Goal: Complete application form: Complete application form

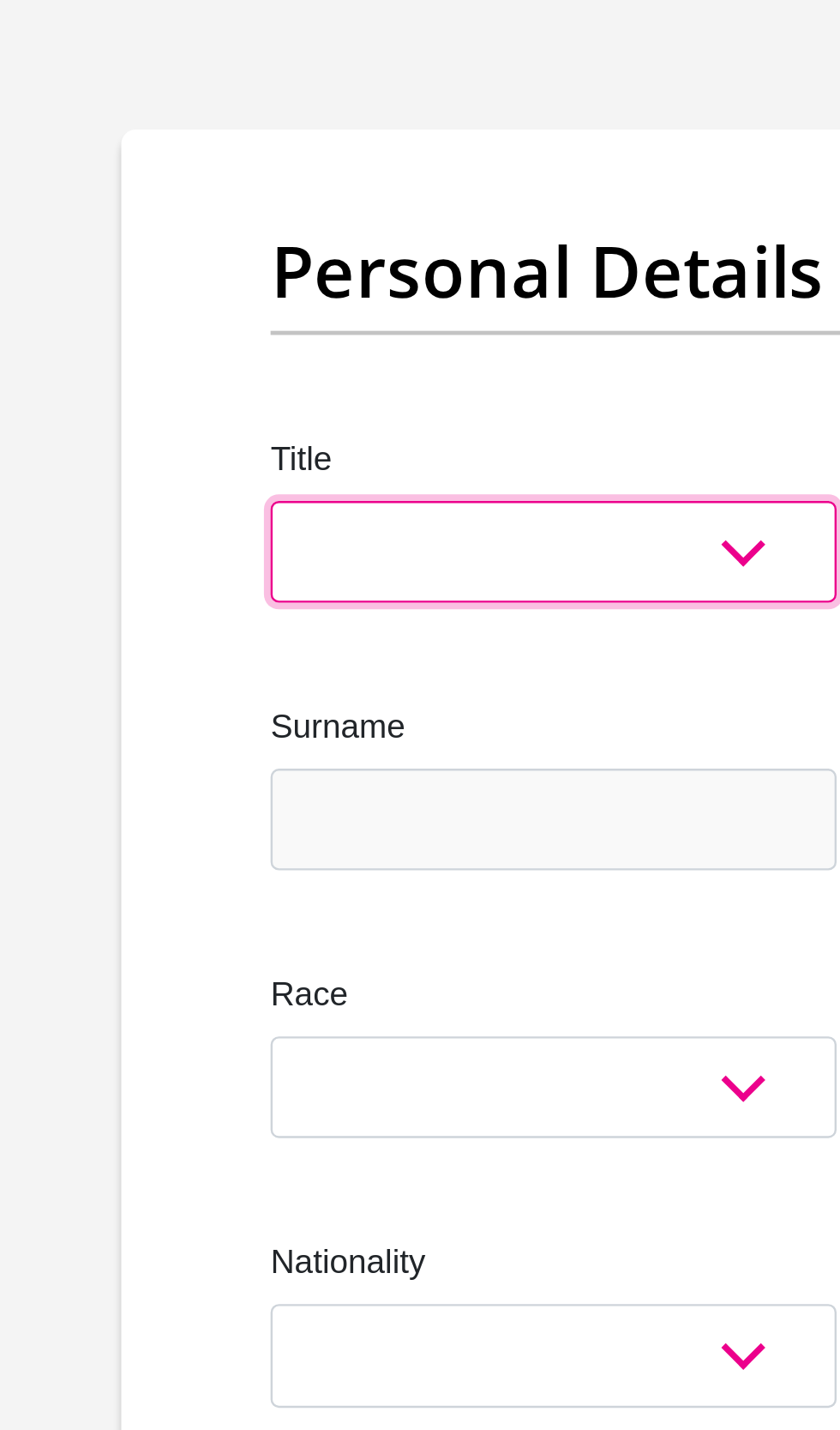
click at [302, 428] on select "Mr Ms Mrs Dr Other" at bounding box center [290, 418] width 234 height 42
select select "Mr"
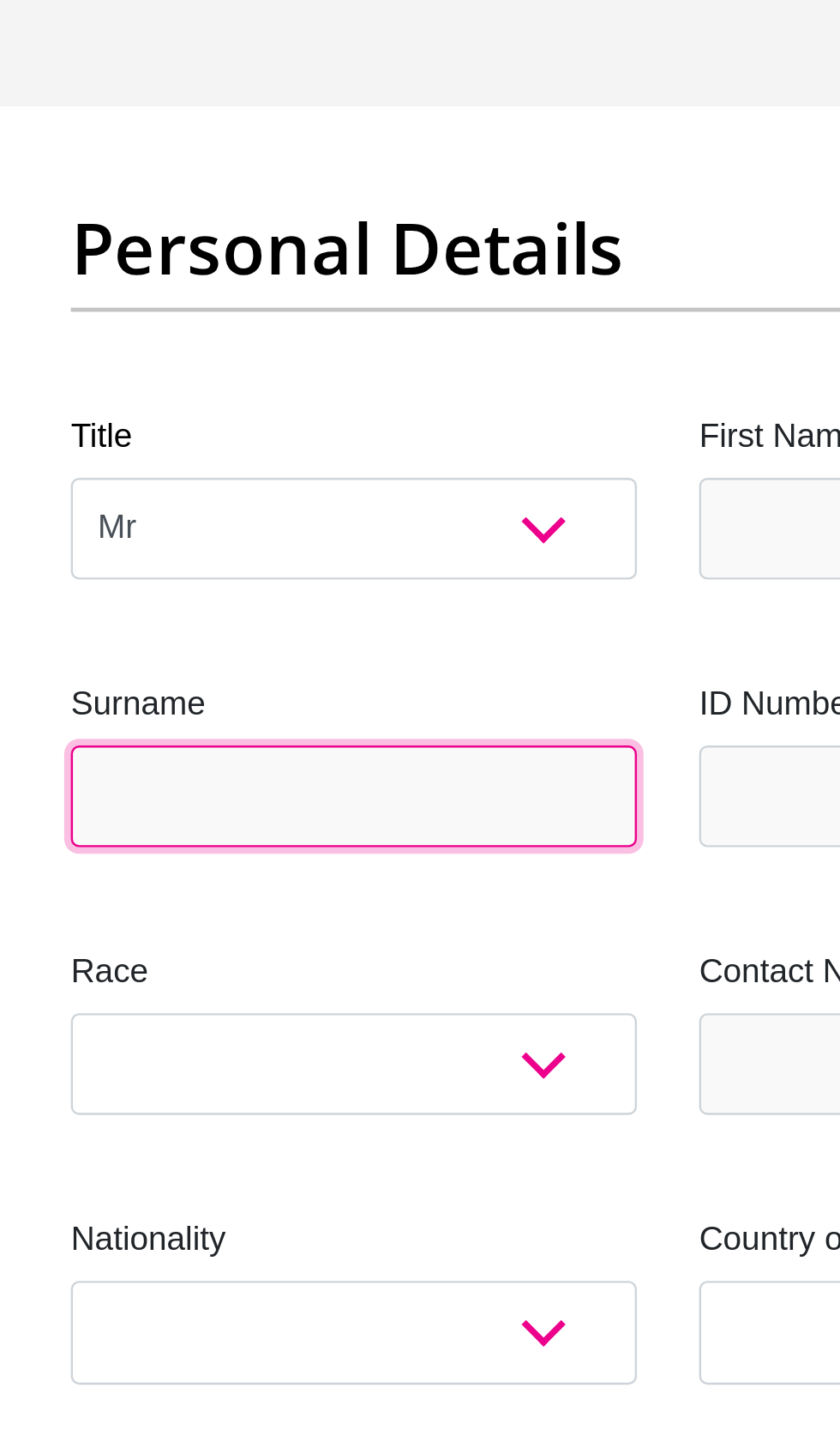
click at [231, 527] on input "Surname" at bounding box center [290, 528] width 234 height 42
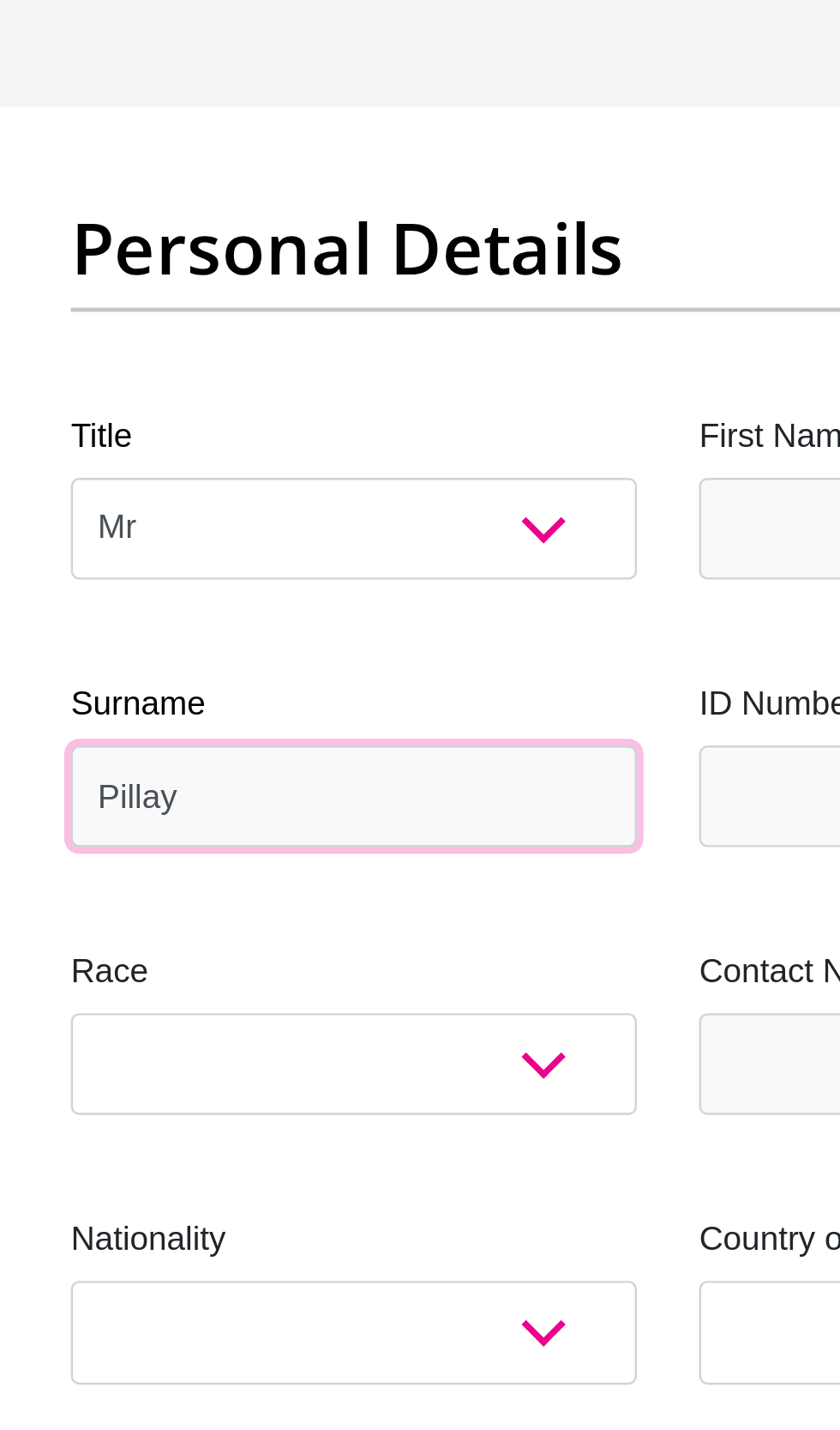
type input "Pillay"
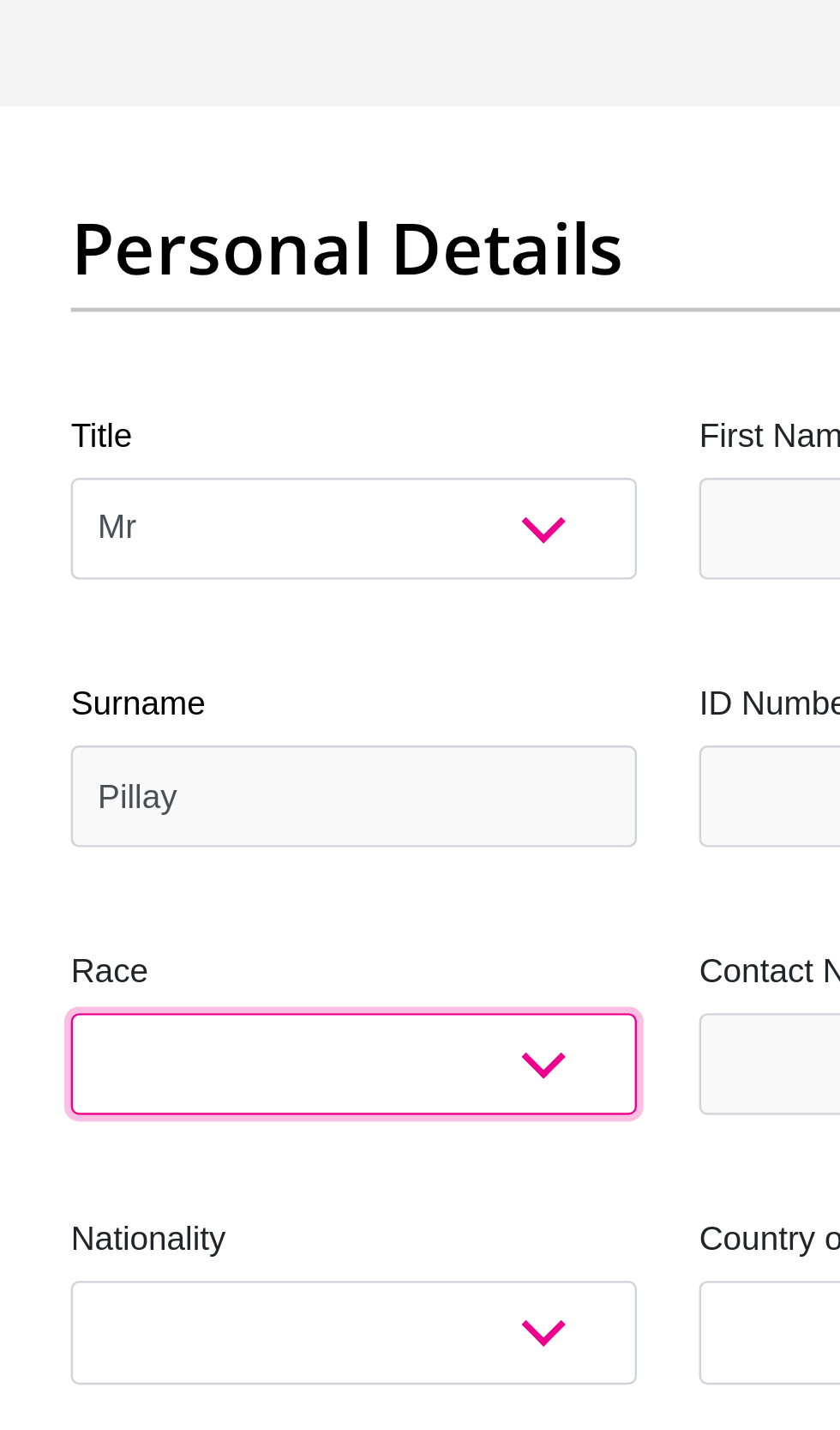
click at [376, 639] on select "Black Coloured Indian White Other" at bounding box center [290, 639] width 234 height 42
select select "3"
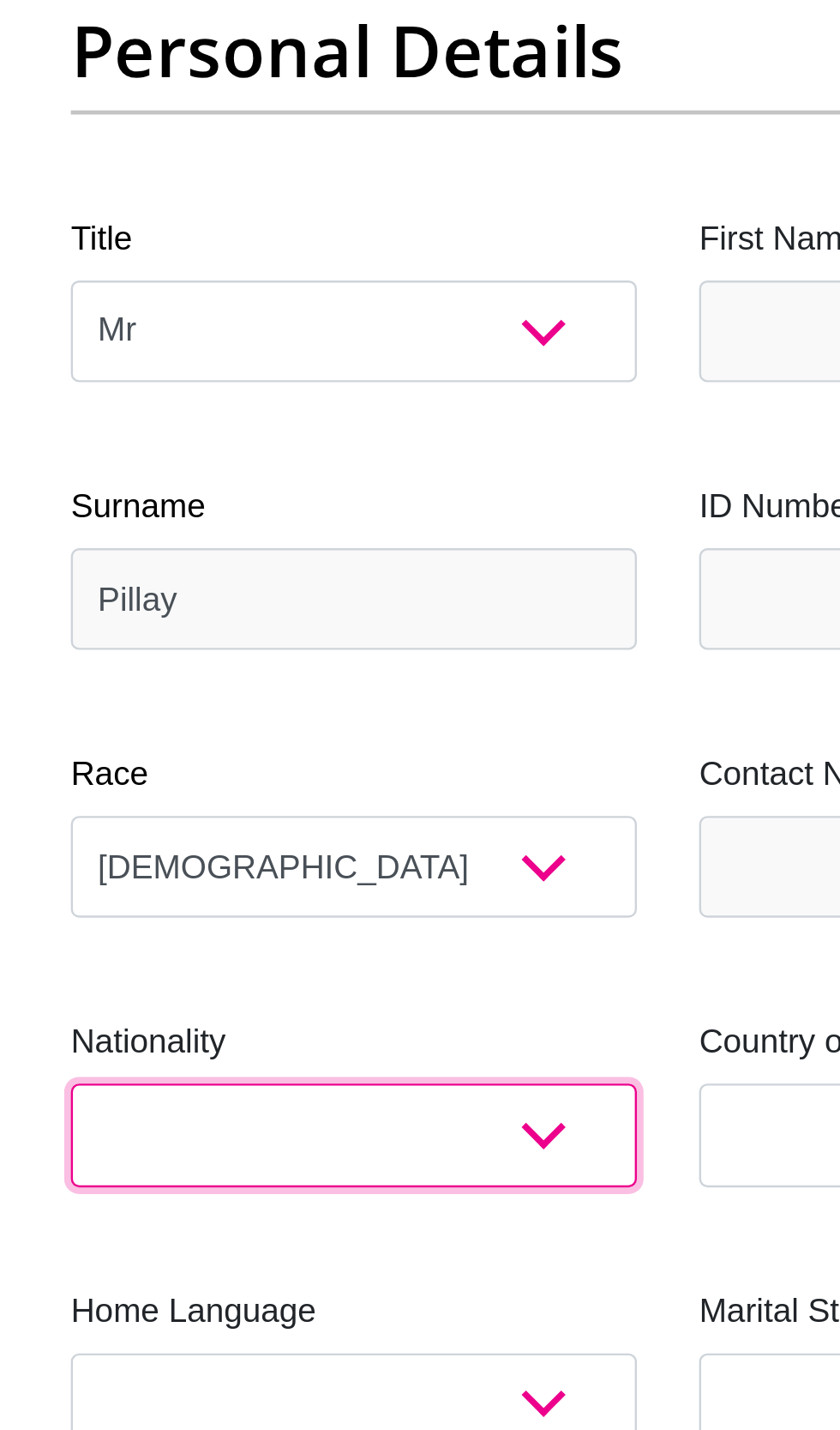
click at [370, 746] on select "South Africa Afghanistan Aland Islands Albania Algeria America Samoa American V…" at bounding box center [290, 750] width 234 height 42
select select "ZAF"
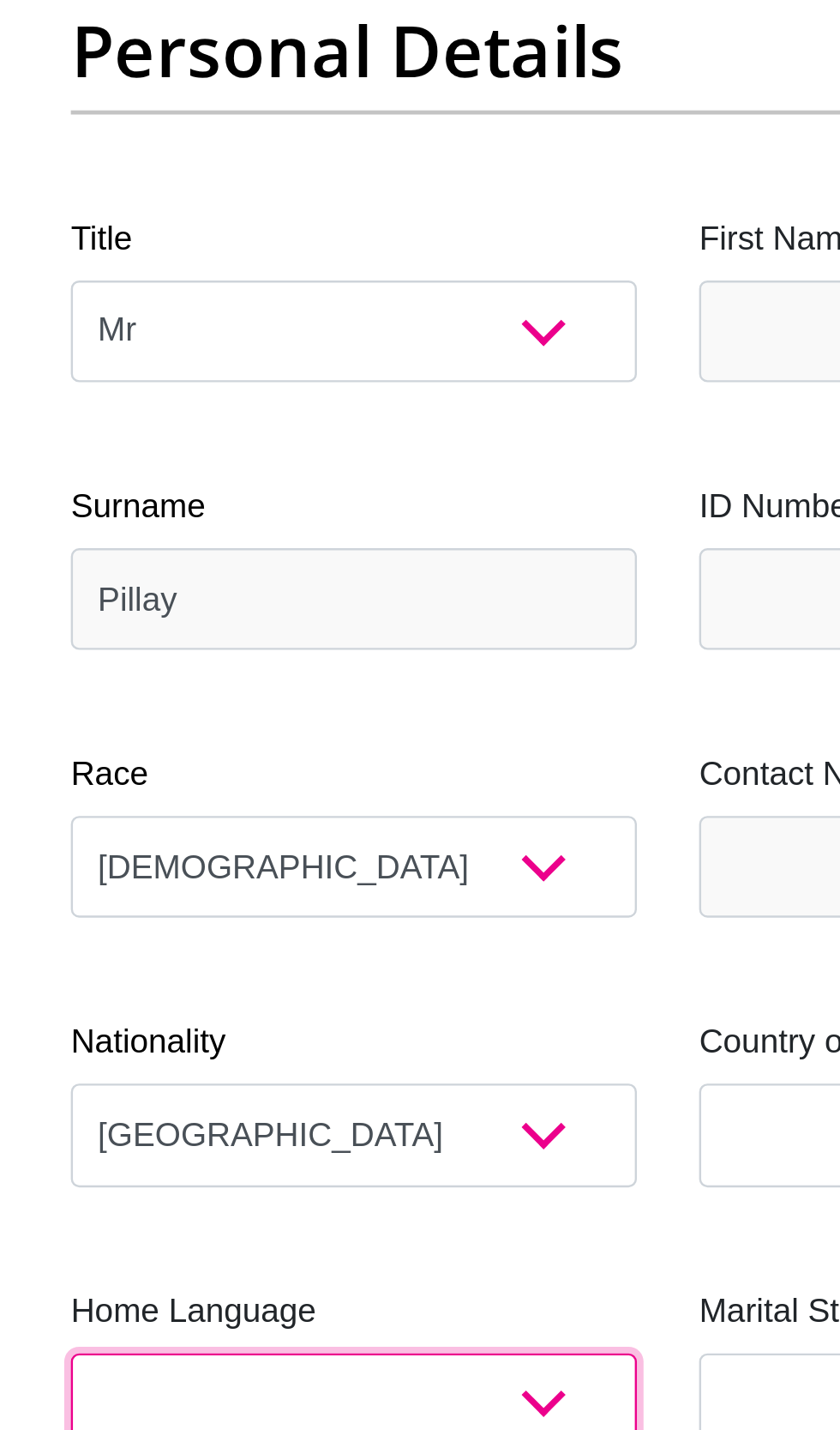
click at [374, 868] on select "Afrikaans English Sepedi South Ndebele Southern Sotho Swati Tsonga Tswana Venda…" at bounding box center [290, 861] width 234 height 42
select select "eng"
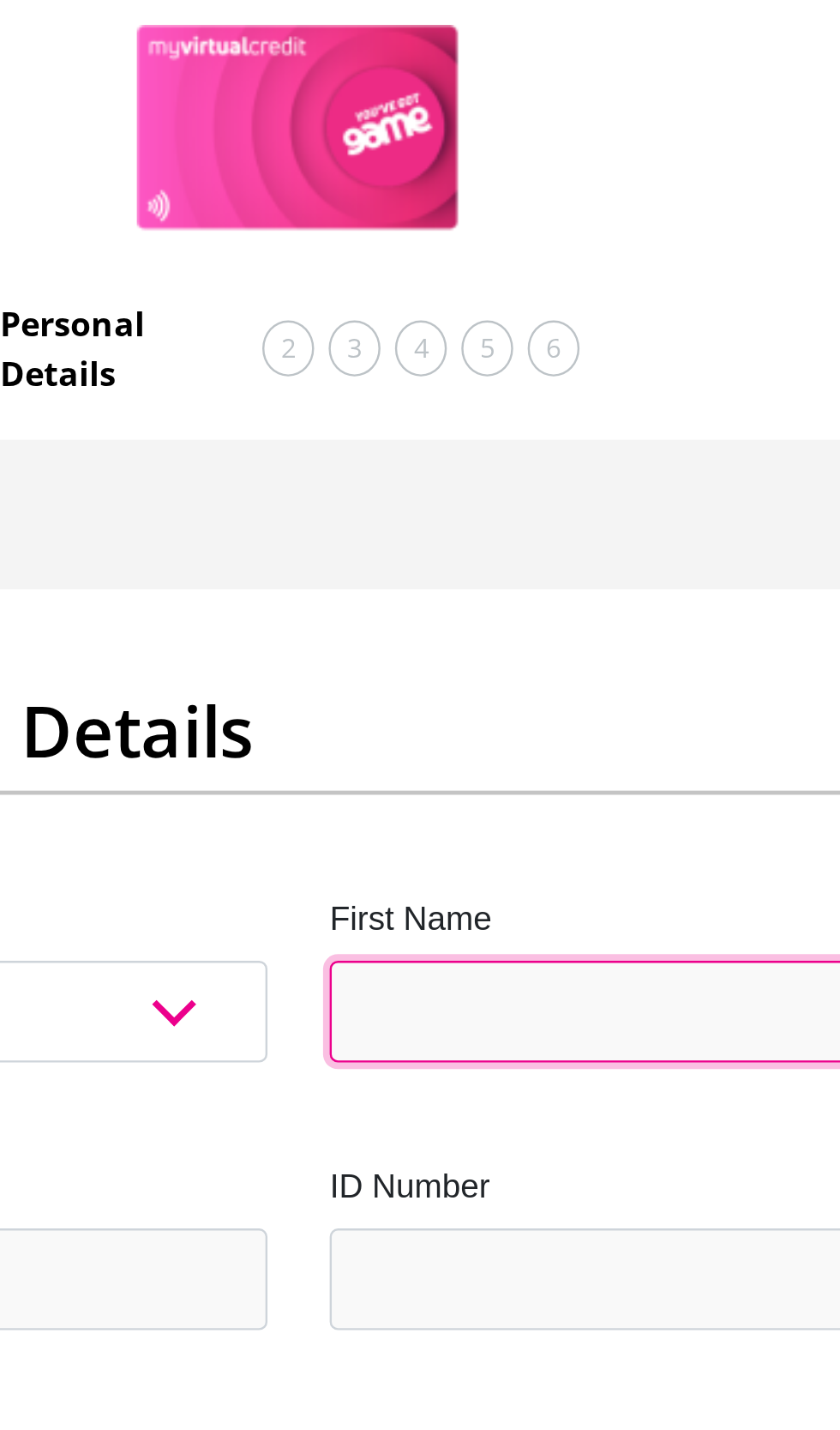
click at [545, 412] on input "First Name" at bounding box center [550, 418] width 234 height 42
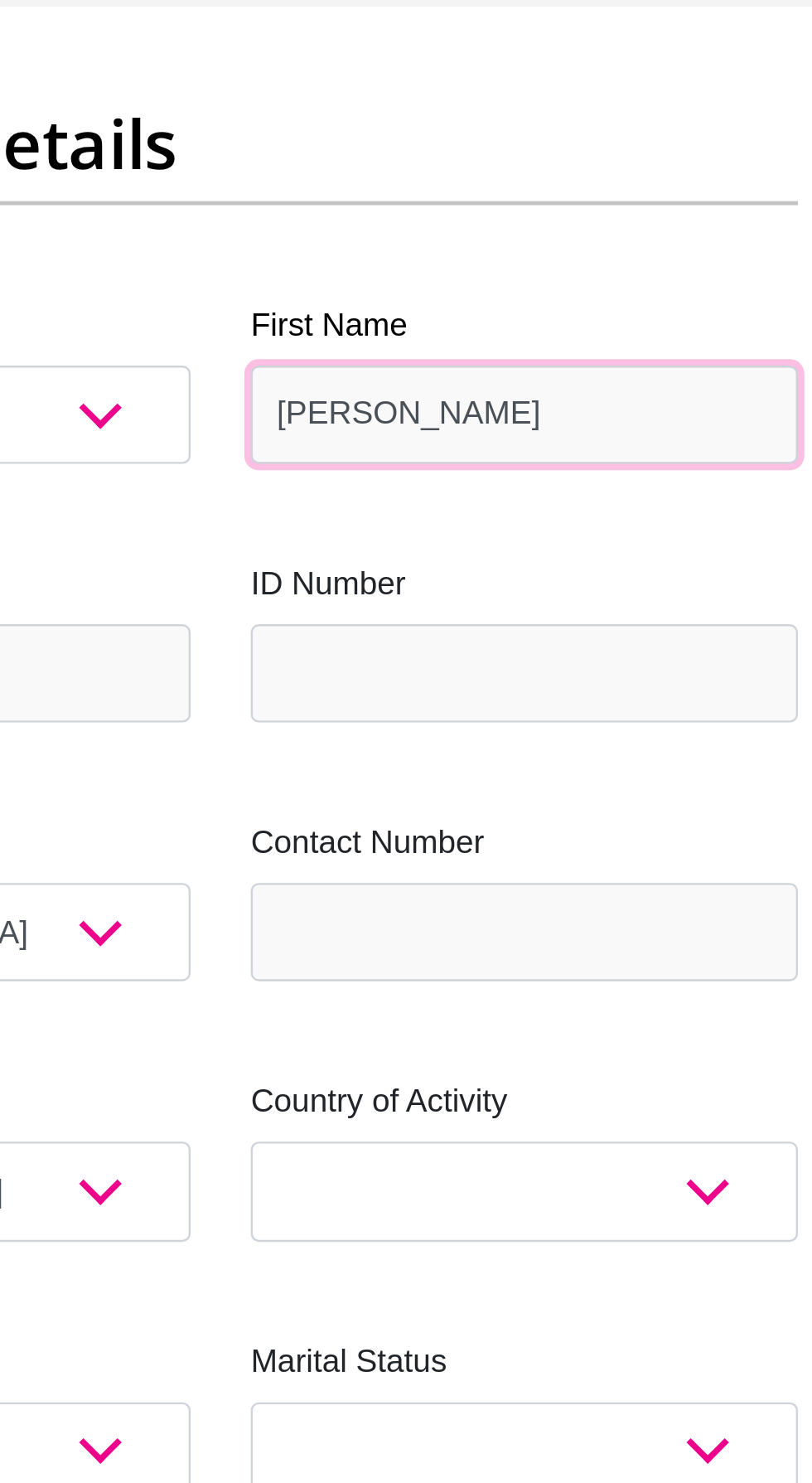
type input "Garren"
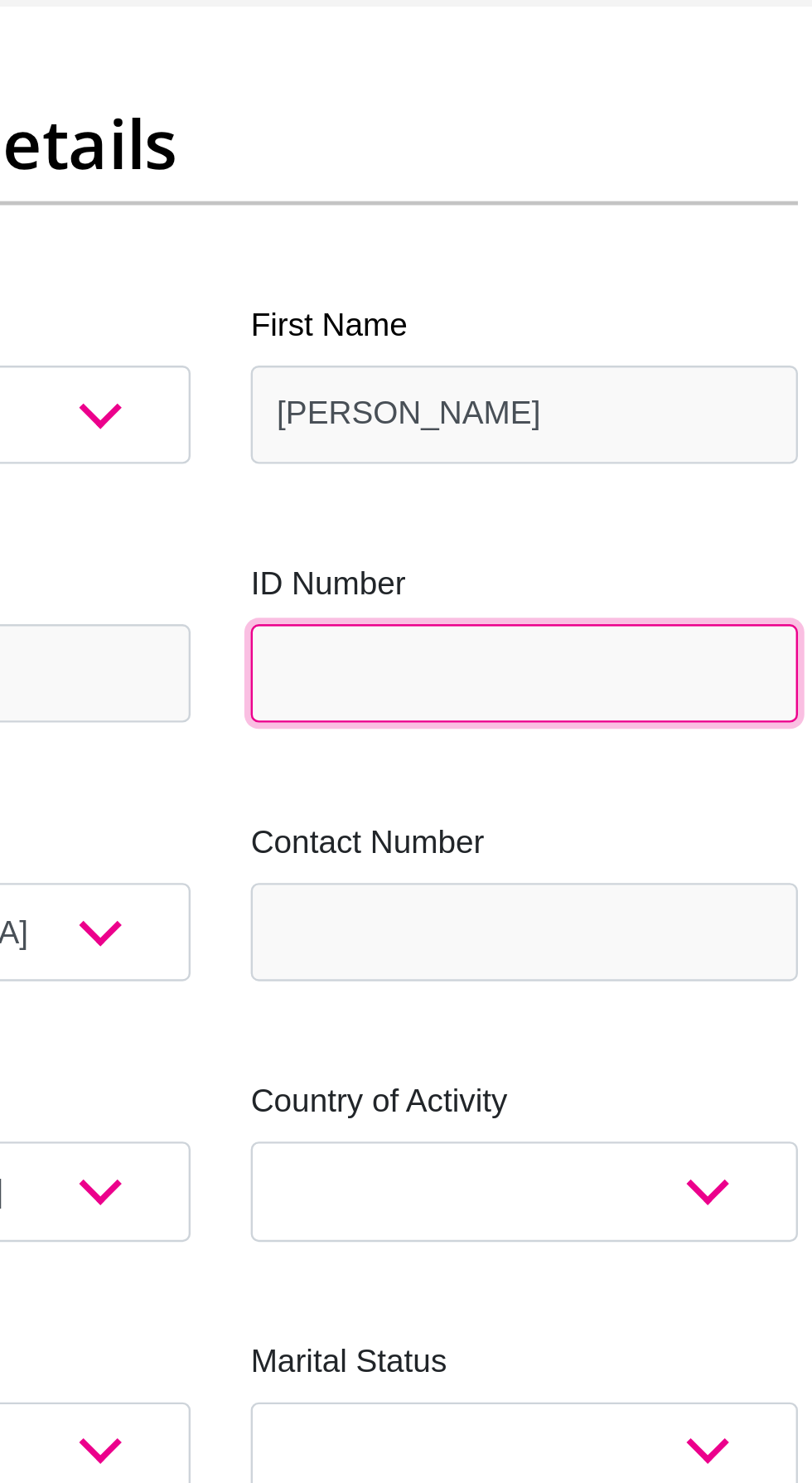
click at [457, 515] on input "ID Number" at bounding box center [532, 511] width 226 height 41
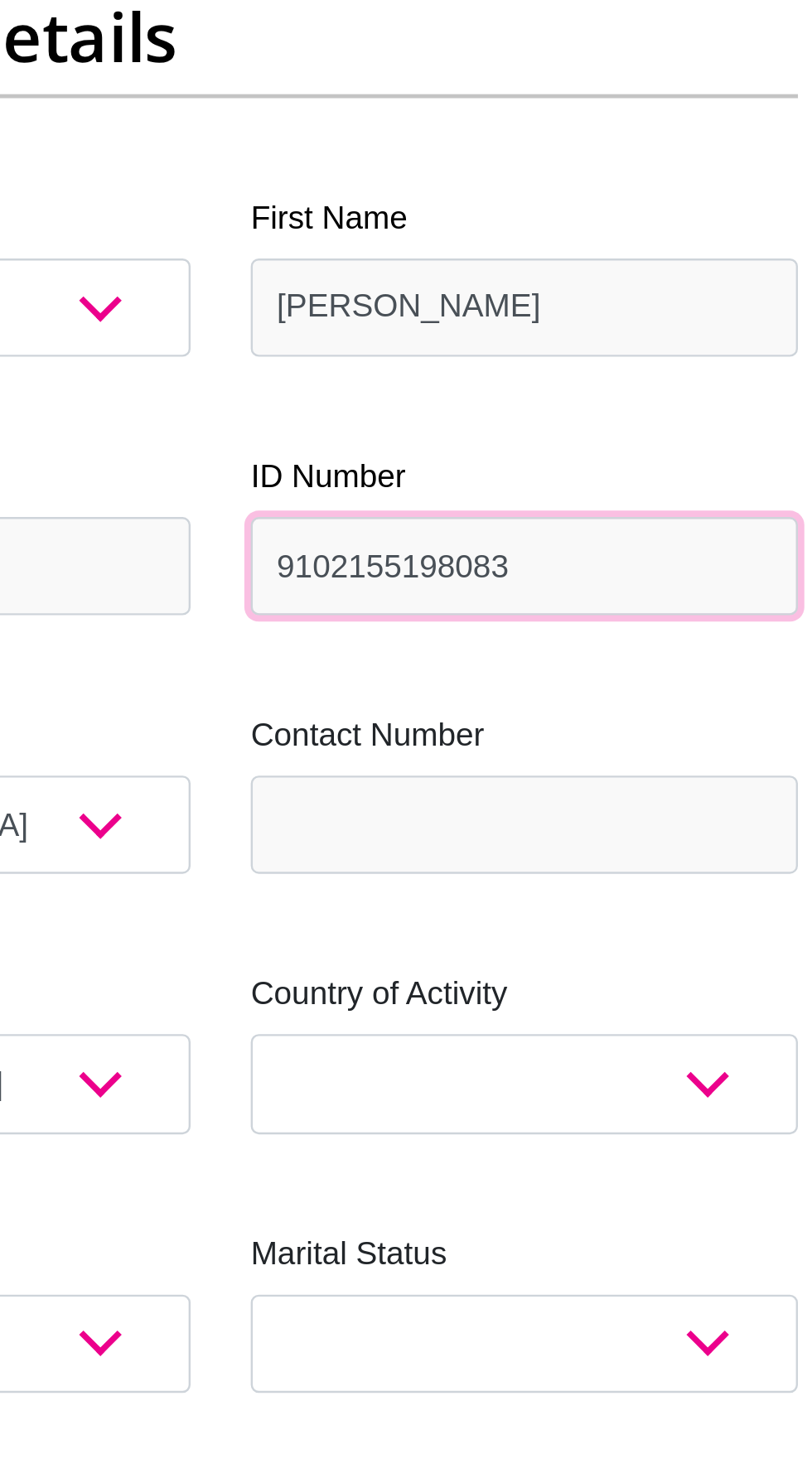
type input "9102155198083"
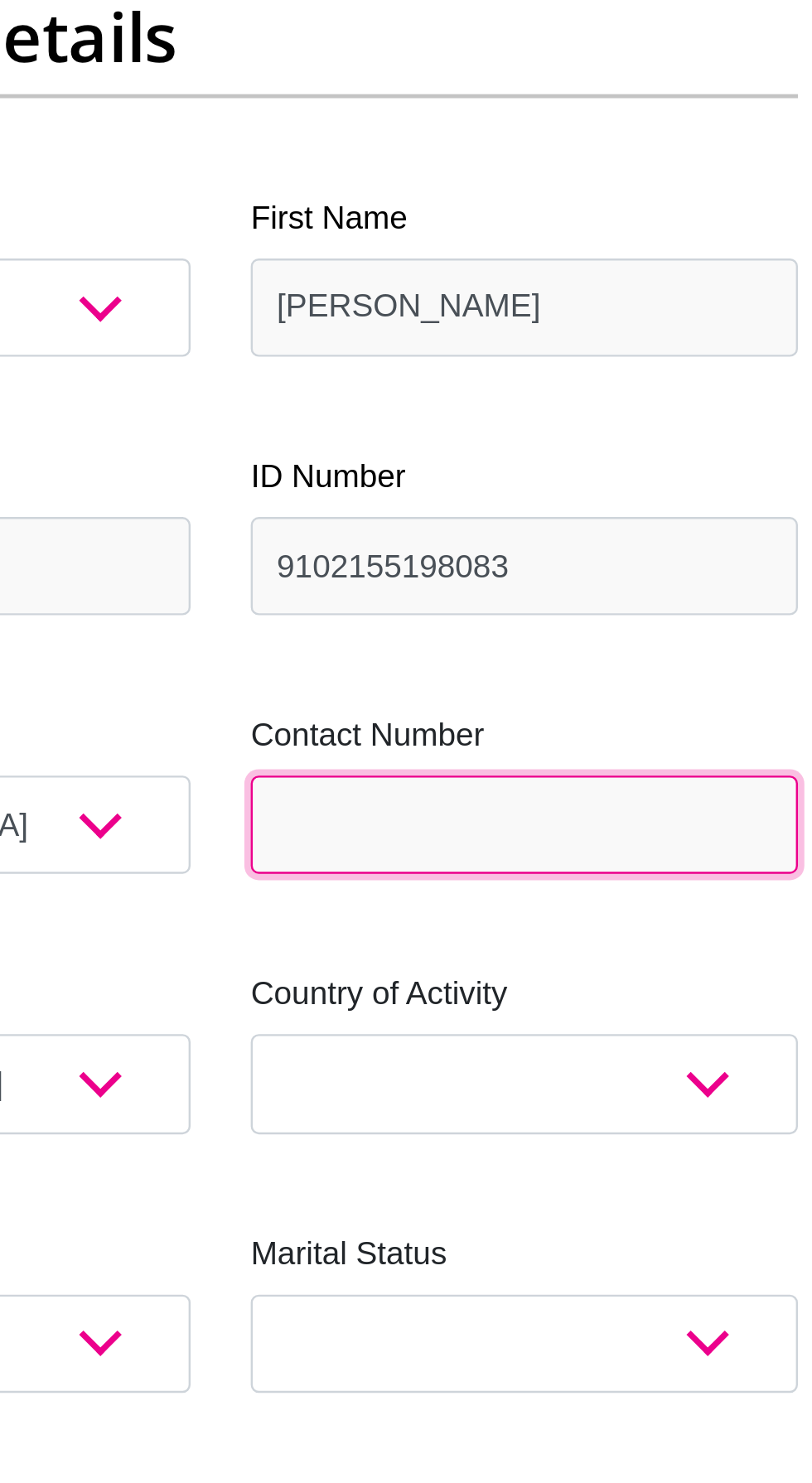
click at [558, 614] on input "Contact Number" at bounding box center [532, 618] width 226 height 41
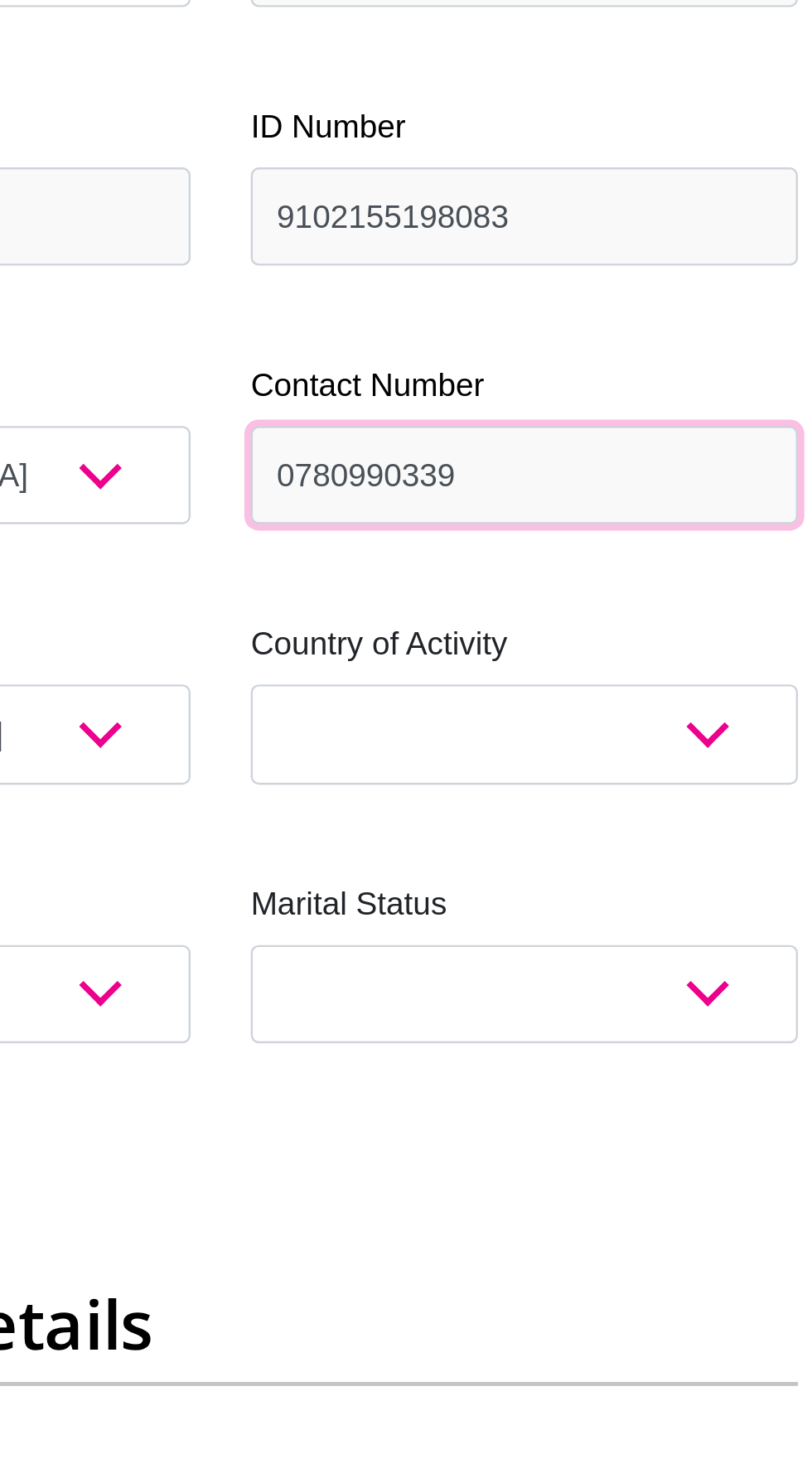
type input "0780990339"
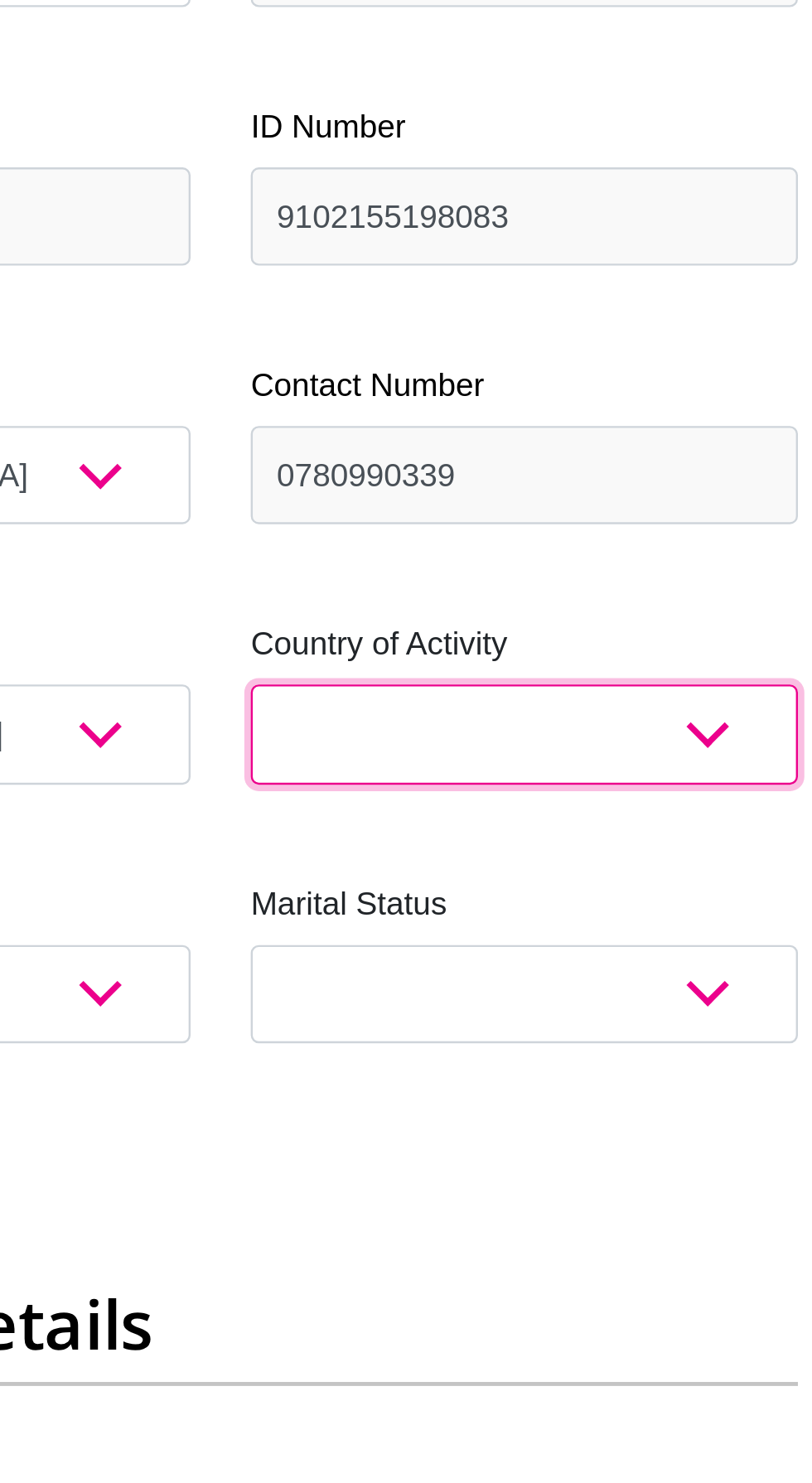
click at [468, 721] on select "South Africa Afghanistan Aland Islands Albania Algeria America Samoa American V…" at bounding box center [532, 725] width 226 height 41
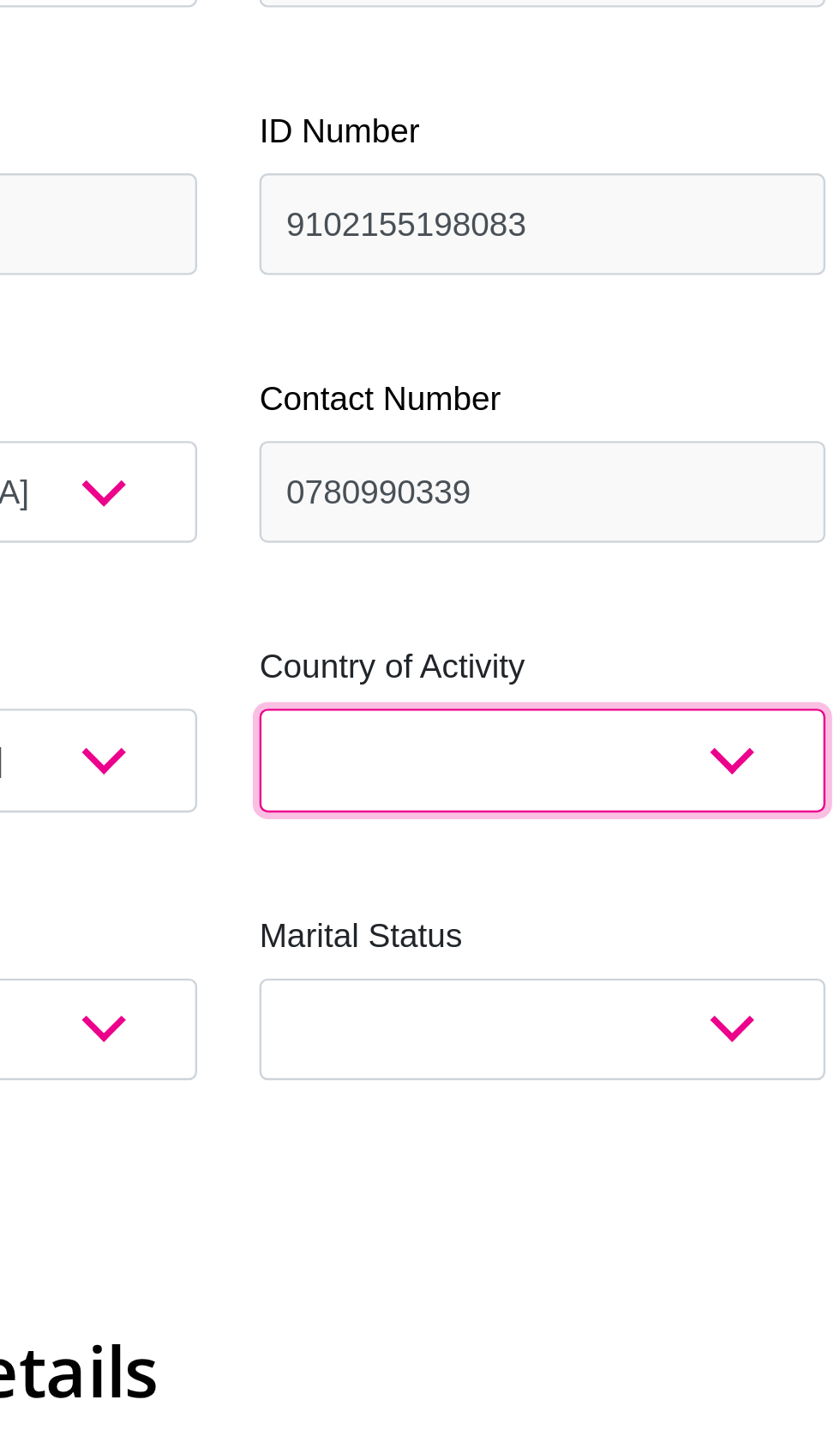
select select "ZAF"
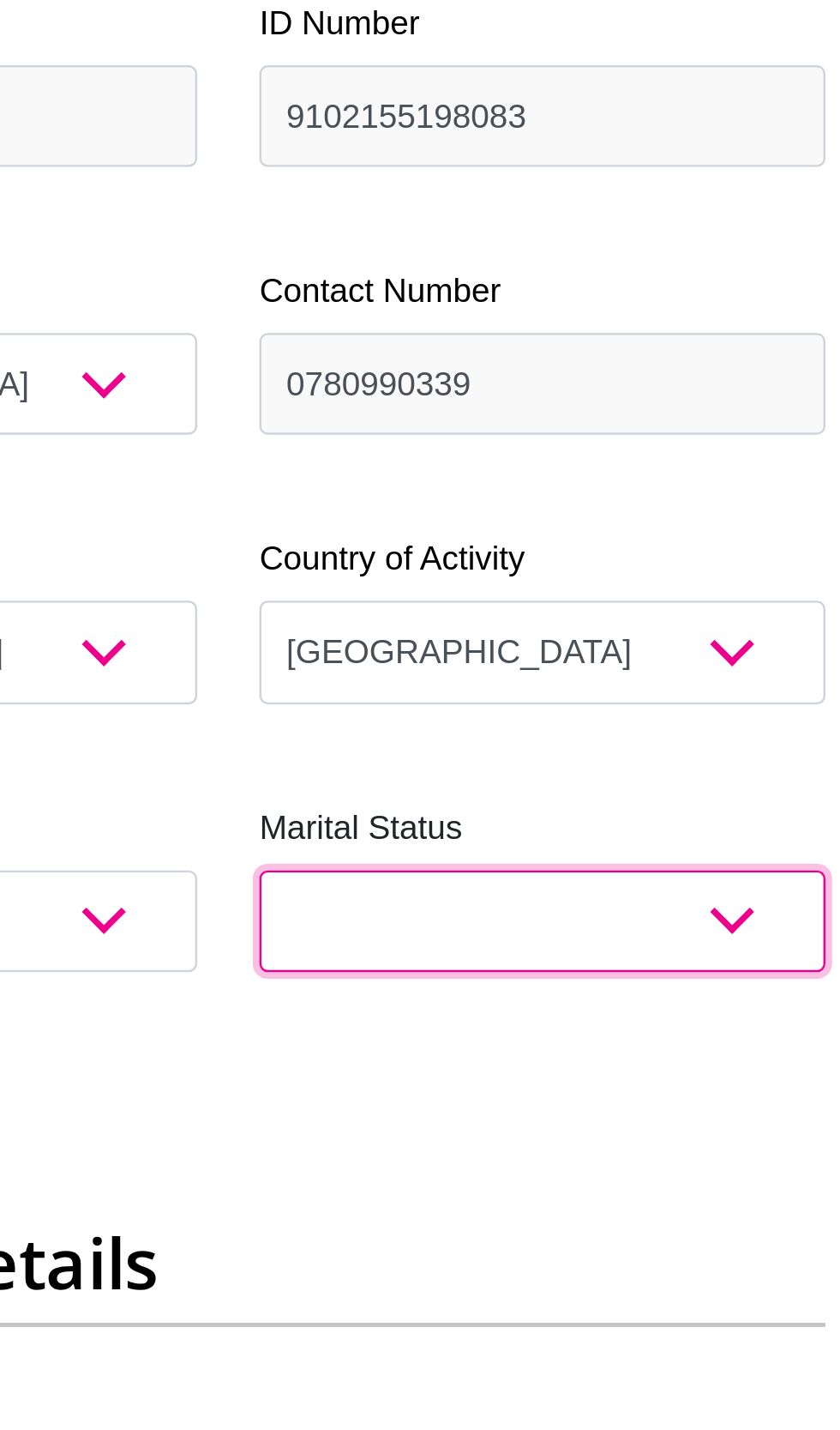
click at [631, 862] on select "Married ANC Single Divorced Widowed Married COP or Customary Law" at bounding box center [550, 861] width 234 height 42
select select "5"
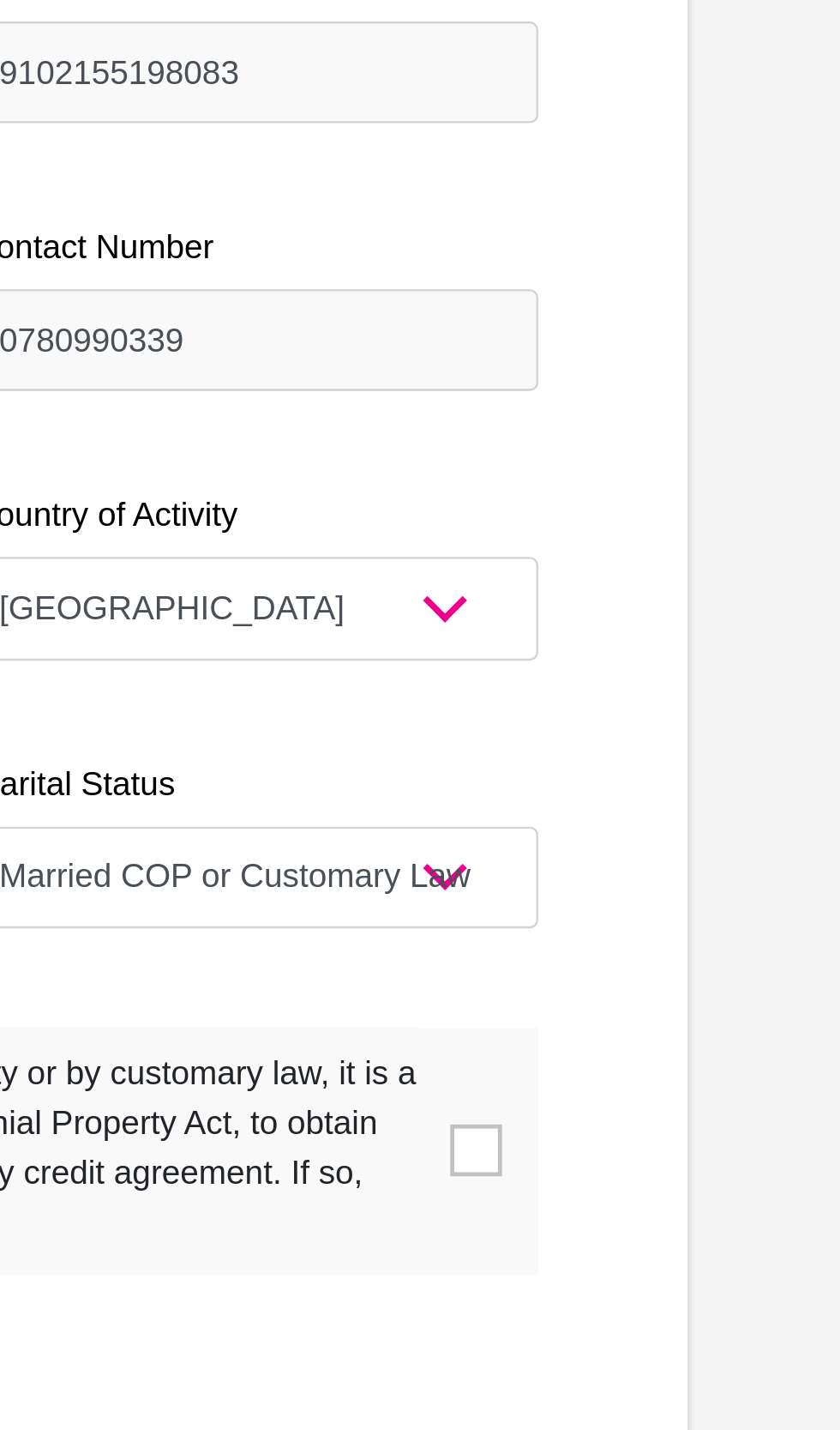
click at [648, 966] on span at bounding box center [642, 975] width 22 height 22
click at [156, 928] on input "checkbox" at bounding box center [156, 928] width 0 height 0
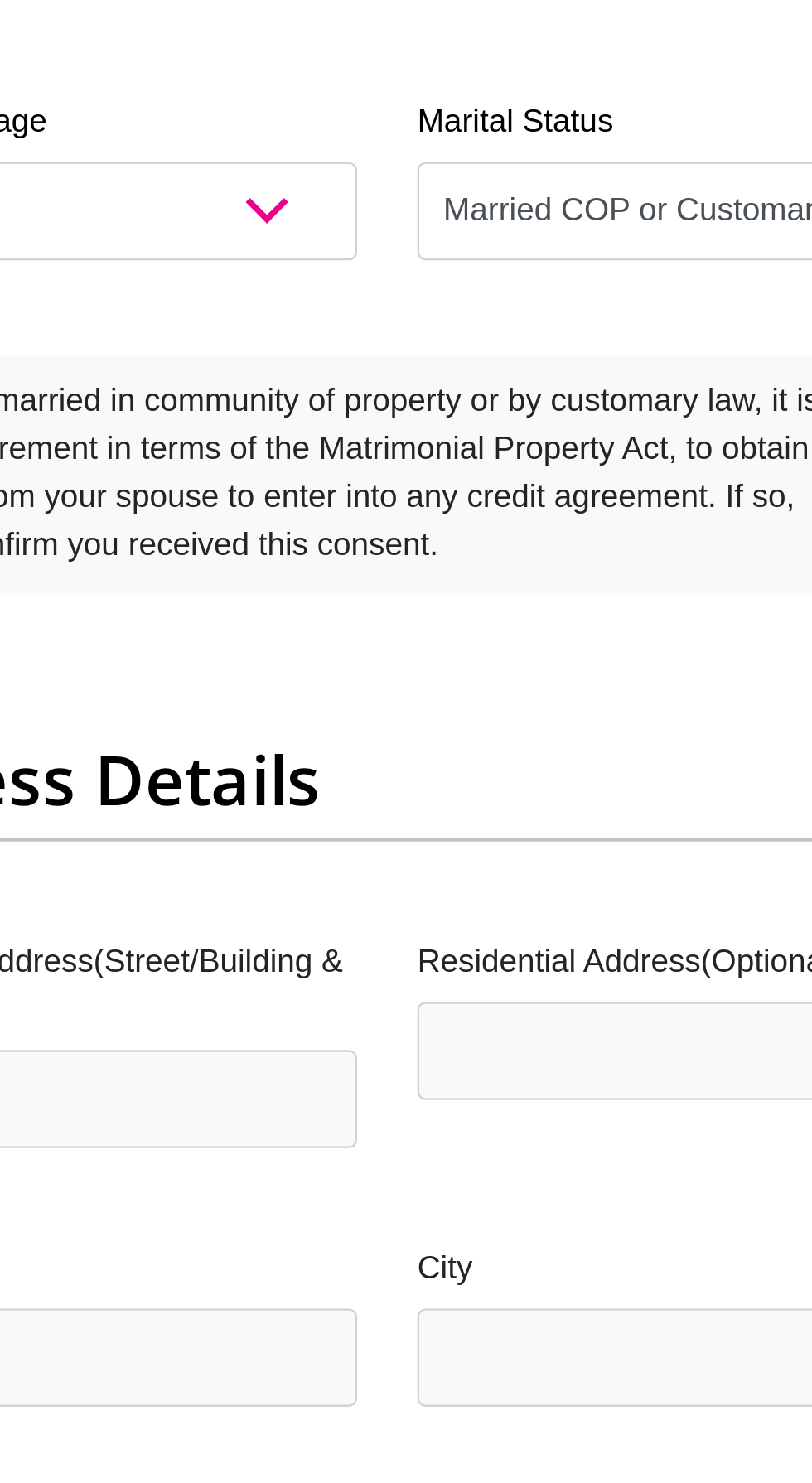
scroll to position [354, 0]
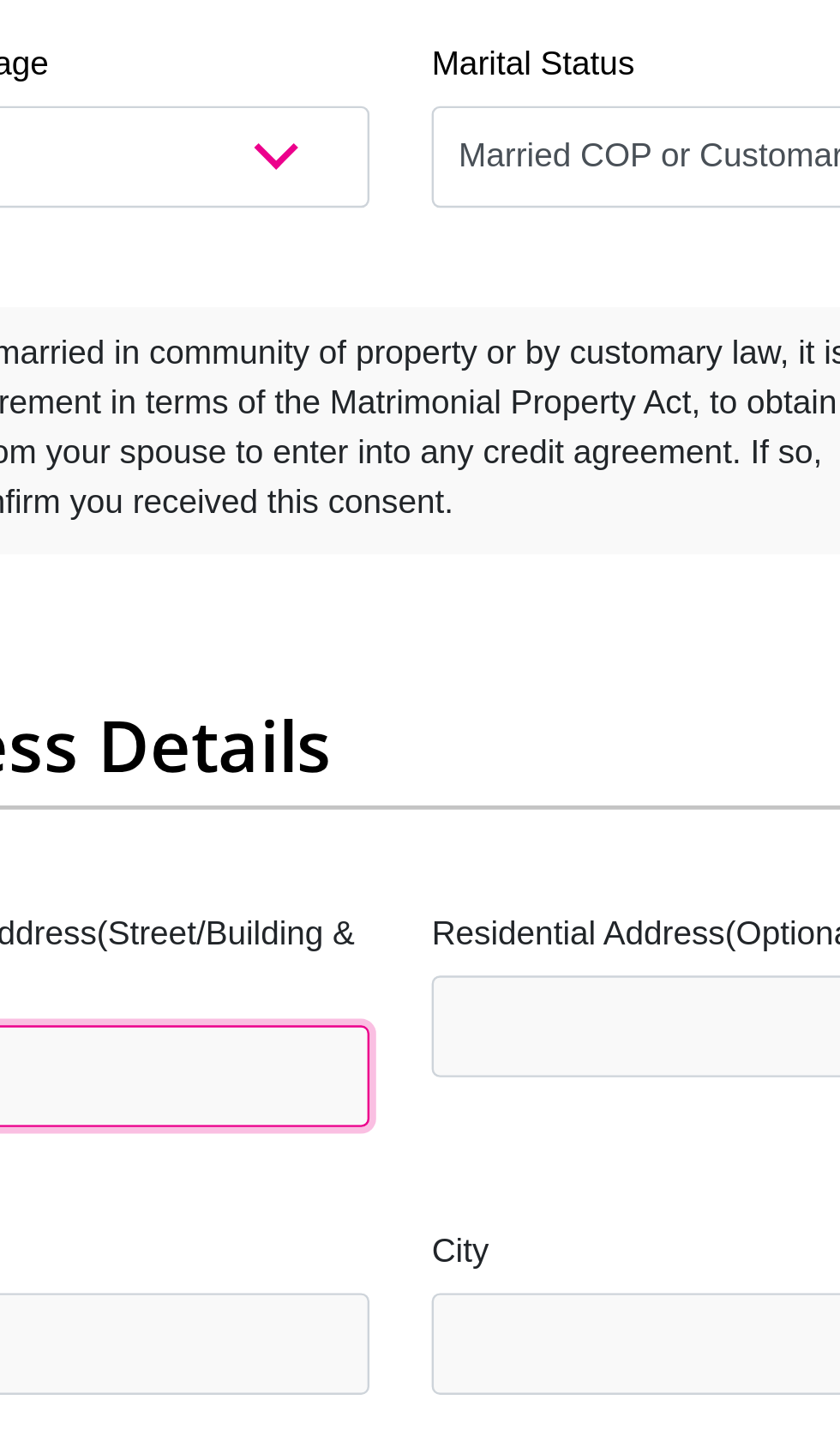
click at [313, 881] on input "Residential Address(Street/Building & Number)" at bounding box center [290, 875] width 234 height 42
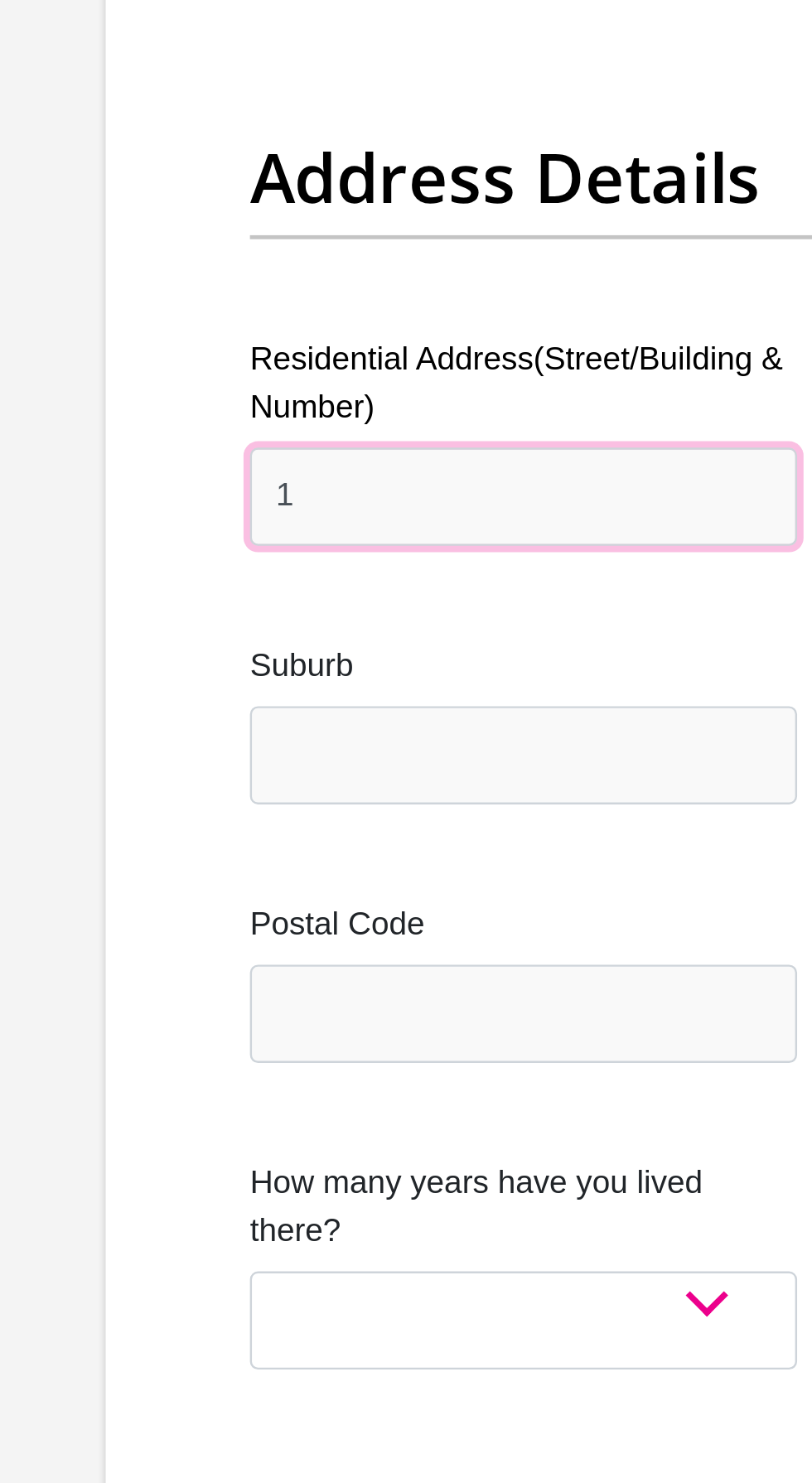
type input "14 Yolan Place"
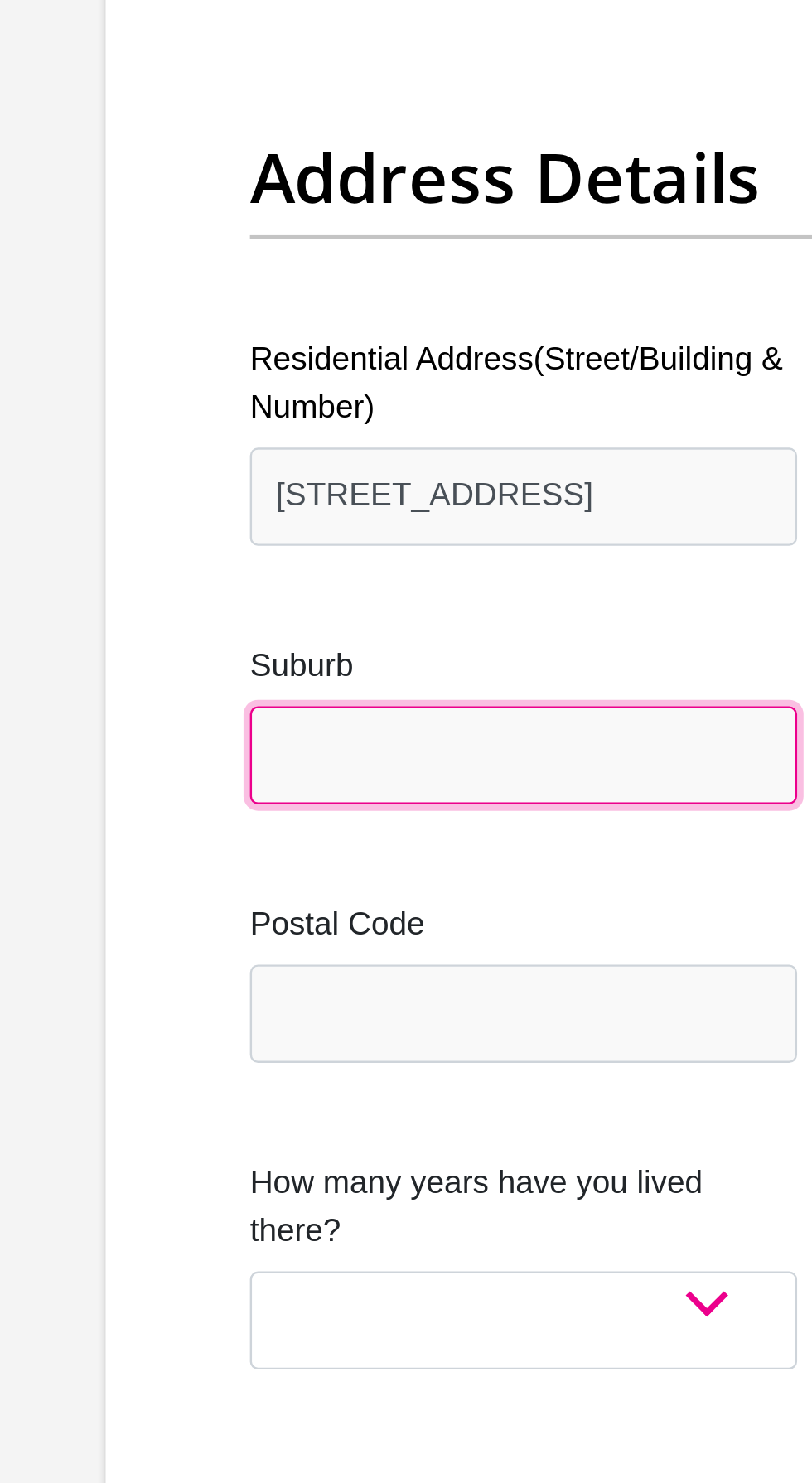
type input "Durban"
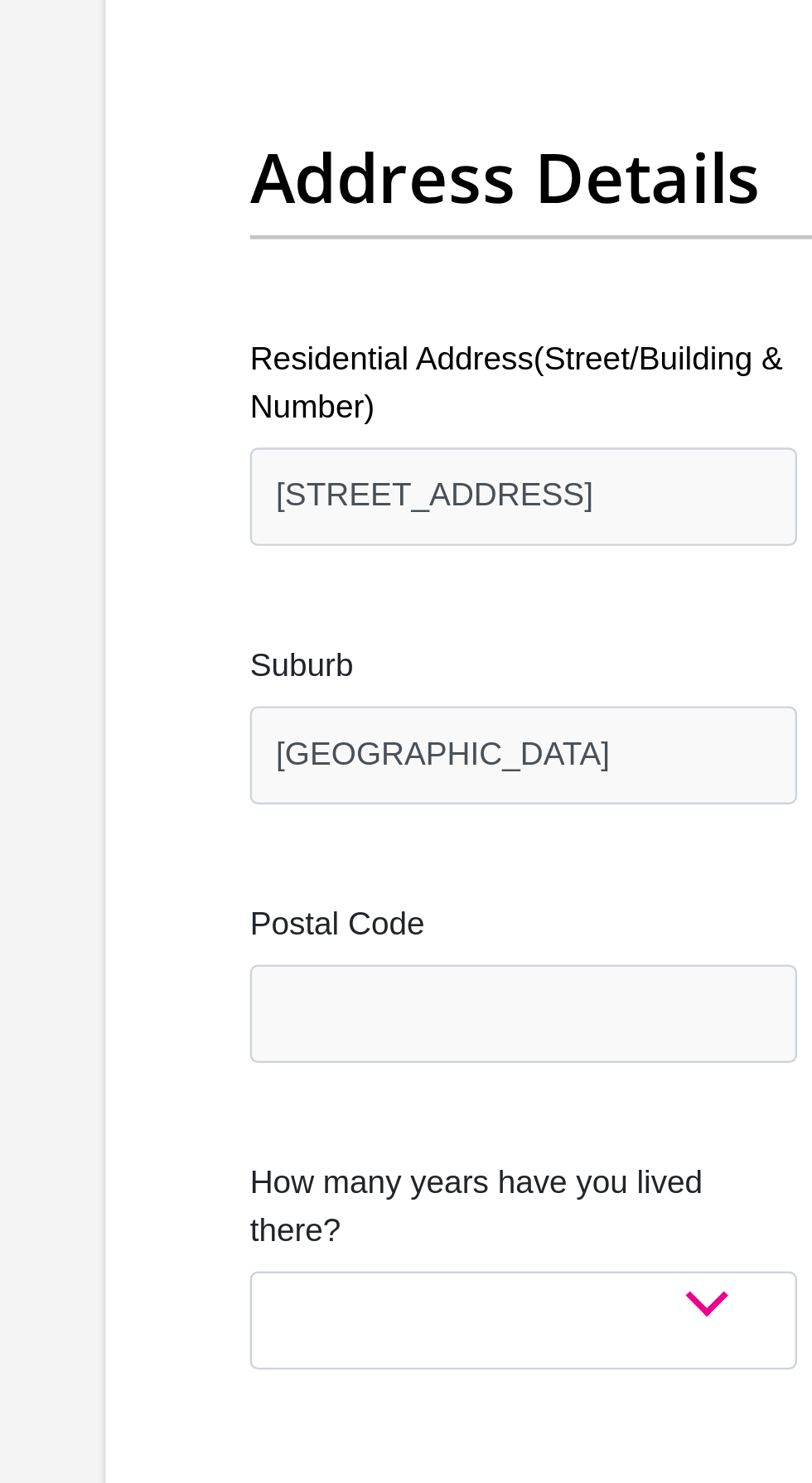
type input "Durban"
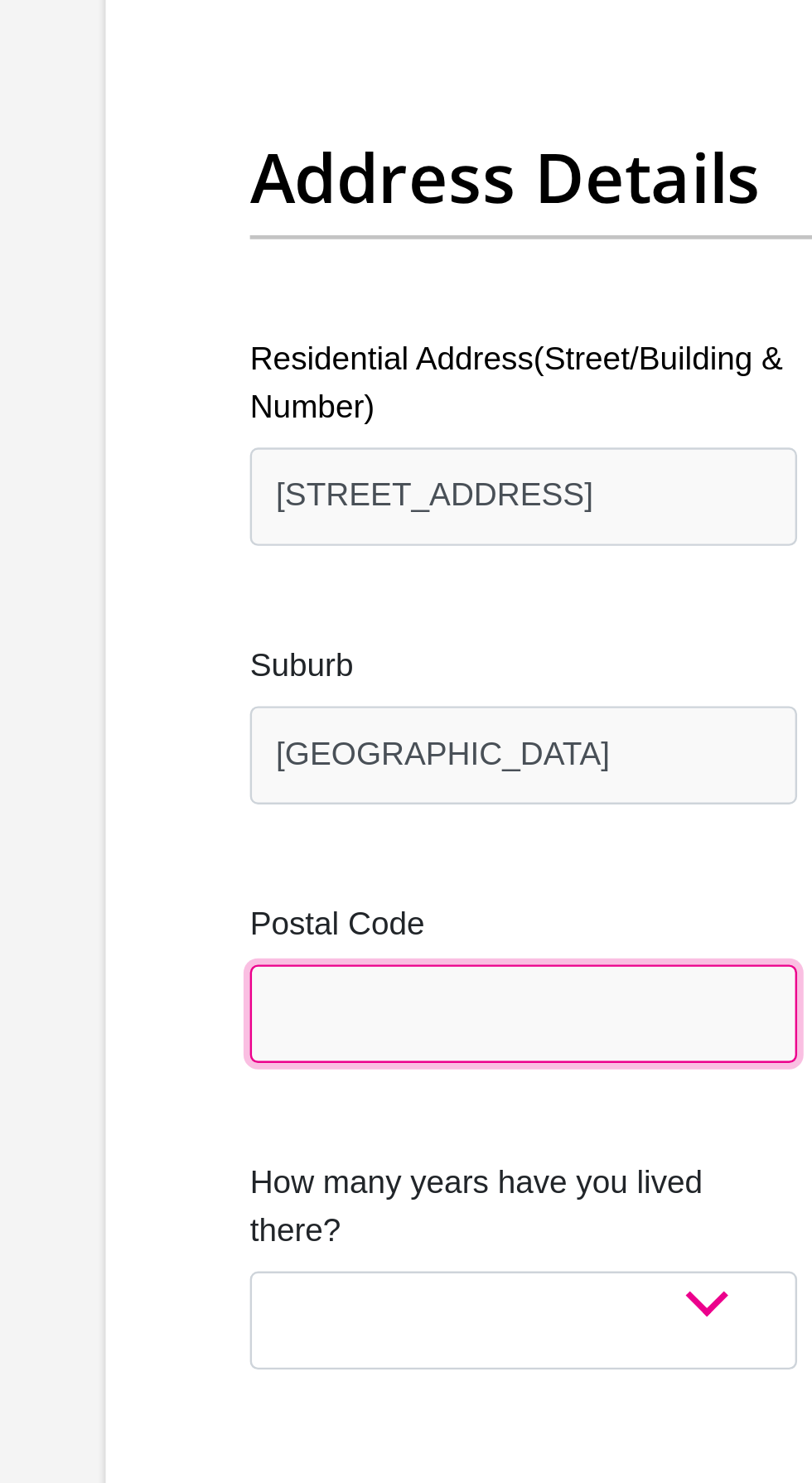
type input "4092"
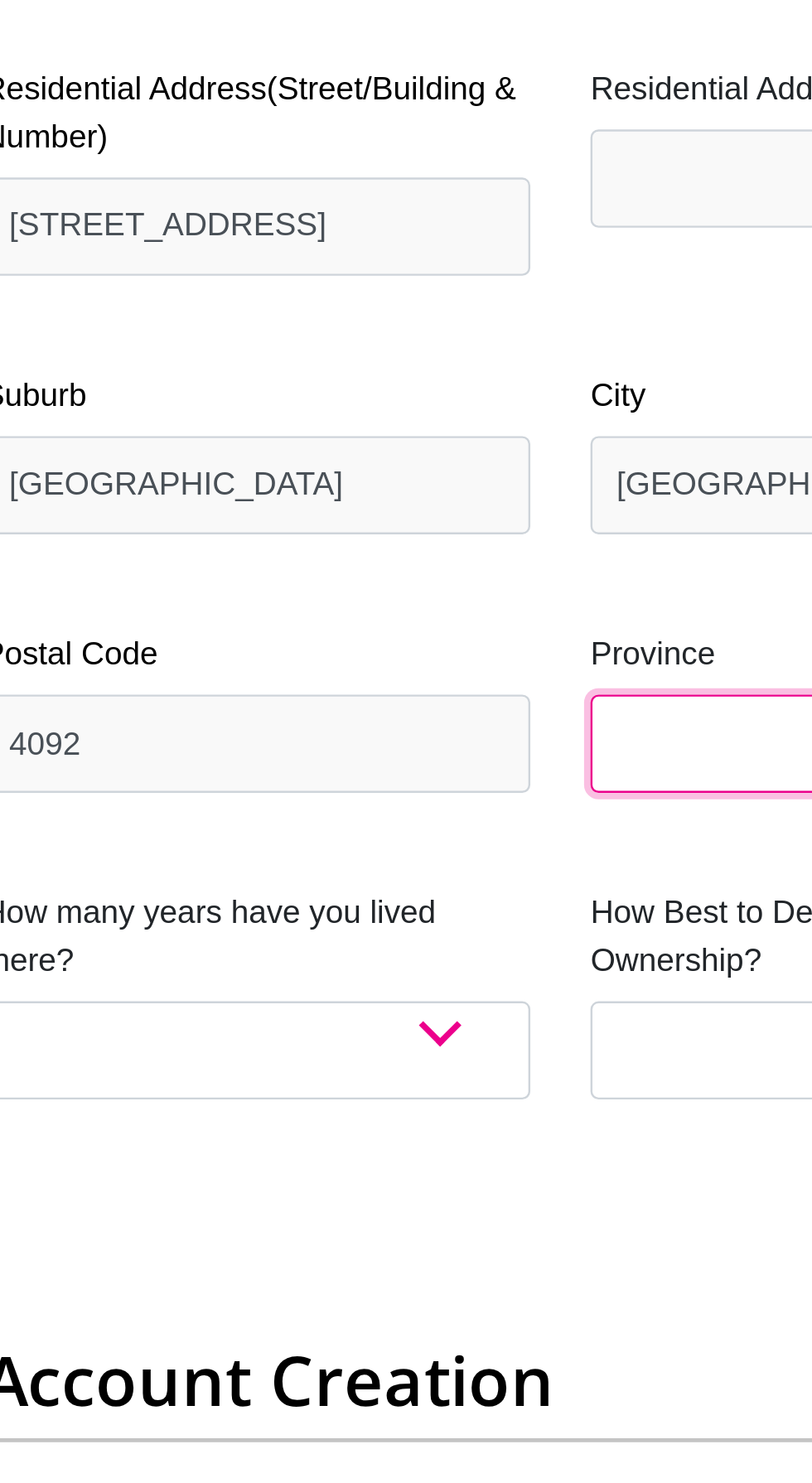
click at [484, 1058] on select "Eastern Cape Free State Gauteng KwaZulu-Natal Limpopo Mpumalanga Northern Cape …" at bounding box center [532, 1059] width 226 height 41
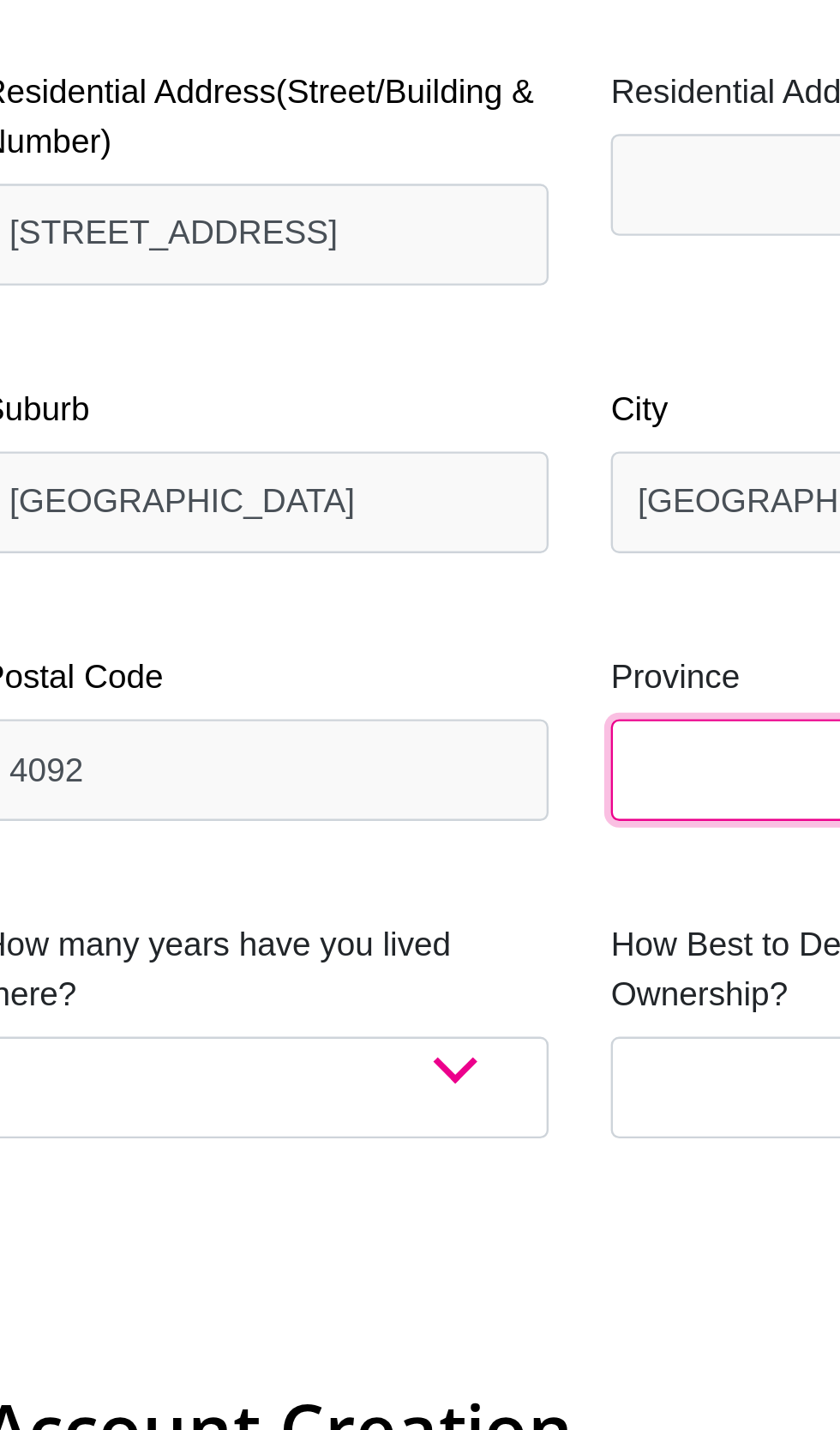
select select "KwaZulu-Natal"
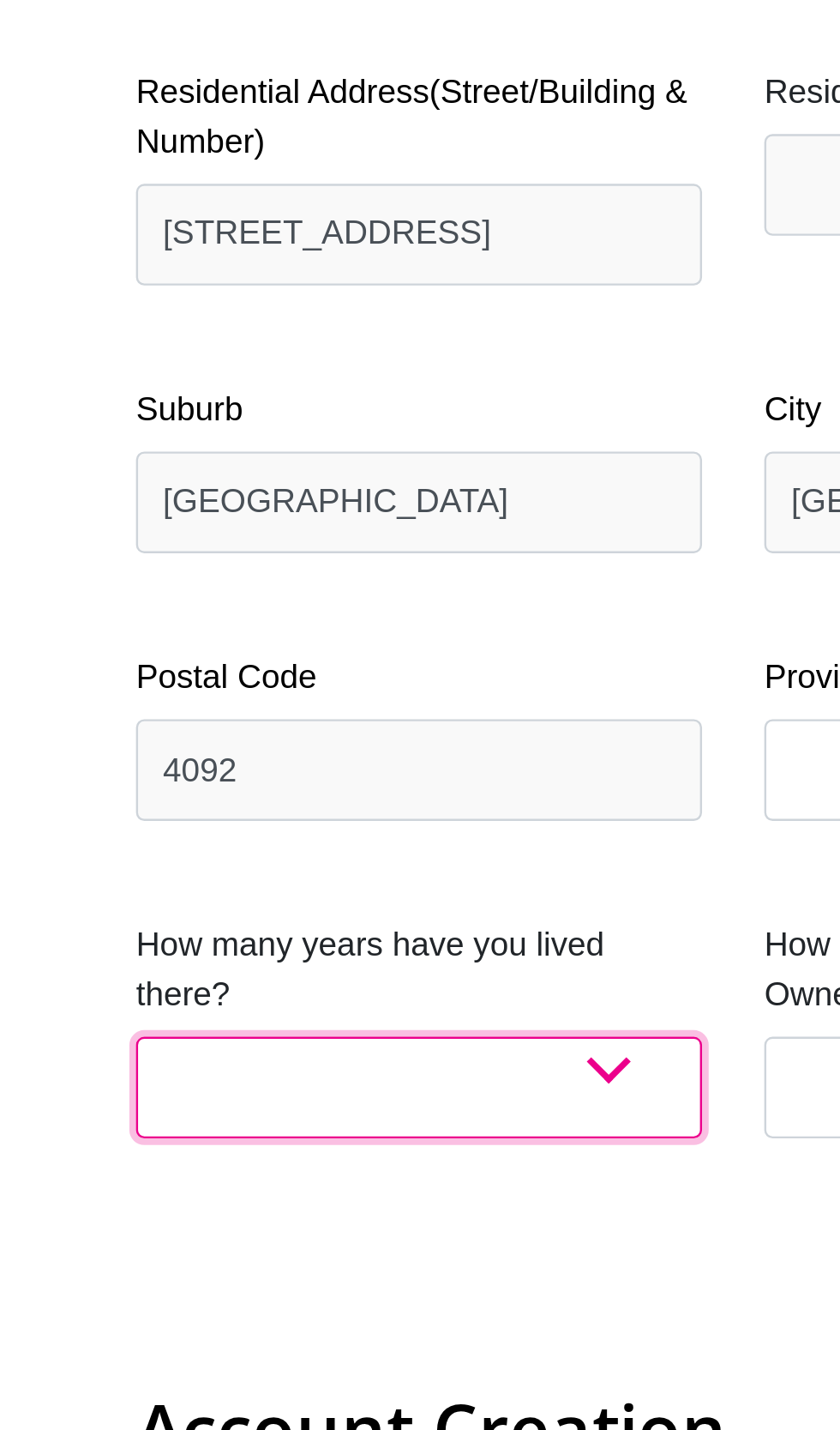
click at [372, 1217] on select "less than 1 year 1-3 years 3-5 years 5+ years" at bounding box center [290, 1227] width 234 height 42
select select "5"
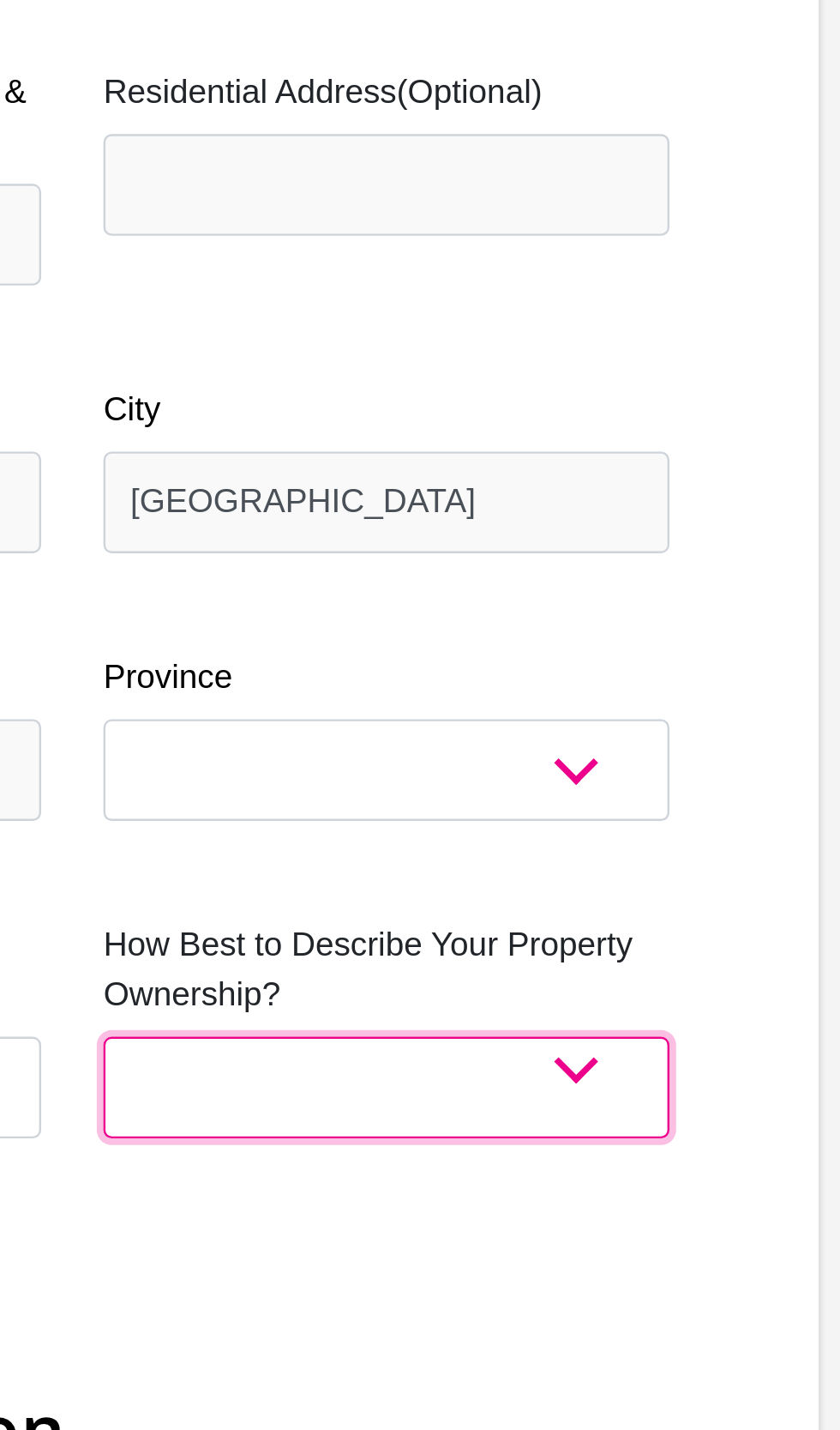
click at [631, 1226] on select "Owned Rented Family Owned Company Dwelling" at bounding box center [550, 1227] width 234 height 42
select select "parents"
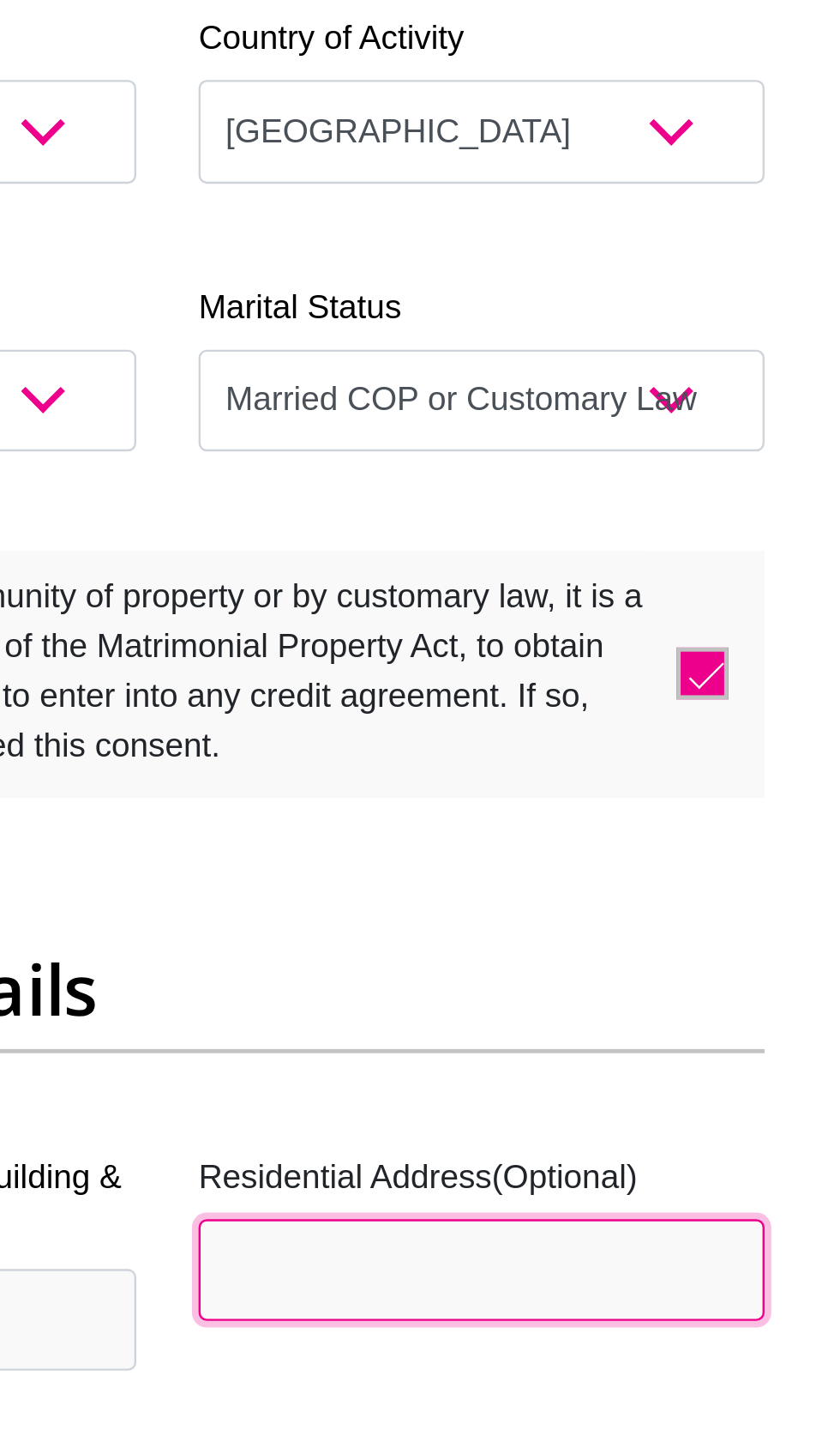
click at [564, 856] on input "Residential Address(Optional)" at bounding box center [550, 854] width 234 height 42
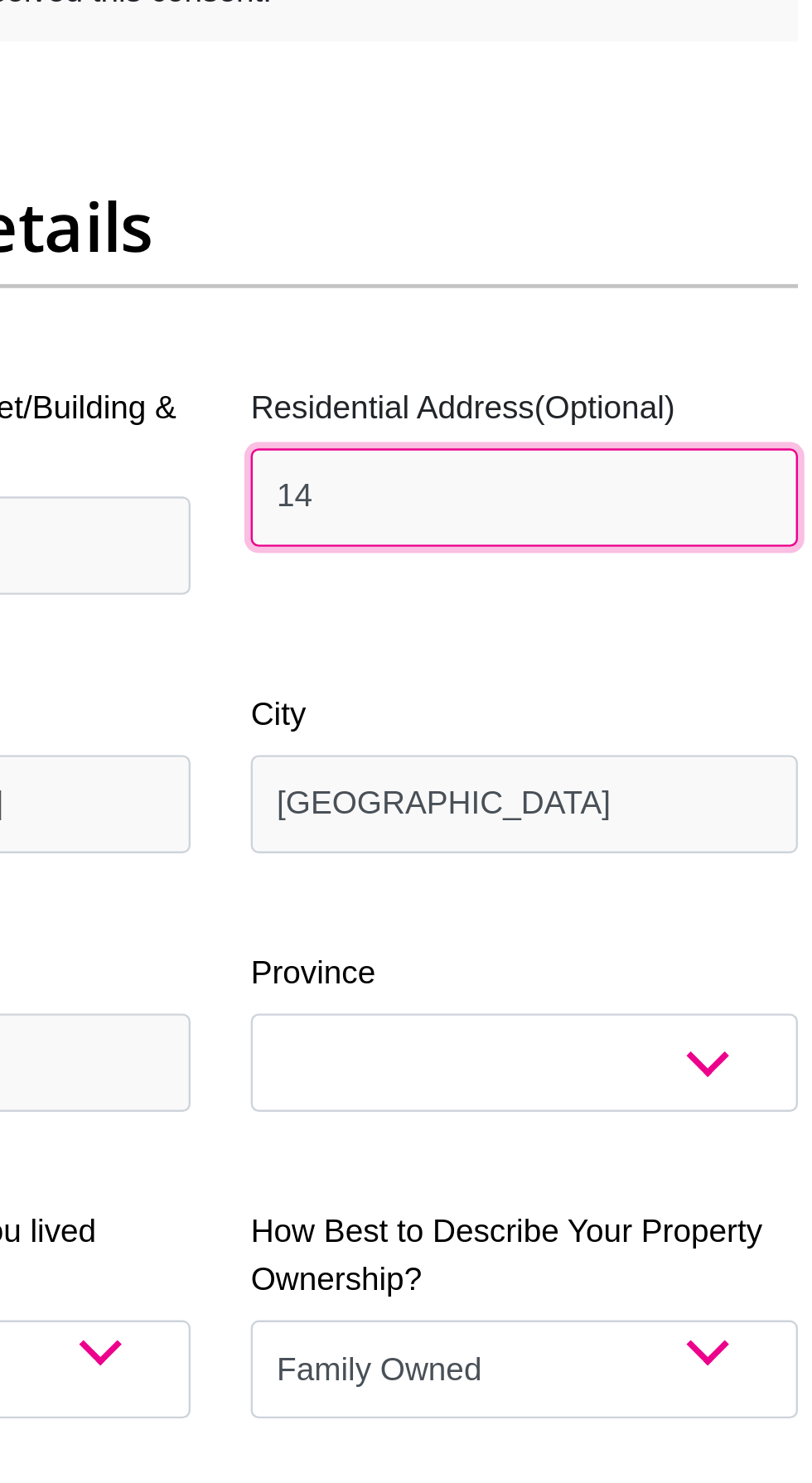
type input "1"
type input "14 Yolan place"
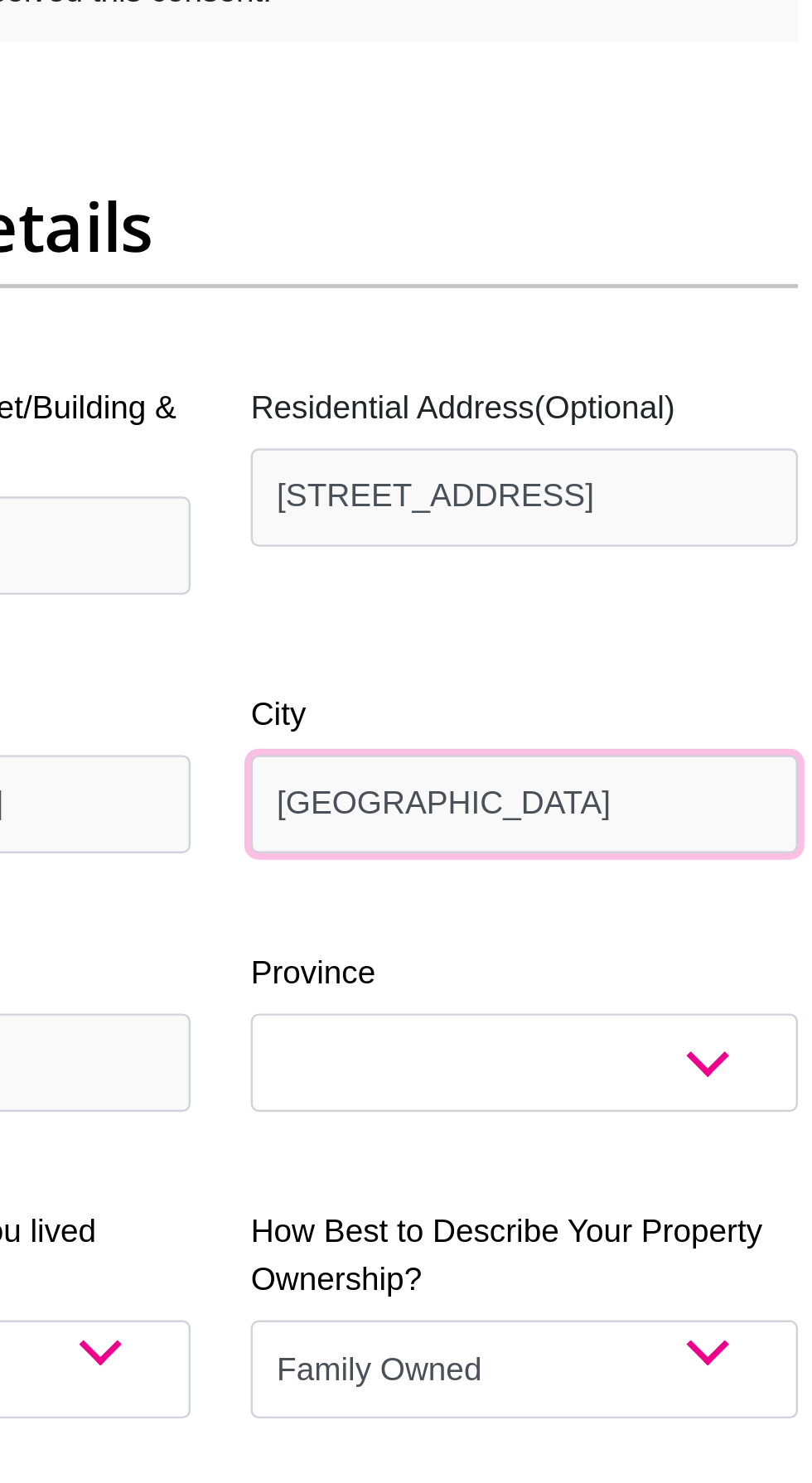
click at [589, 946] on input "Durban" at bounding box center [532, 953] width 226 height 41
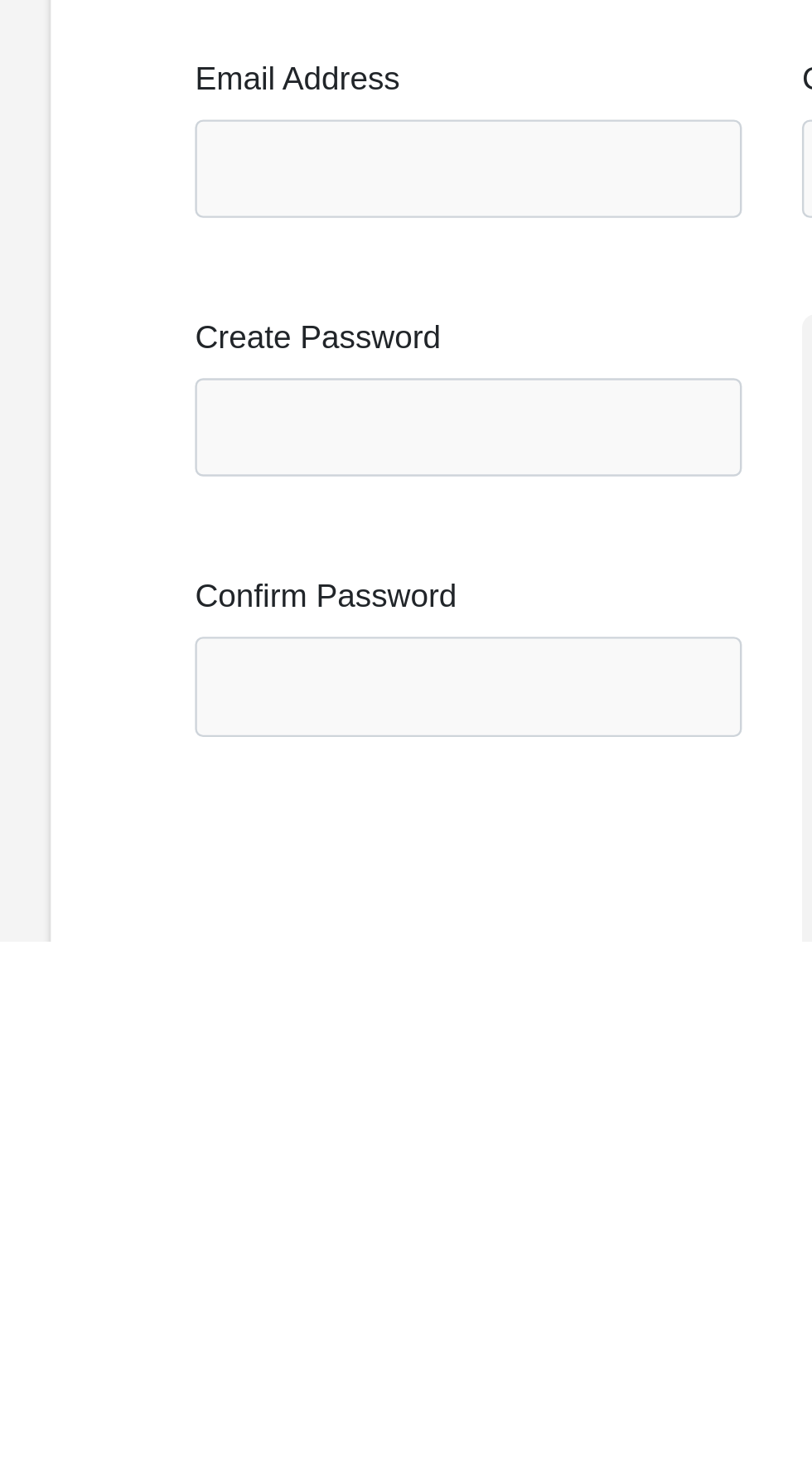
scroll to position [626, 0]
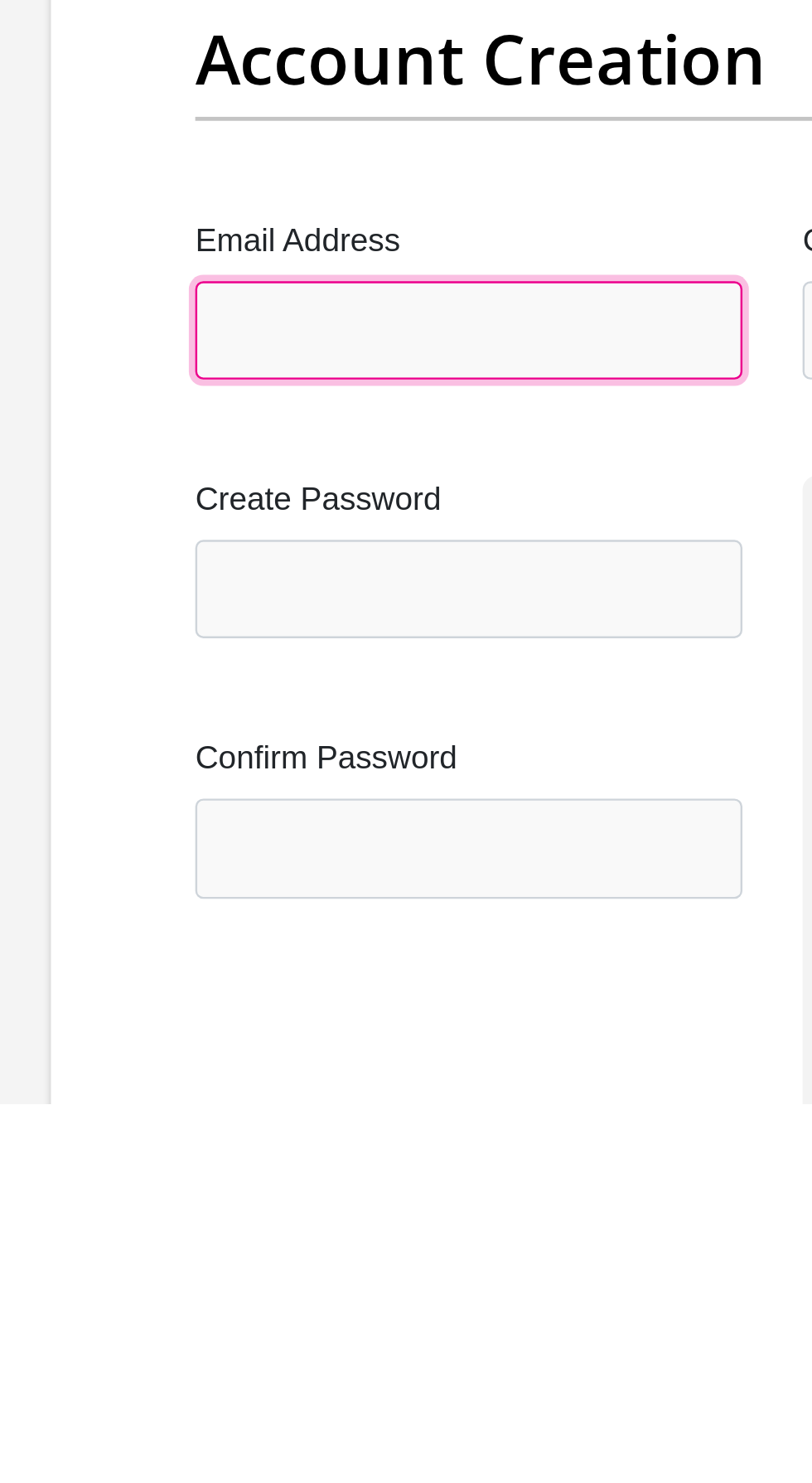
click at [190, 1160] on input "Email Address" at bounding box center [280, 1164] width 226 height 41
type input "pillaygarren@gmail.com"
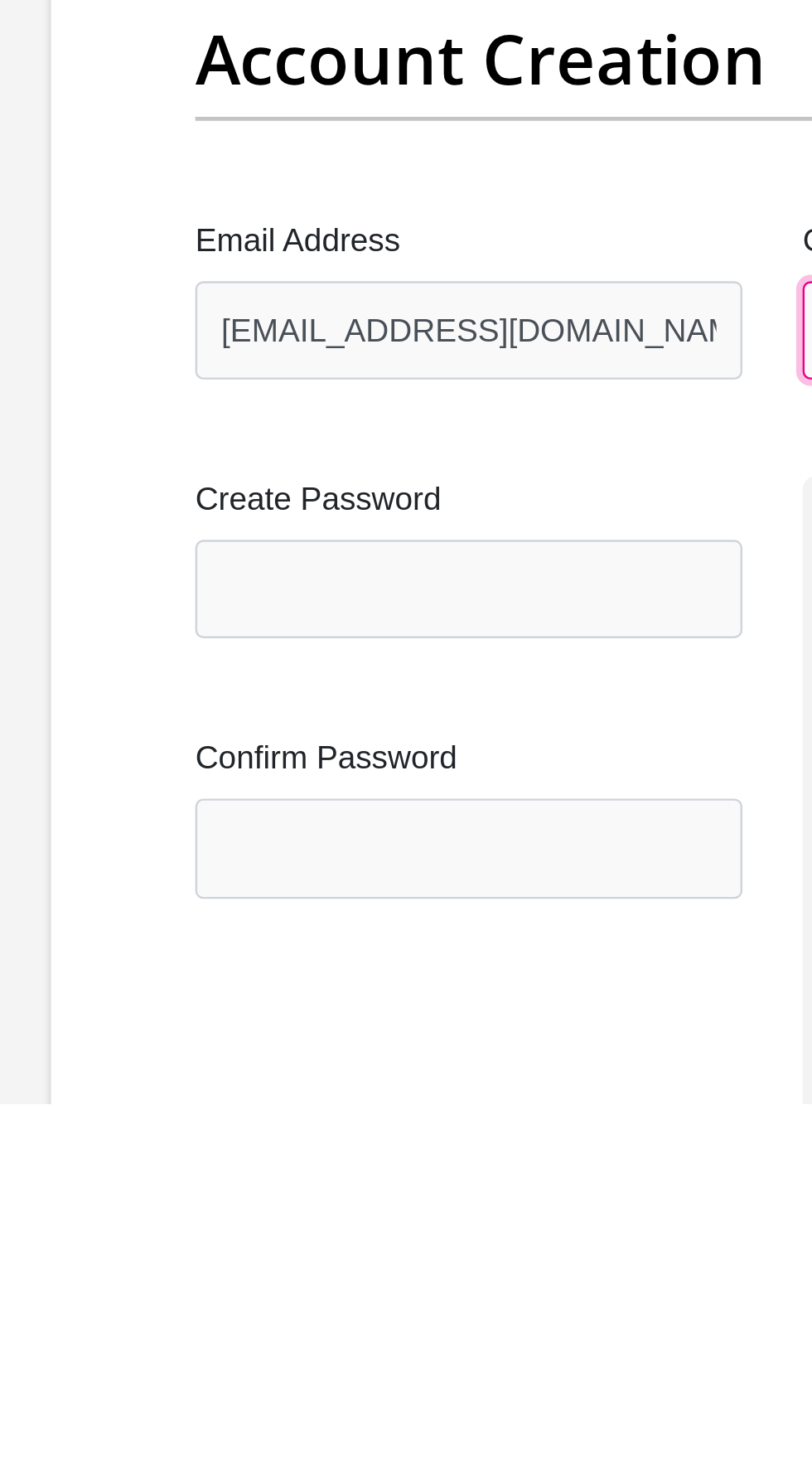
type input "pillaygarren@gmail.com"
type input "Garren"
type input "Pillay"
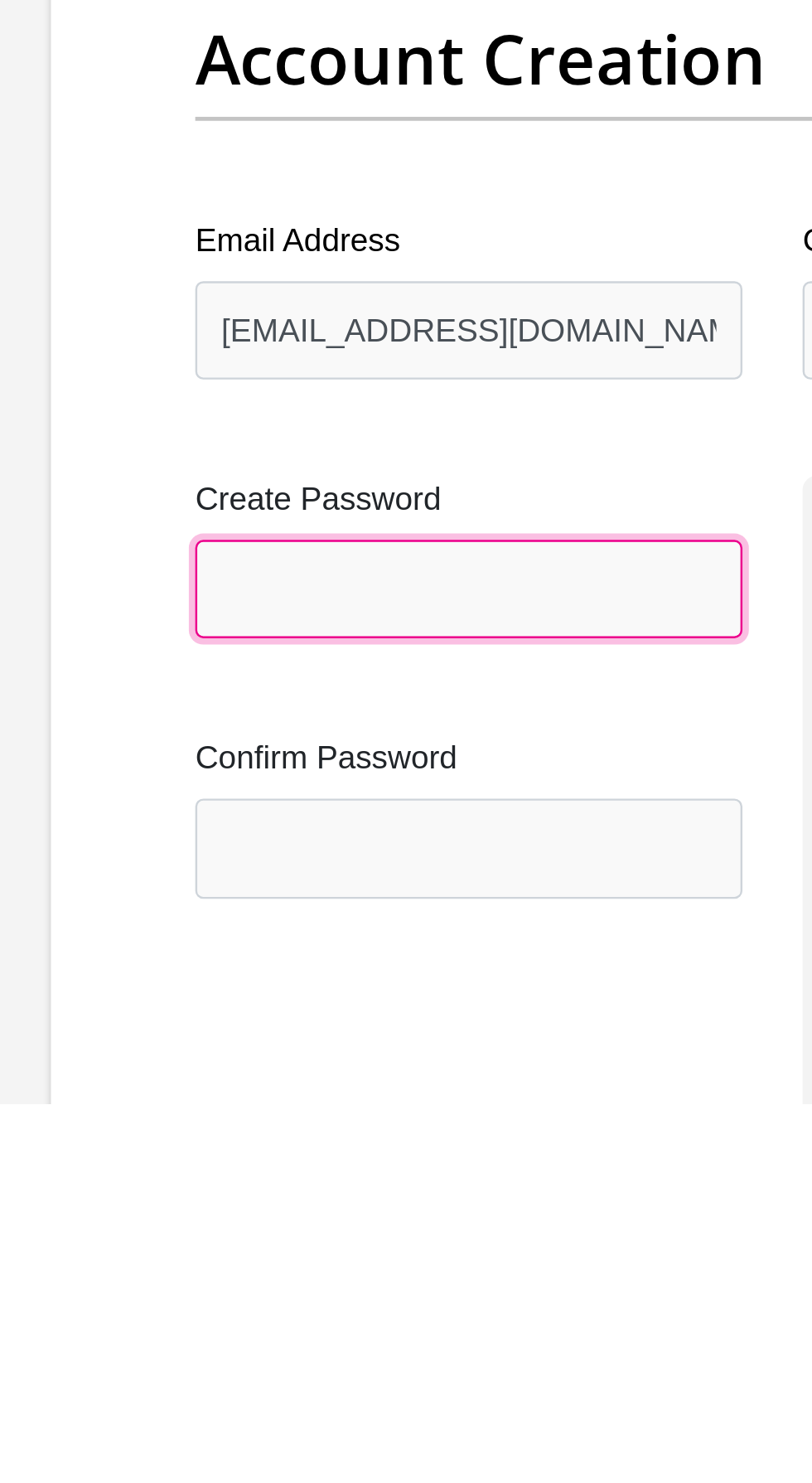
click at [201, 1273] on input "Create Password" at bounding box center [280, 1271] width 226 height 41
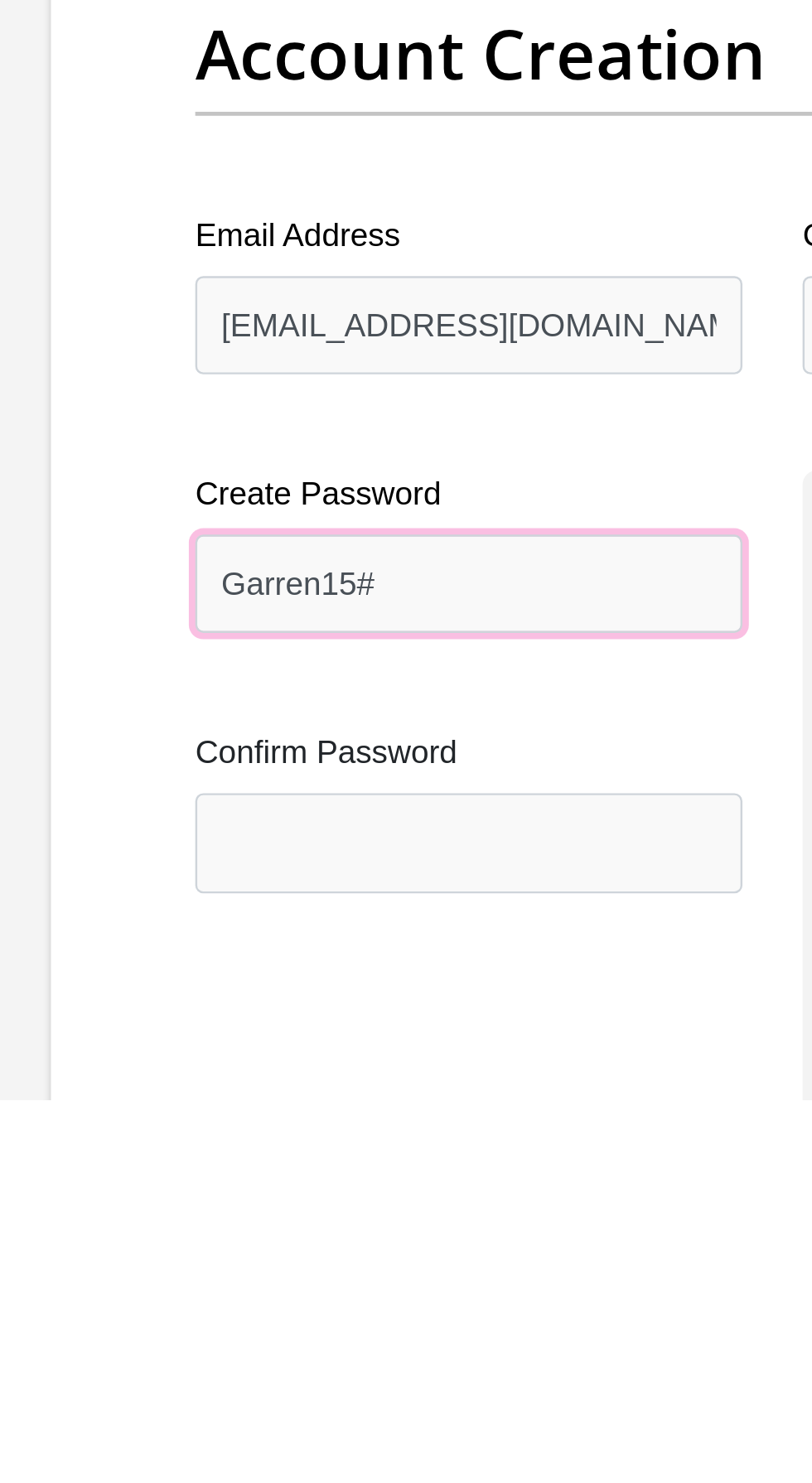
type input "Garren15#"
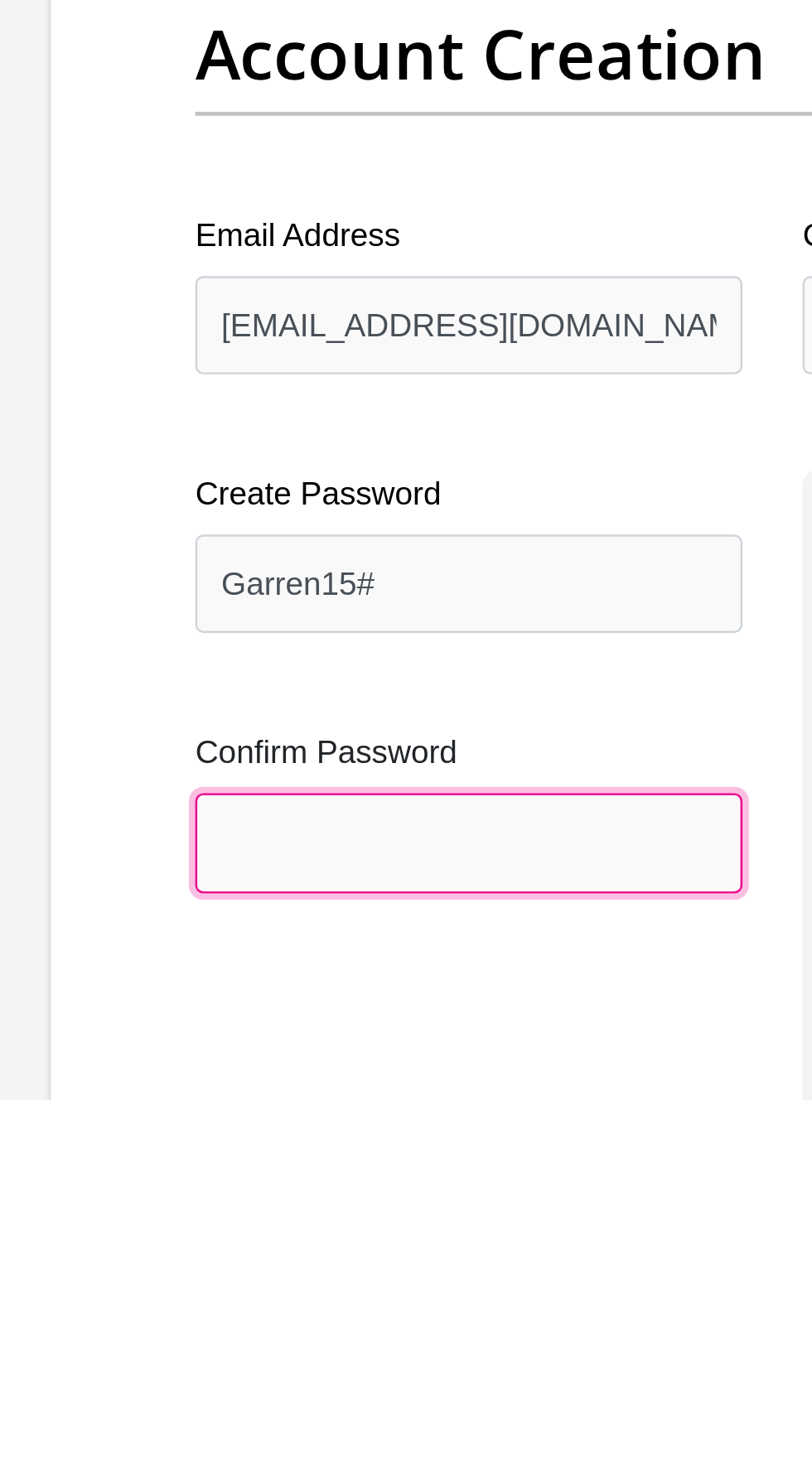
click at [332, 1369] on input "Confirm Password" at bounding box center [280, 1377] width 226 height 41
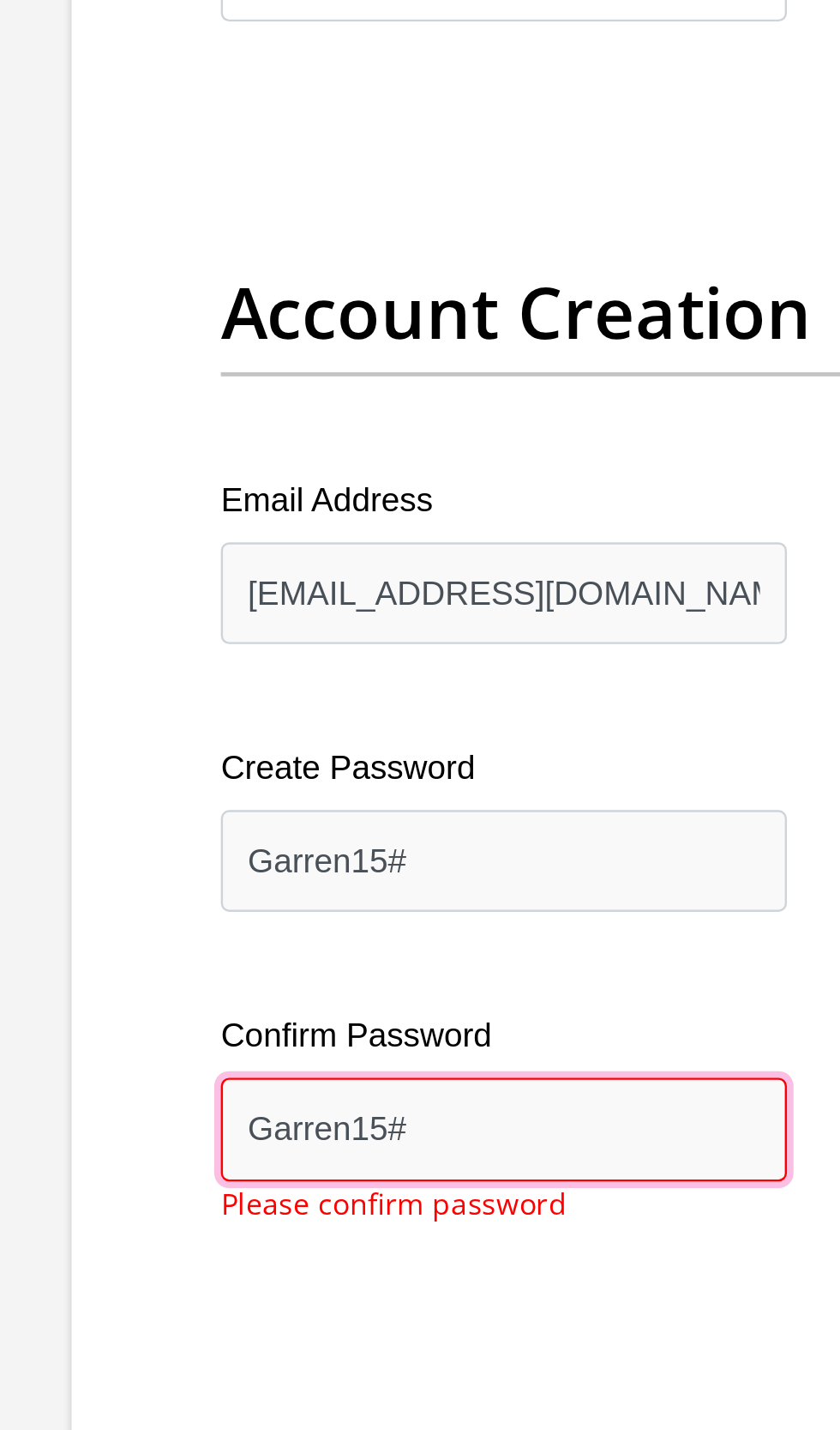
scroll to position [1309, 0]
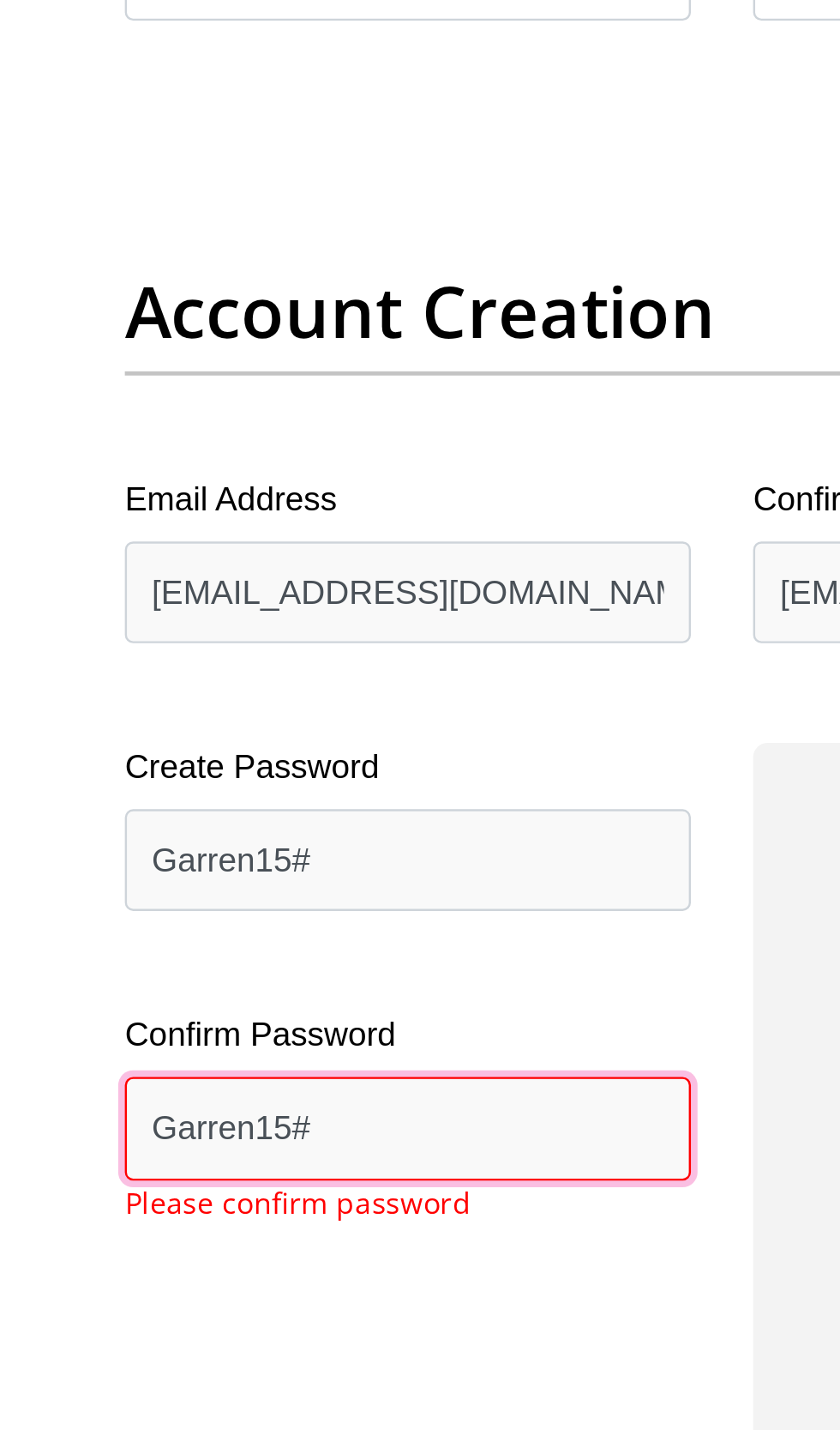
click at [335, 756] on input "Garren15#" at bounding box center [290, 763] width 234 height 42
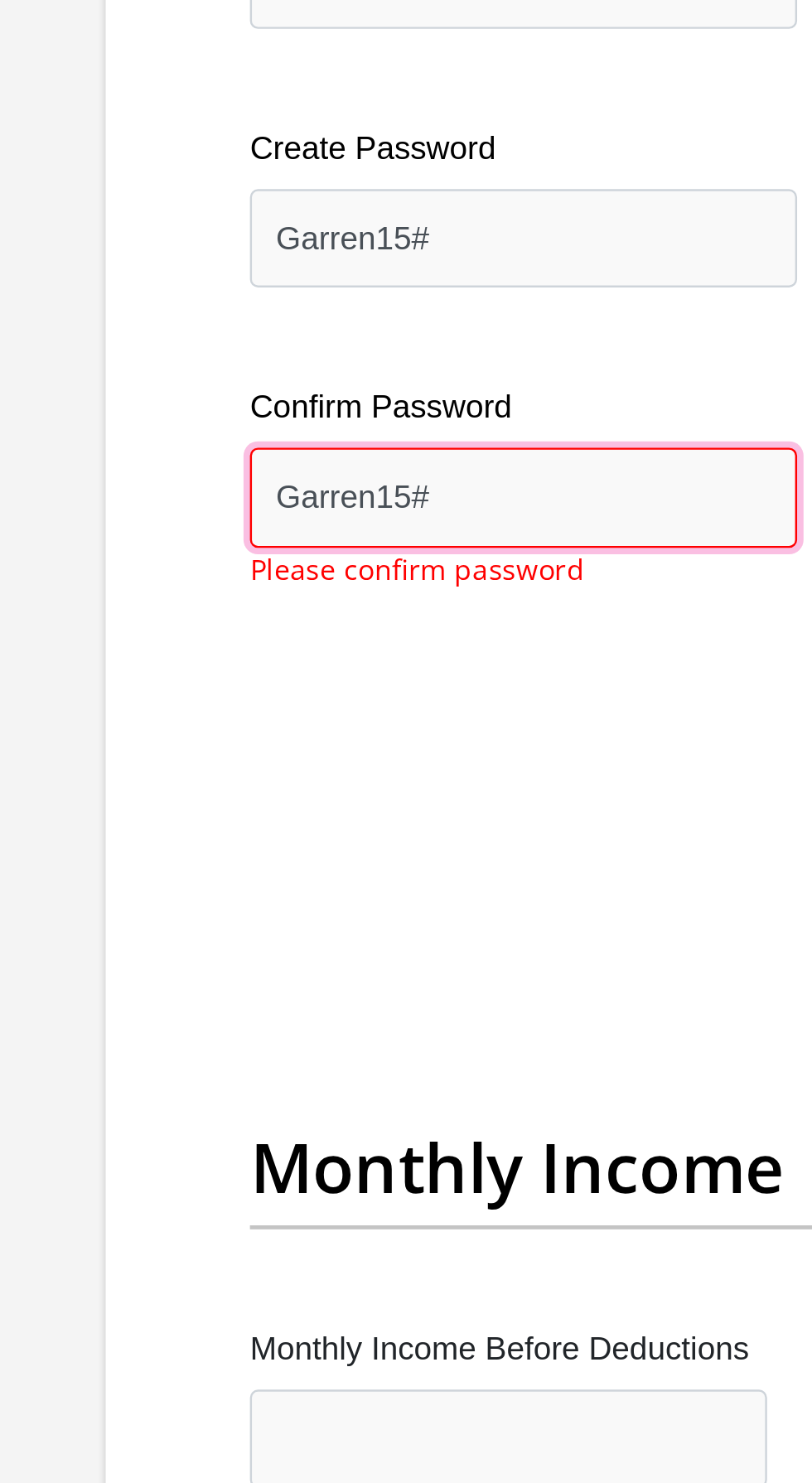
type input "Garren15#"
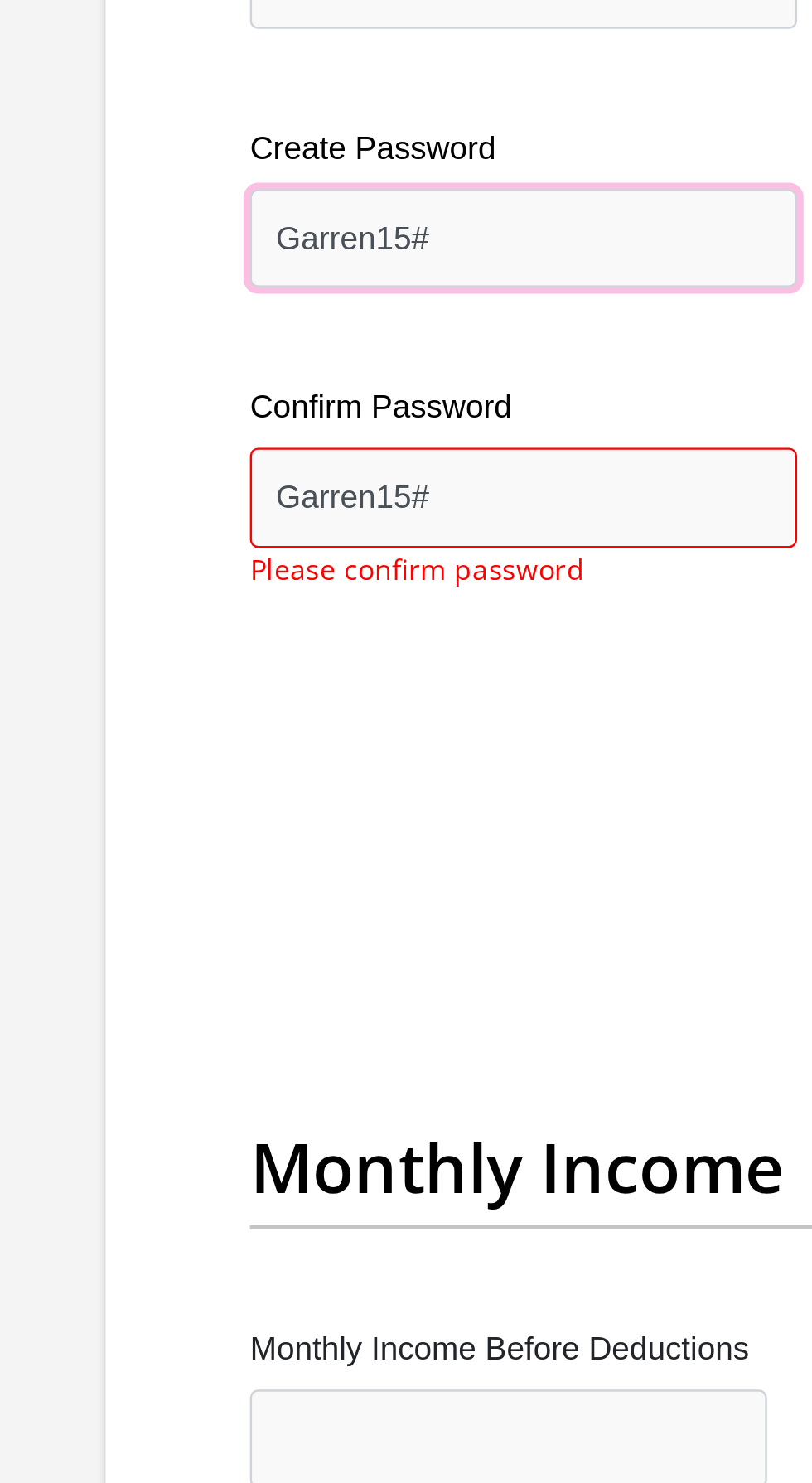
click at [263, 625] on input "Garren15#" at bounding box center [280, 631] width 226 height 41
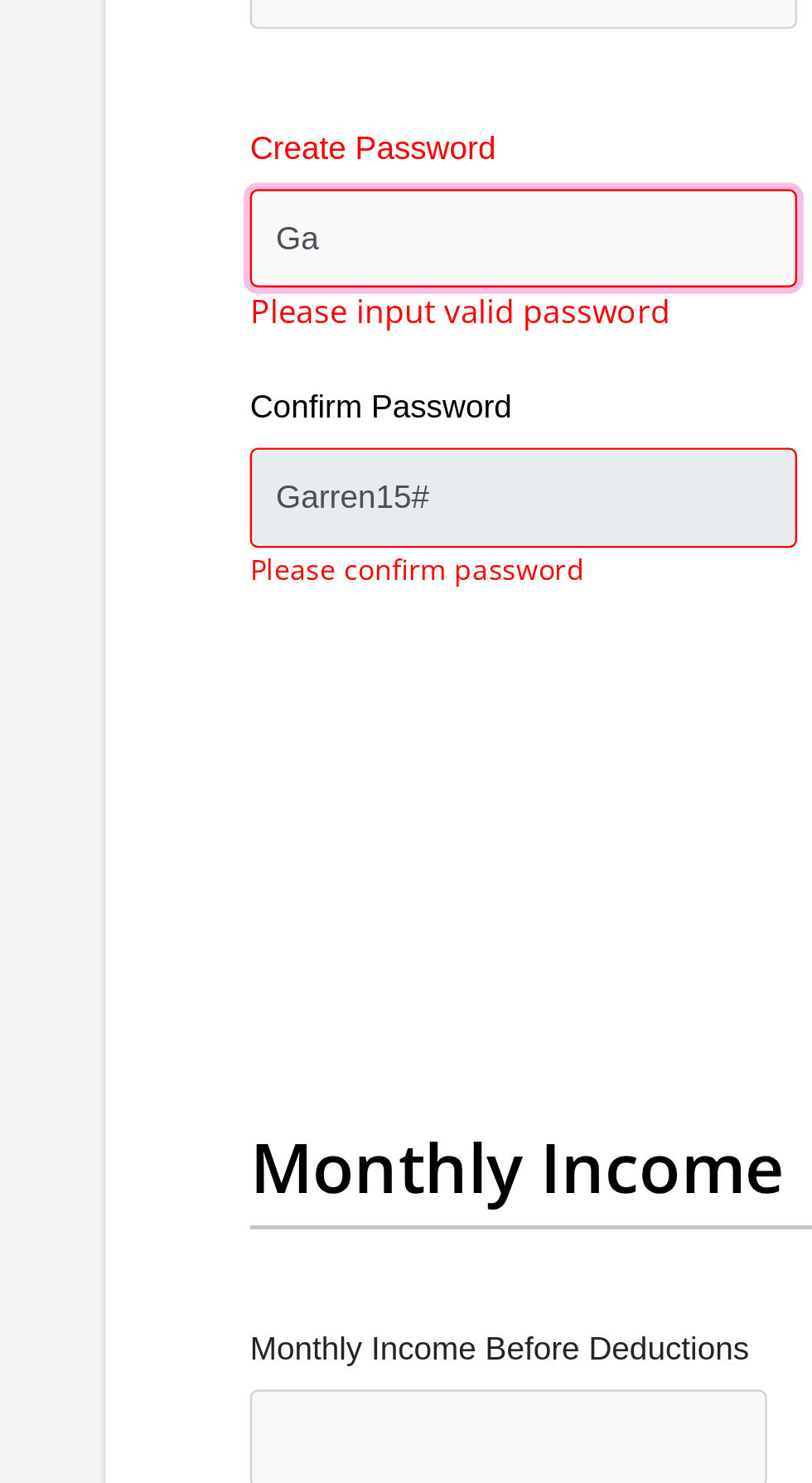
type input "G"
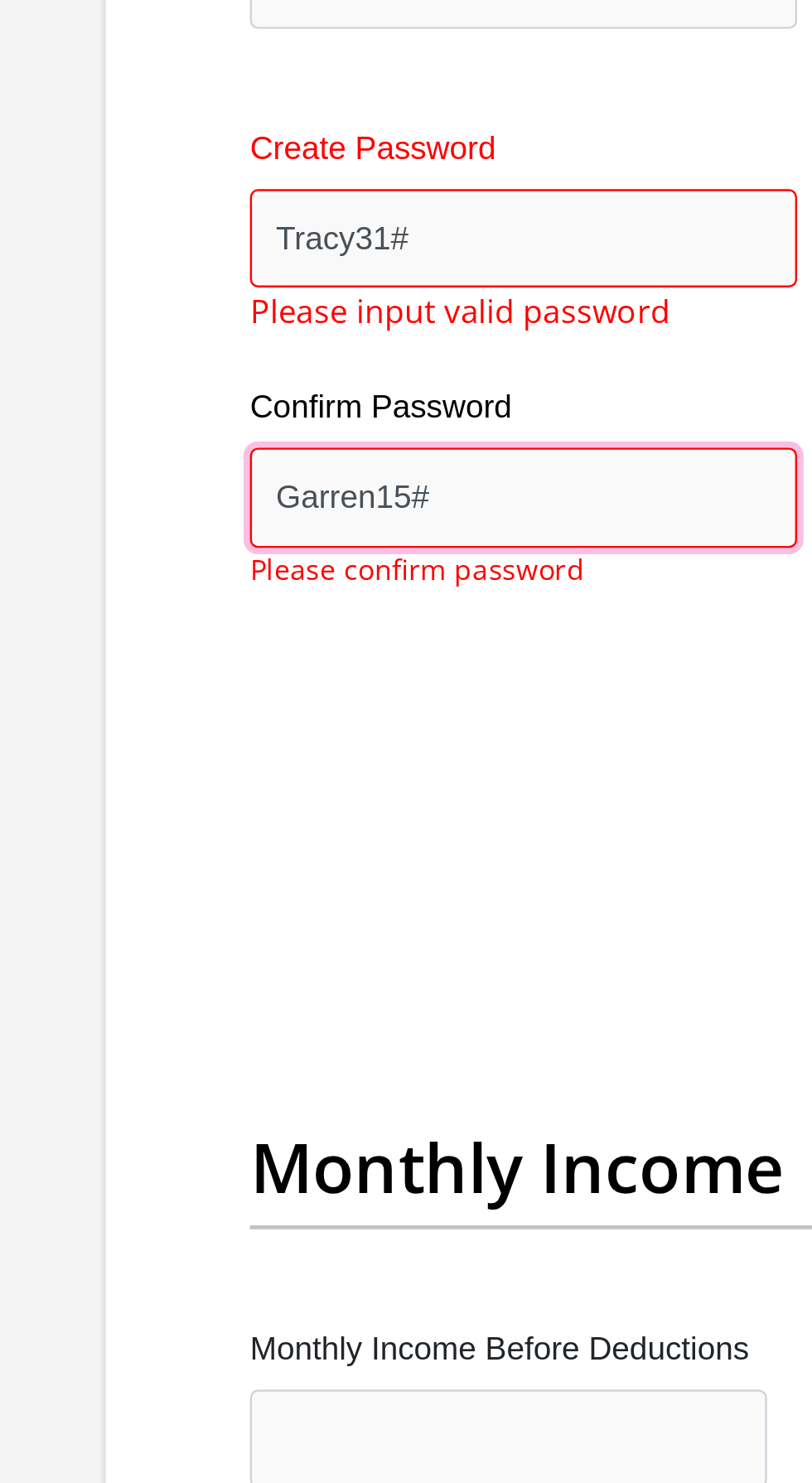
click at [301, 729] on input "Garren15#" at bounding box center [280, 738] width 226 height 41
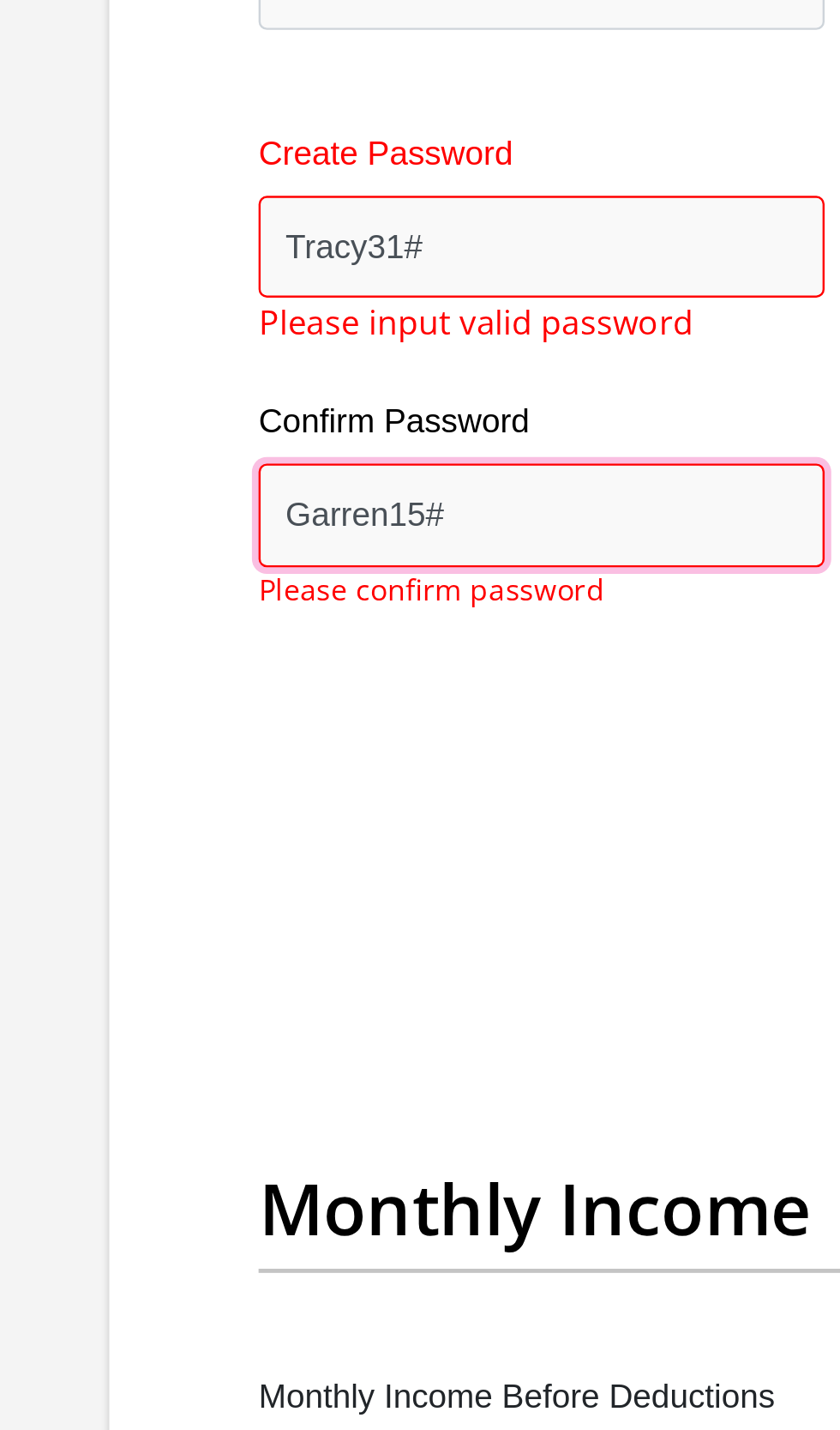
click at [313, 760] on input "Garren15#" at bounding box center [290, 763] width 234 height 42
click at [285, 764] on input "Garren15#" at bounding box center [290, 763] width 234 height 42
click at [263, 756] on input "Garren15#" at bounding box center [290, 763] width 234 height 42
click at [209, 755] on input "Garren15#" at bounding box center [290, 763] width 234 height 42
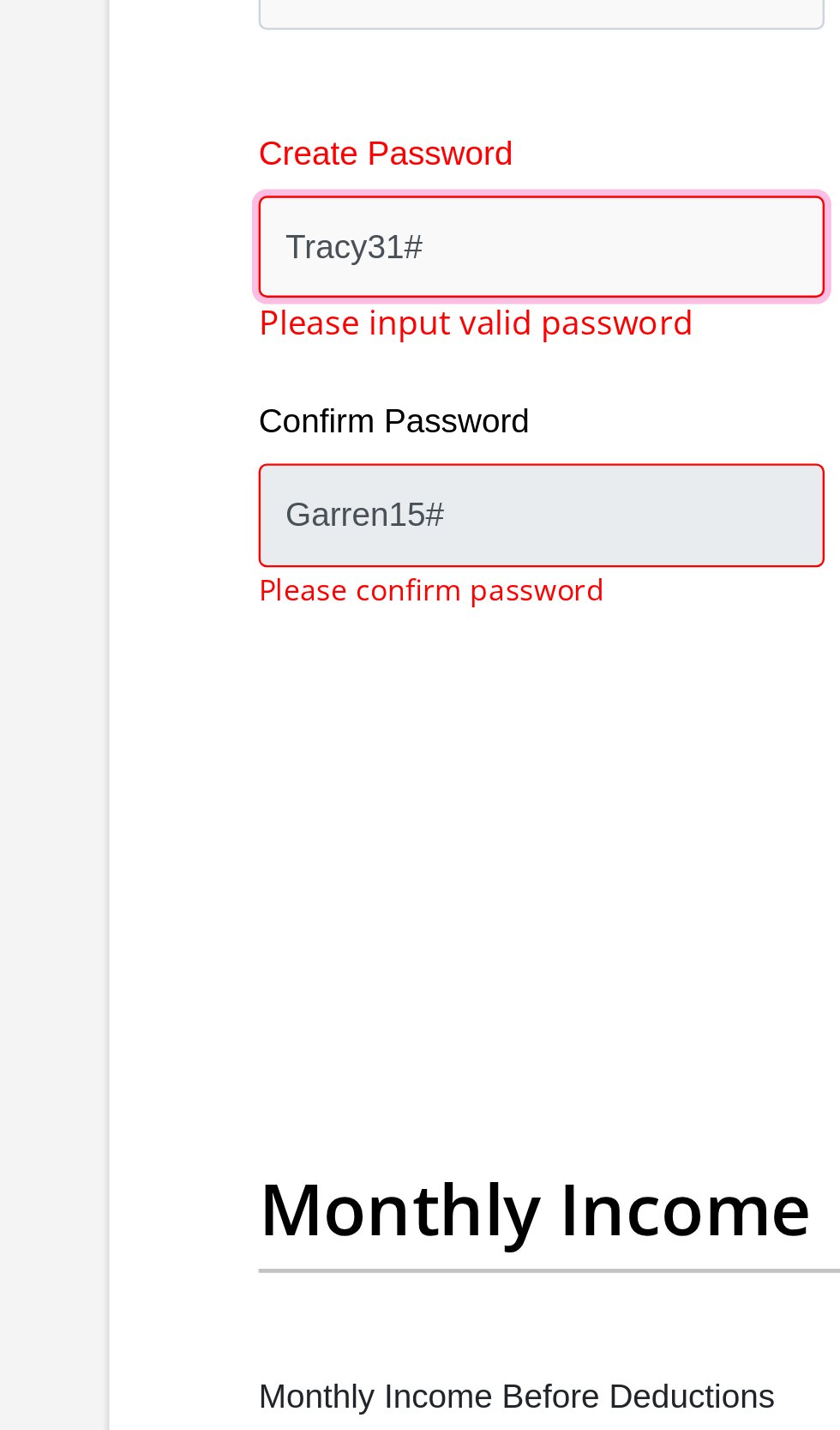
click at [257, 645] on input "Tracy31#" at bounding box center [290, 653] width 234 height 42
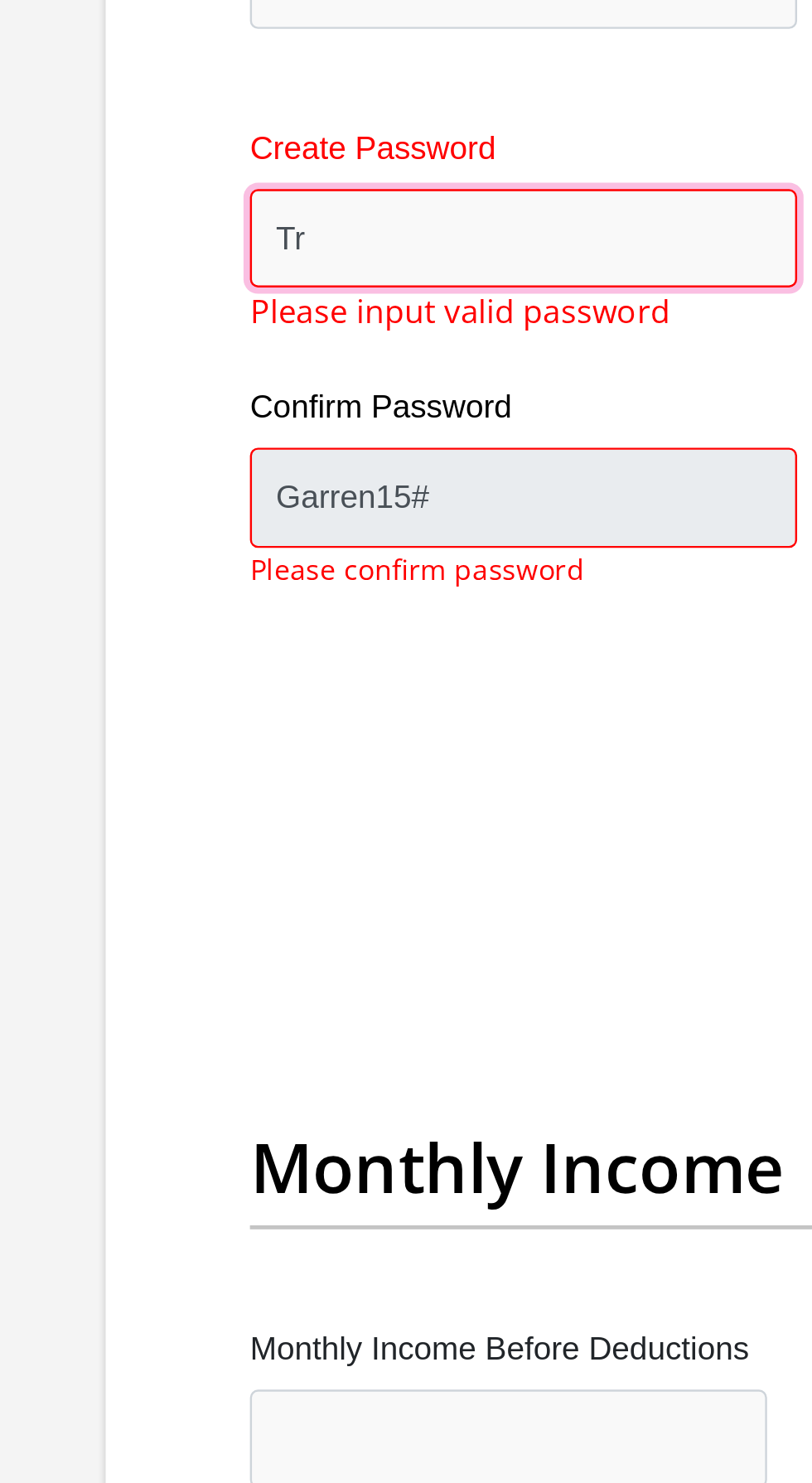
type input "T"
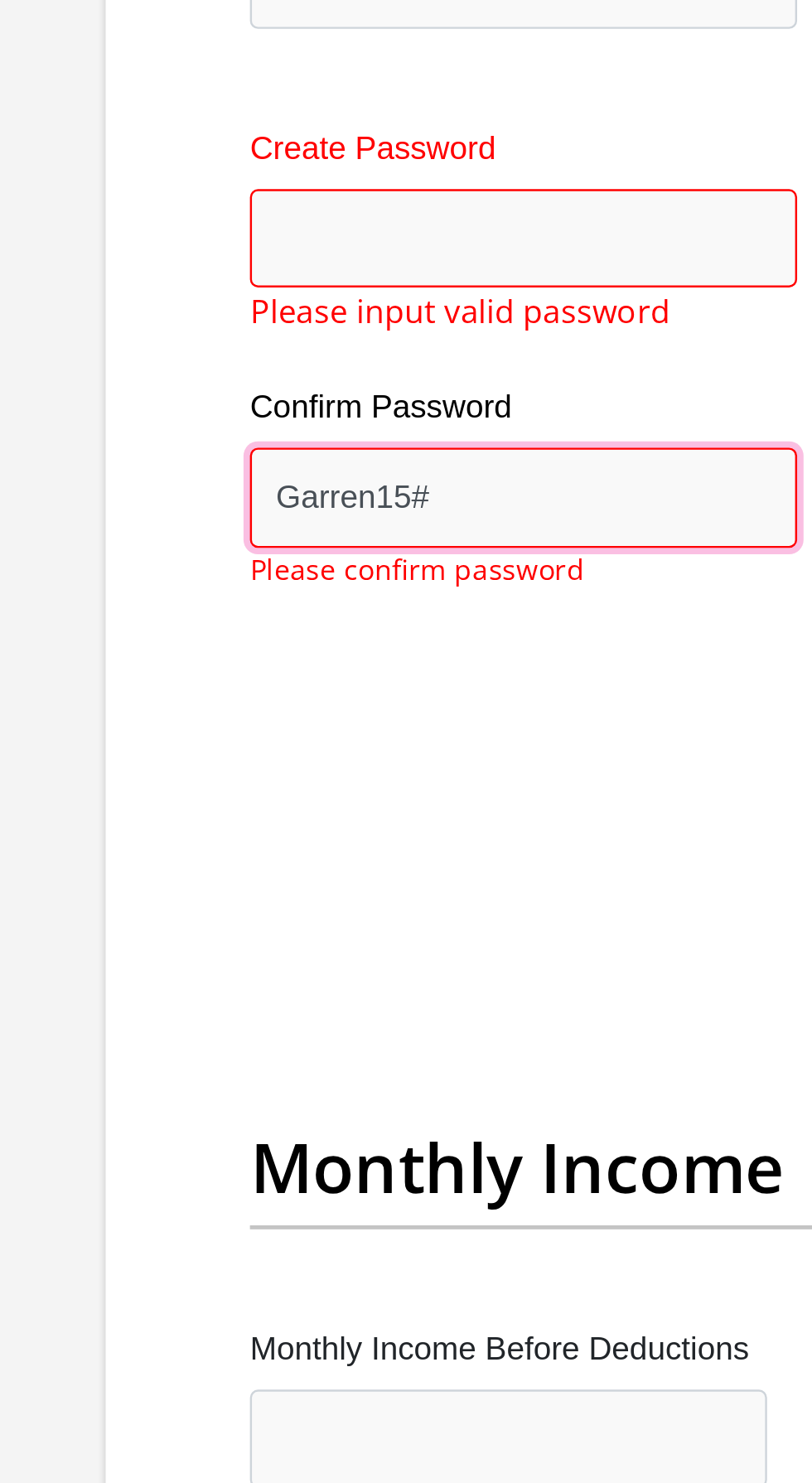
click at [261, 735] on input "Garren15#" at bounding box center [280, 738] width 226 height 41
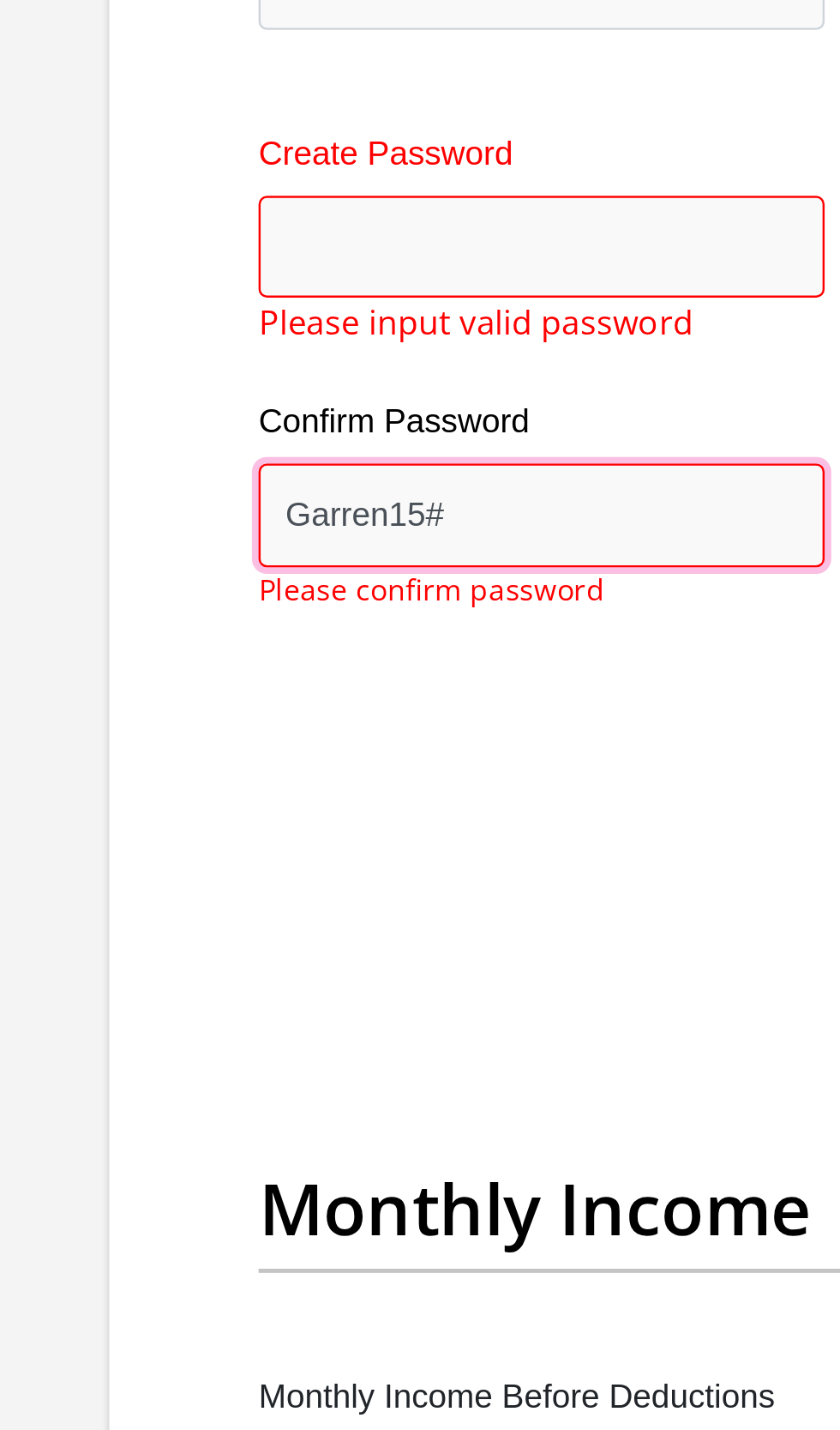
click at [208, 755] on input "Garren15#" at bounding box center [290, 763] width 234 height 42
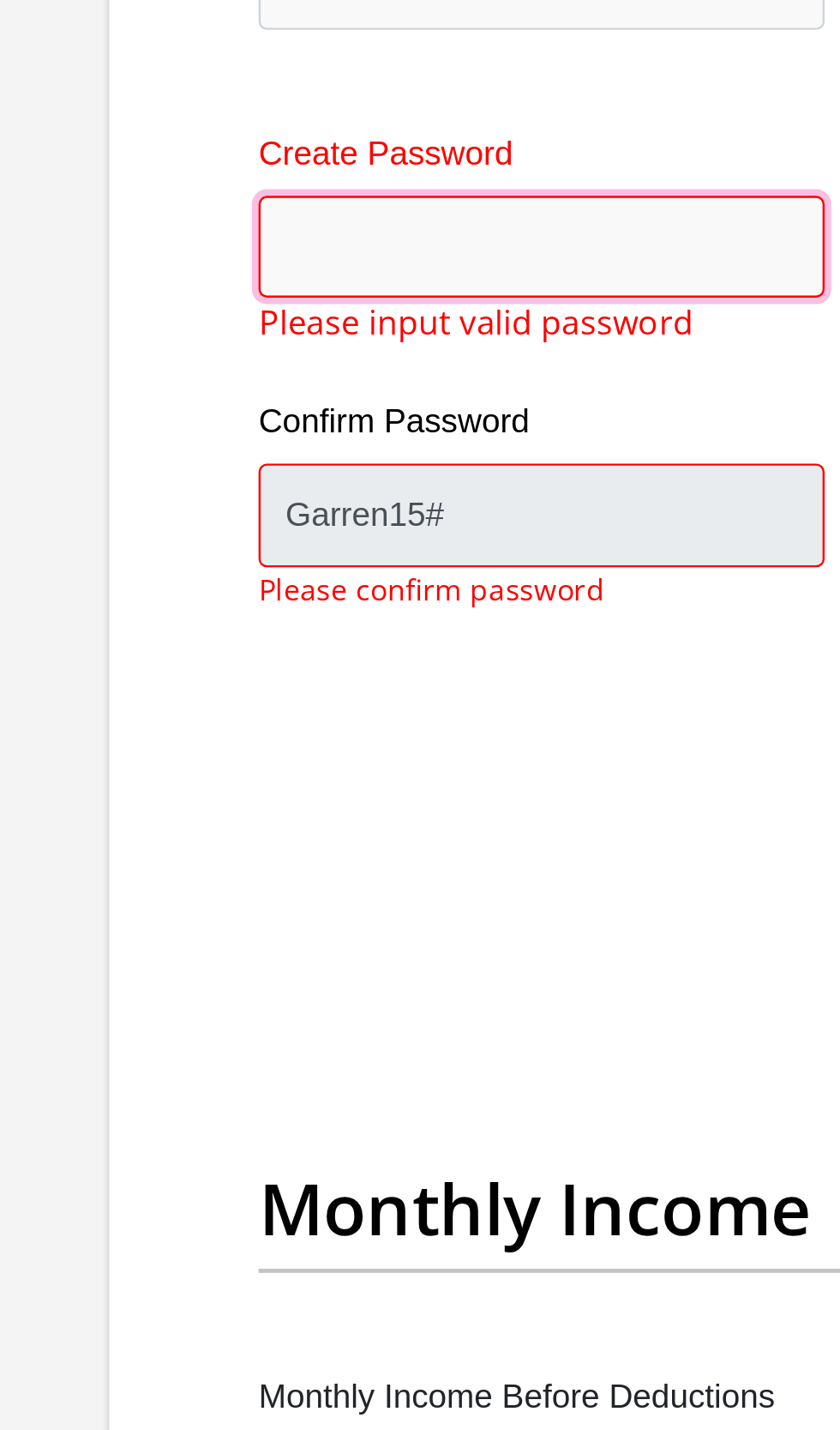
click at [205, 646] on input "Create Password" at bounding box center [290, 653] width 234 height 42
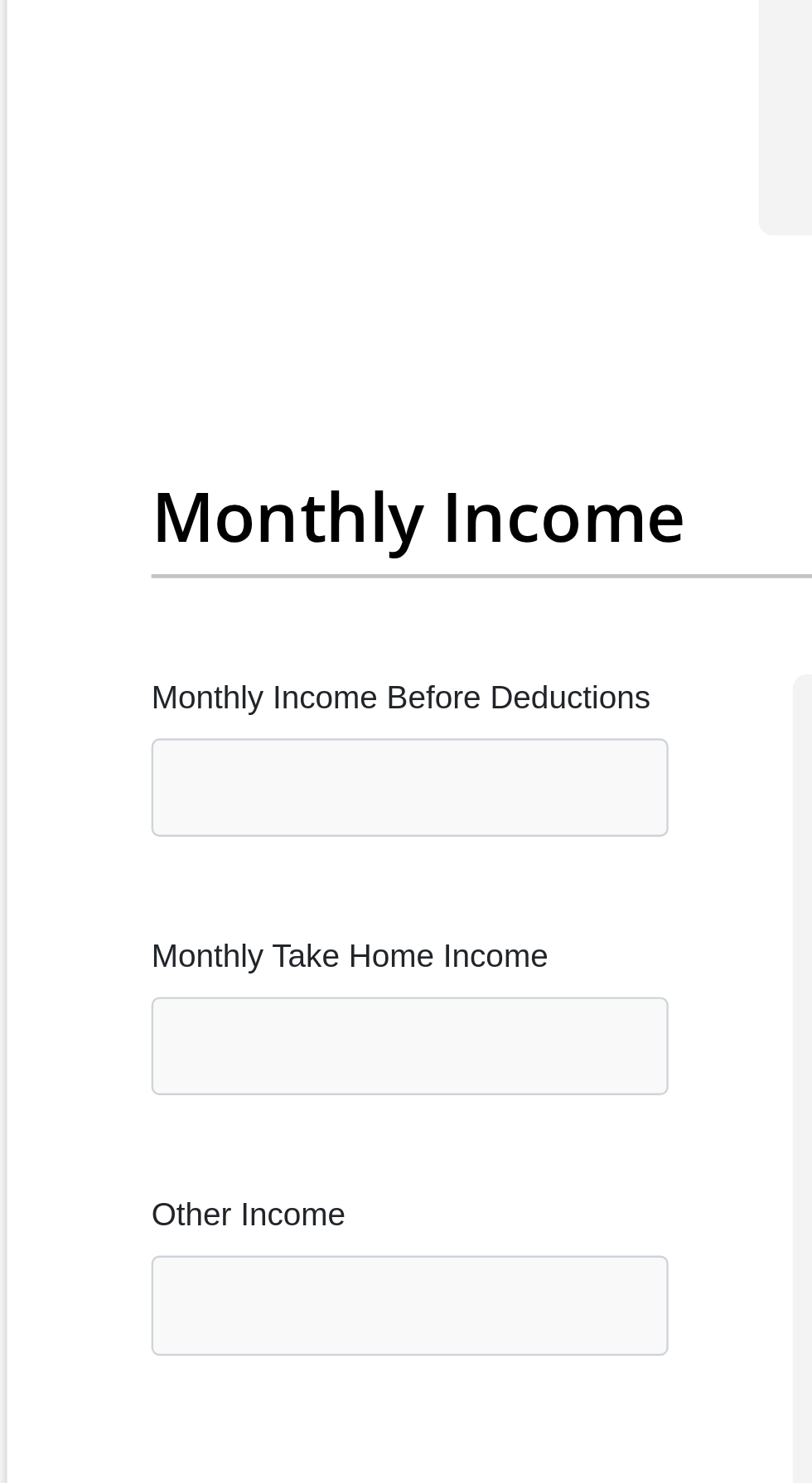
type input "Garren15#"
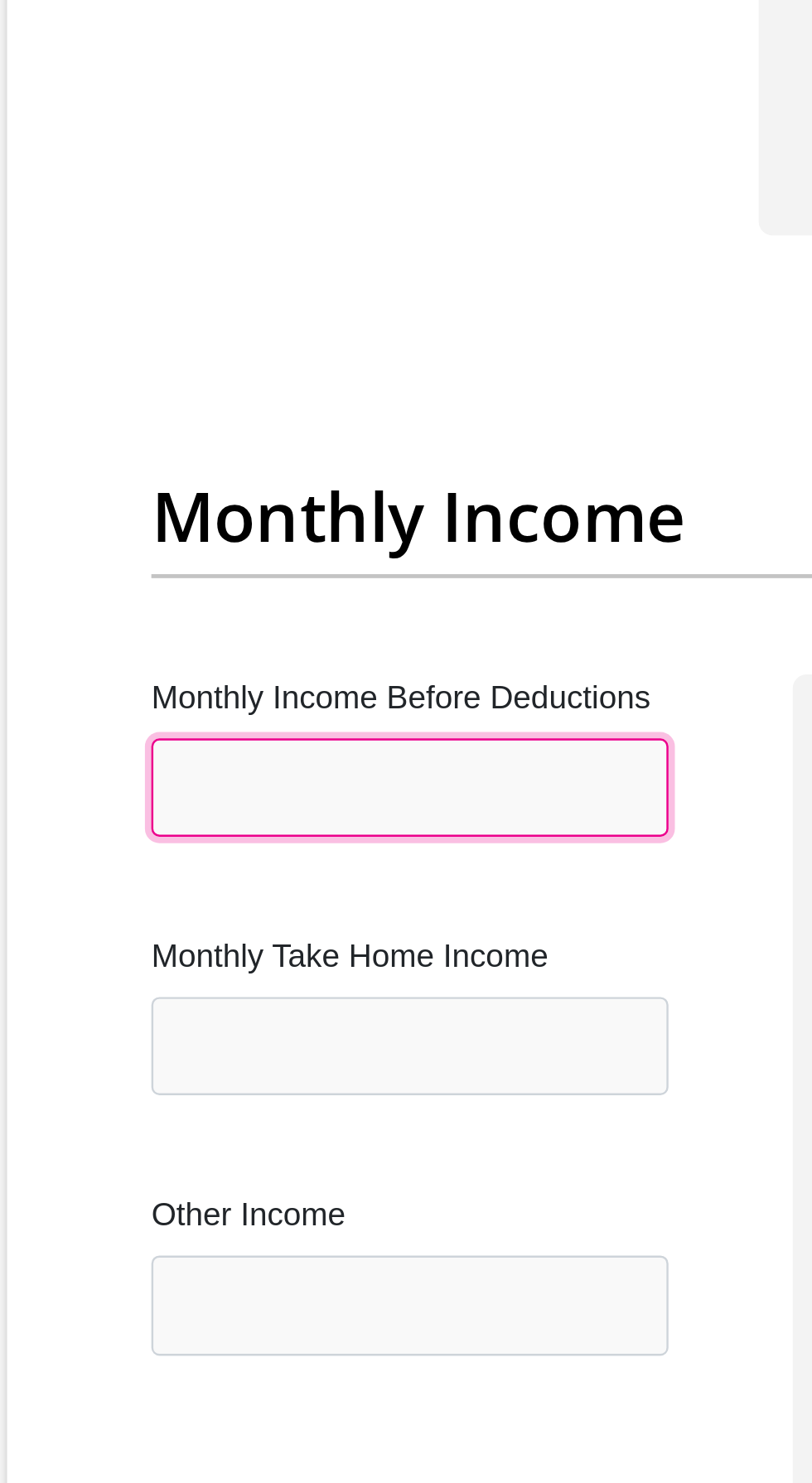
click at [203, 1124] on input "Monthly Income Before Deductions" at bounding box center [273, 1128] width 214 height 41
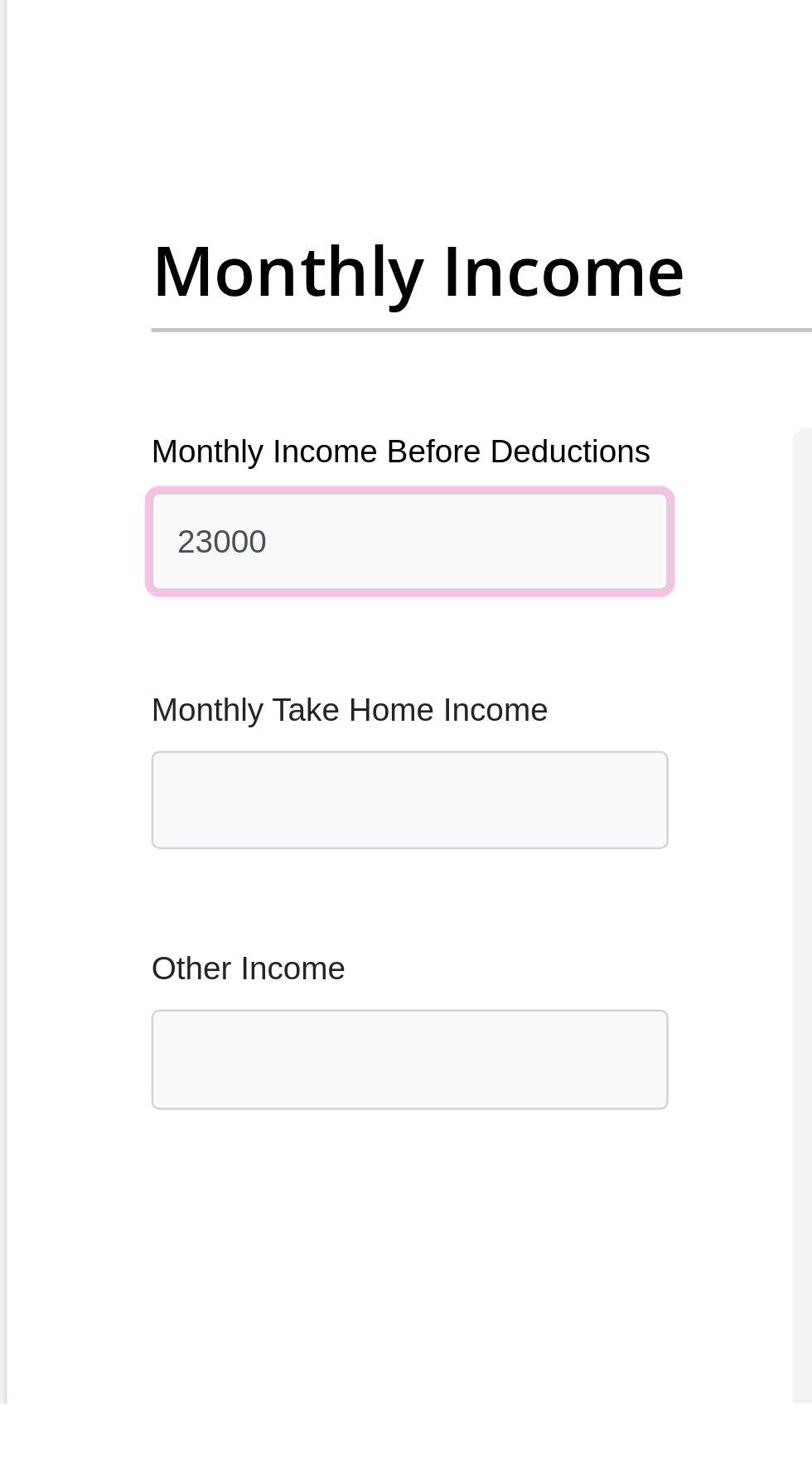
type input "23000"
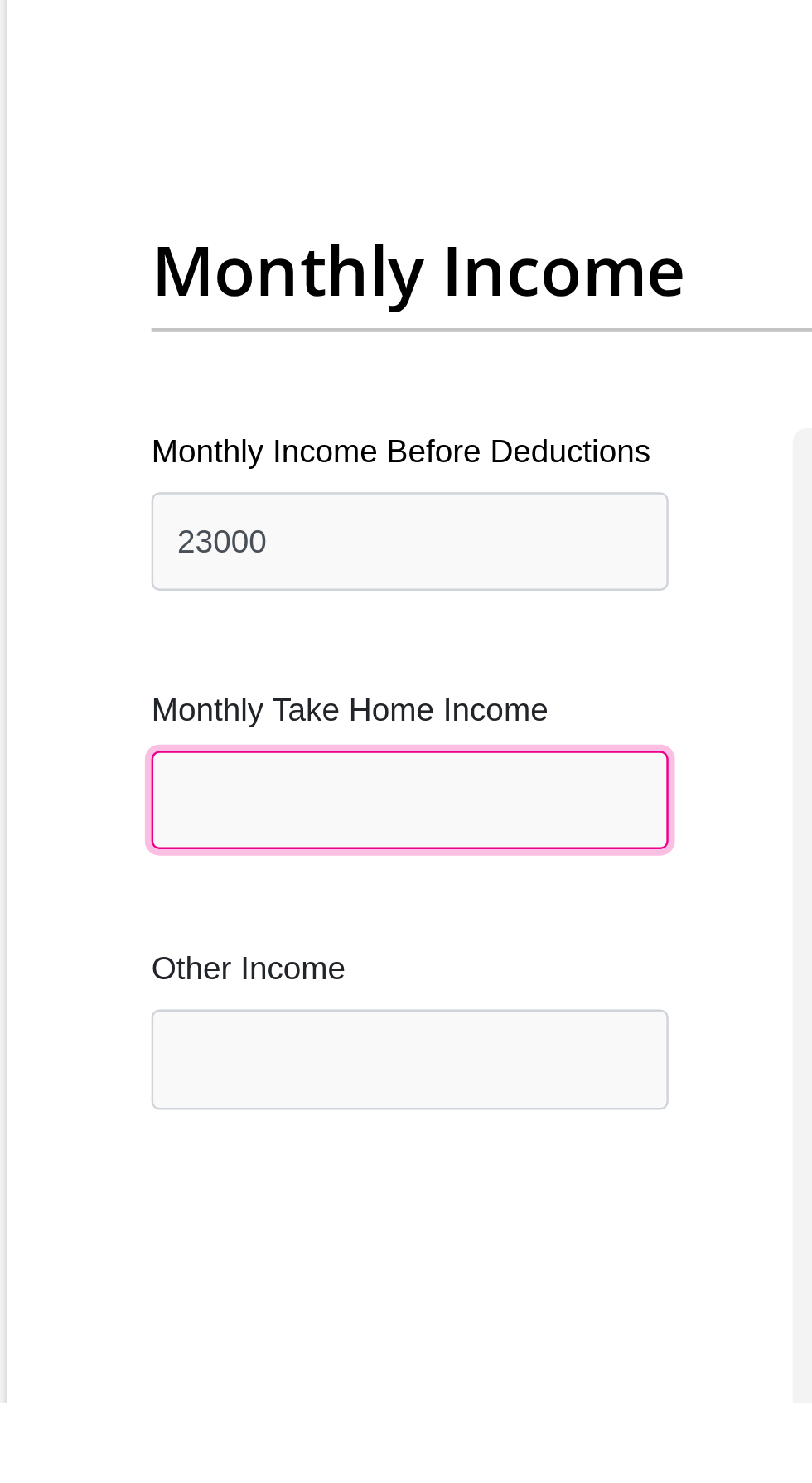
click at [205, 1231] on input "Monthly Take Home Income" at bounding box center [273, 1234] width 214 height 41
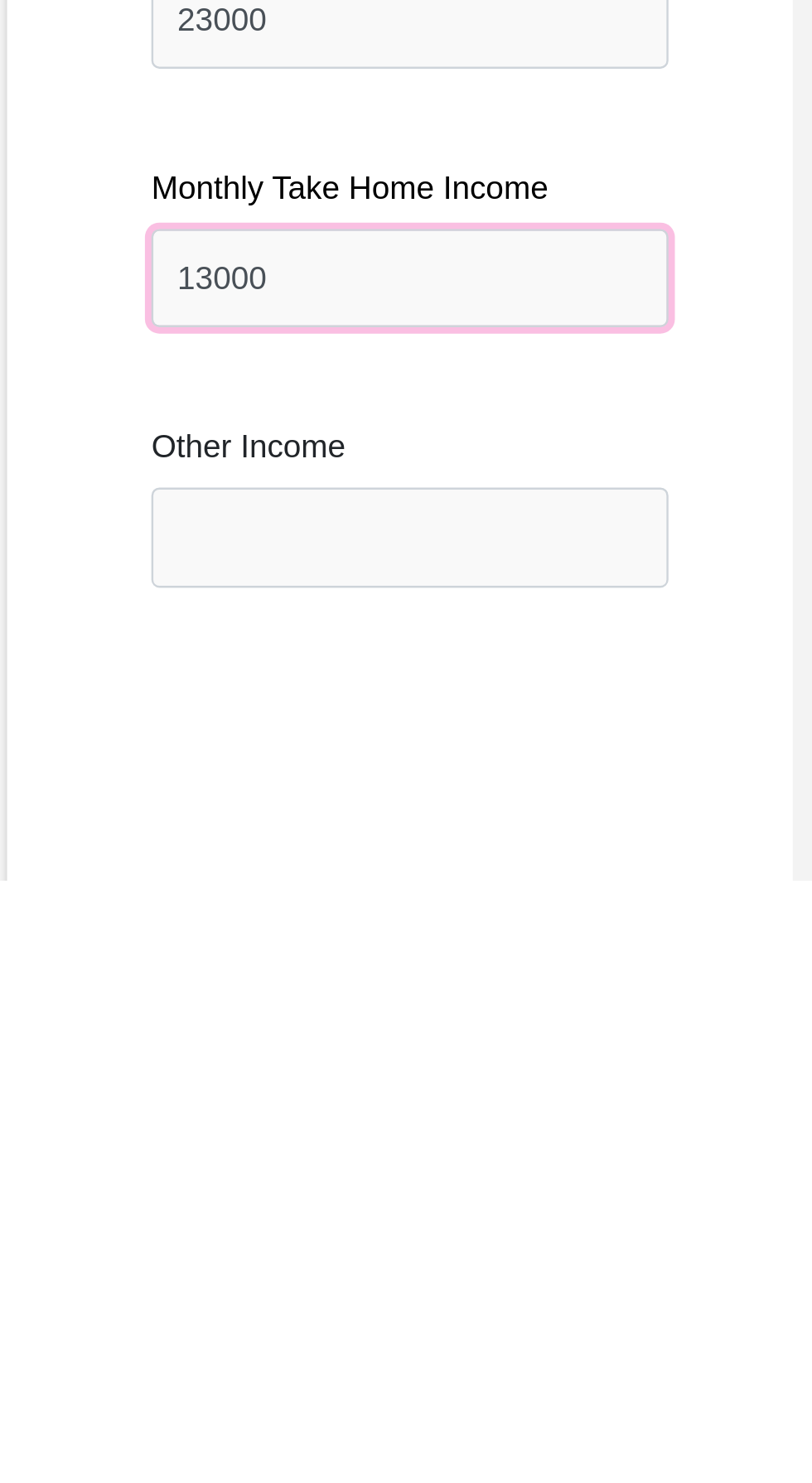
type input "13000"
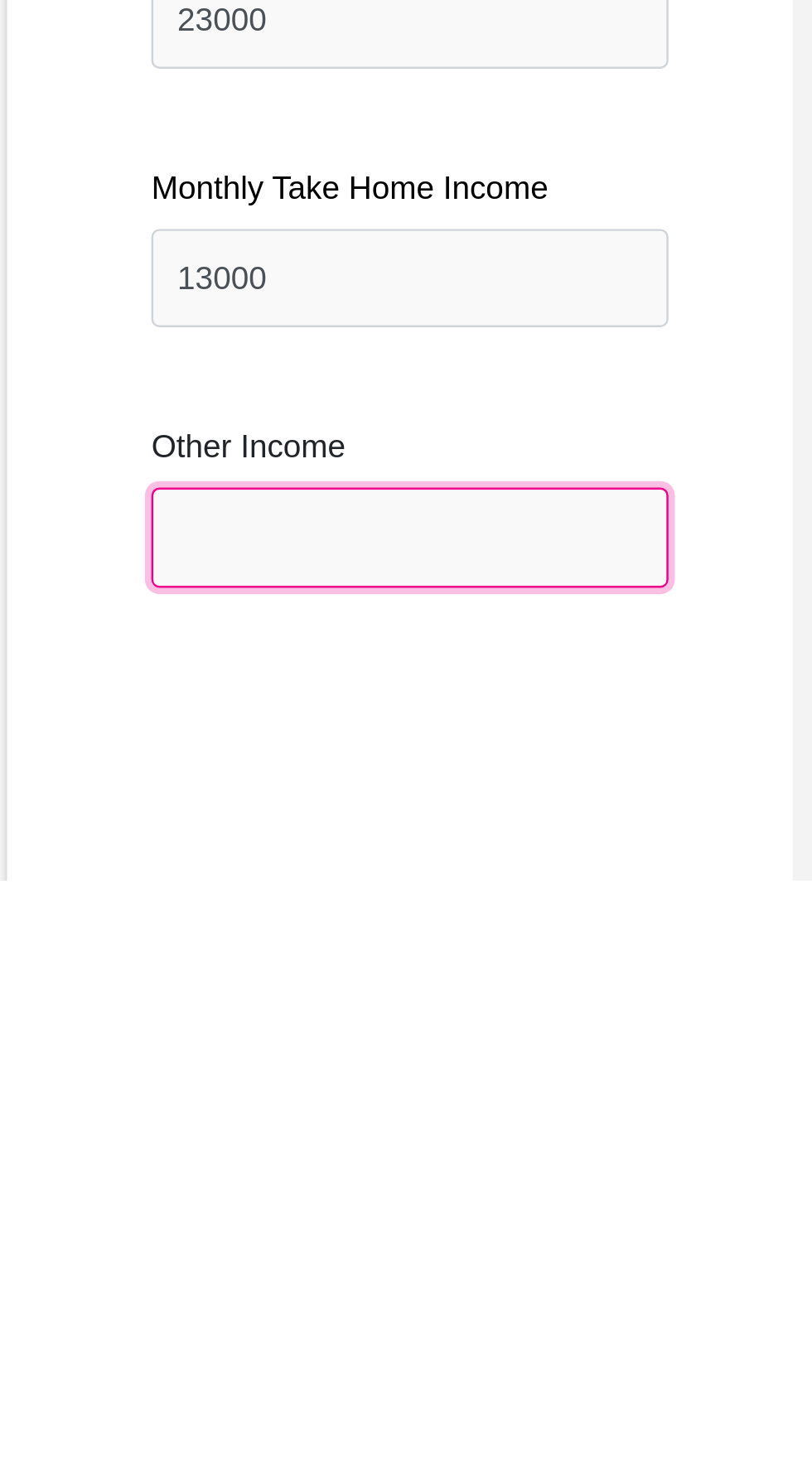
click at [204, 1335] on input "Other Income" at bounding box center [273, 1341] width 214 height 41
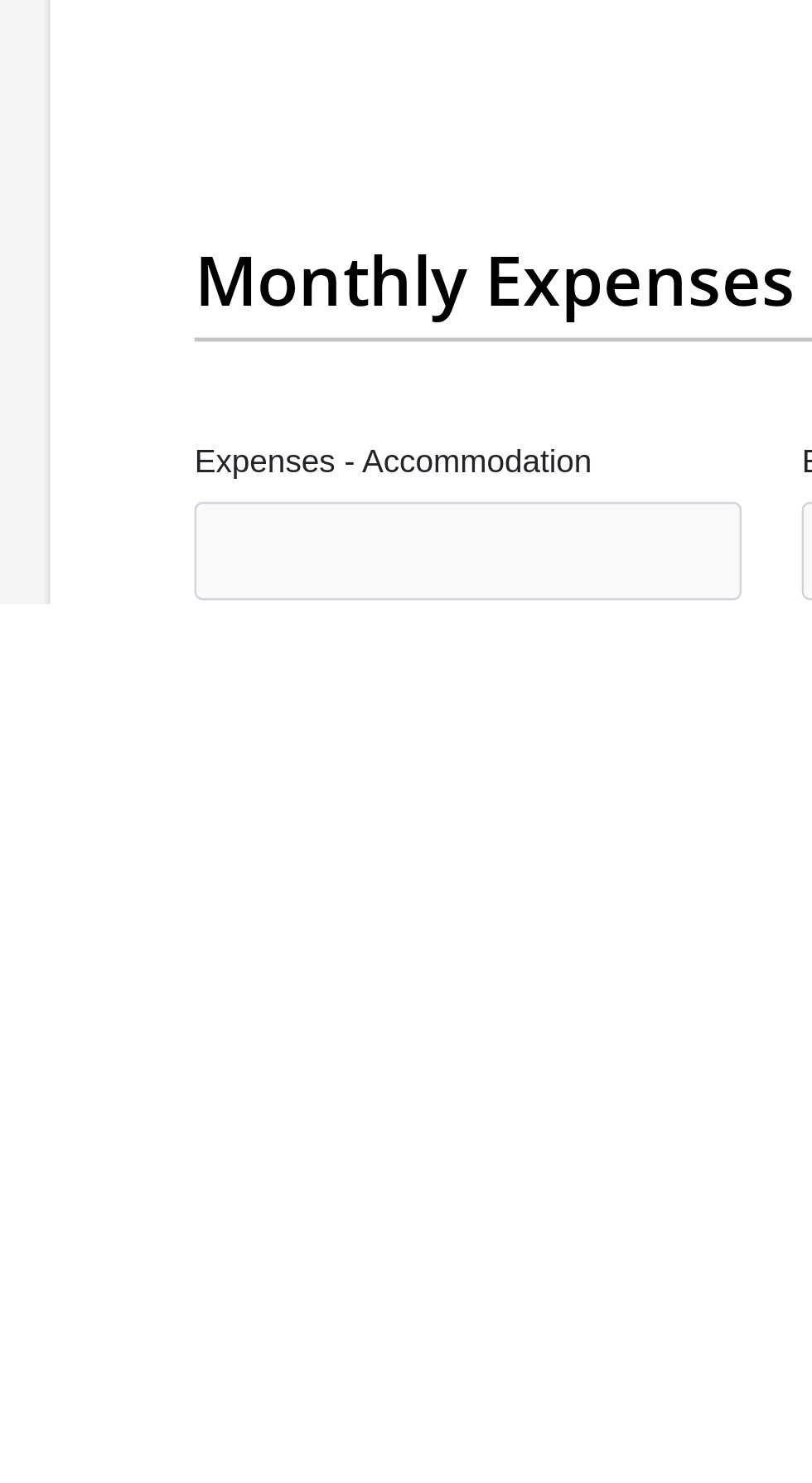
scroll to position [1512, 0]
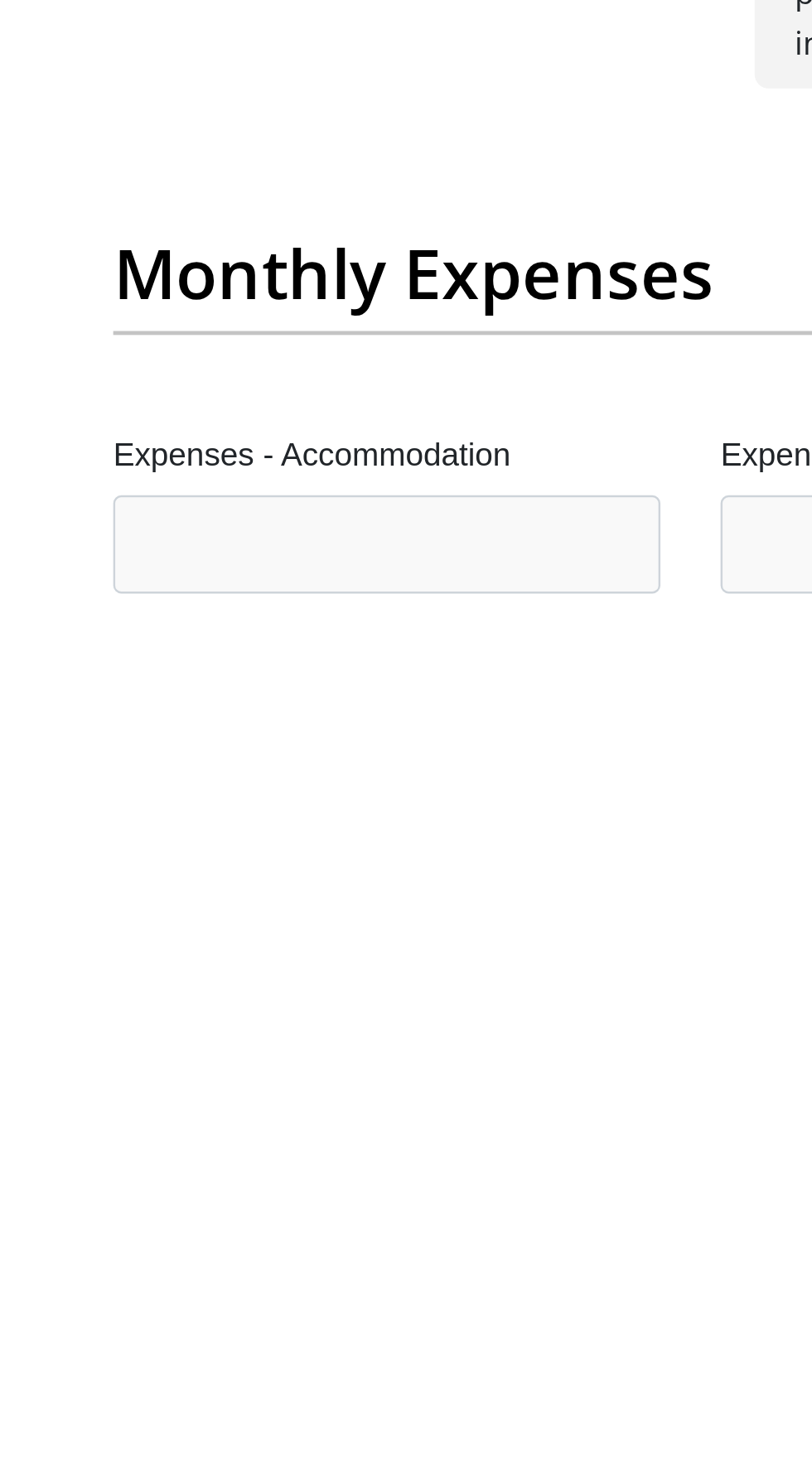
type input "3000"
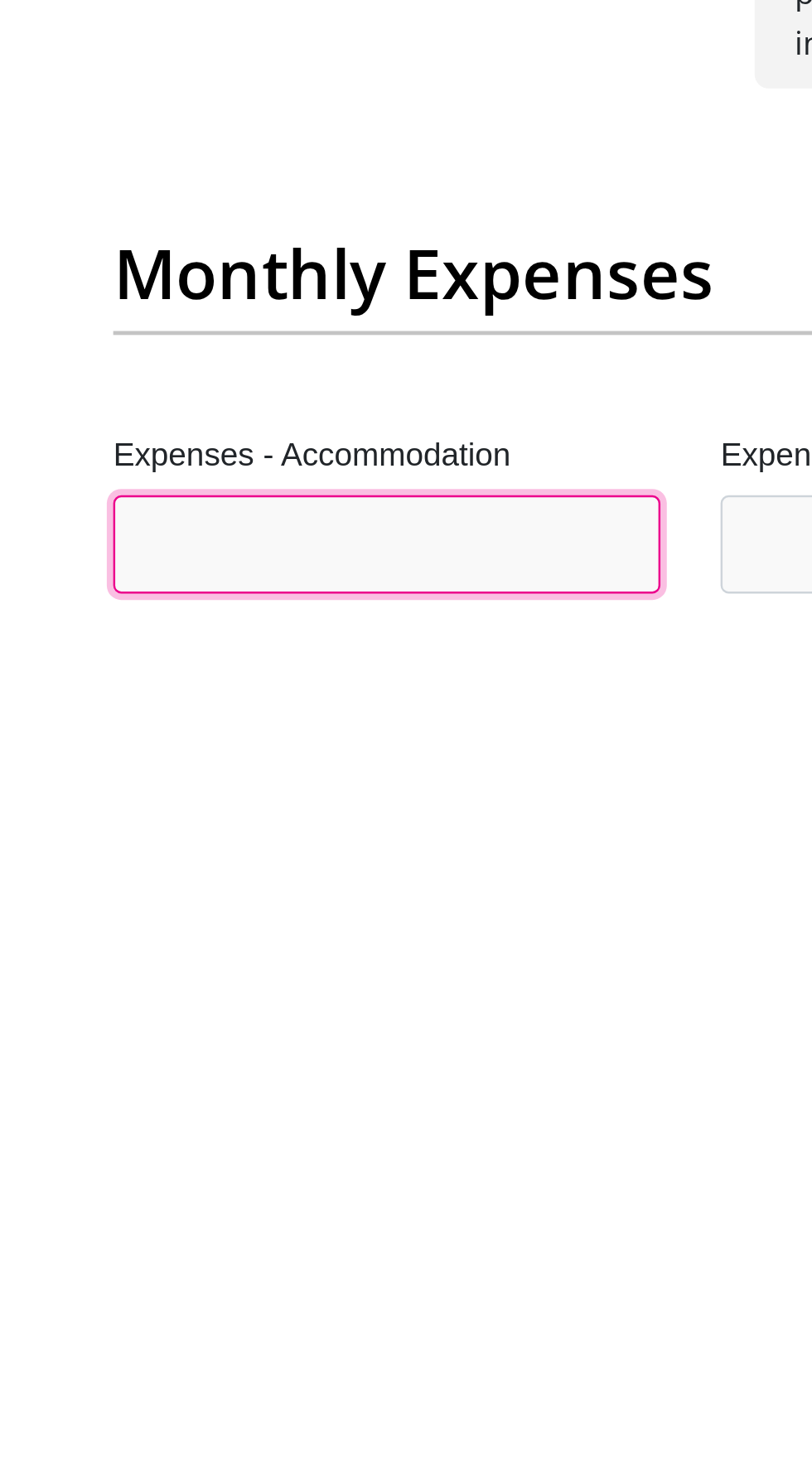
click at [219, 1381] on input "Expenses - Accommodation" at bounding box center [280, 1459] width 226 height 41
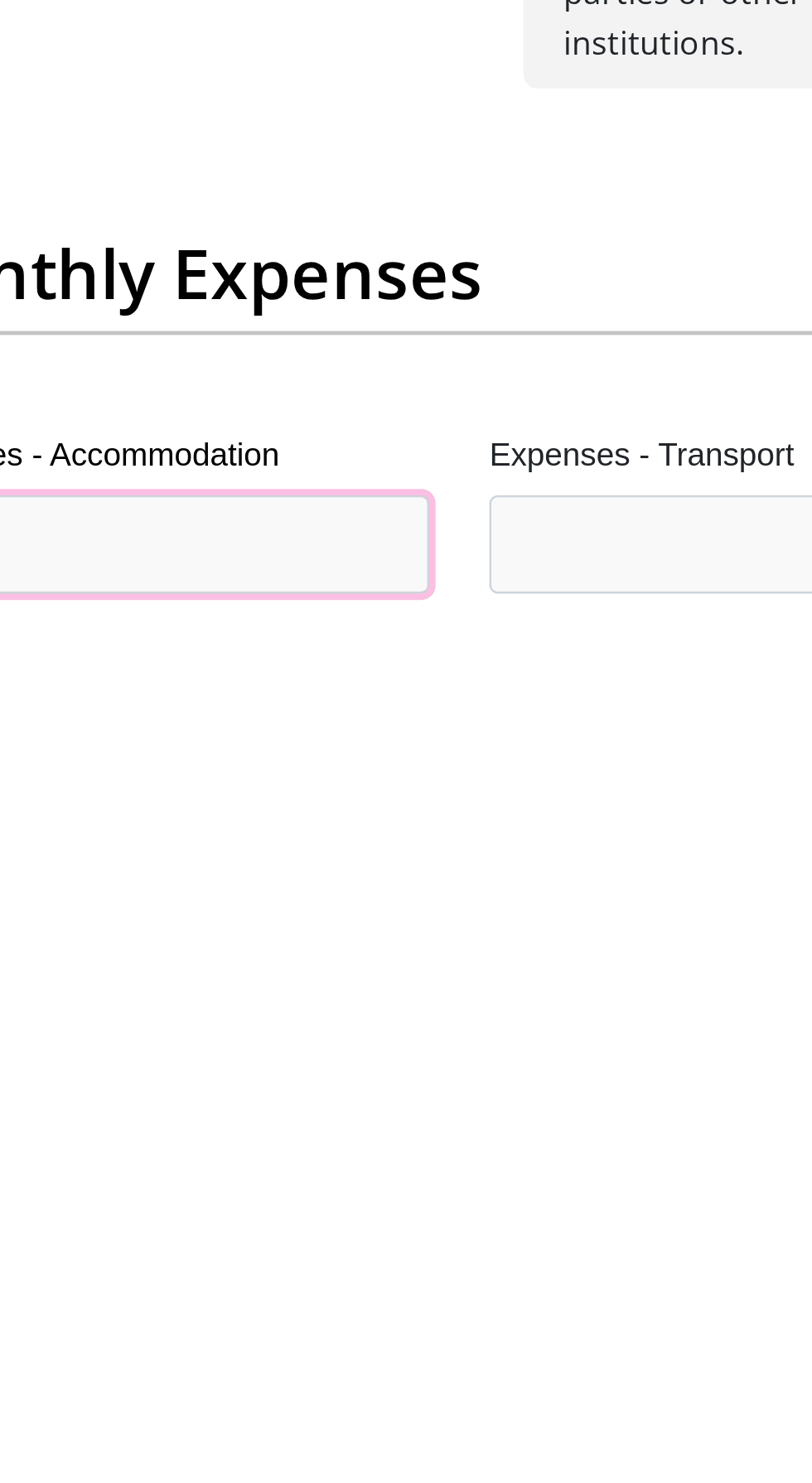
type input "0"
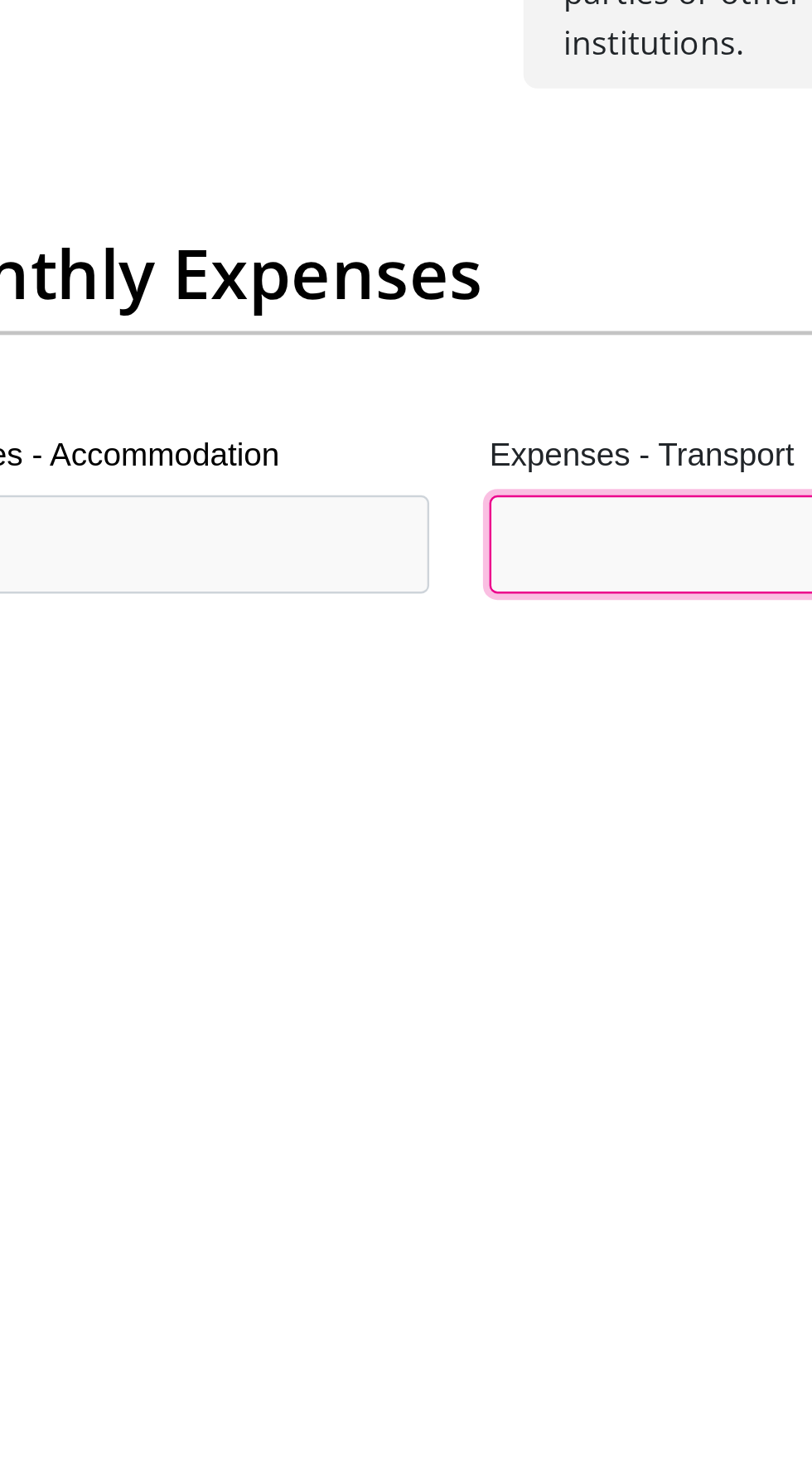
click at [465, 1381] on input "Expenses - Transport" at bounding box center [532, 1459] width 226 height 41
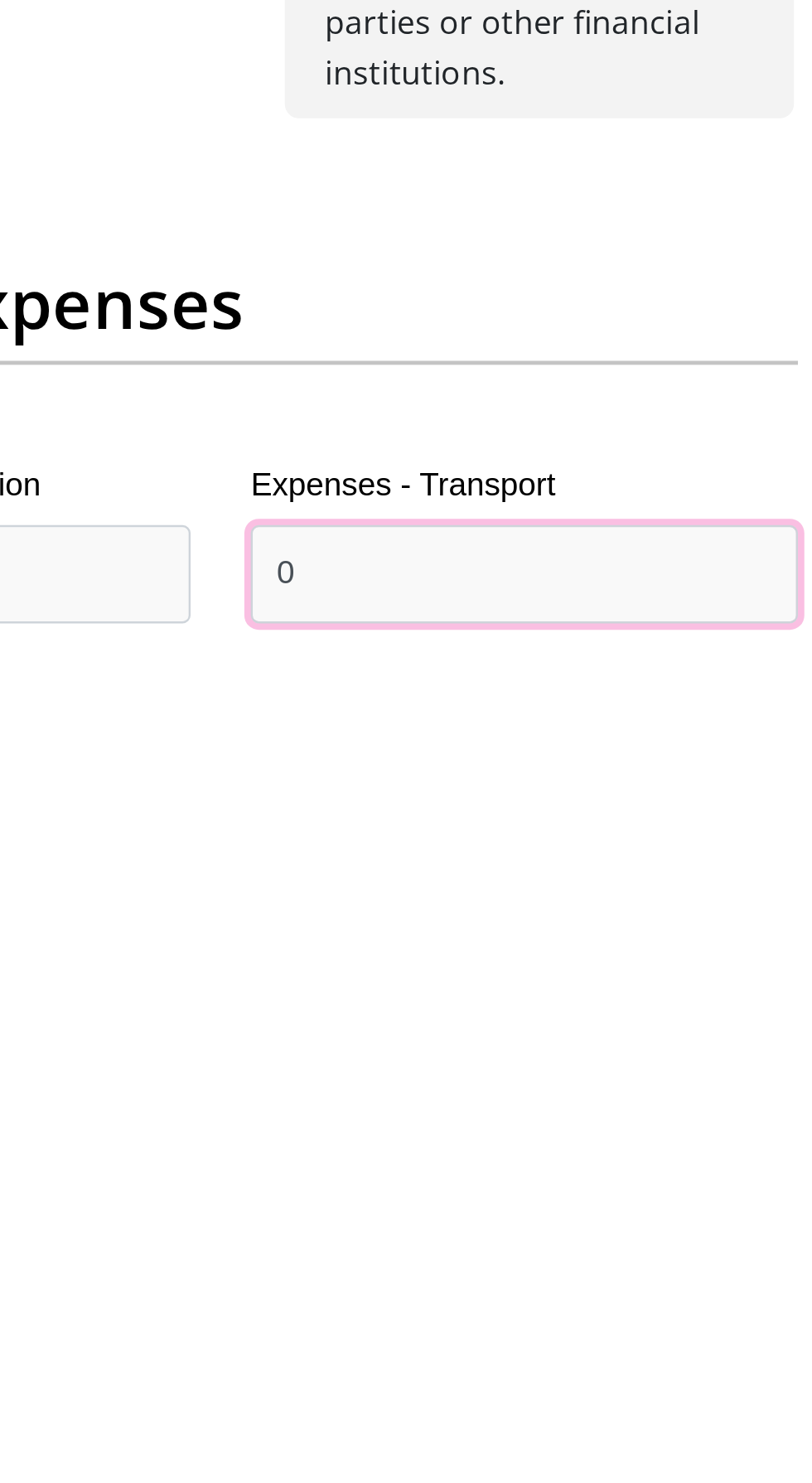
type input "0"
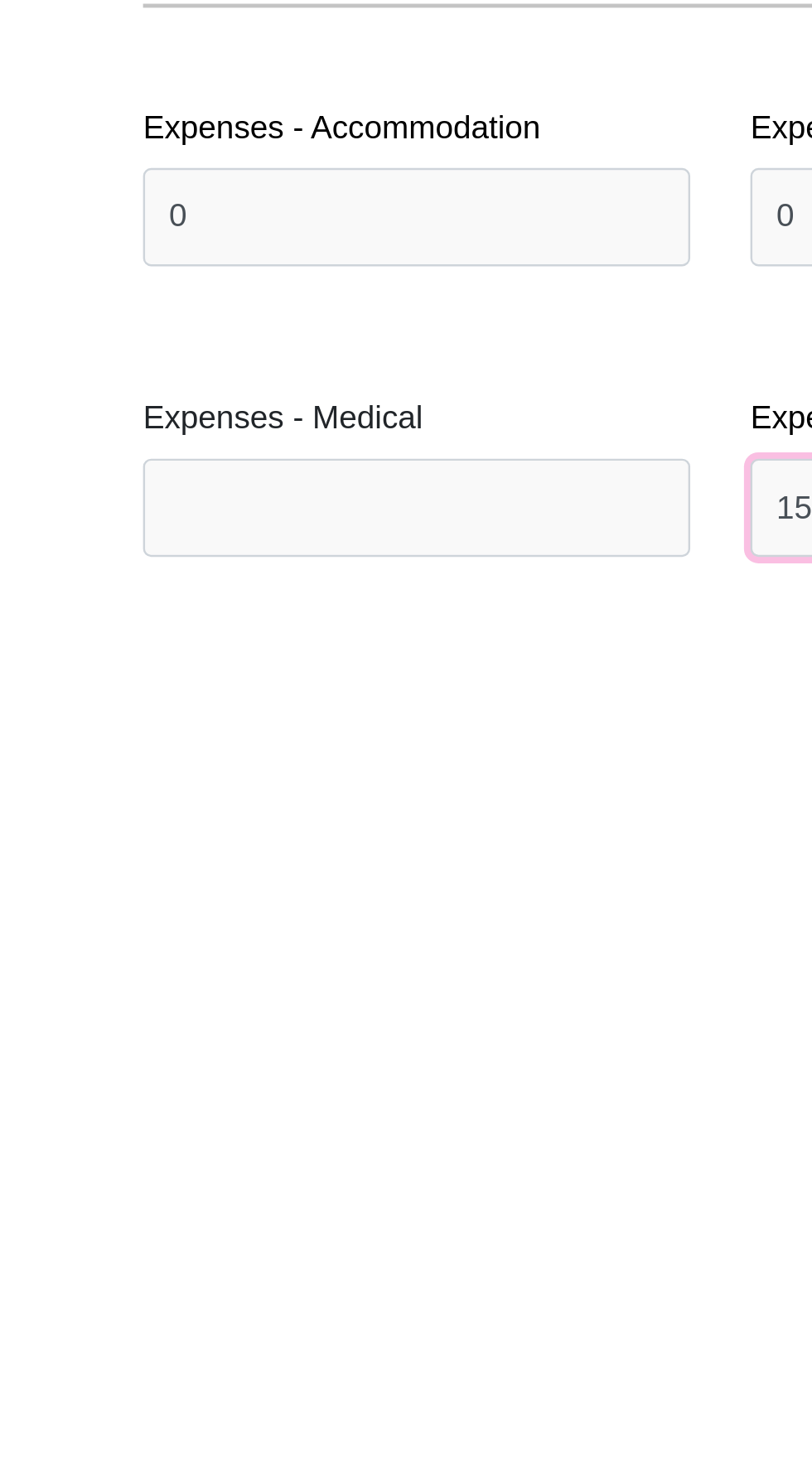
scroll to position [1649, 0]
type input "1500"
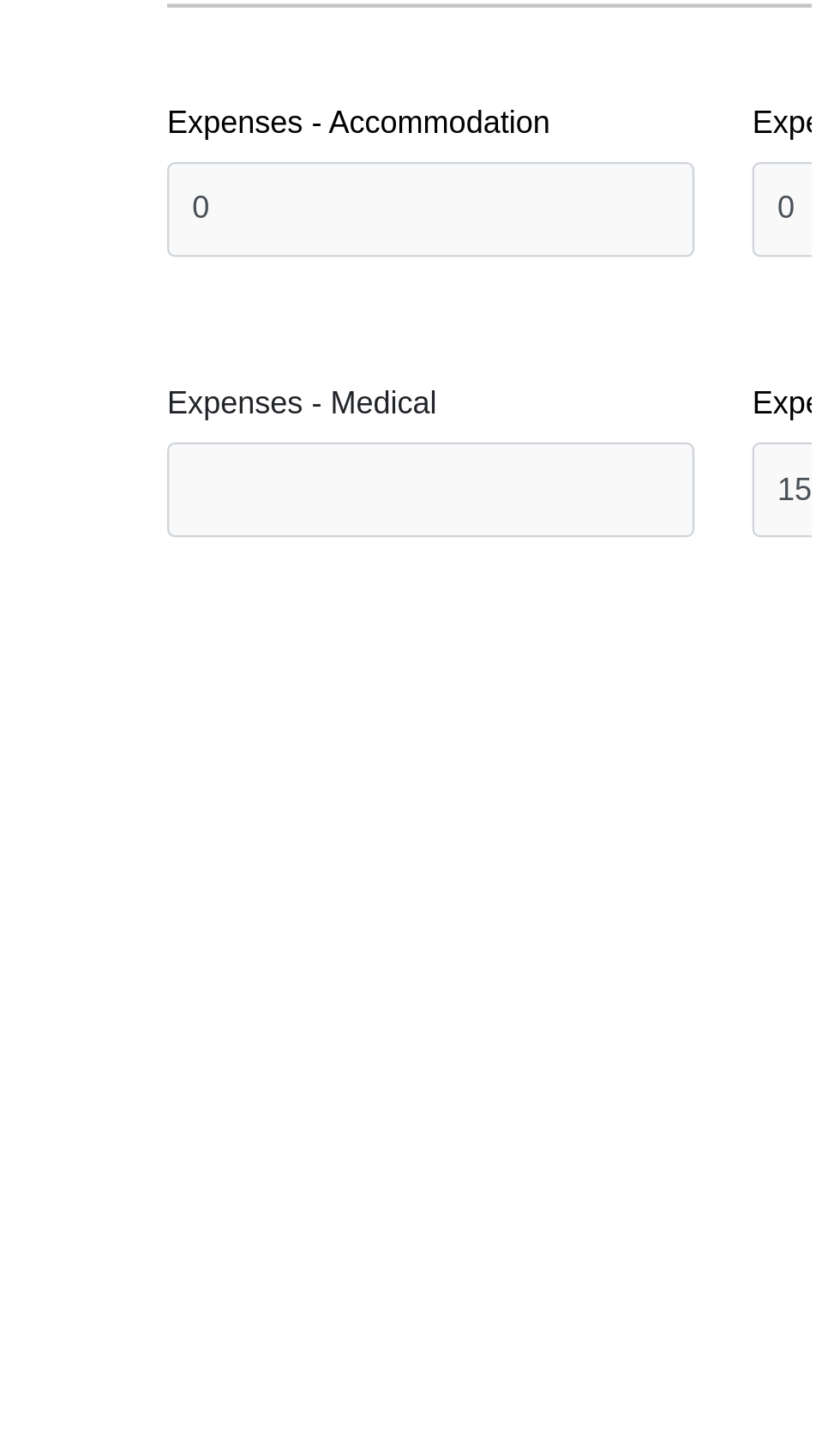
scroll to position [1708, 0]
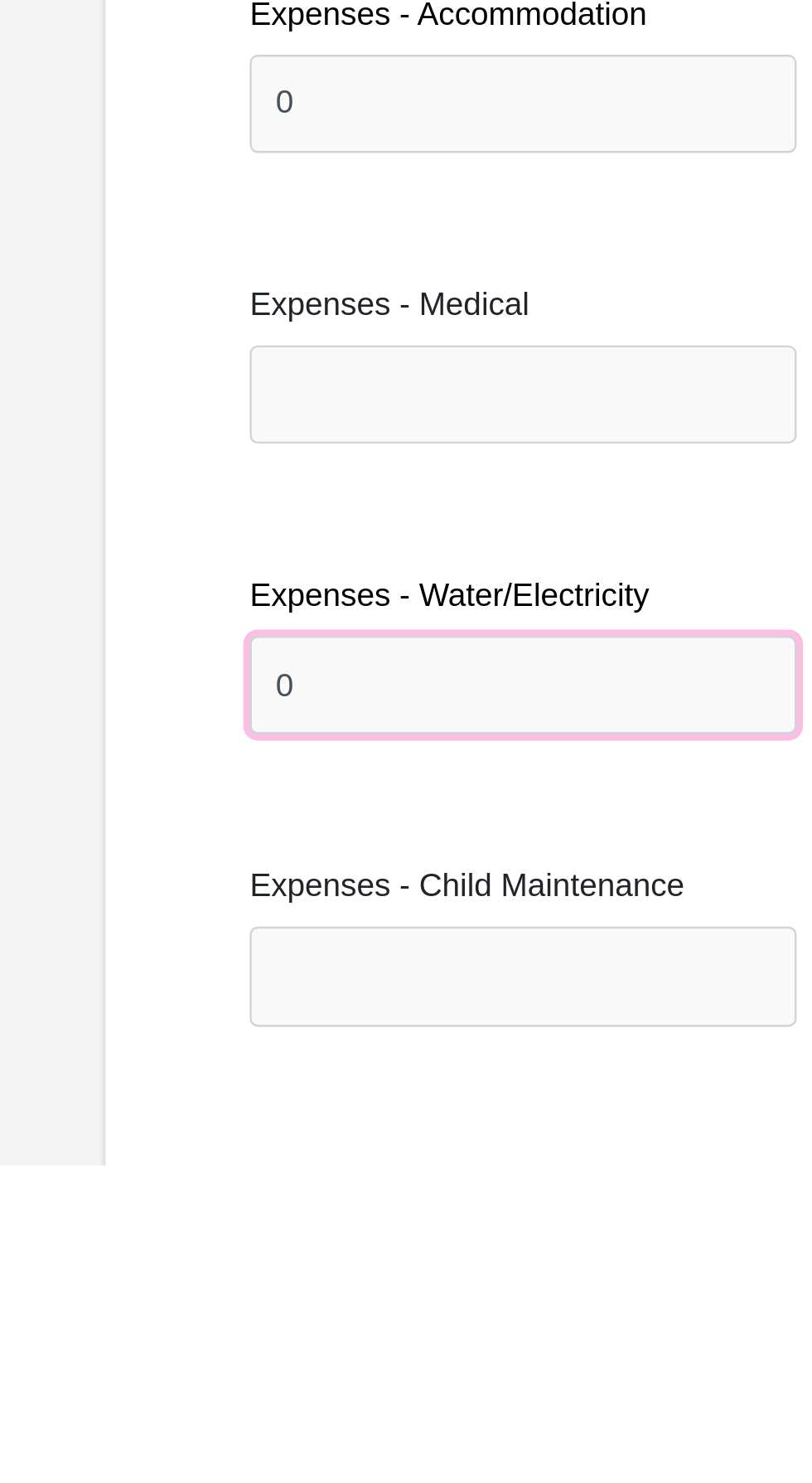
scroll to position [1927, 0]
type input "0"
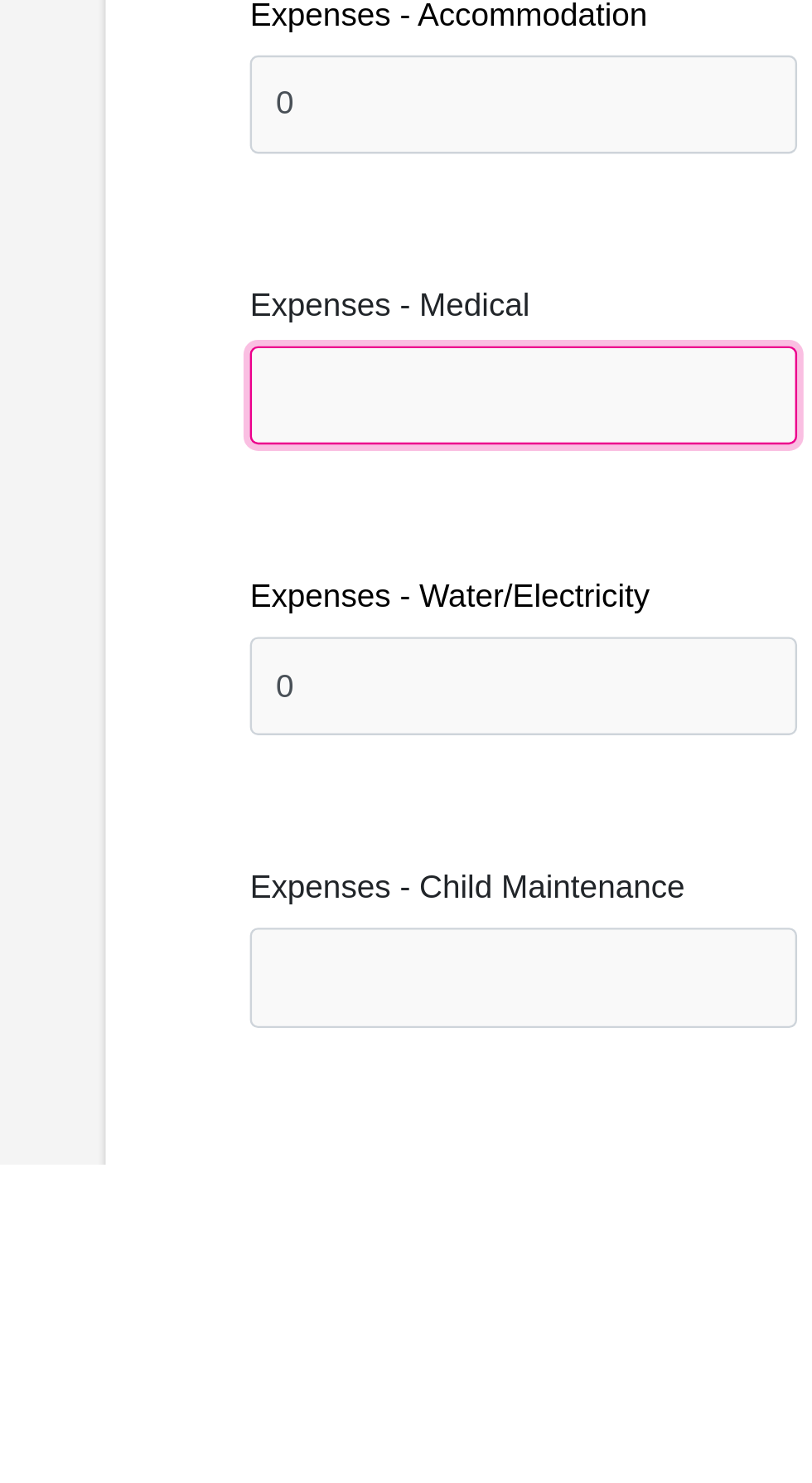
click at [203, 1145] on input "Expenses - Medical" at bounding box center [280, 1165] width 226 height 41
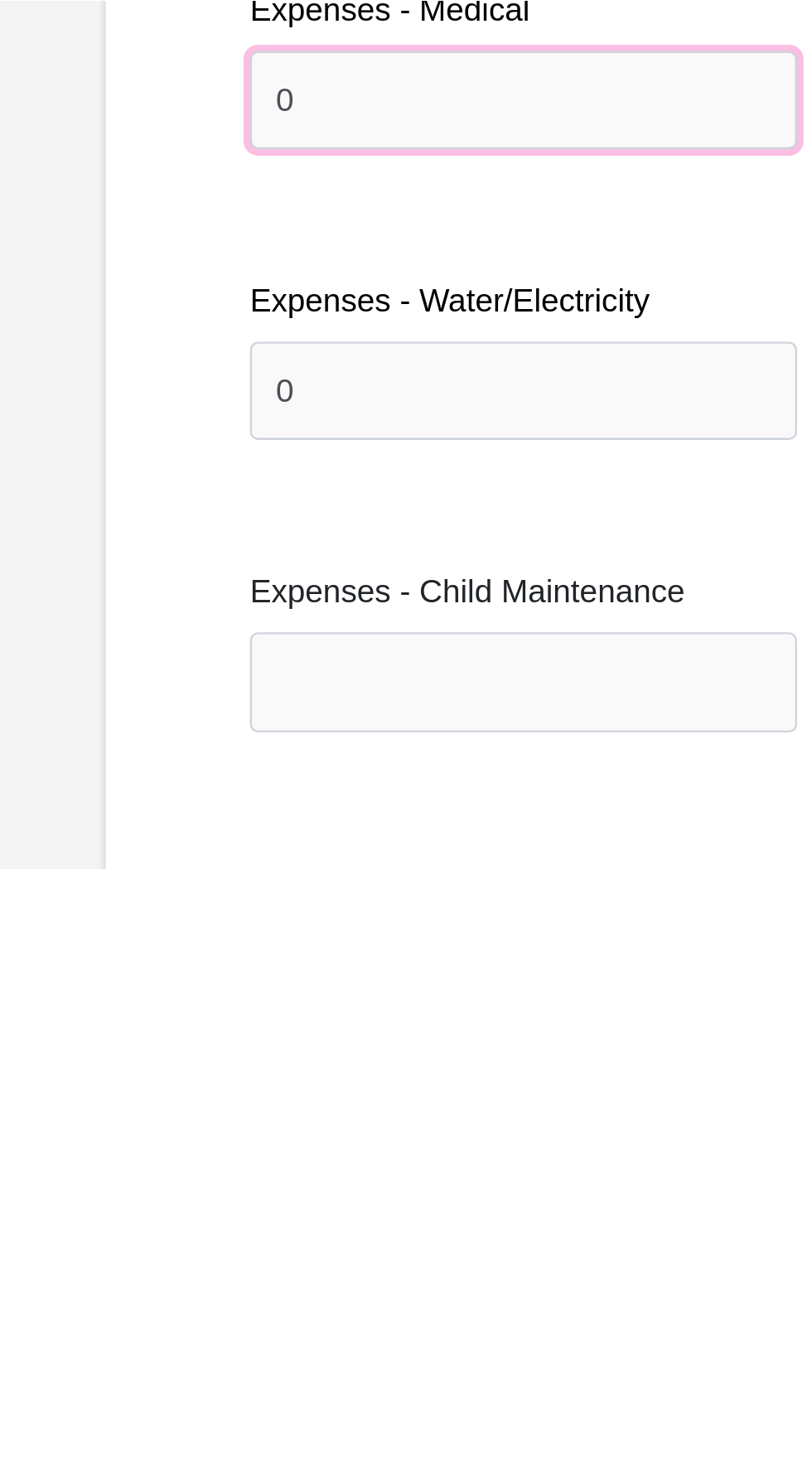
scroll to position [1927, 0]
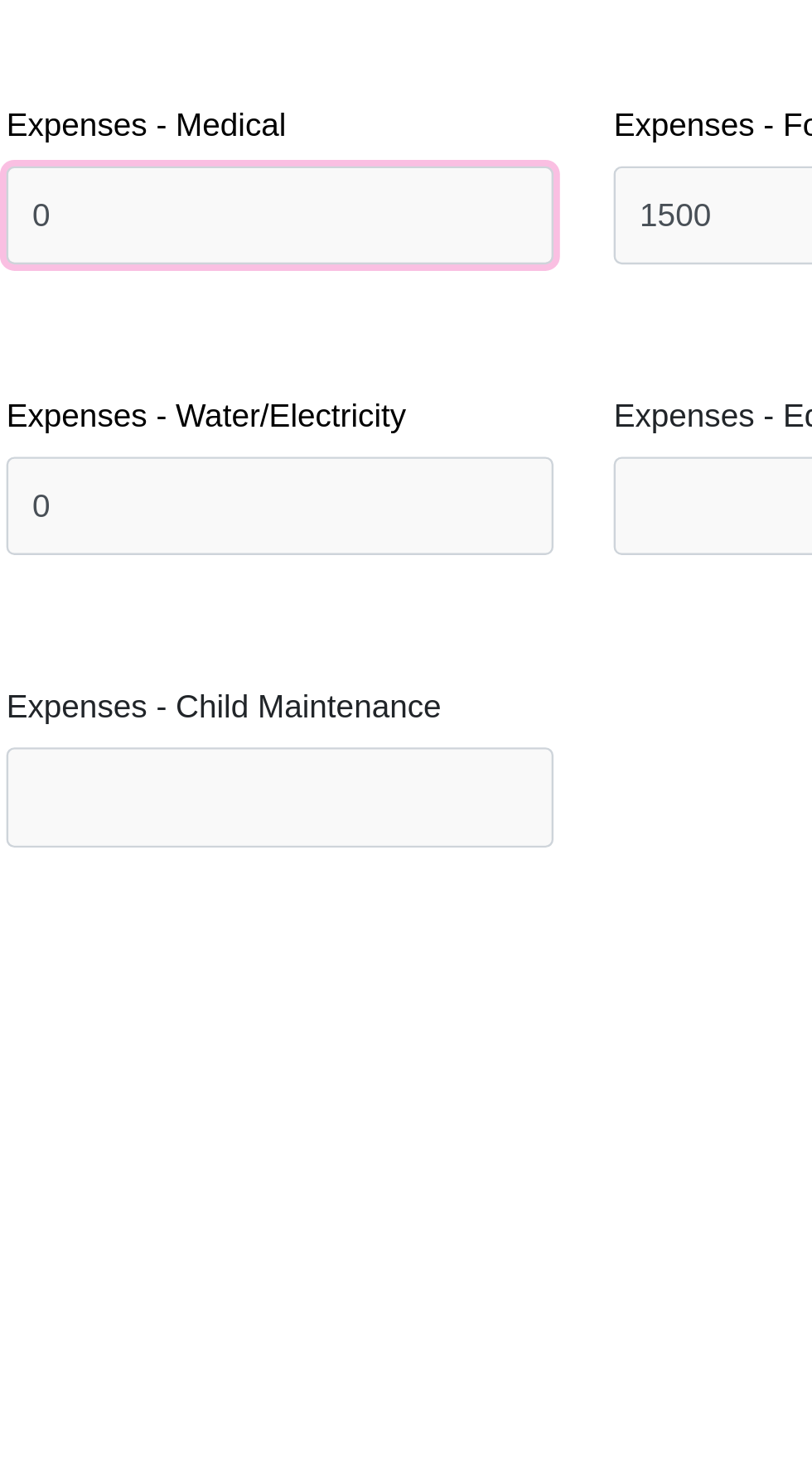
type input "0"
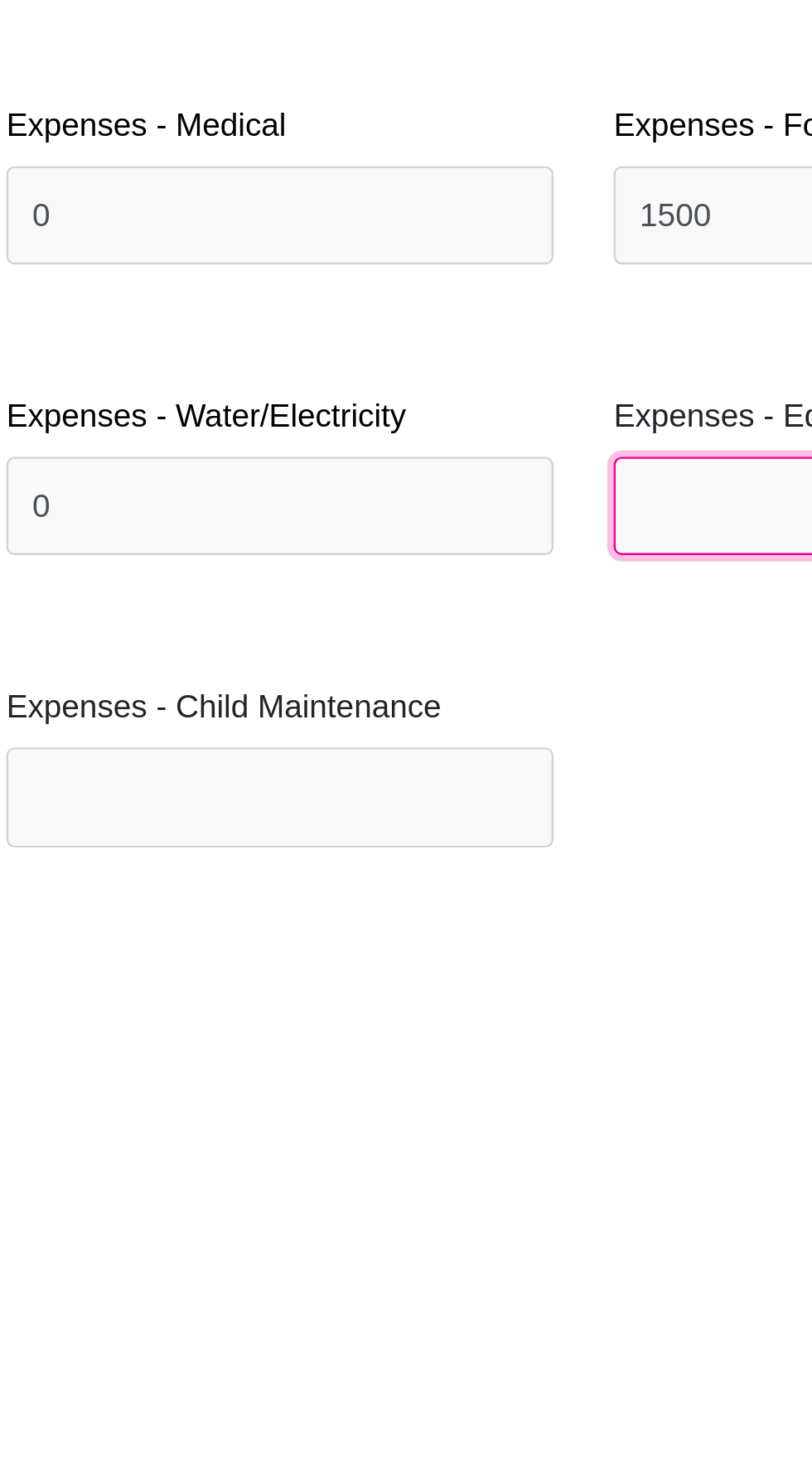
click at [457, 1264] on input "Expenses - Education" at bounding box center [532, 1284] width 226 height 41
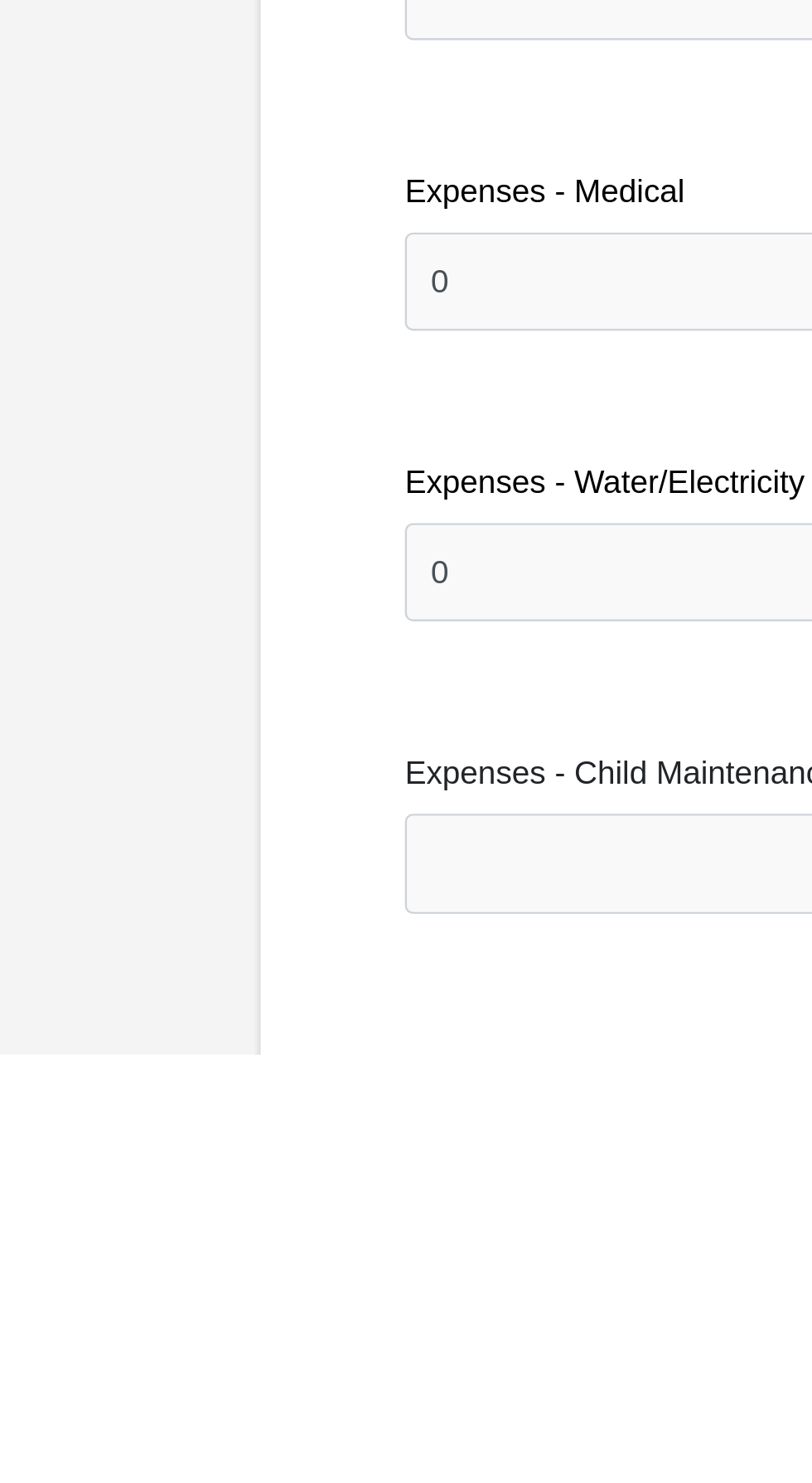
type input "0"
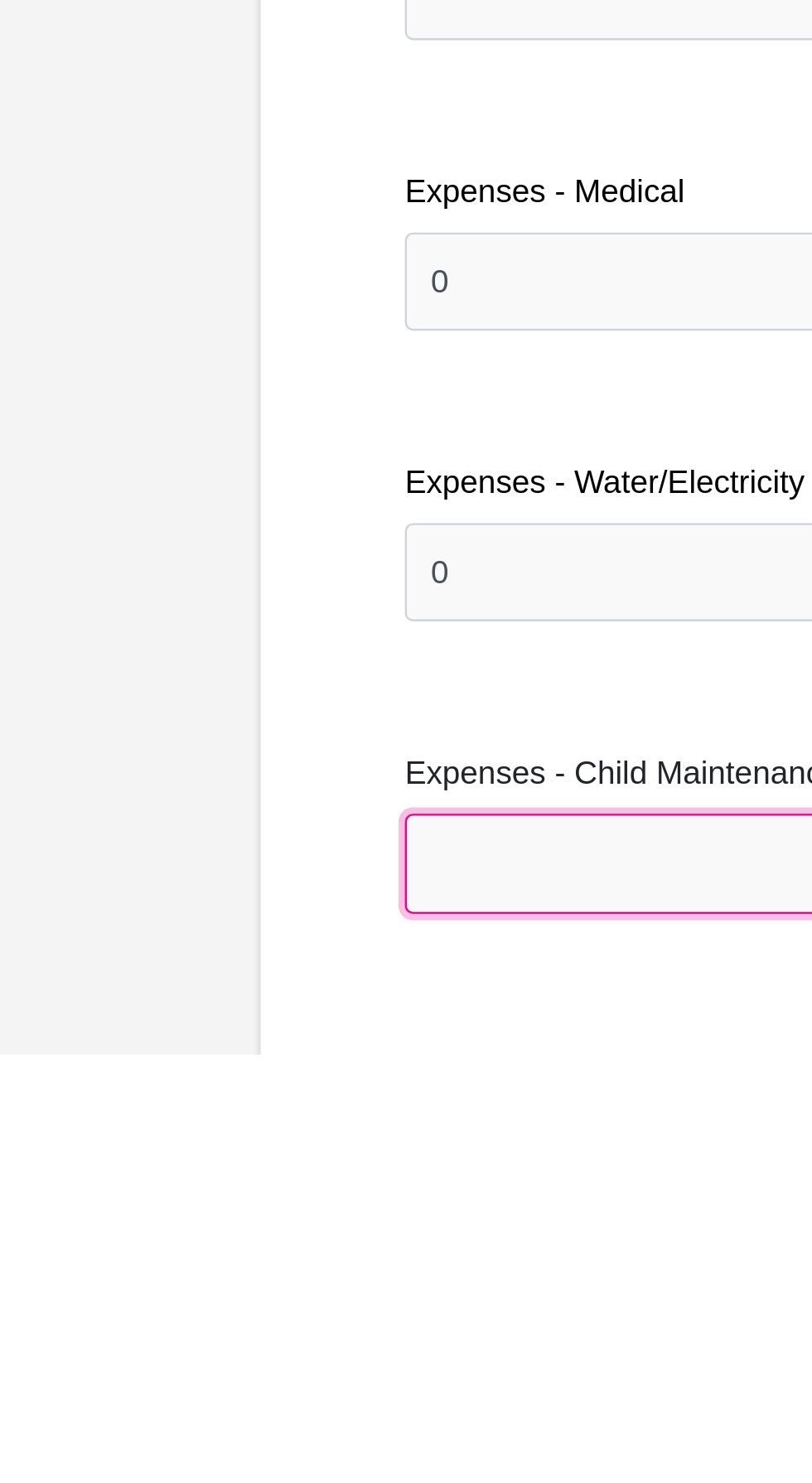
click at [268, 1381] on input "Expenses - Child Maintenance" at bounding box center [280, 1405] width 226 height 41
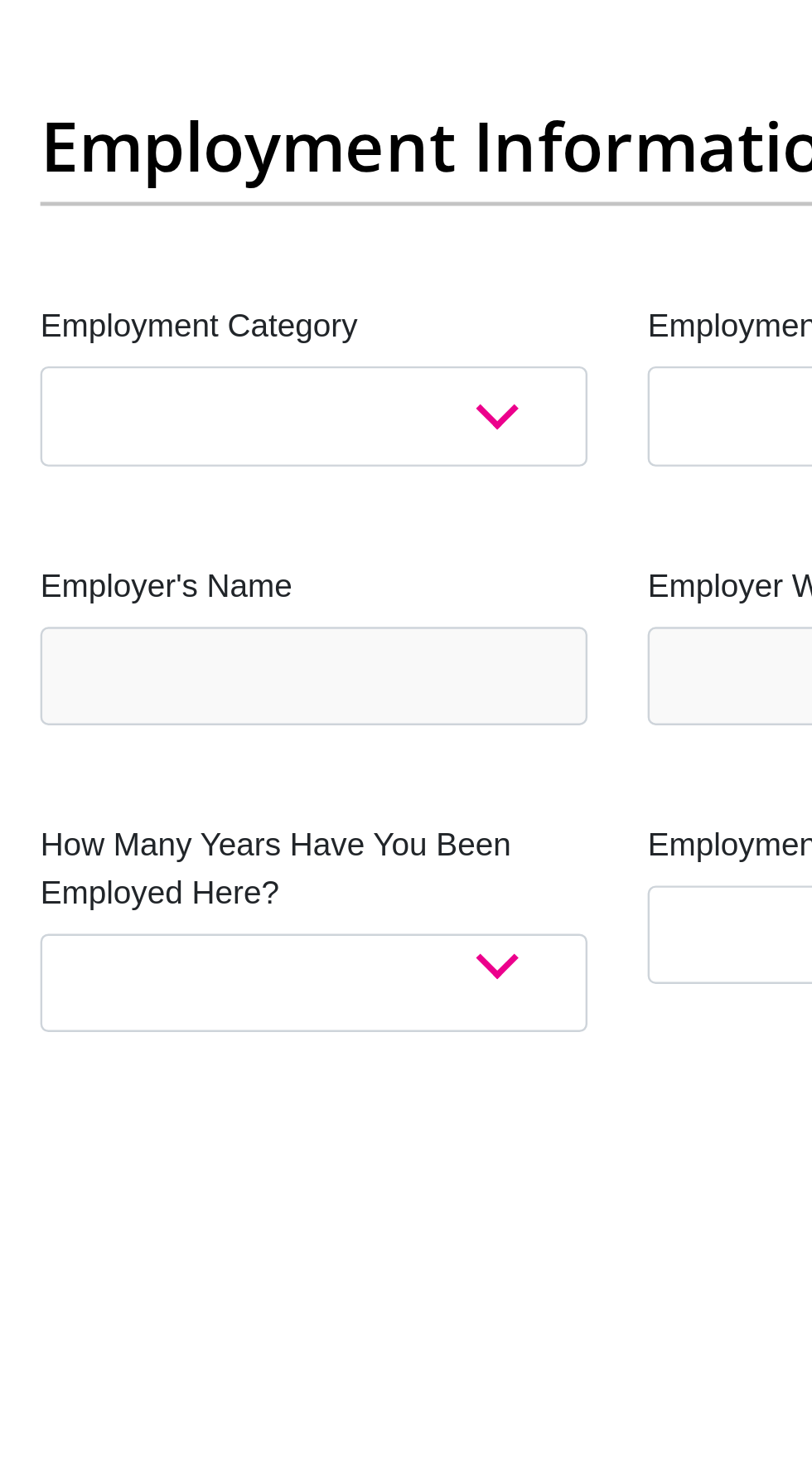
scroll to position [2406, 0]
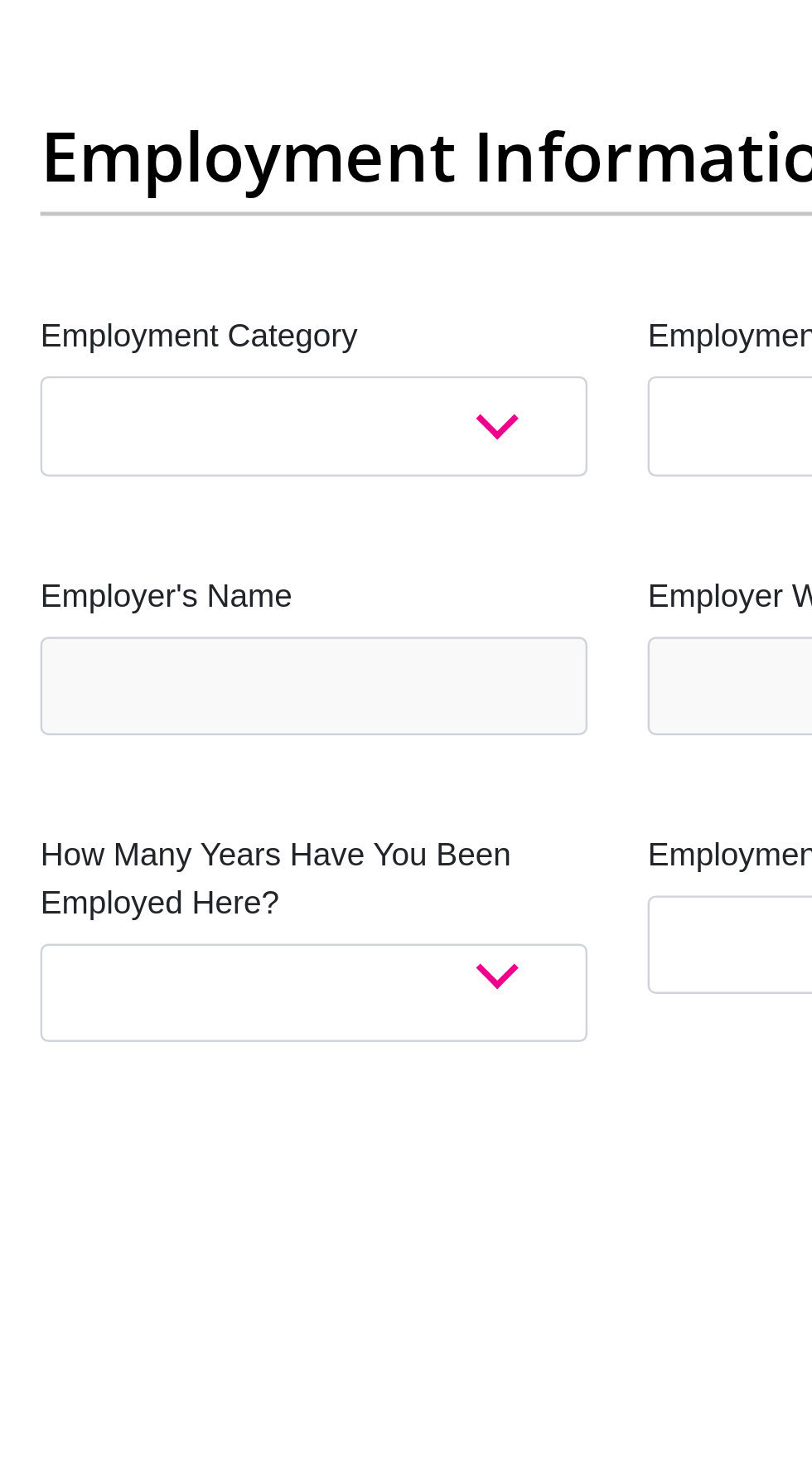
type input "0"
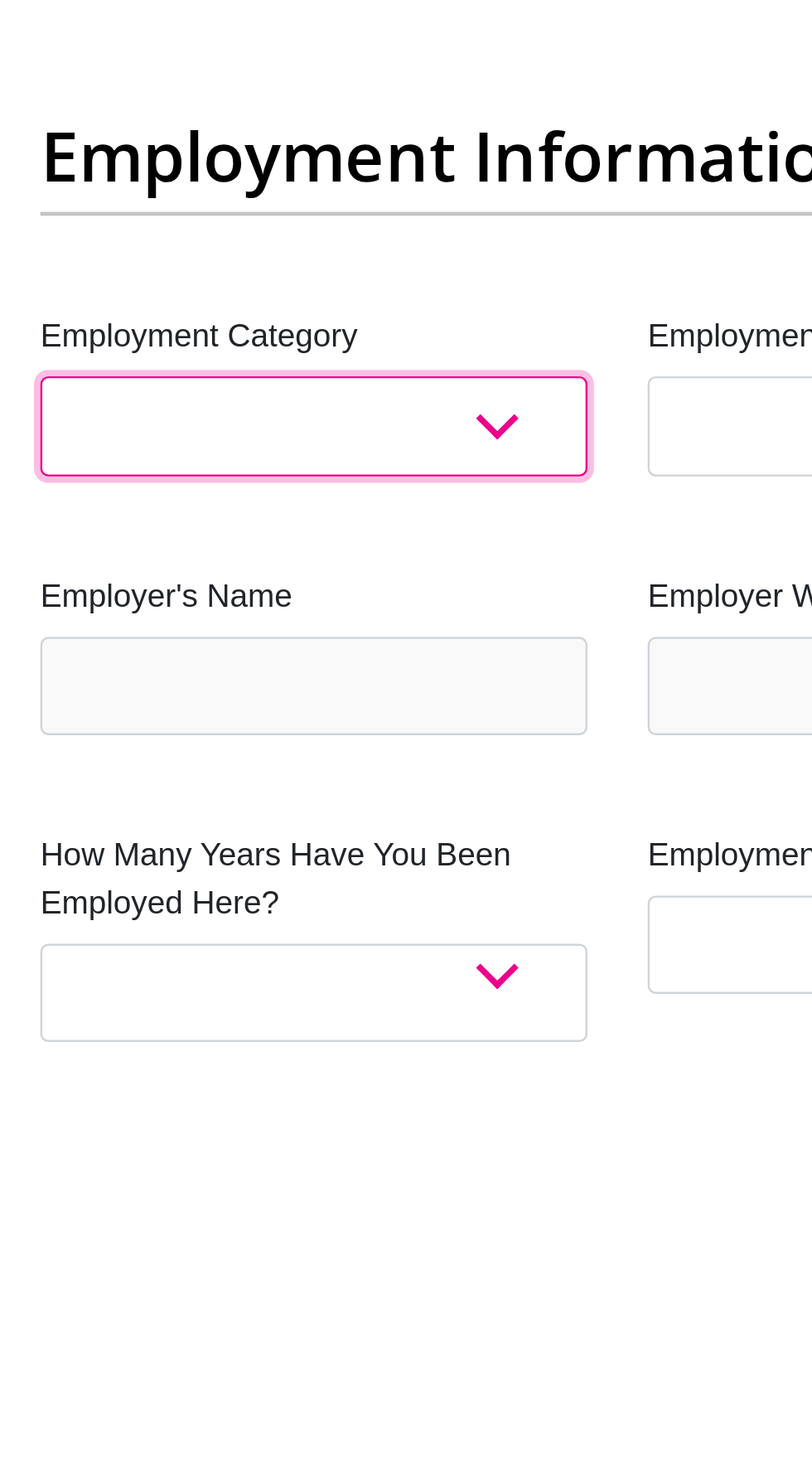
click at [372, 1155] on select "AGRICULTURE ALCOHOL & TOBACCO CONSTRUCTION MATERIALS METALLURGY EQUIPMENT FOR R…" at bounding box center [280, 1176] width 226 height 41
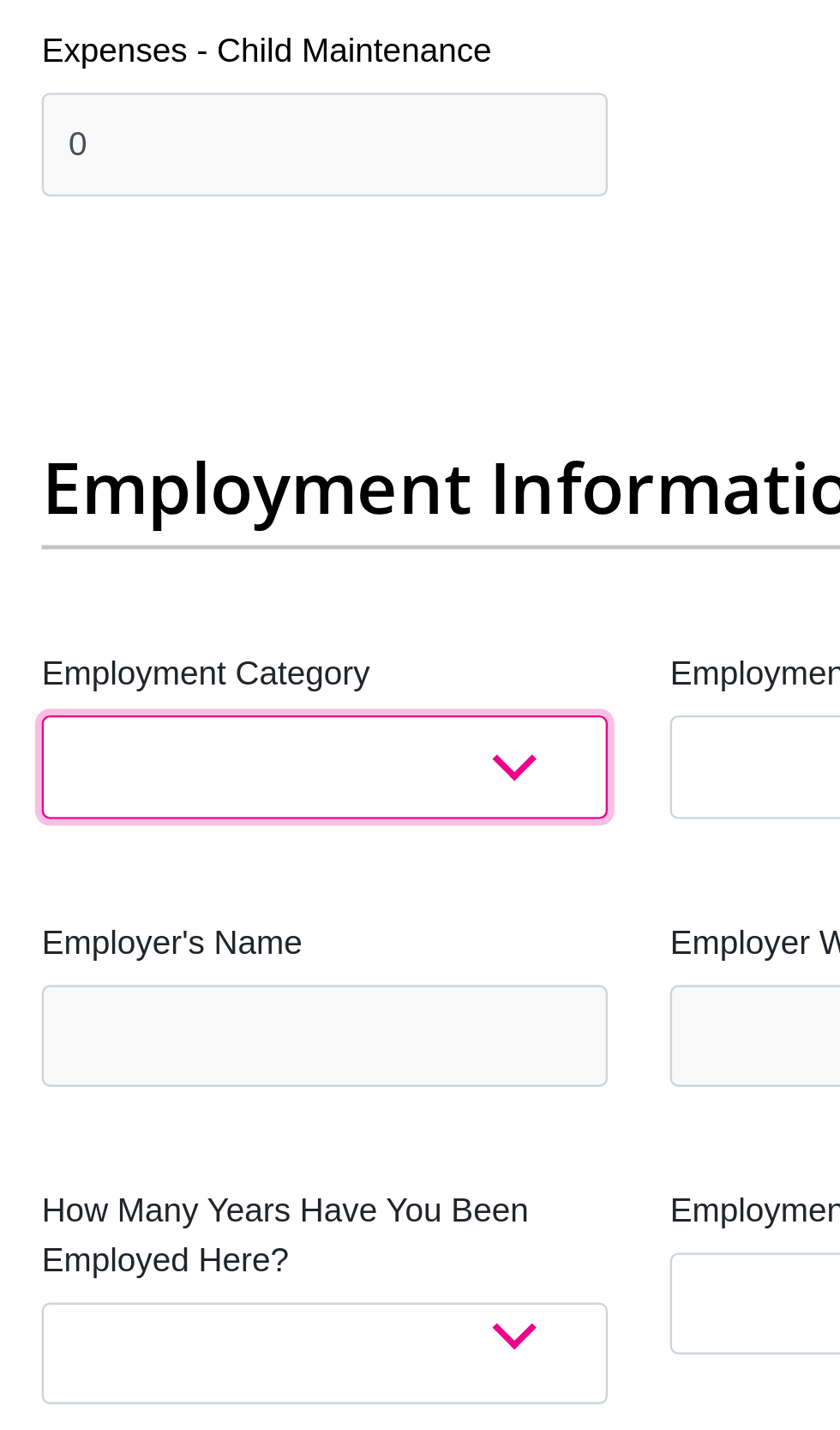
select select "14"
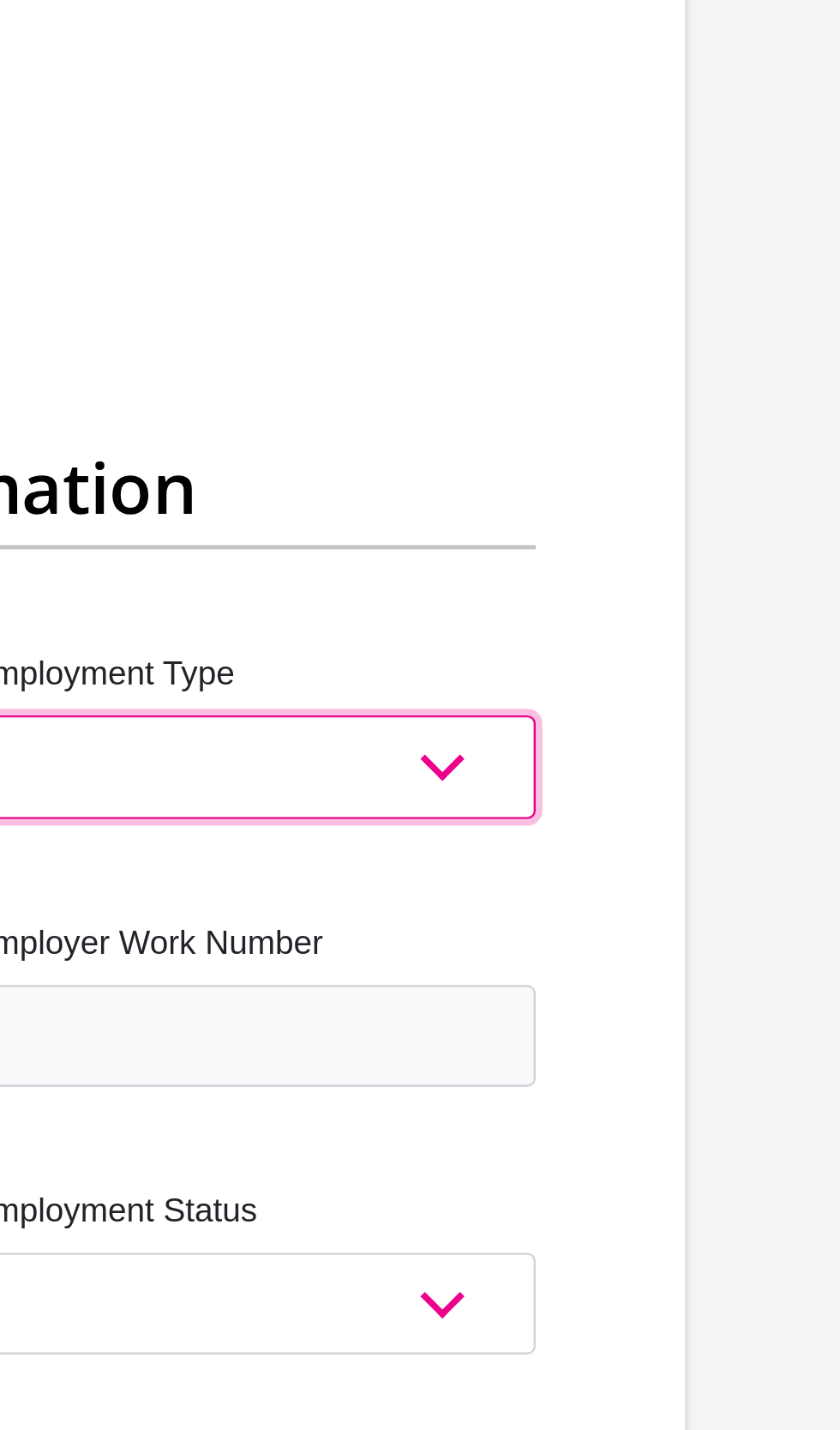
click at [636, 1134] on select "College/Lecturer Craft Seller Creative Driver Executive Farmer Forces - Non Com…" at bounding box center [550, 1155] width 234 height 42
select select "Forces - Officer"
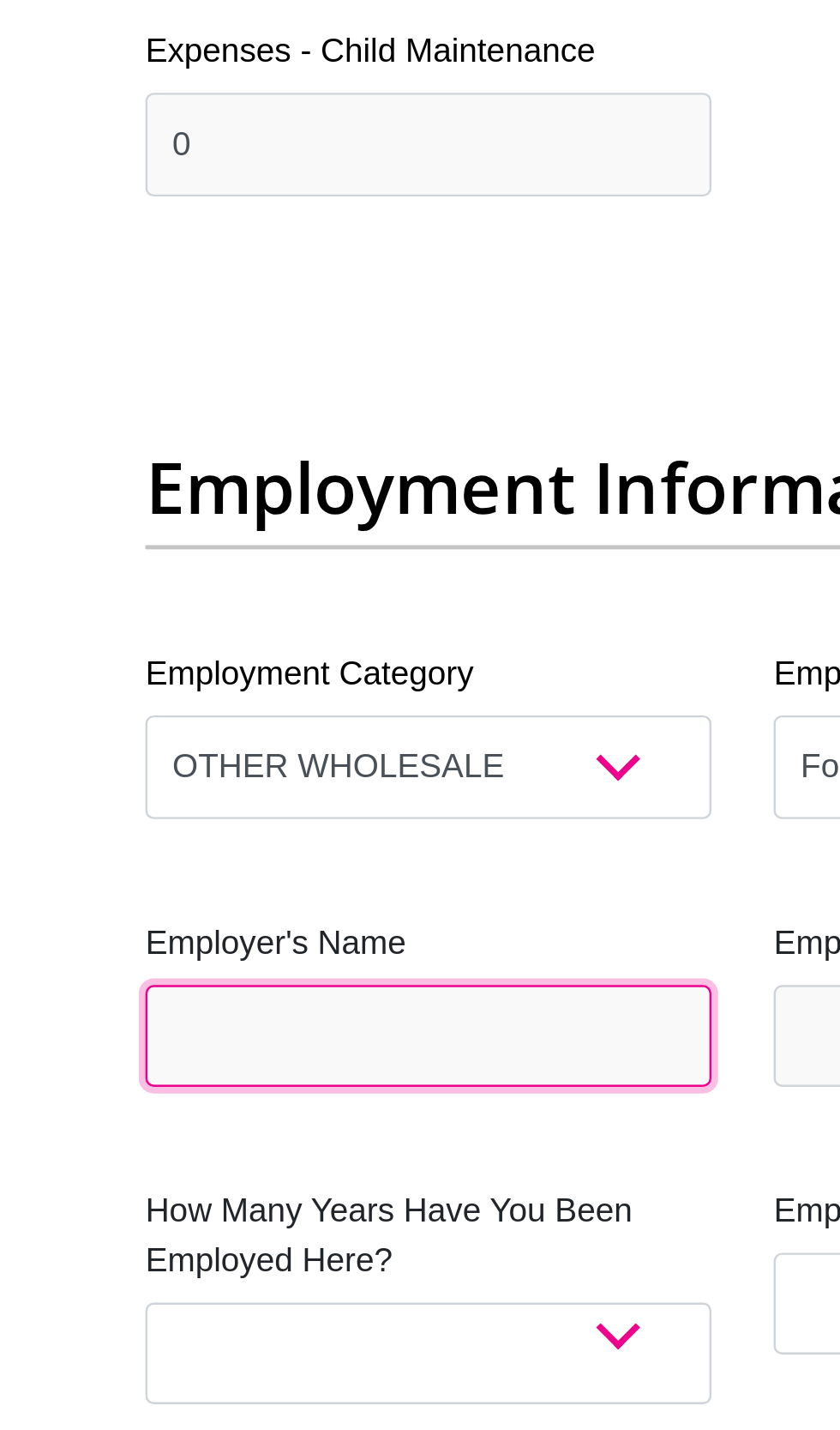
click at [337, 1246] on input "Employer's Name" at bounding box center [290, 1267] width 234 height 42
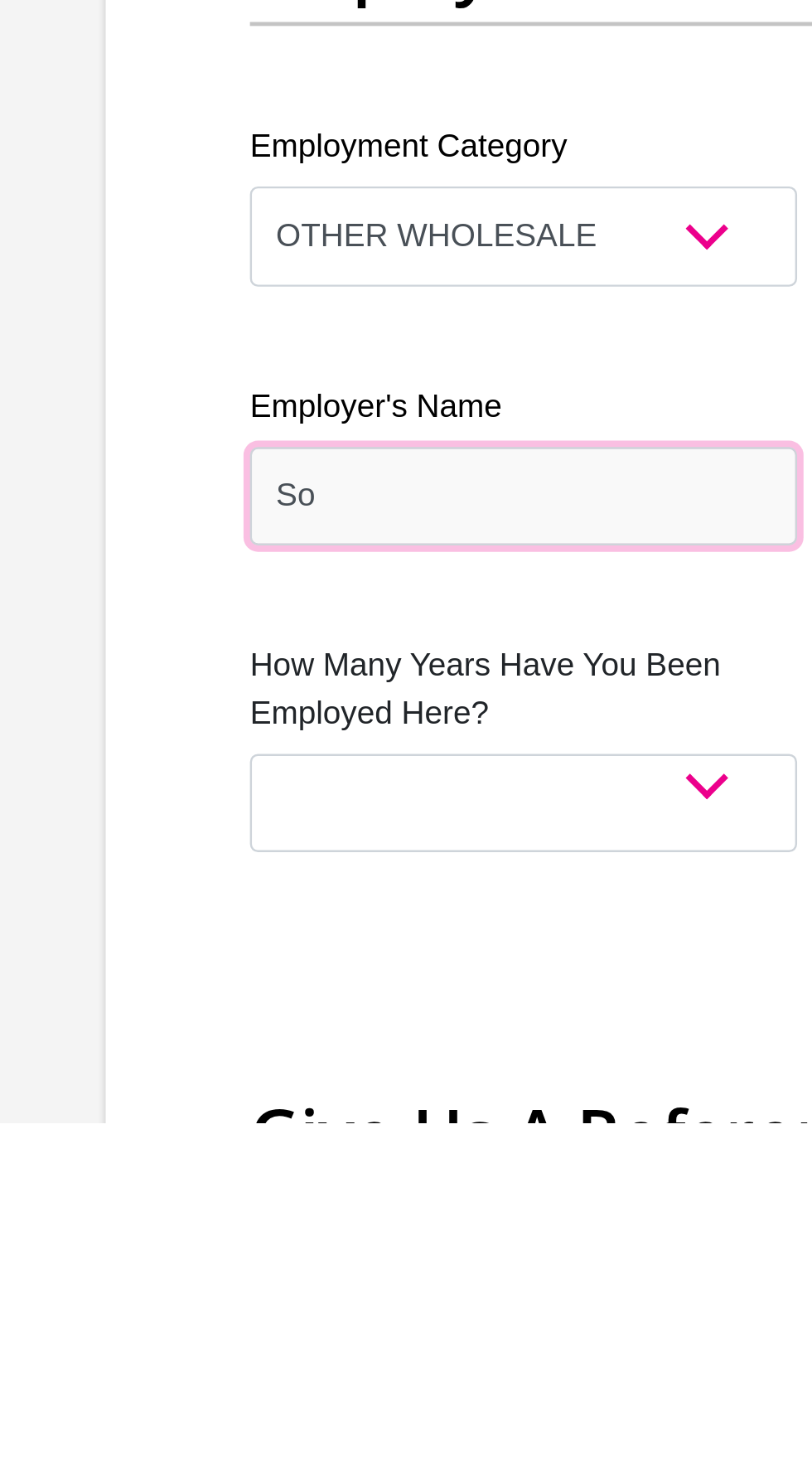
type input "S"
type input "SAPS"
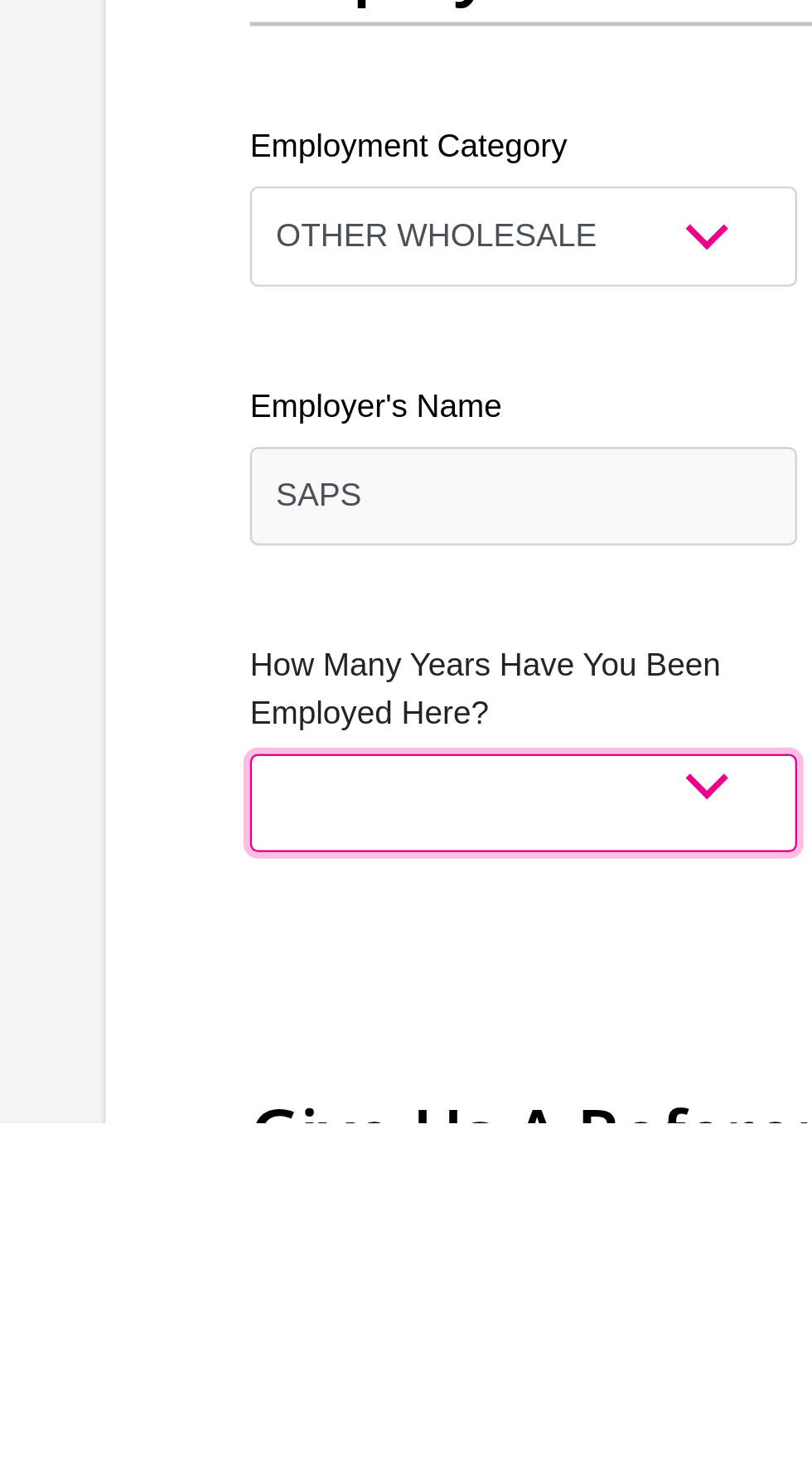
click at [352, 1331] on select "less than 1 year 1-3 years 3-5 years 5+ years" at bounding box center [280, 1351] width 226 height 41
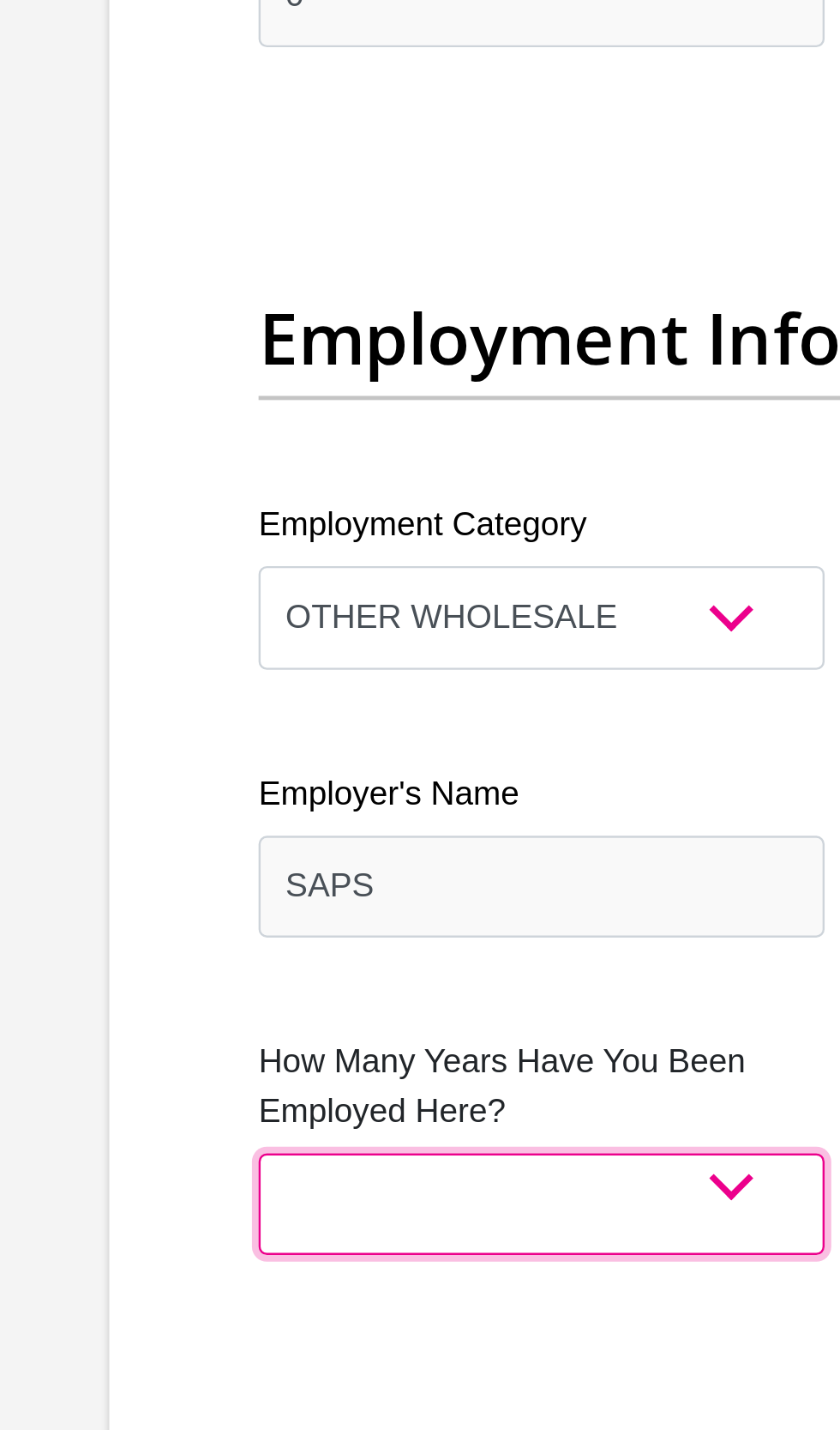
select select "60"
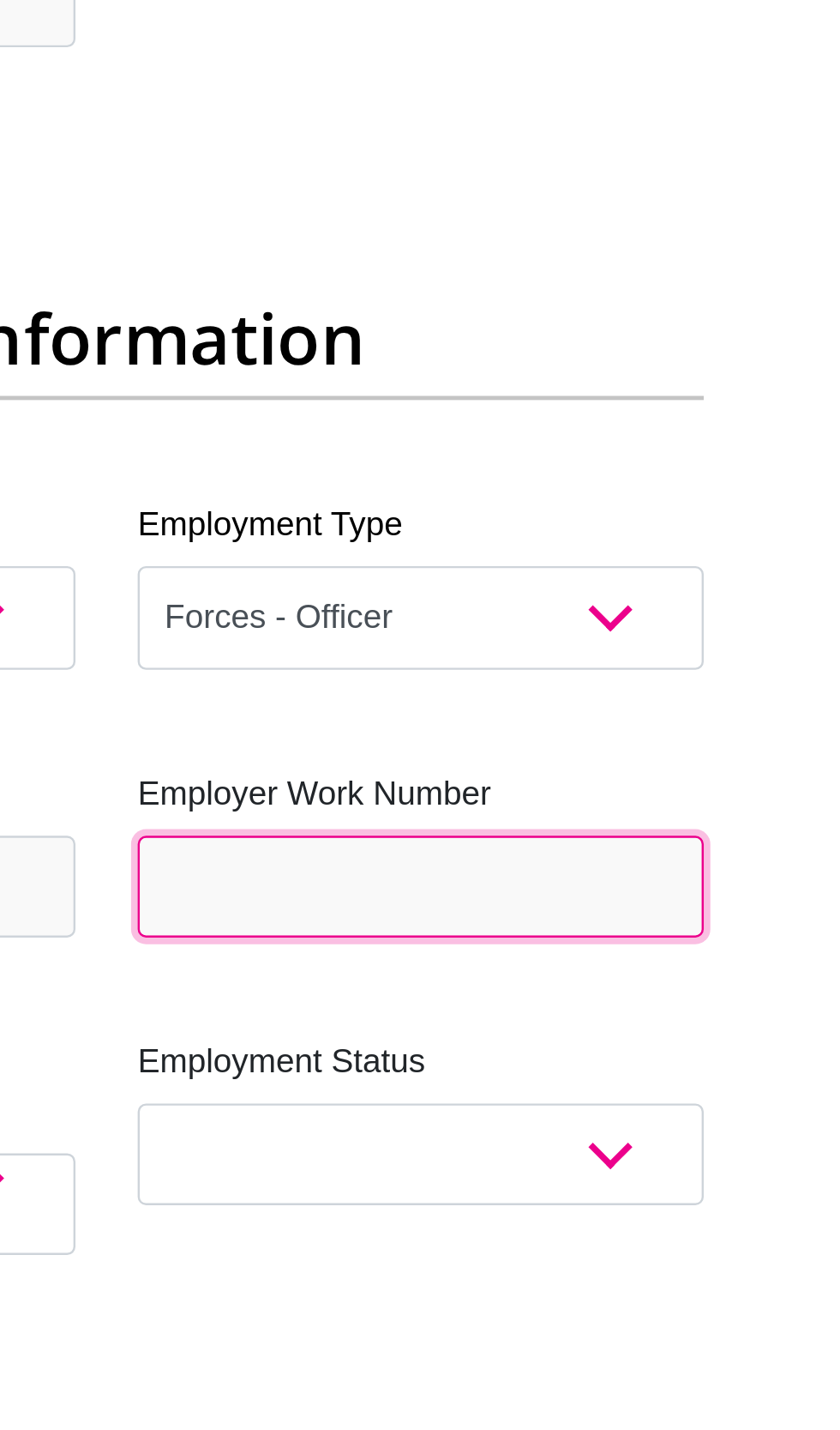
click at [627, 1184] on input "Employer Work Number" at bounding box center [550, 1205] width 234 height 42
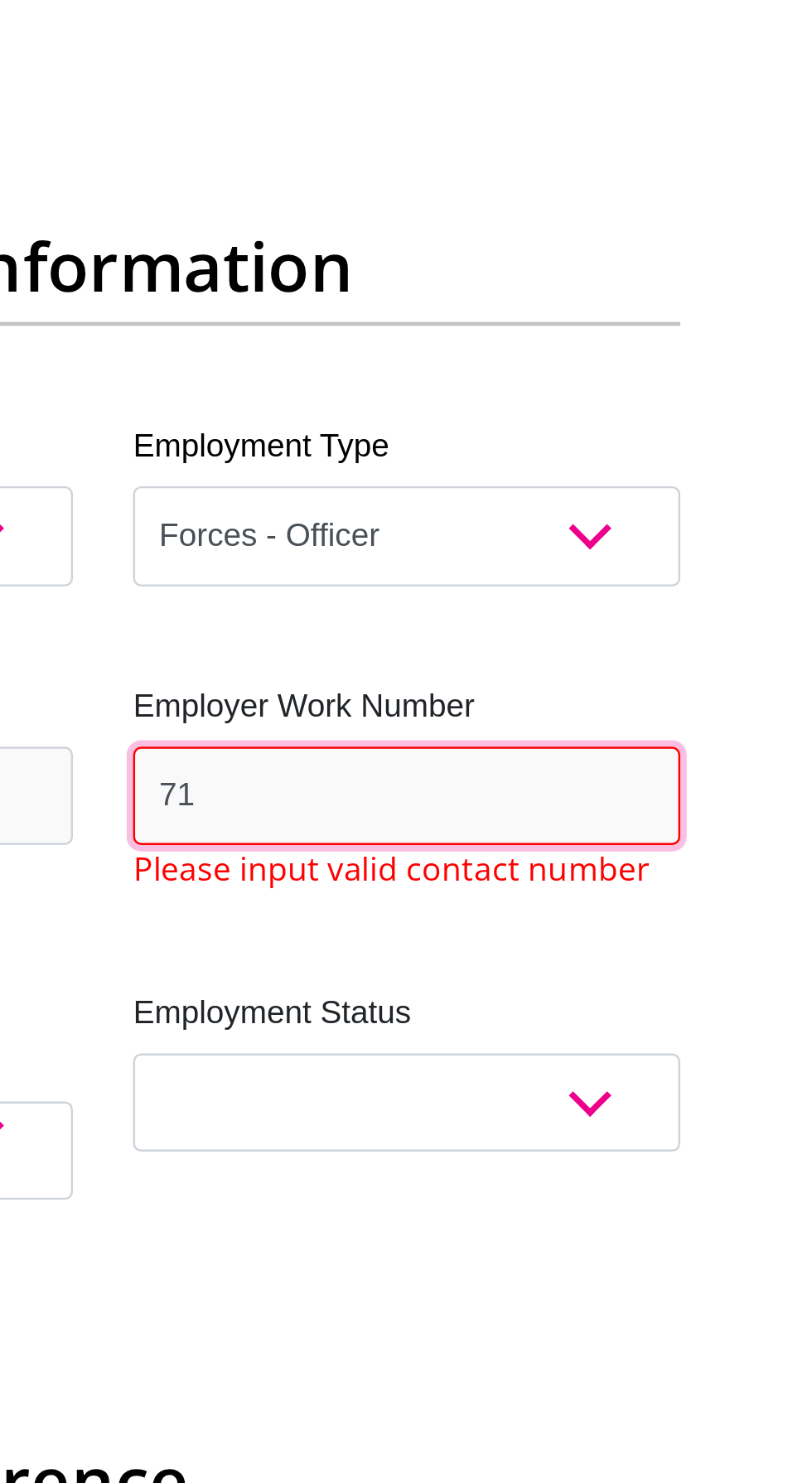
type input "7"
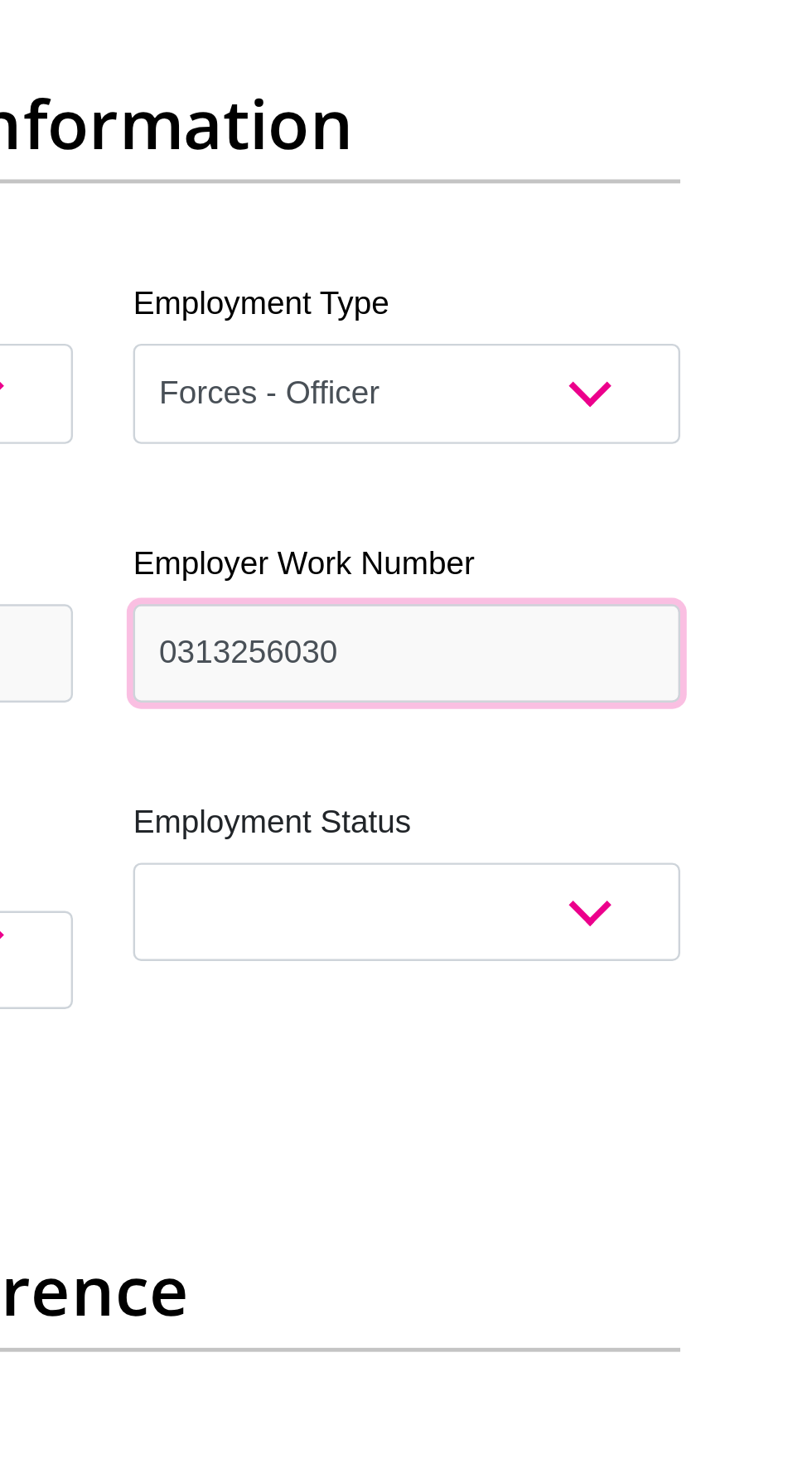
type input "0313256030"
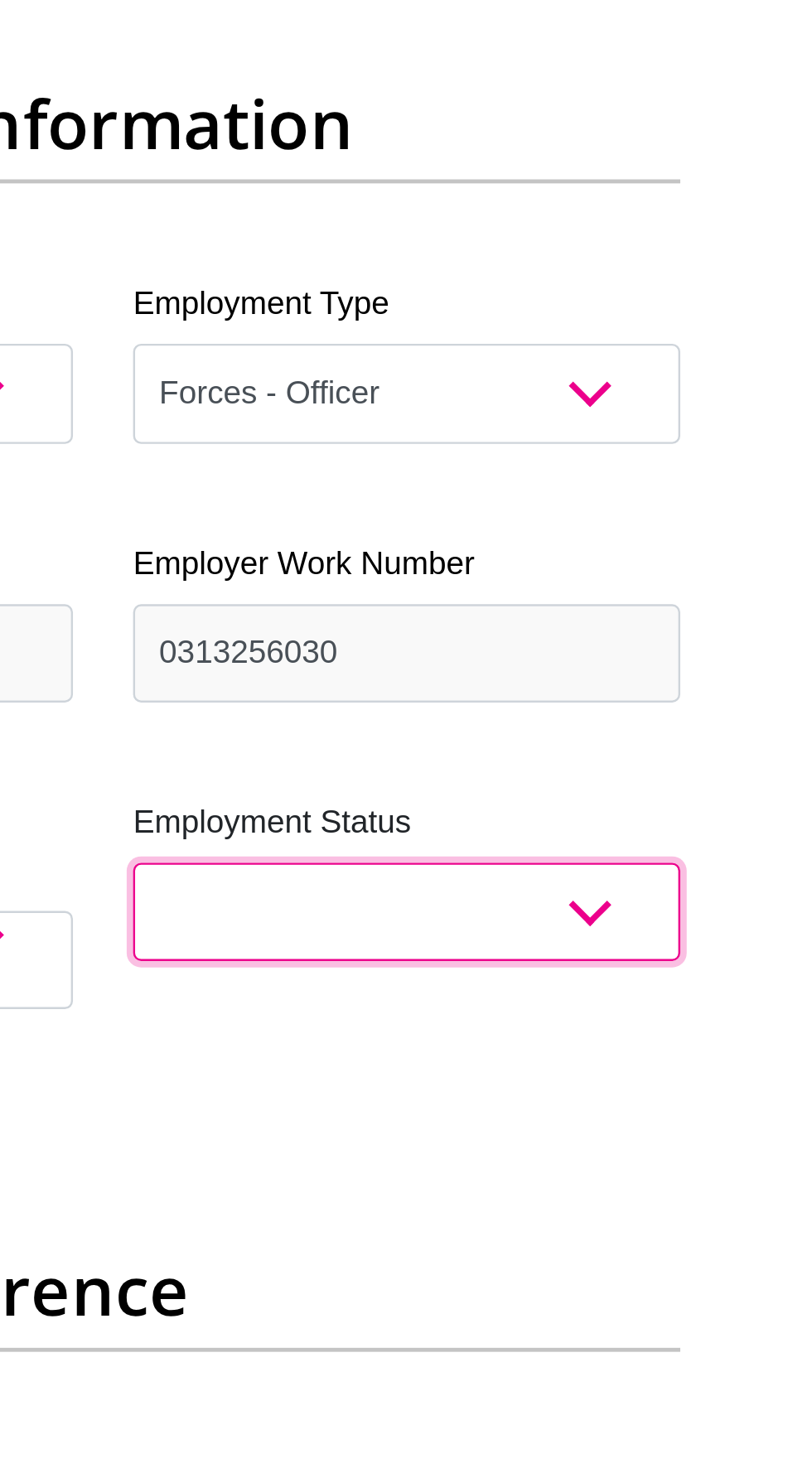
click at [608, 1251] on select "Permanent/Full-time Part-time/Casual Contract Worker Self-Employed Housewife Re…" at bounding box center [532, 1271] width 226 height 41
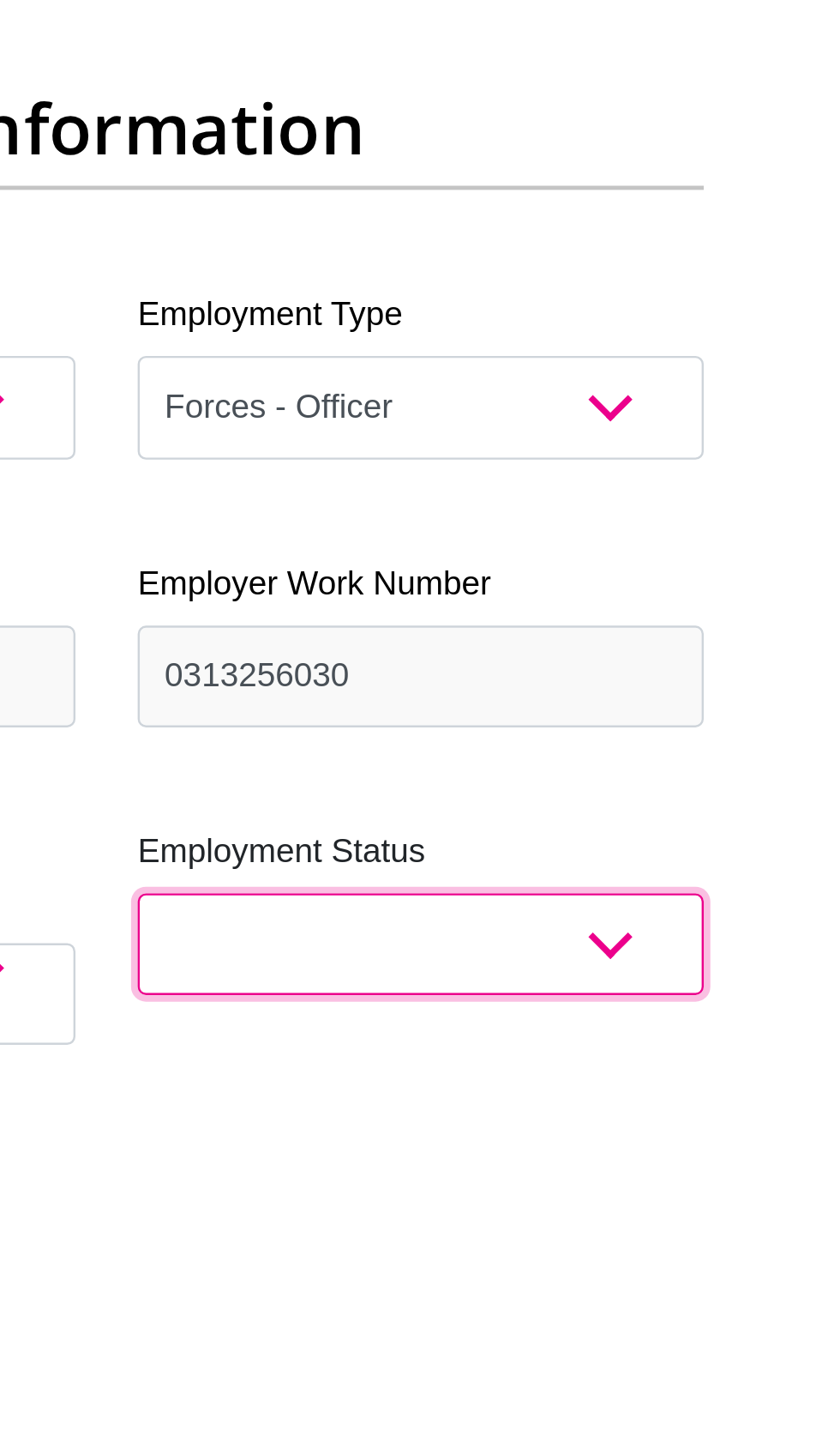
select select "1"
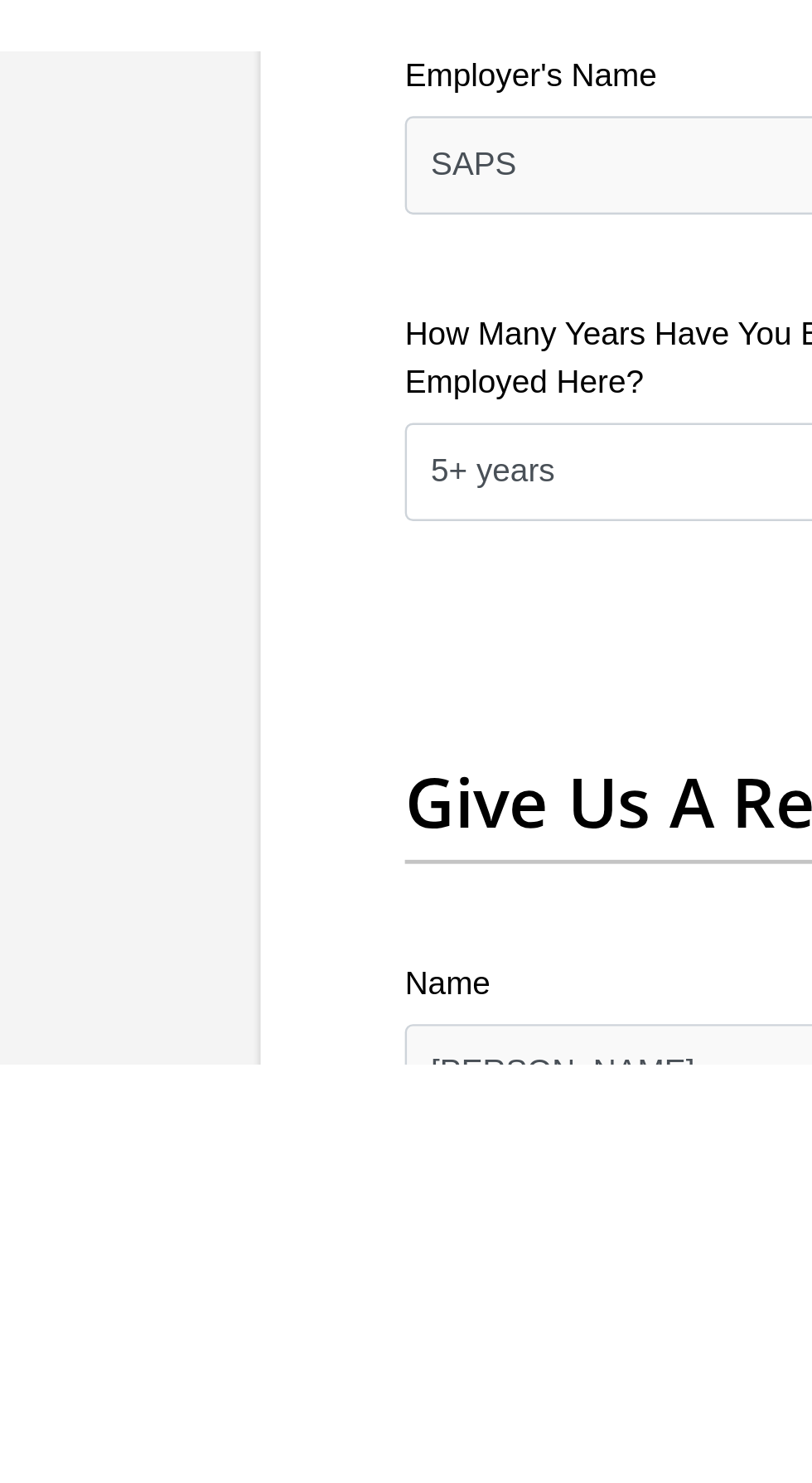
scroll to position [2689, 0]
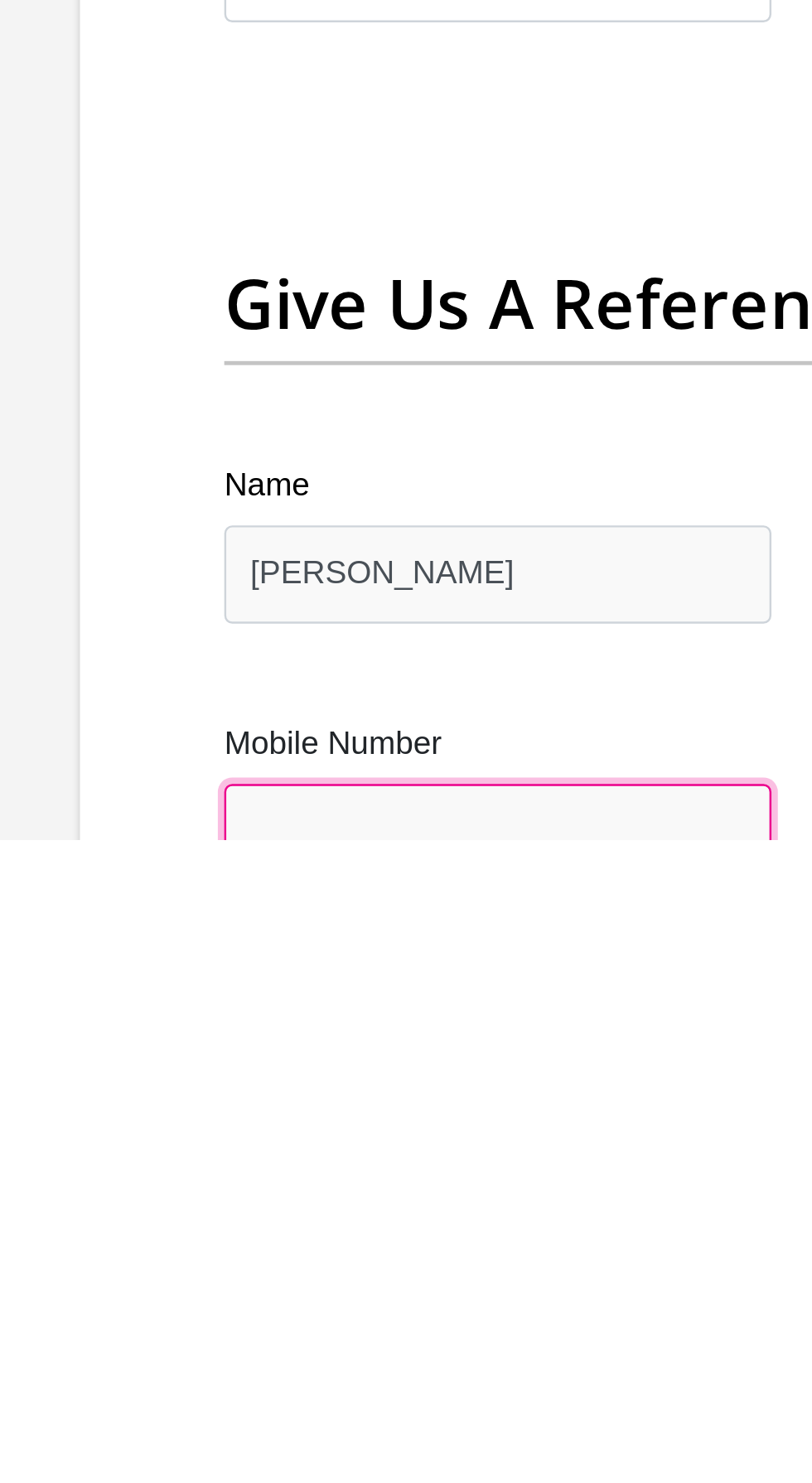
scroll to position [2698, 0]
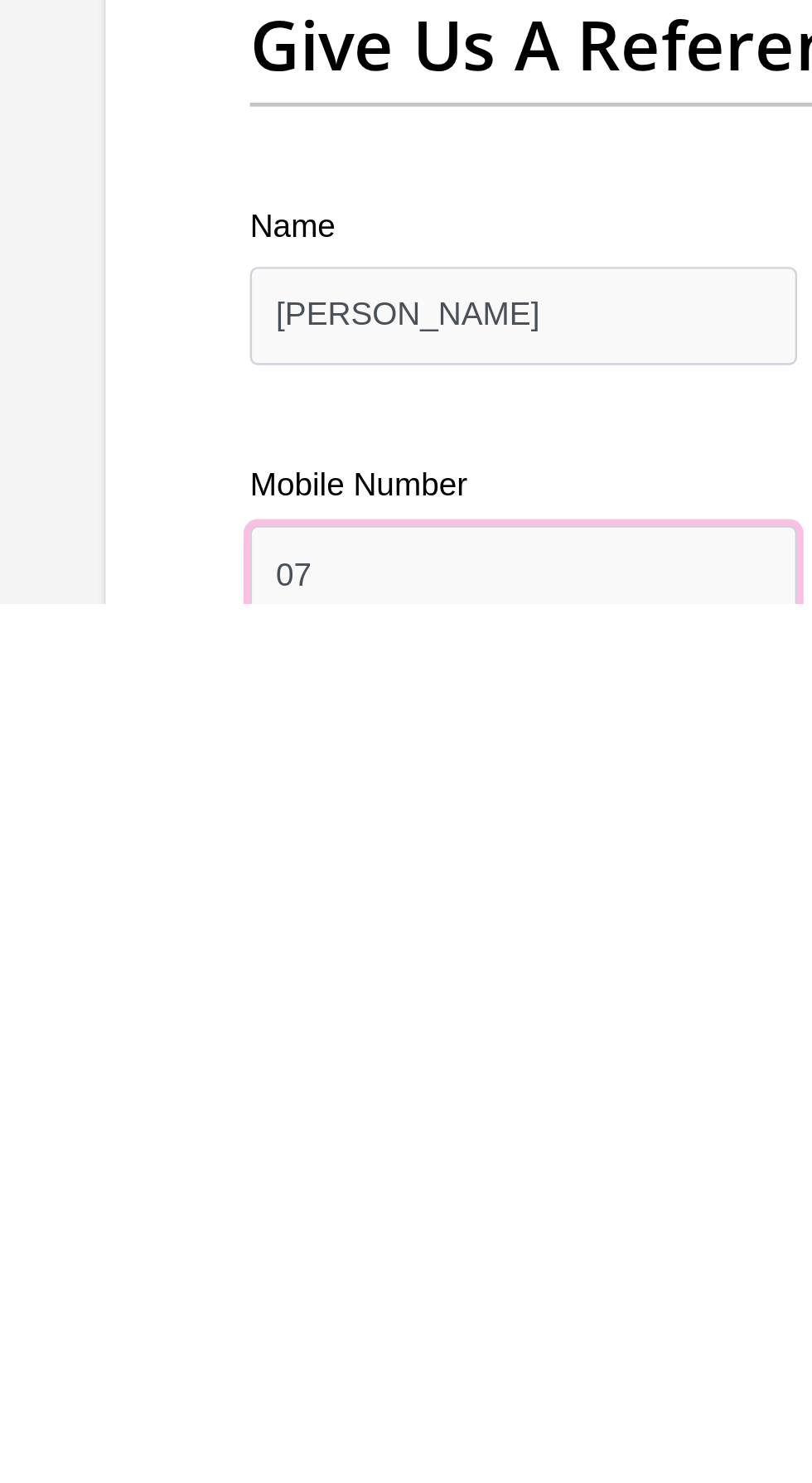
type input "0"
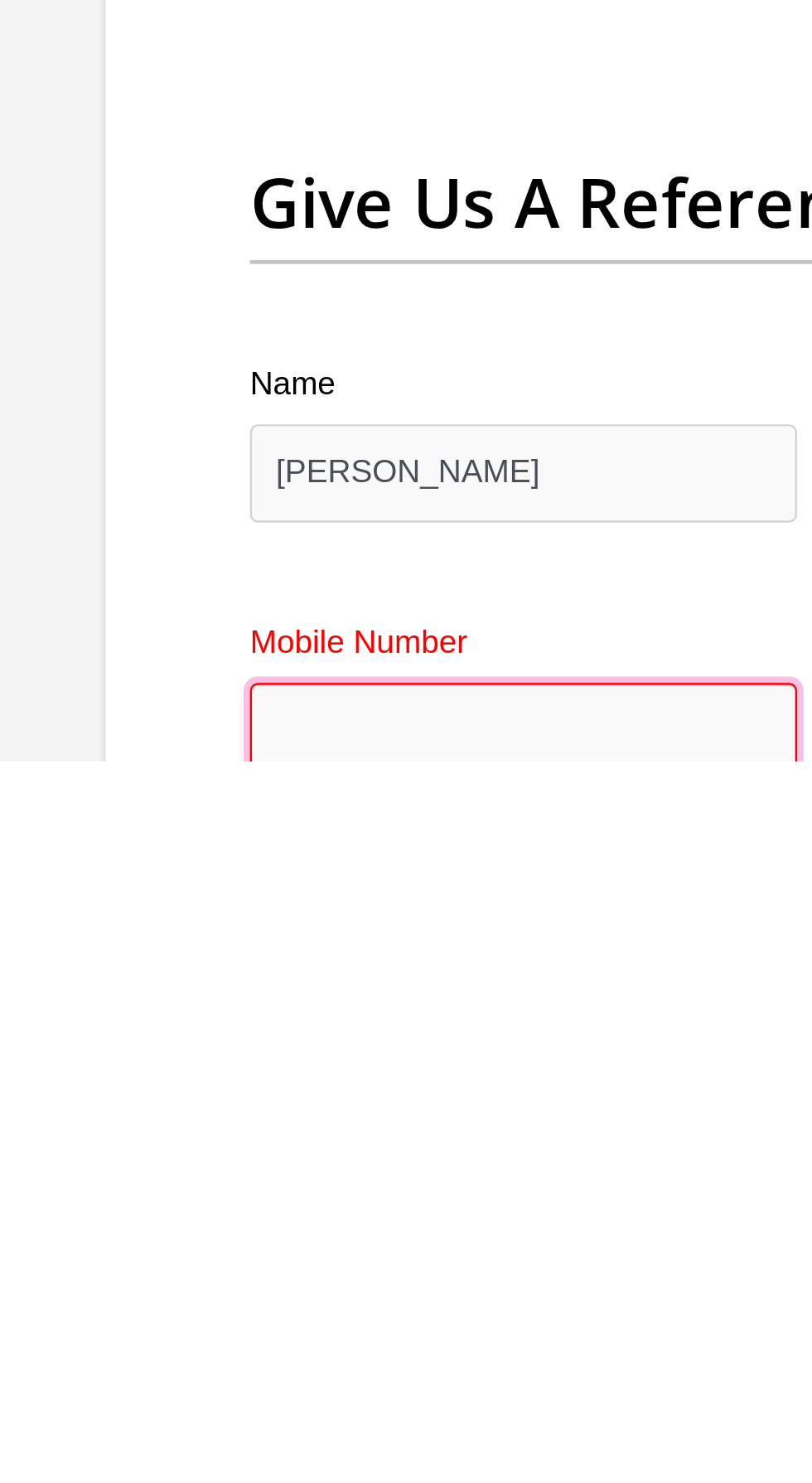
click at [313, 1381] on input "Mobile Number" at bounding box center [280, 1471] width 226 height 41
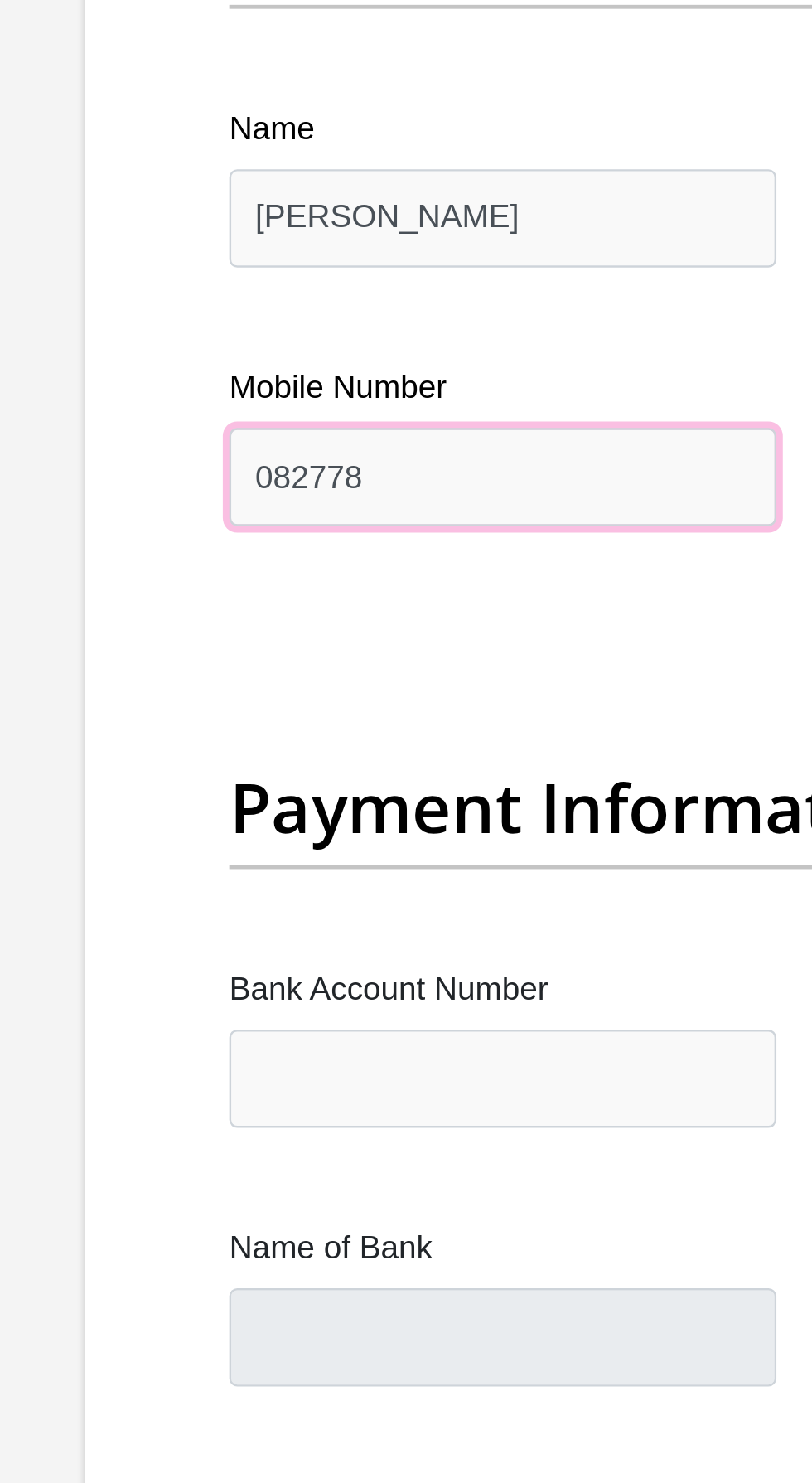
scroll to position [3344, 0]
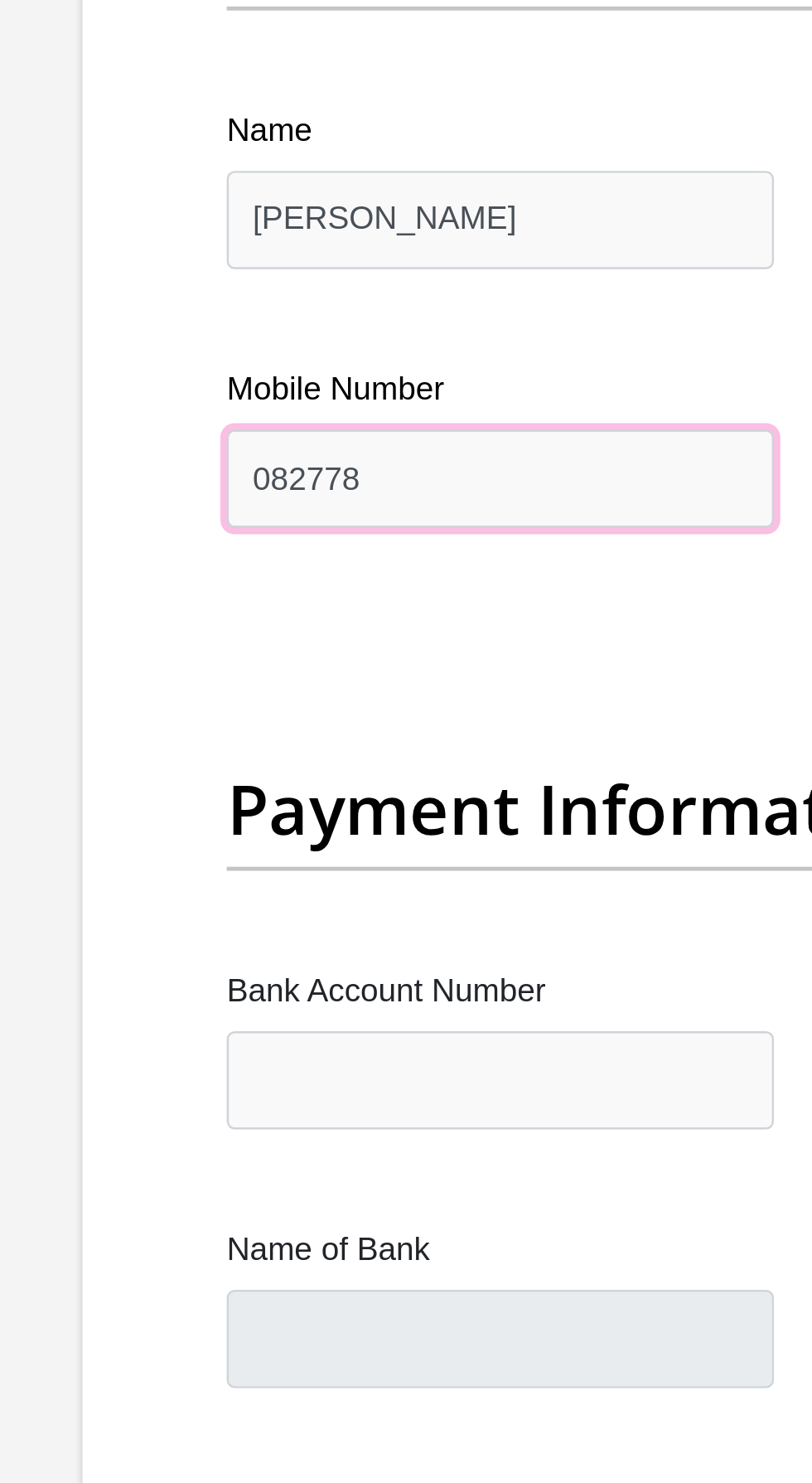
click at [305, 807] on input "082778" at bounding box center [280, 828] width 226 height 41
type input "0827782843"
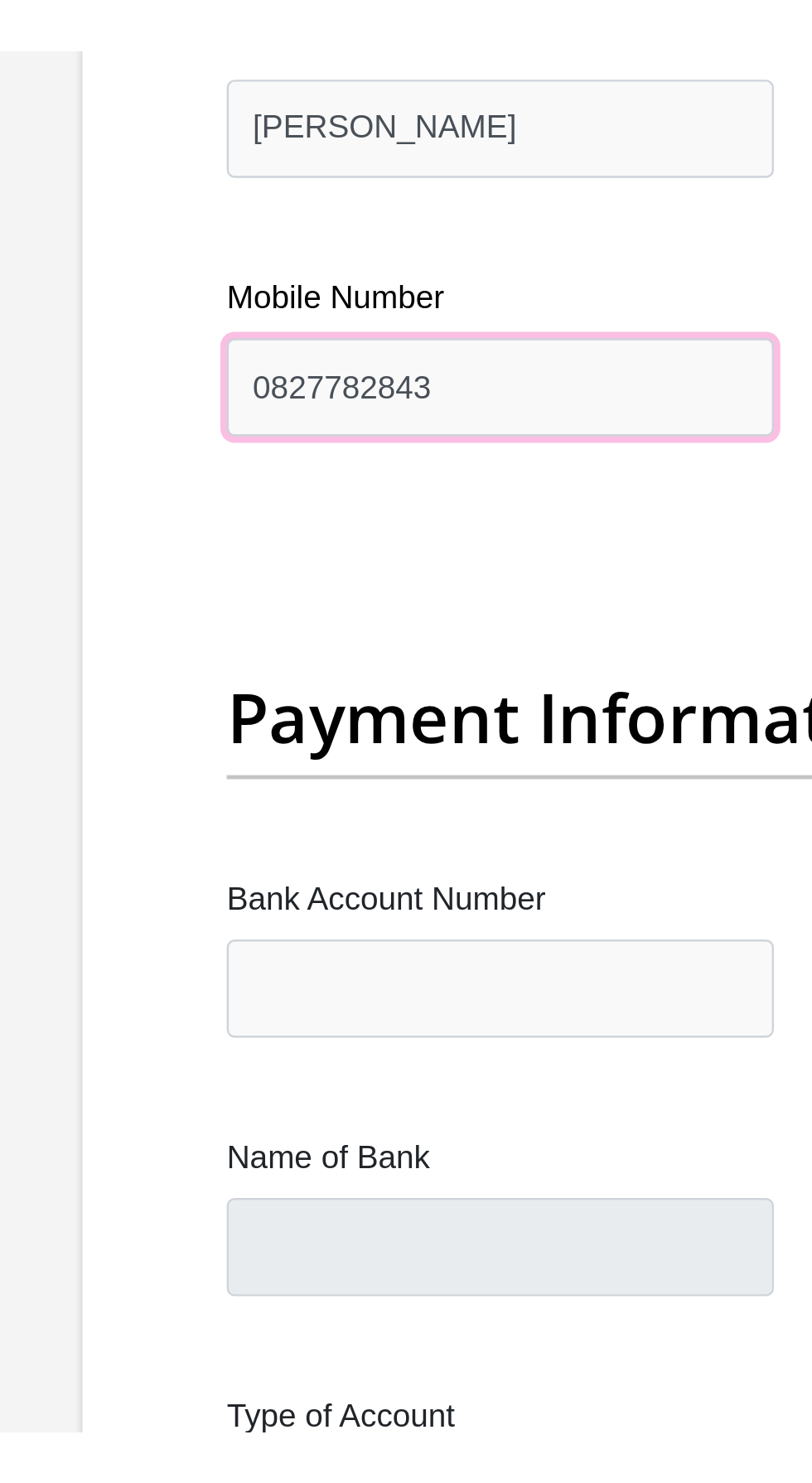
scroll to position [3547, 0]
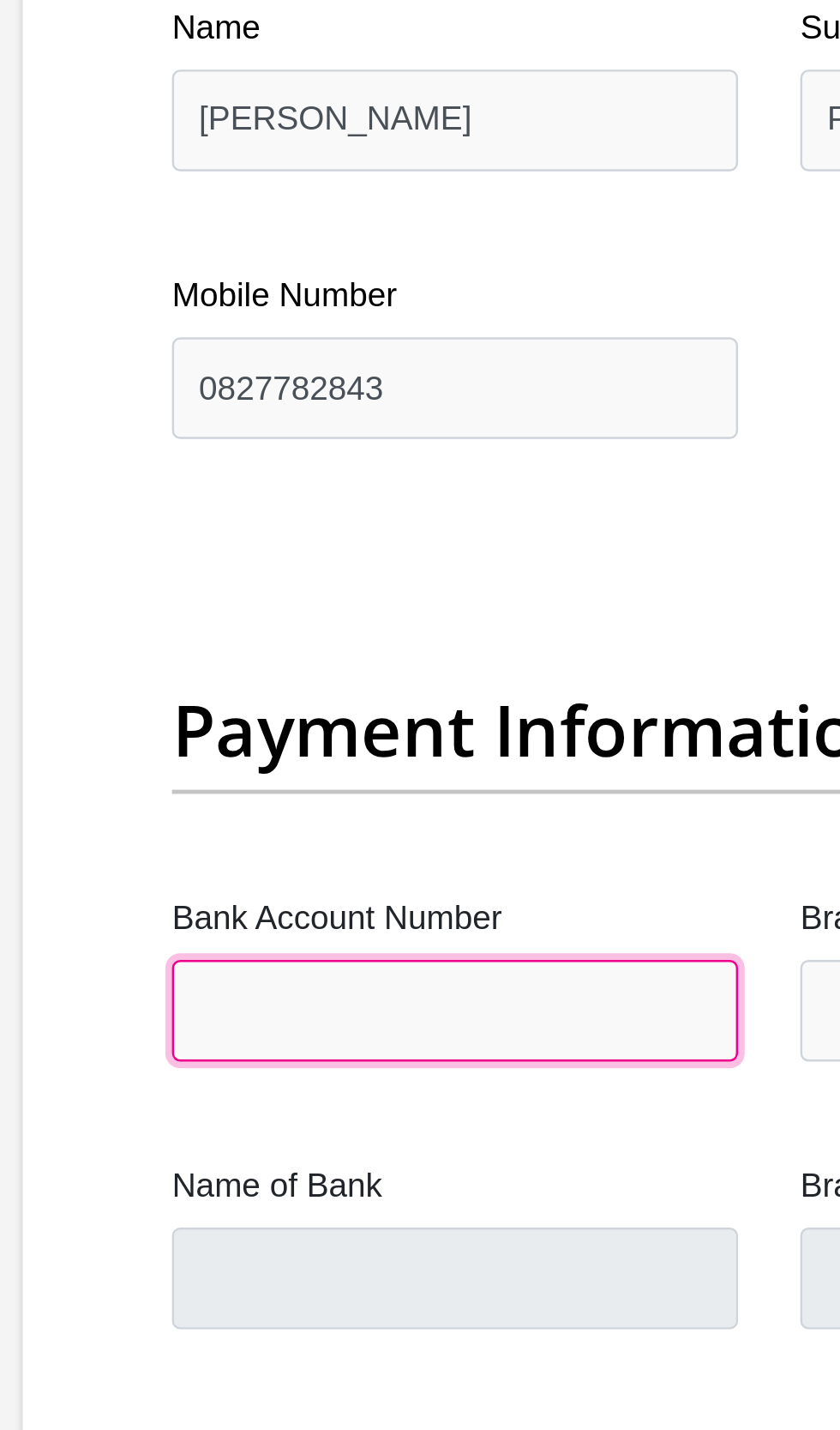
click at [324, 881] on input "Bank Account Number" at bounding box center [290, 902] width 234 height 42
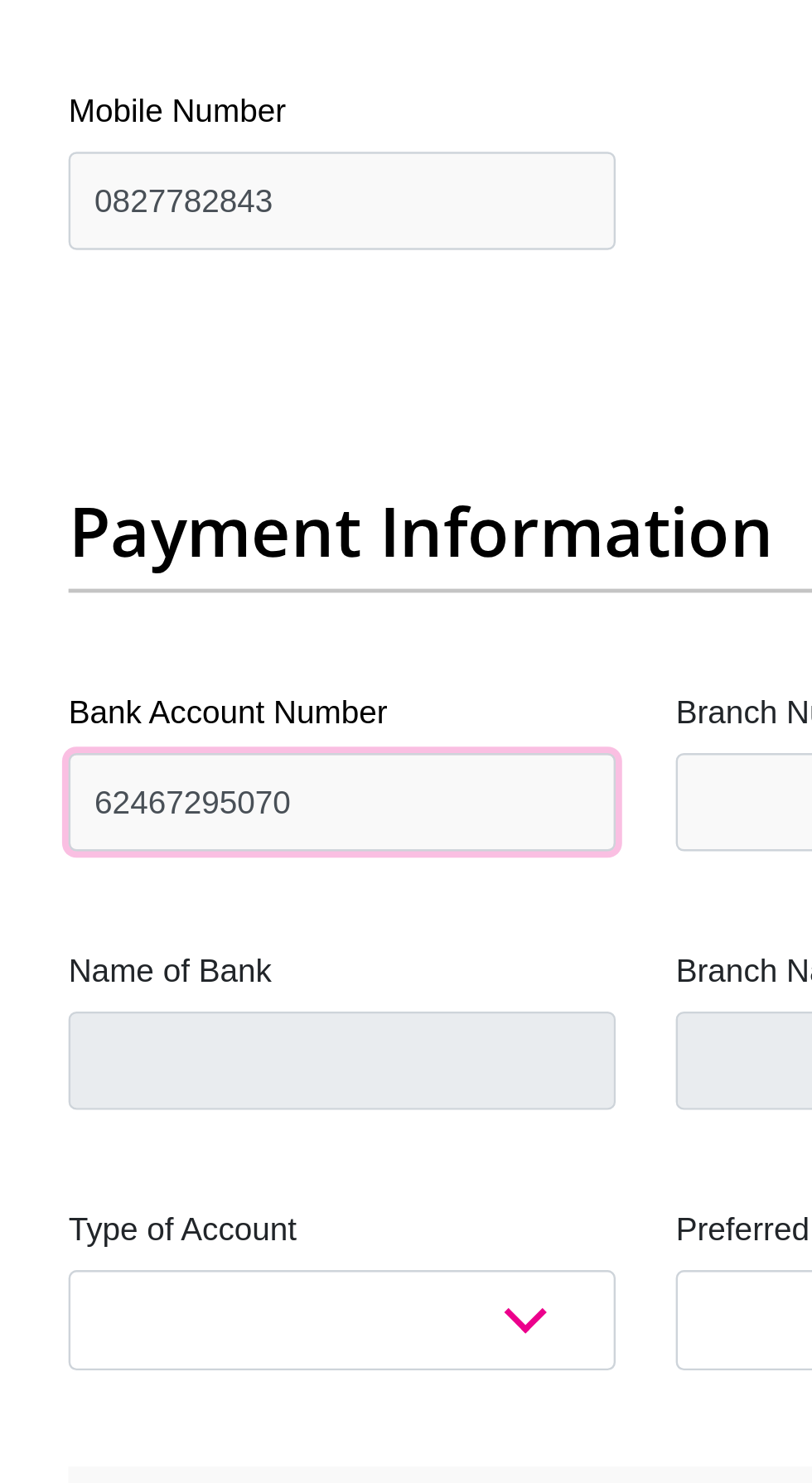
type input "62467295070"
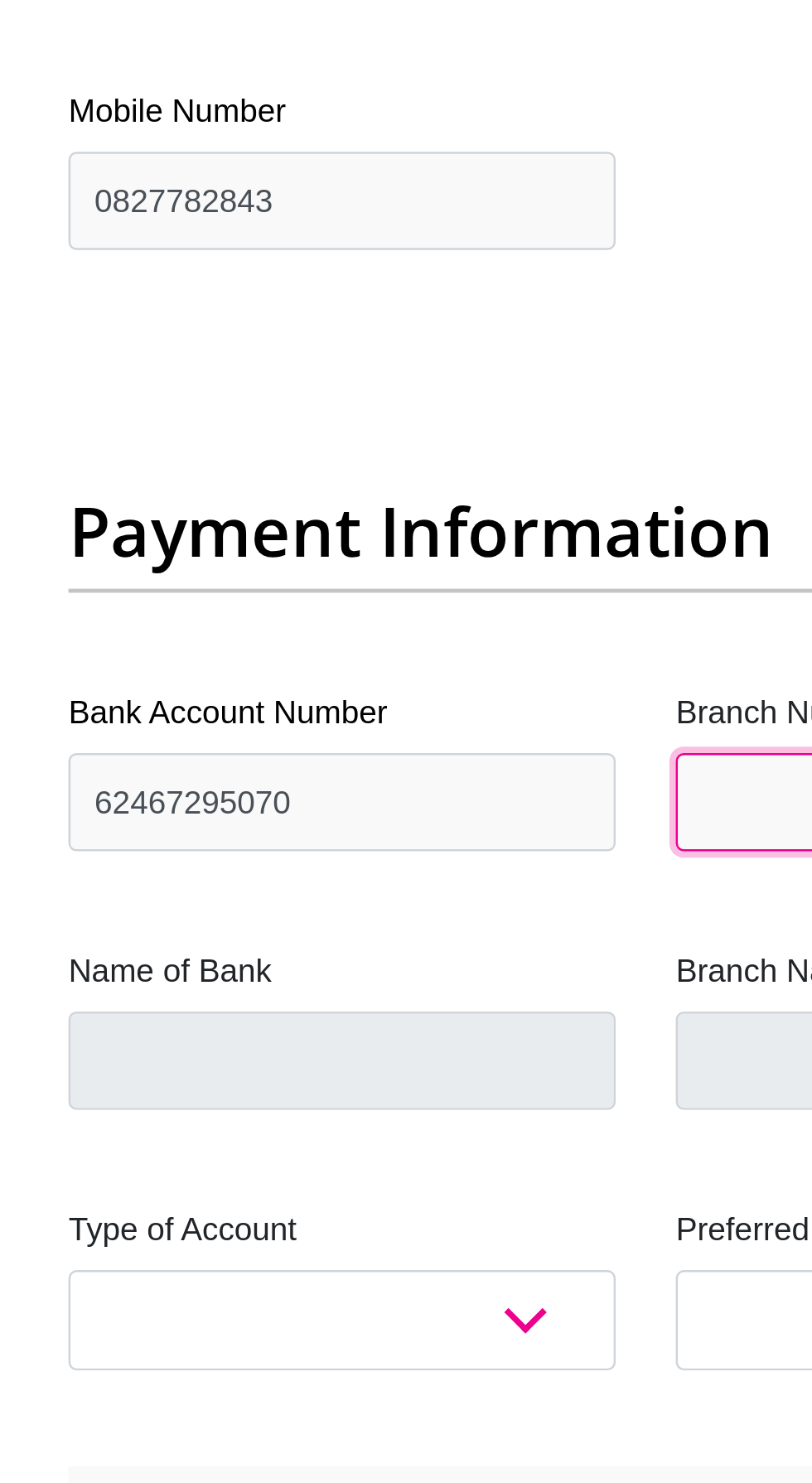
click at [432, 851] on input "Branch Number" at bounding box center [532, 871] width 226 height 41
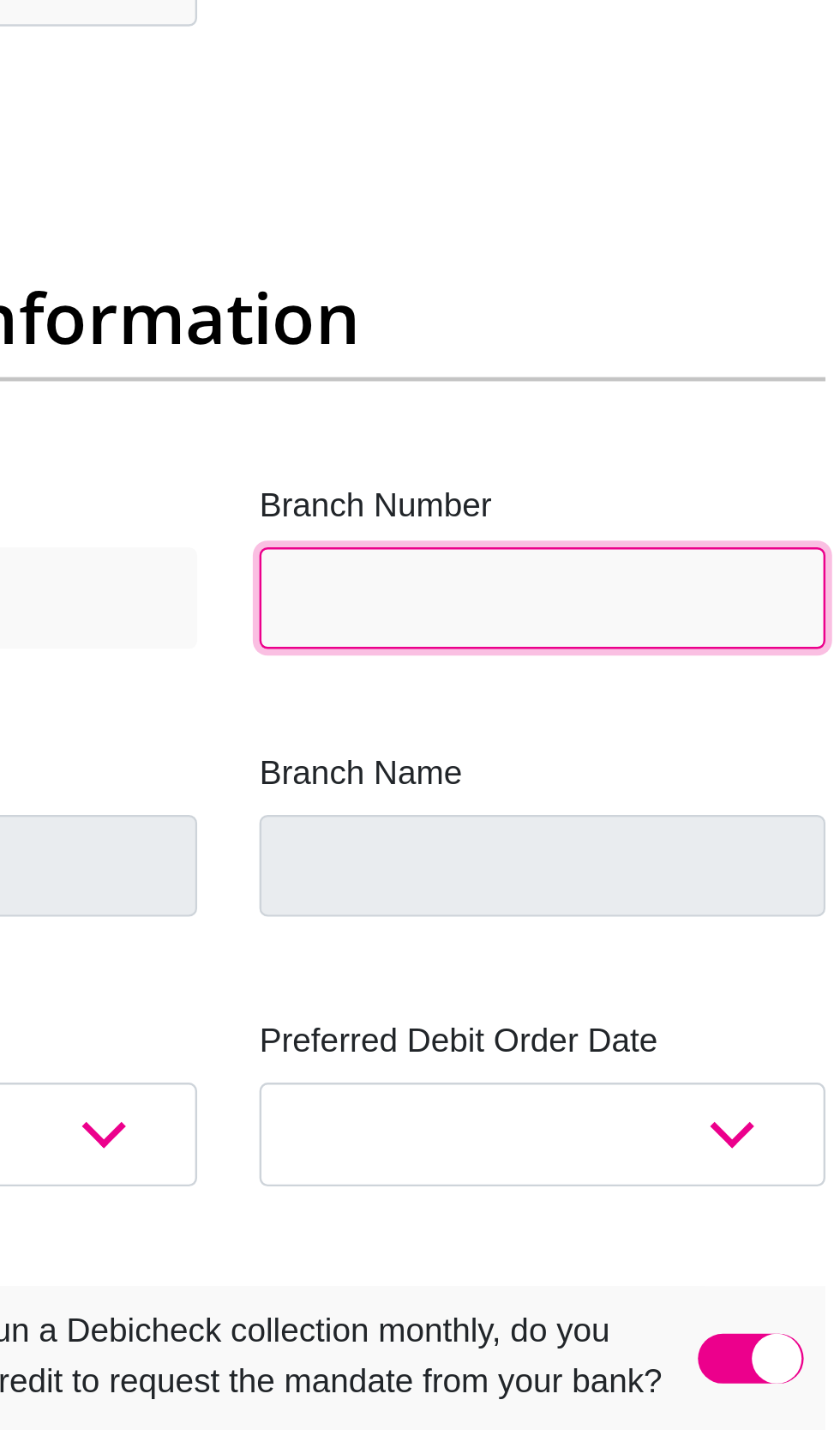
click at [577, 881] on input "Branch Number" at bounding box center [550, 902] width 234 height 42
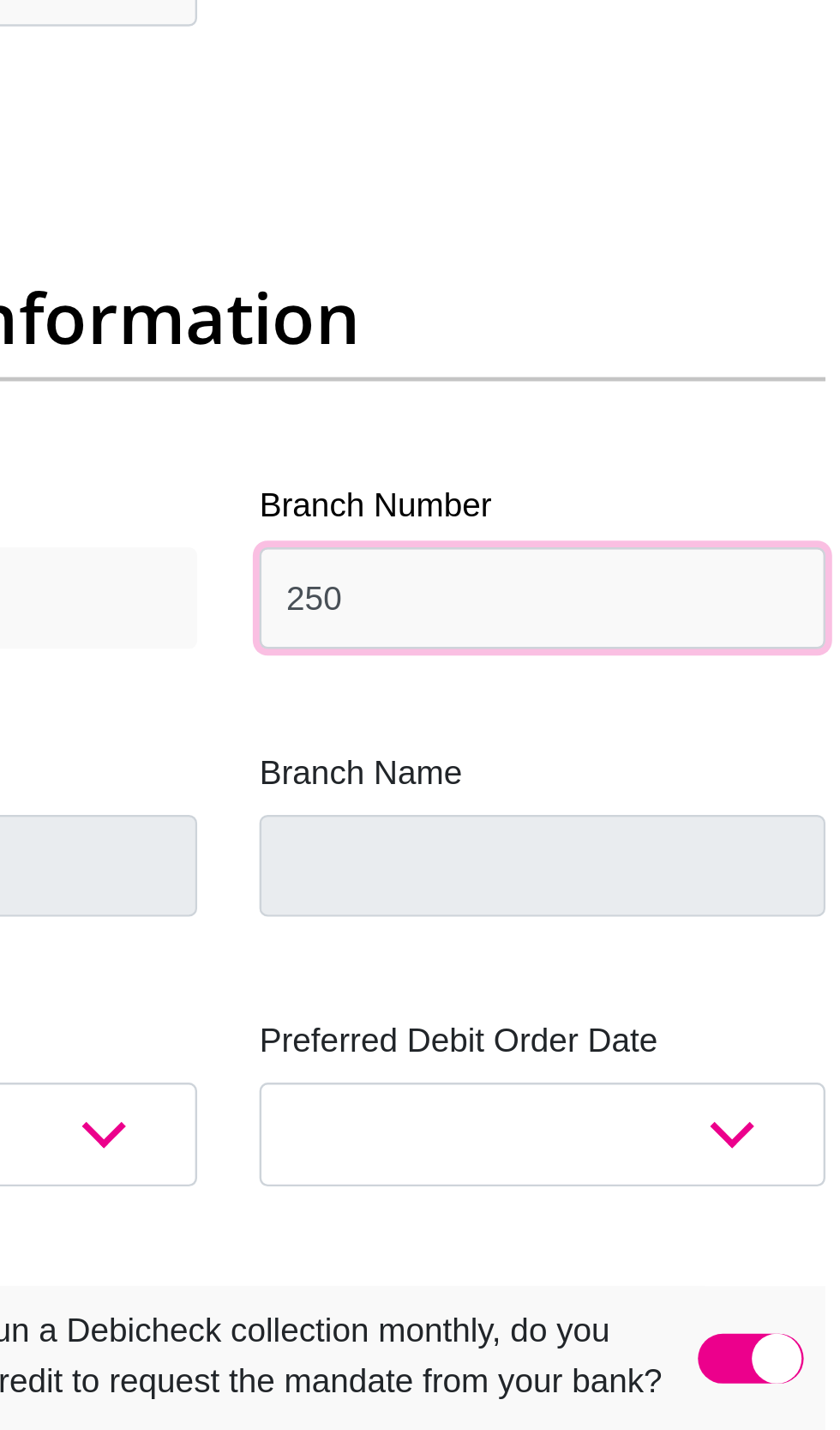
click at [579, 881] on input "250" at bounding box center [550, 902] width 234 height 42
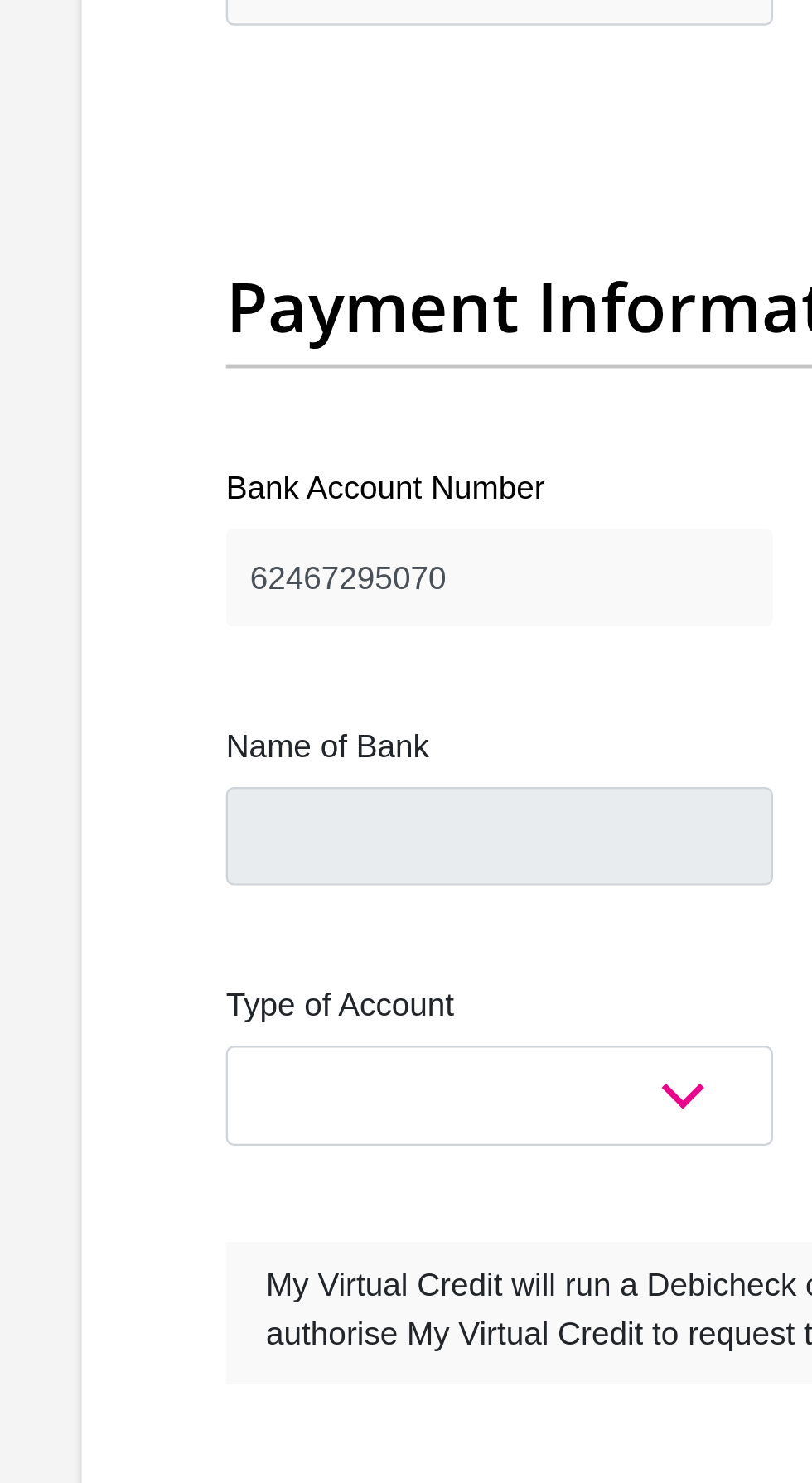
type input "250655"
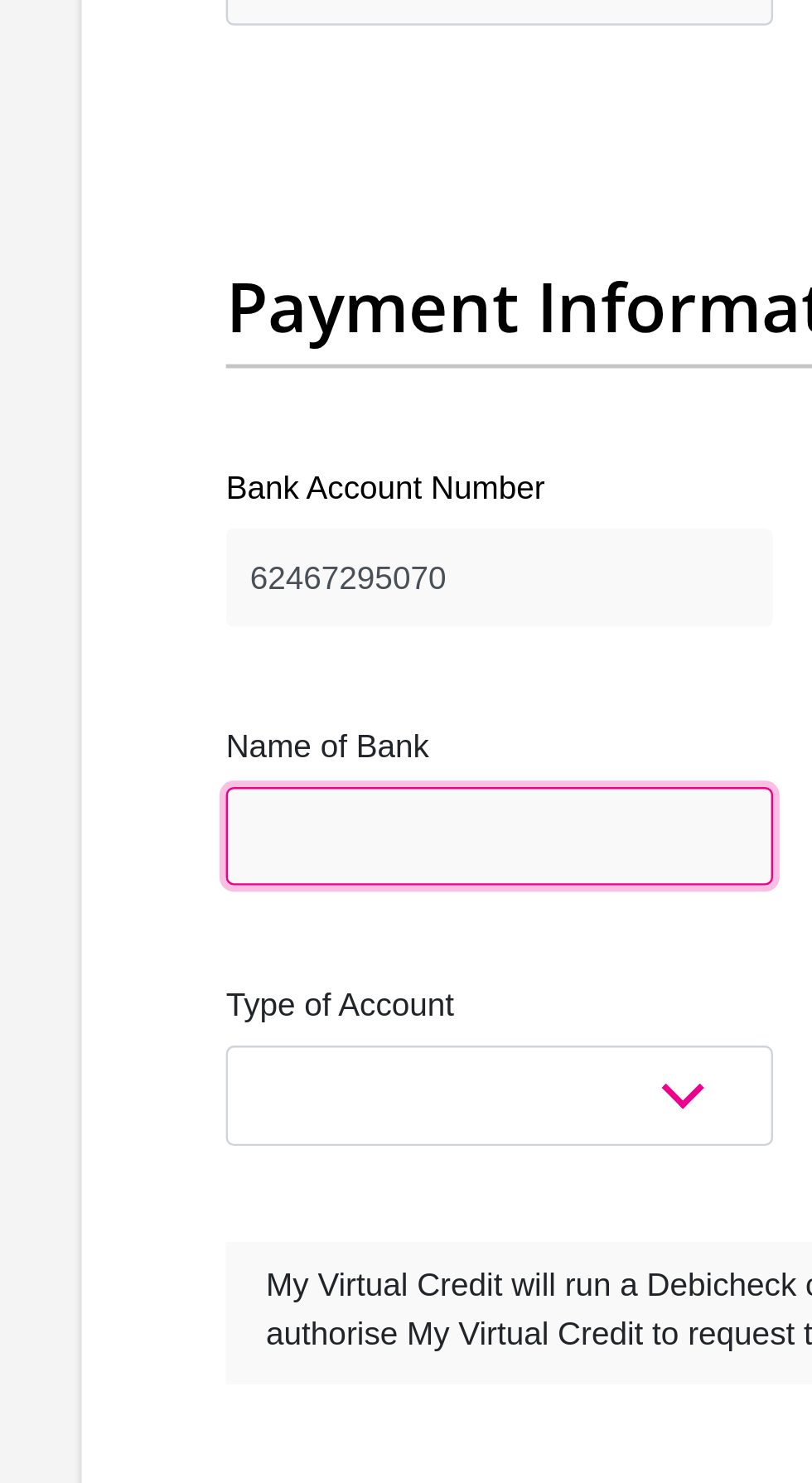
click at [306, 958] on input "Name of Bank" at bounding box center [280, 978] width 226 height 41
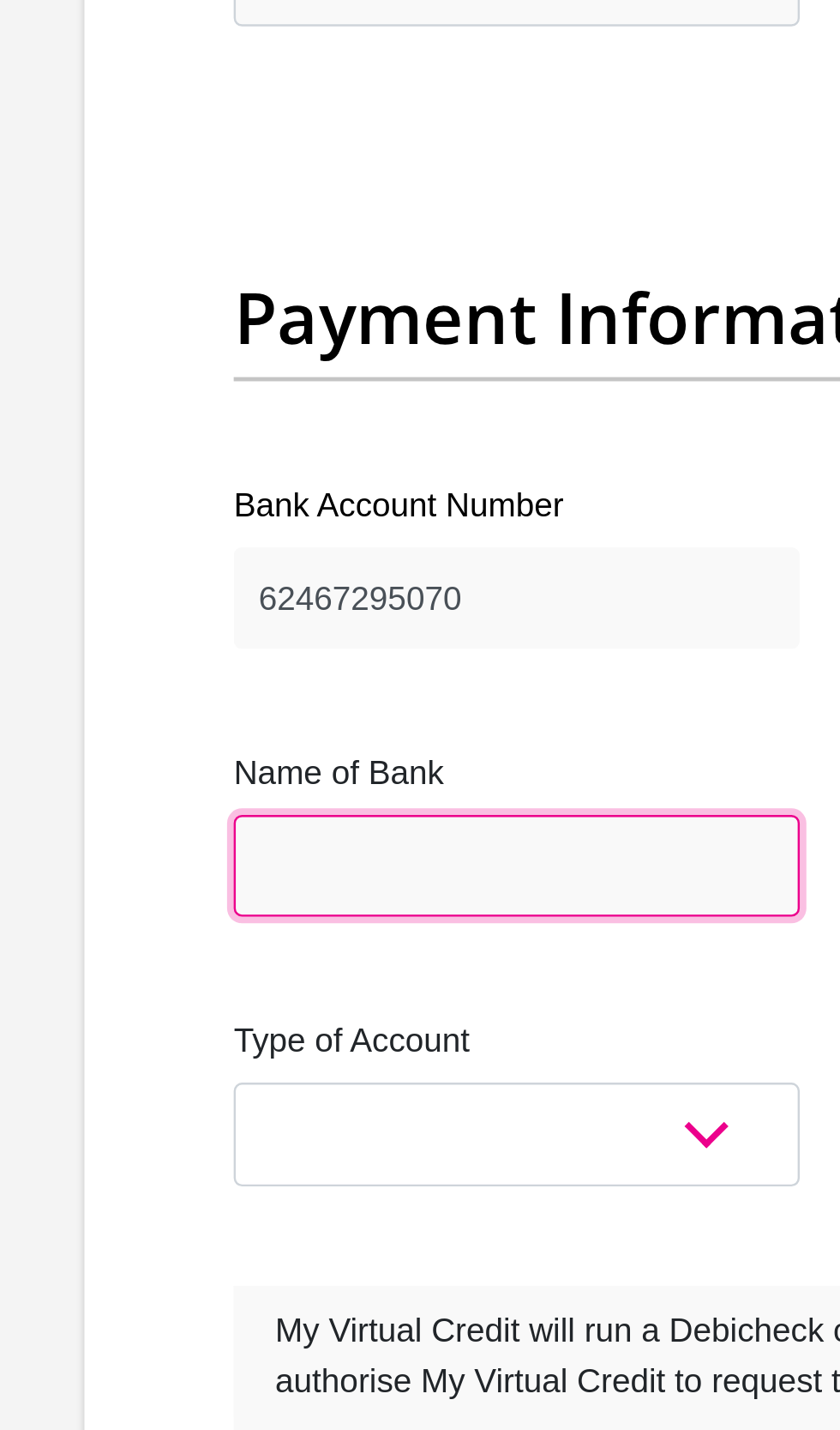
type input "FIRSTRAND BANK"
type input "BRANCH 560"
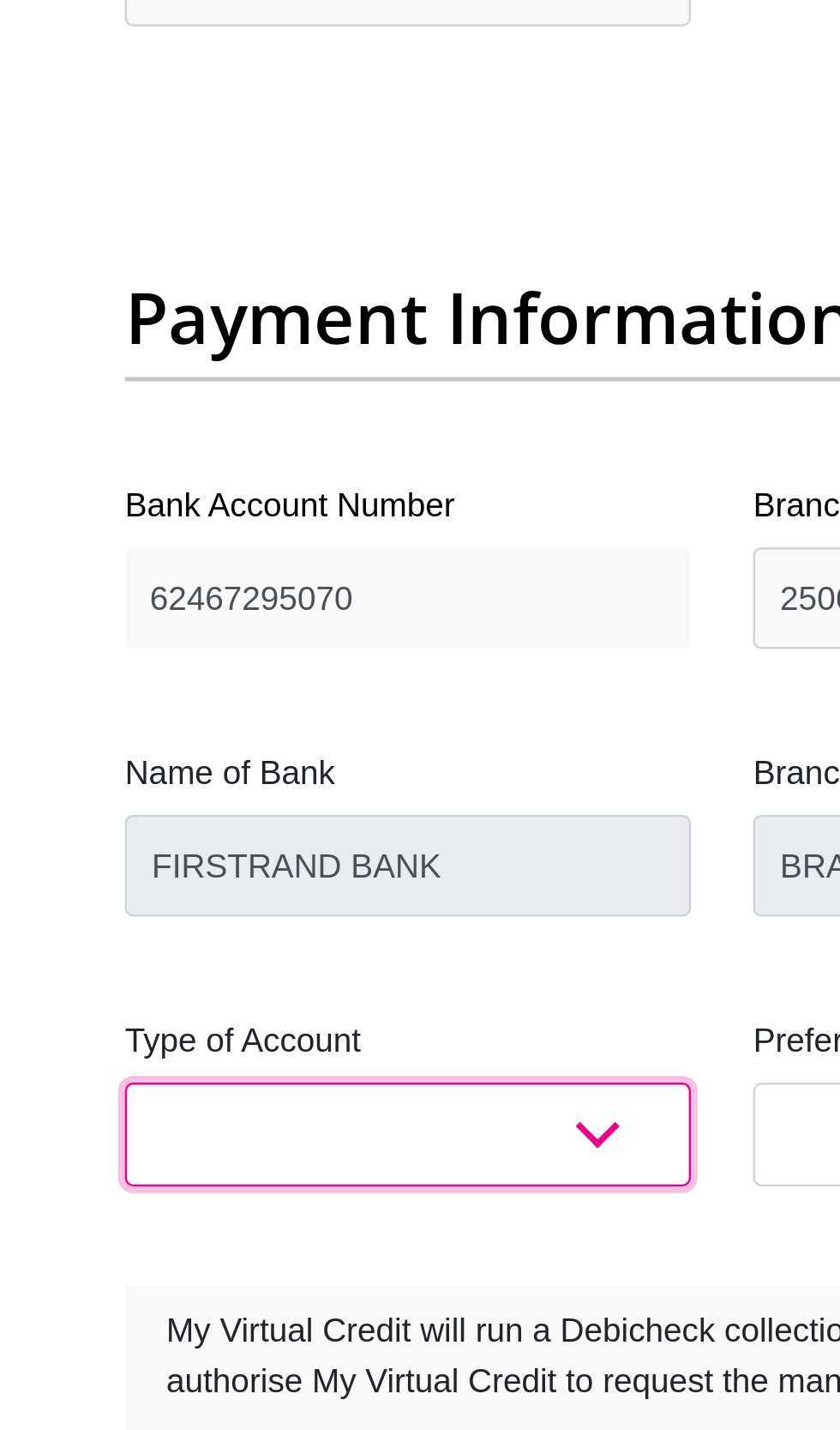
click at [366, 1102] on select "Cheque Savings" at bounding box center [290, 1123] width 234 height 42
select select "CUR"
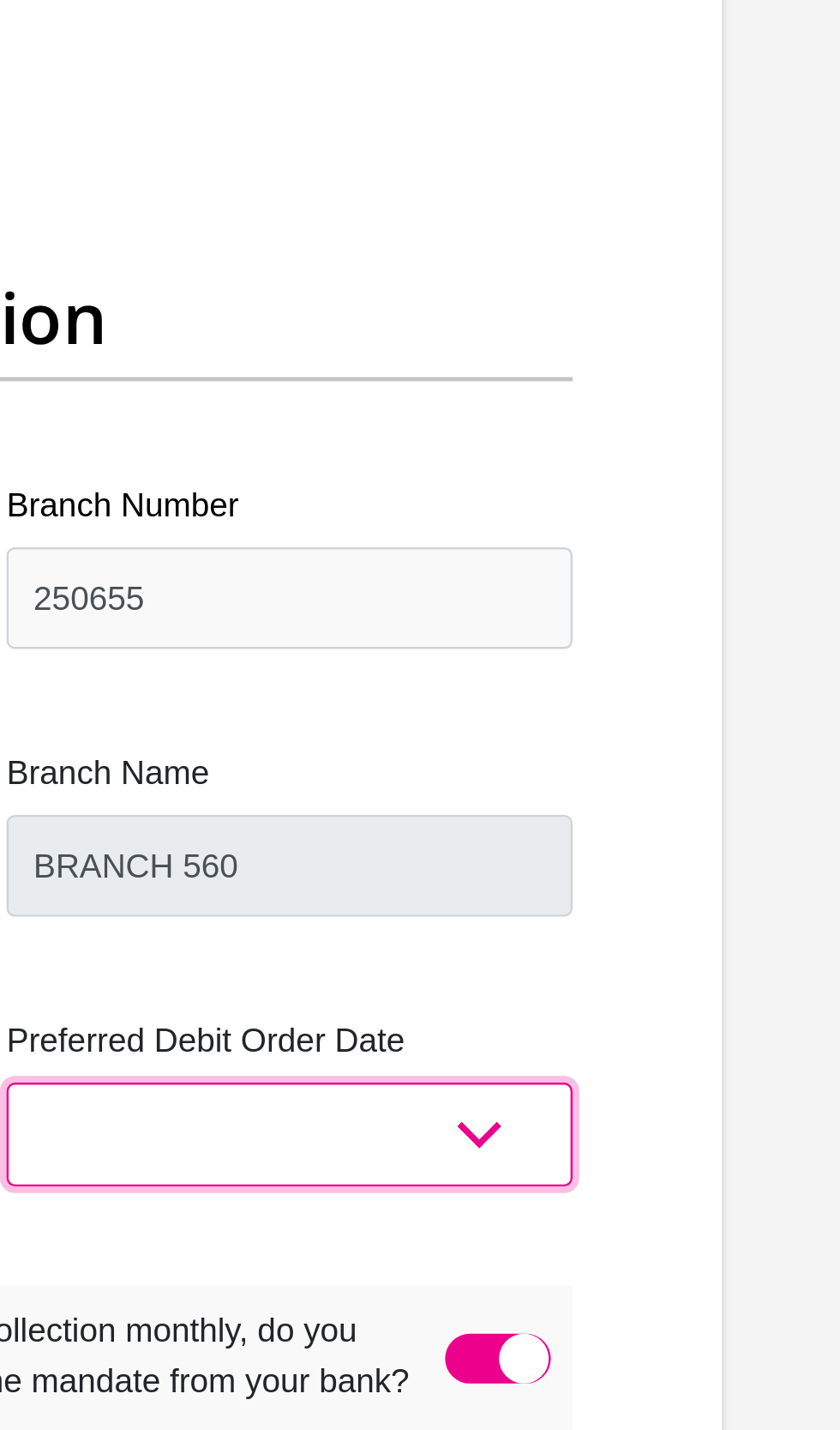
click at [630, 1102] on select "1st 2nd 3rd 4th 5th 7th 18th 19th 20th 21st 22nd 23rd 24th 25th 26th 27th 28th …" at bounding box center [550, 1123] width 234 height 42
select select "30"
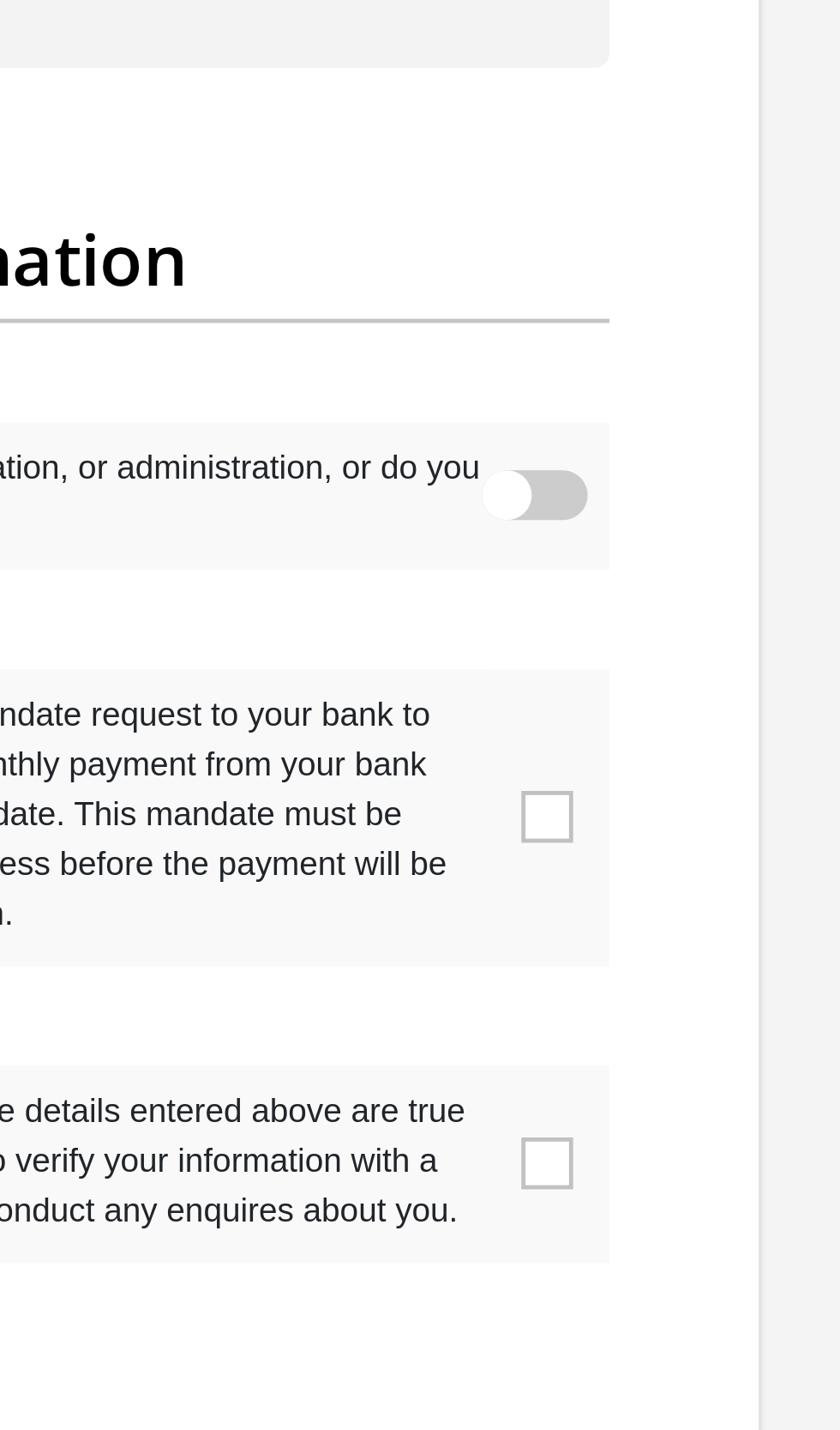
scroll to position [5502, 0]
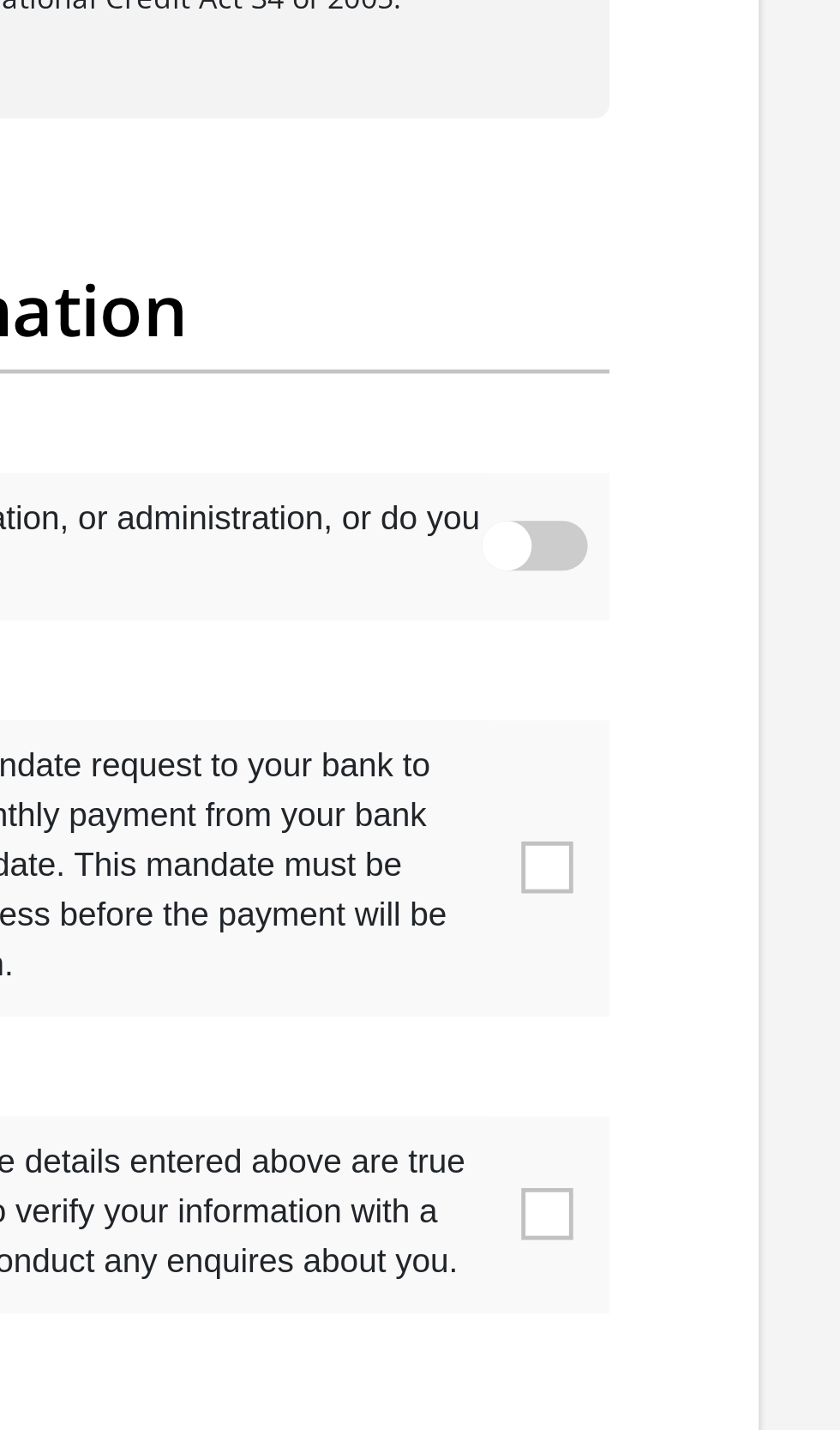
click at [653, 853] on label at bounding box center [420, 895] width 494 height 122
click at [625, 839] on input "checkbox" at bounding box center [625, 839] width 0 height 0
click at [645, 1028] on span at bounding box center [642, 1039] width 22 height 22
click at [625, 1003] on input "checkbox" at bounding box center [625, 1003] width 0 height 0
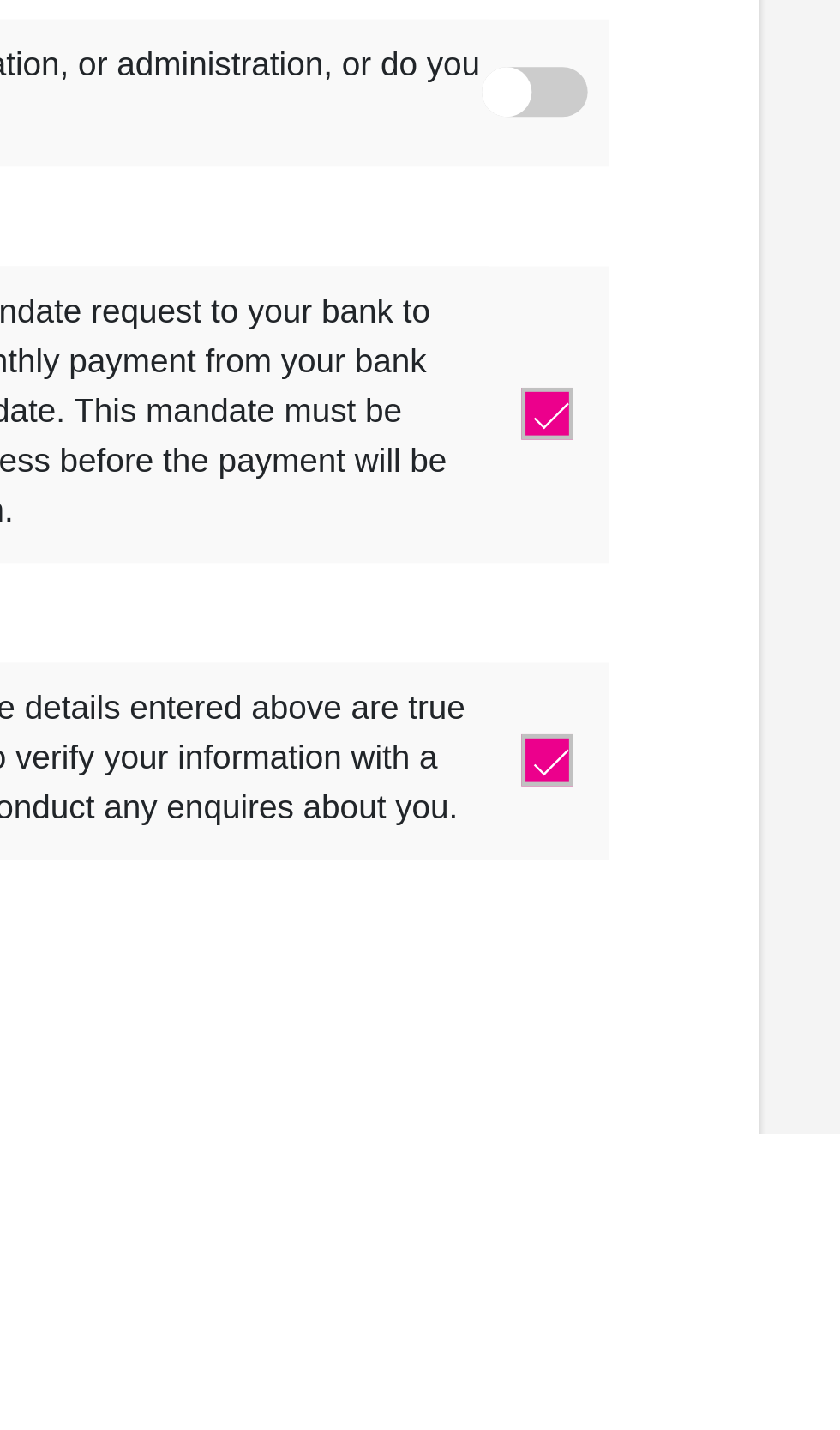
scroll to position [5266, 0]
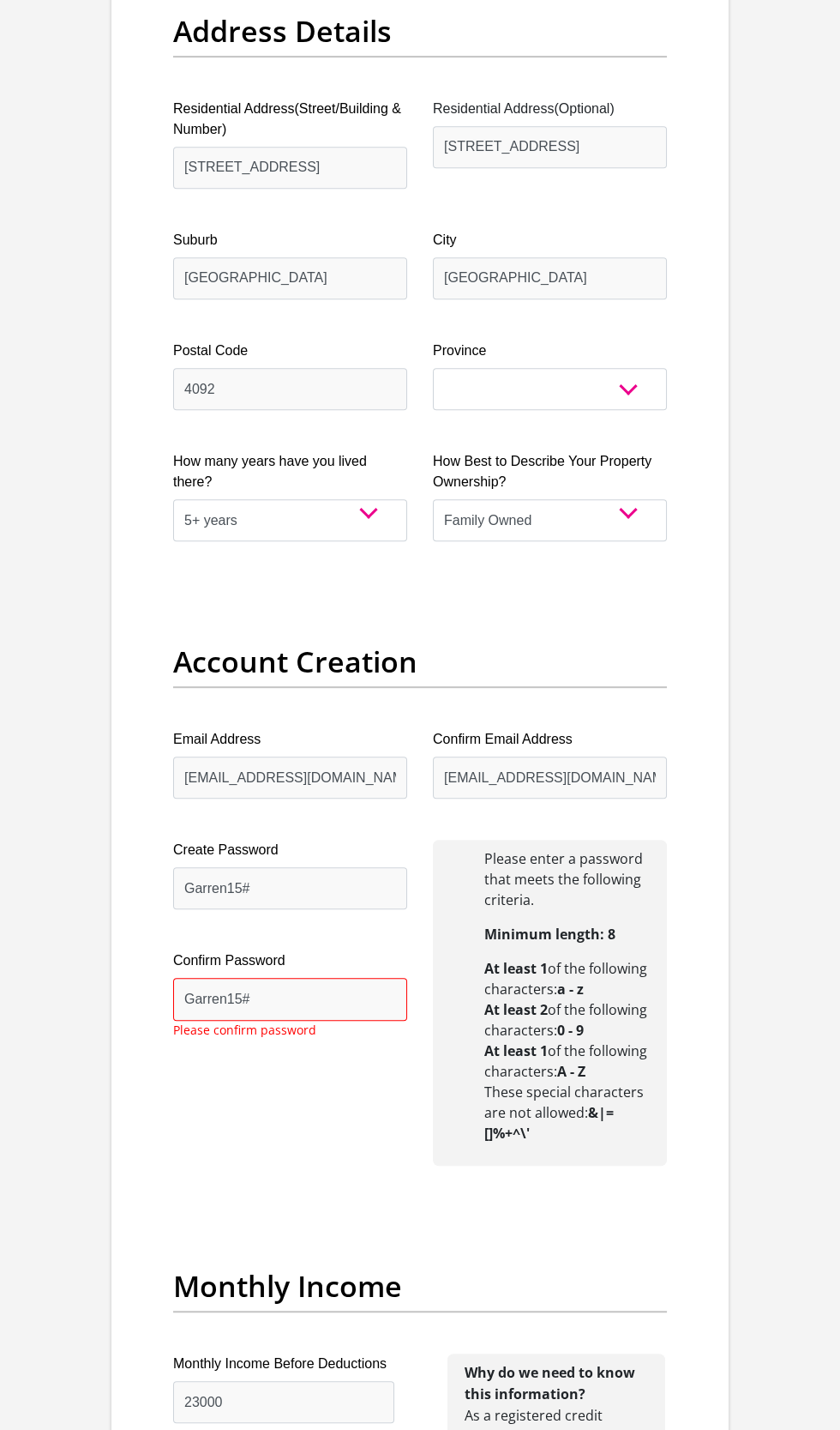
scroll to position [1076, 0]
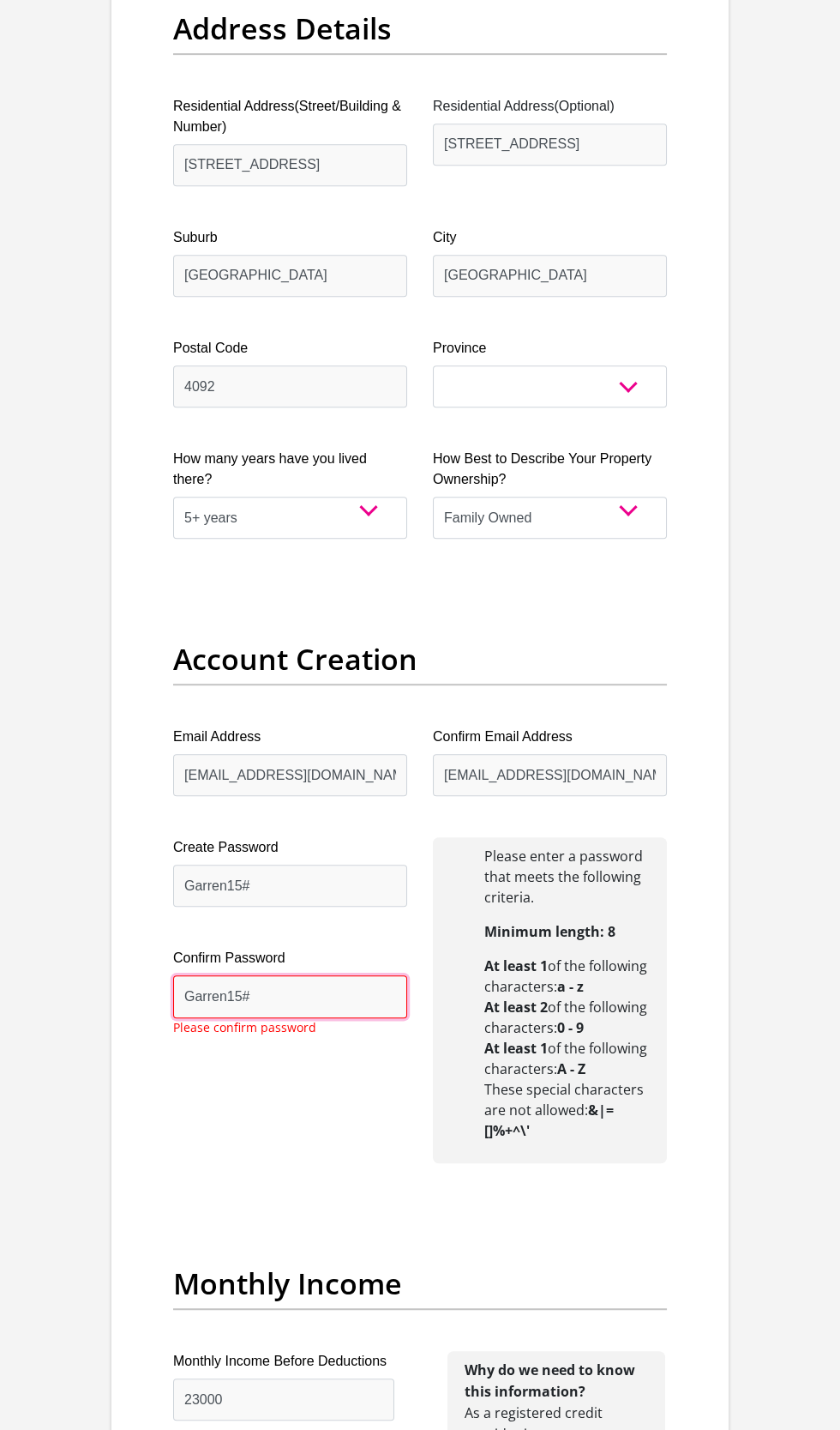
click at [272, 991] on input "Garren15#" at bounding box center [290, 996] width 234 height 42
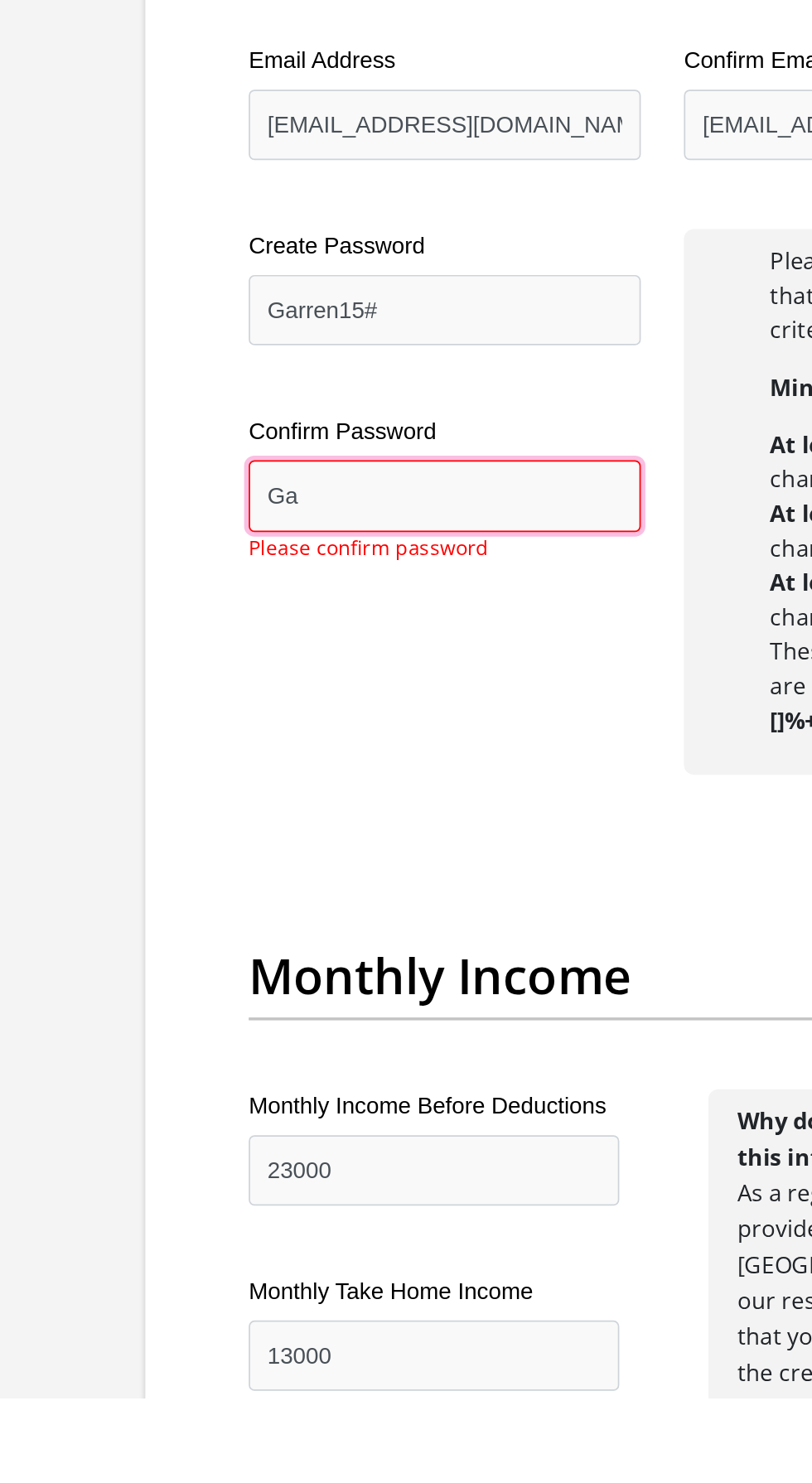
type input "G"
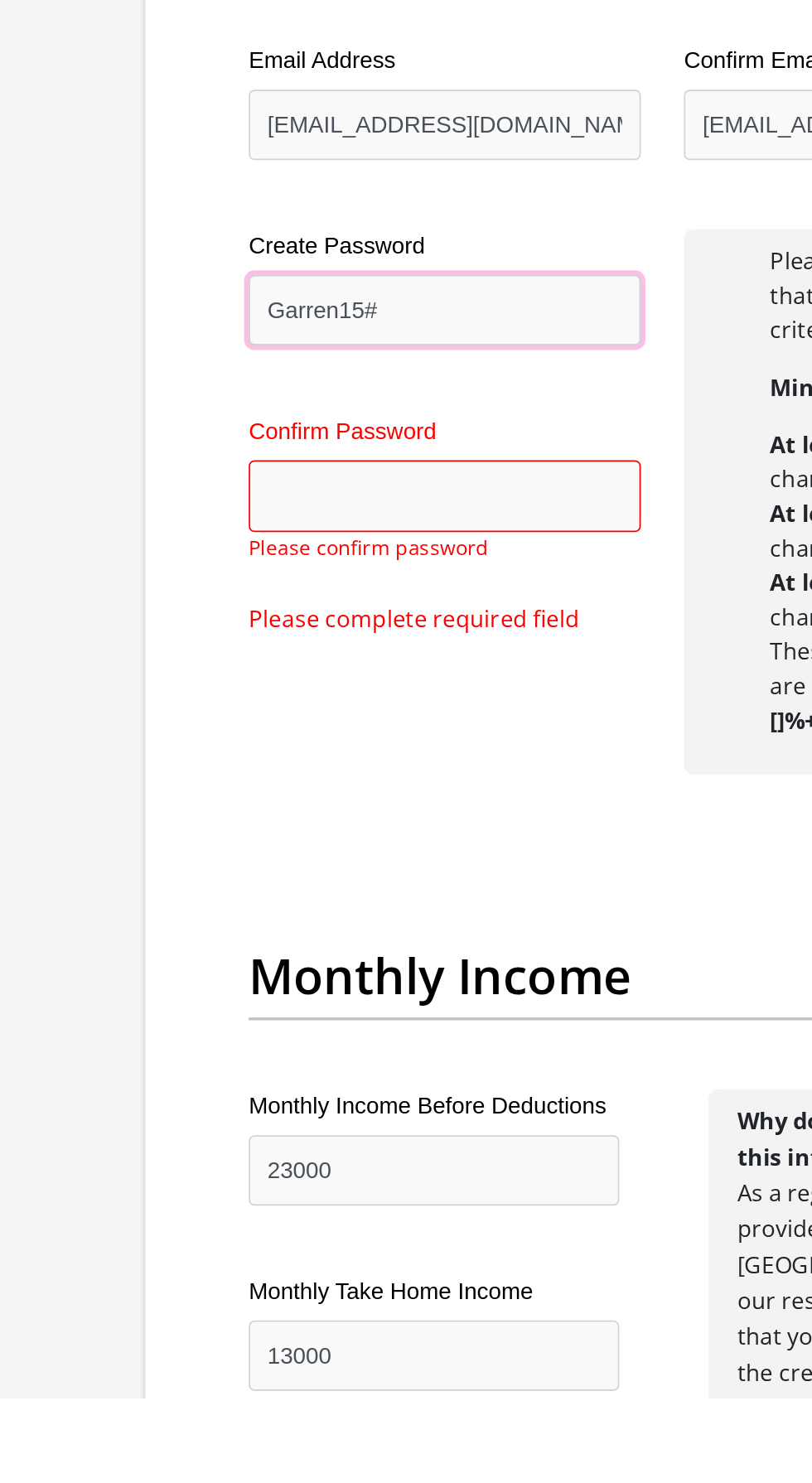
click at [254, 851] on input "Garren15#" at bounding box center [280, 856] width 226 height 41
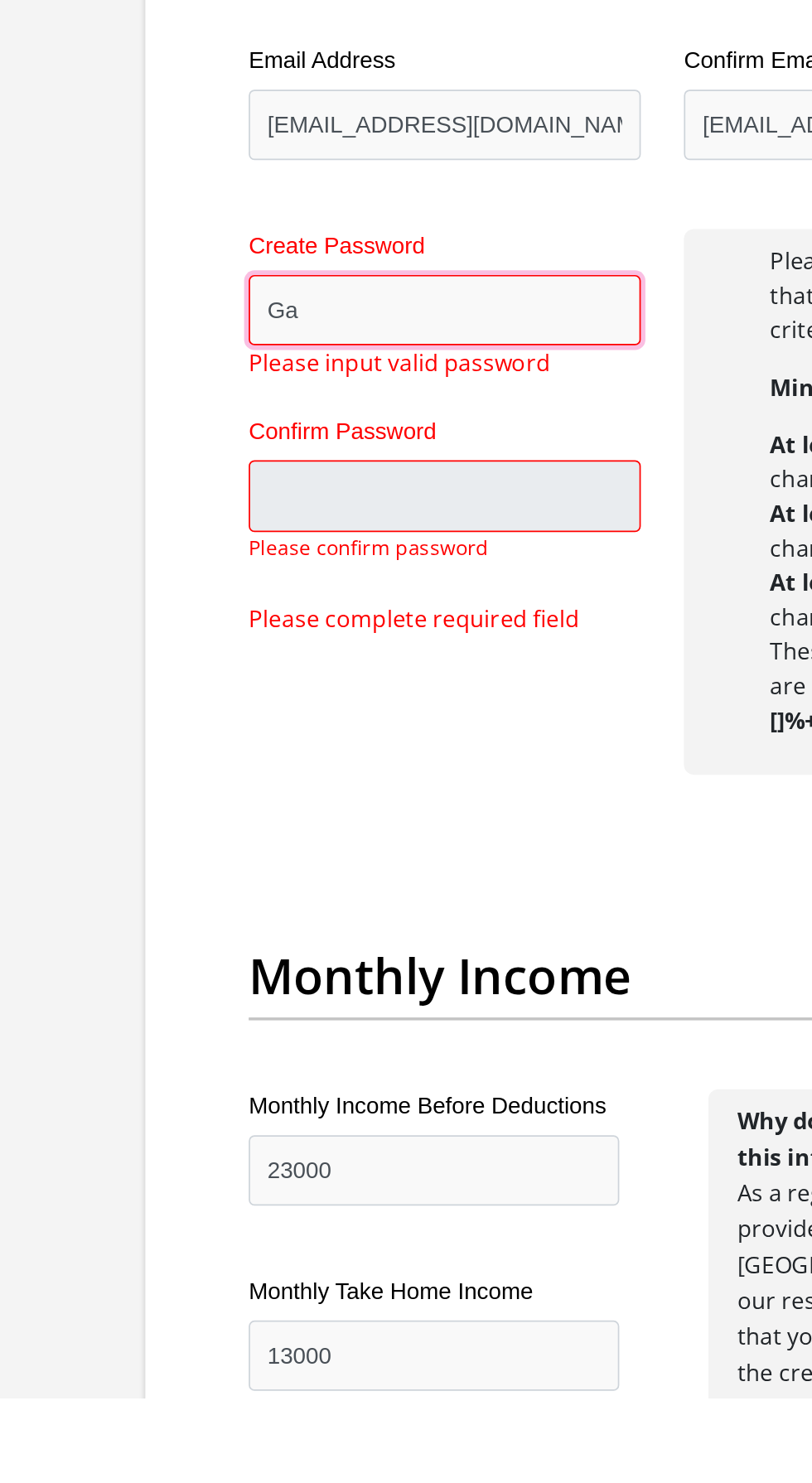
type input "G"
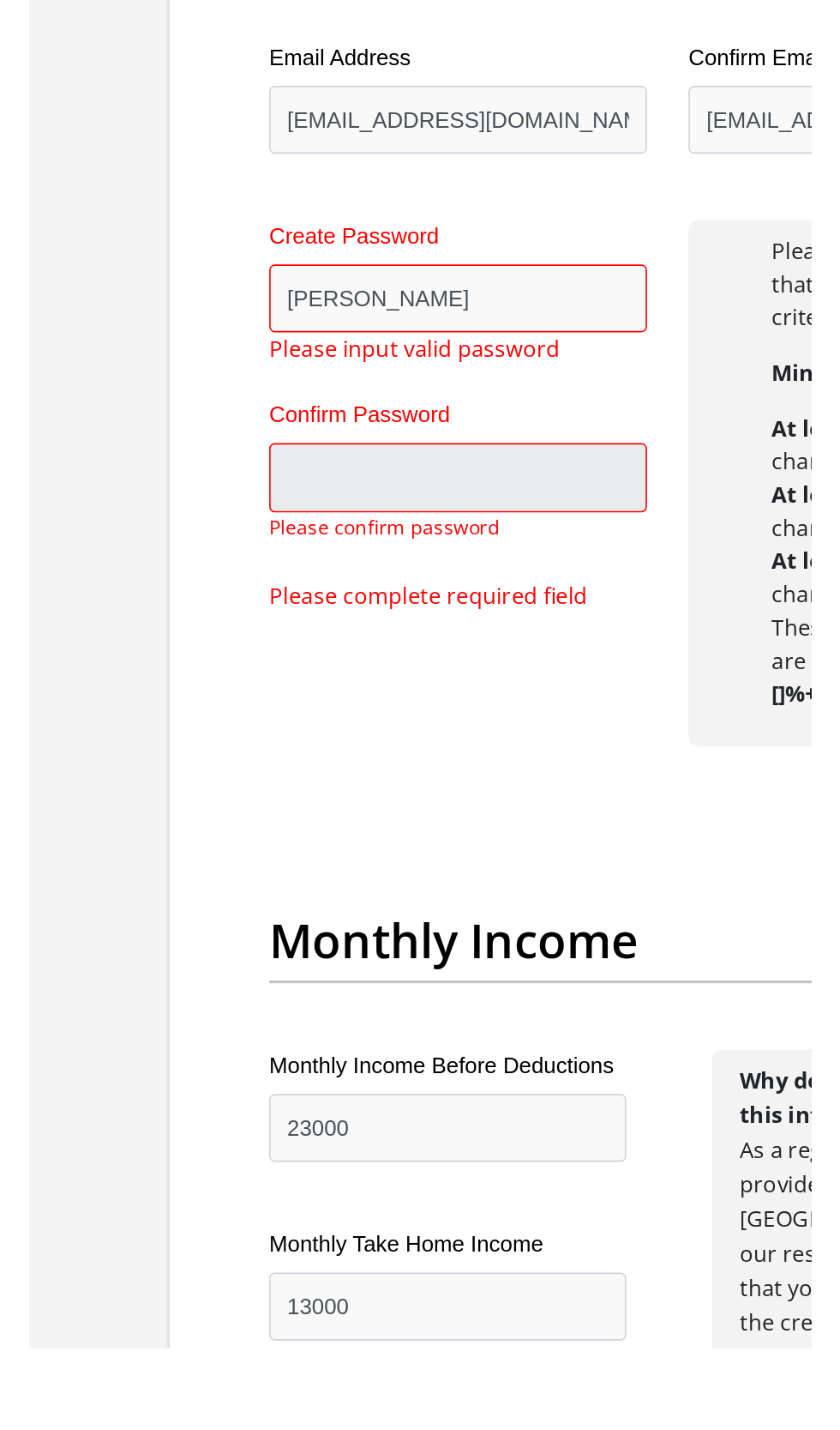
scroll to position [5222, 0]
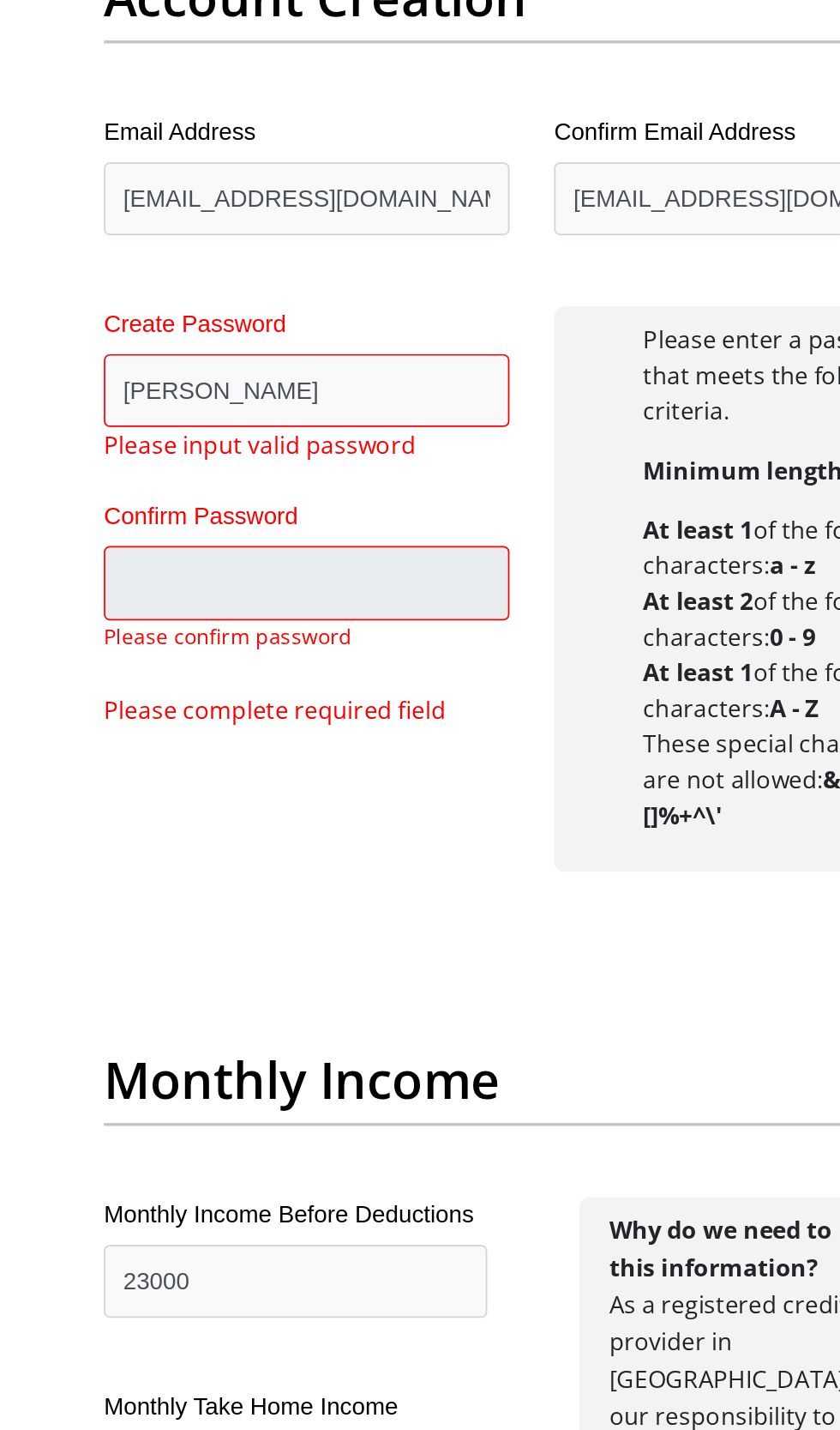
scroll to position [1734, 0]
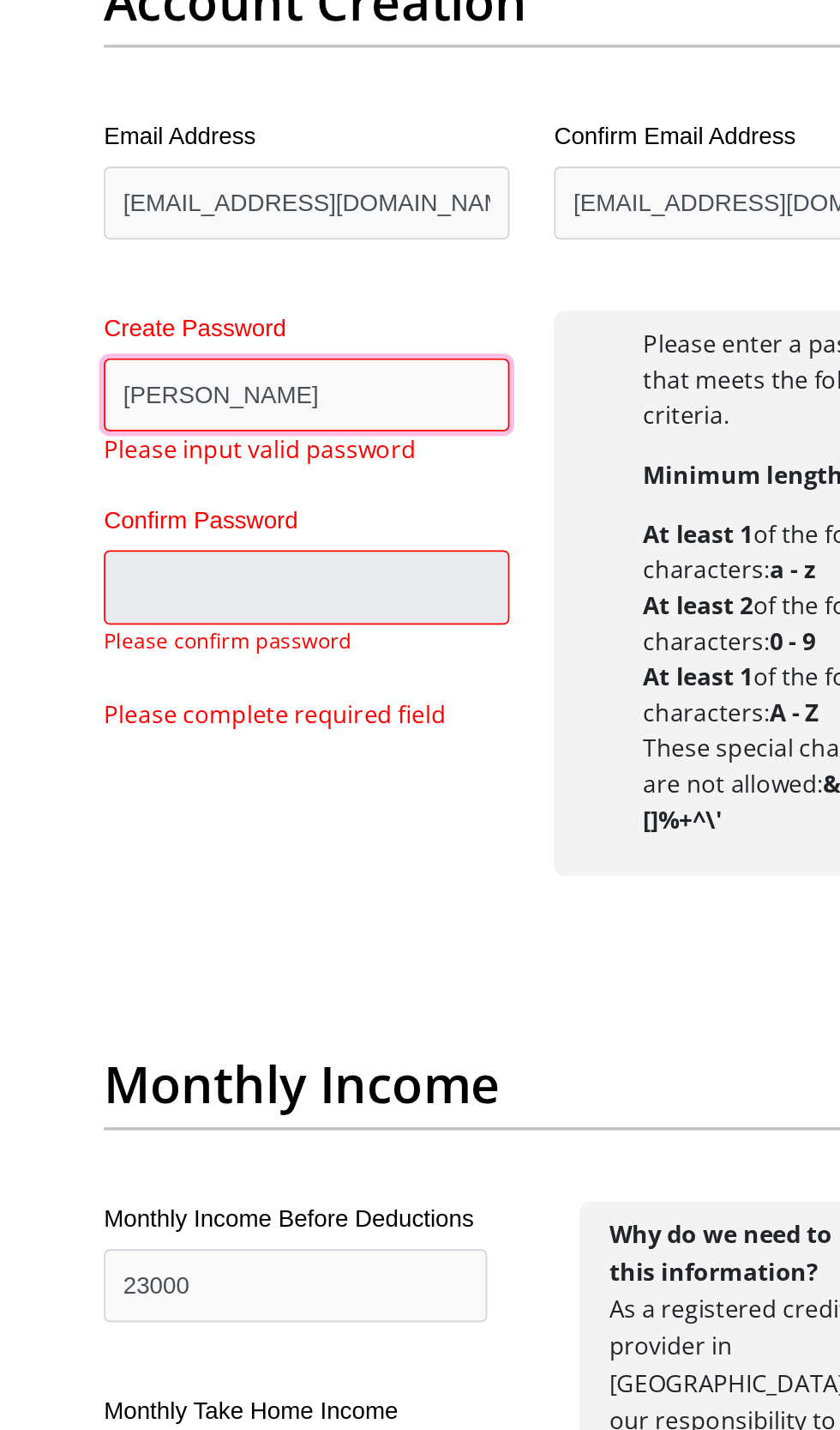
click at [259, 223] on input "Garren" at bounding box center [290, 228] width 234 height 42
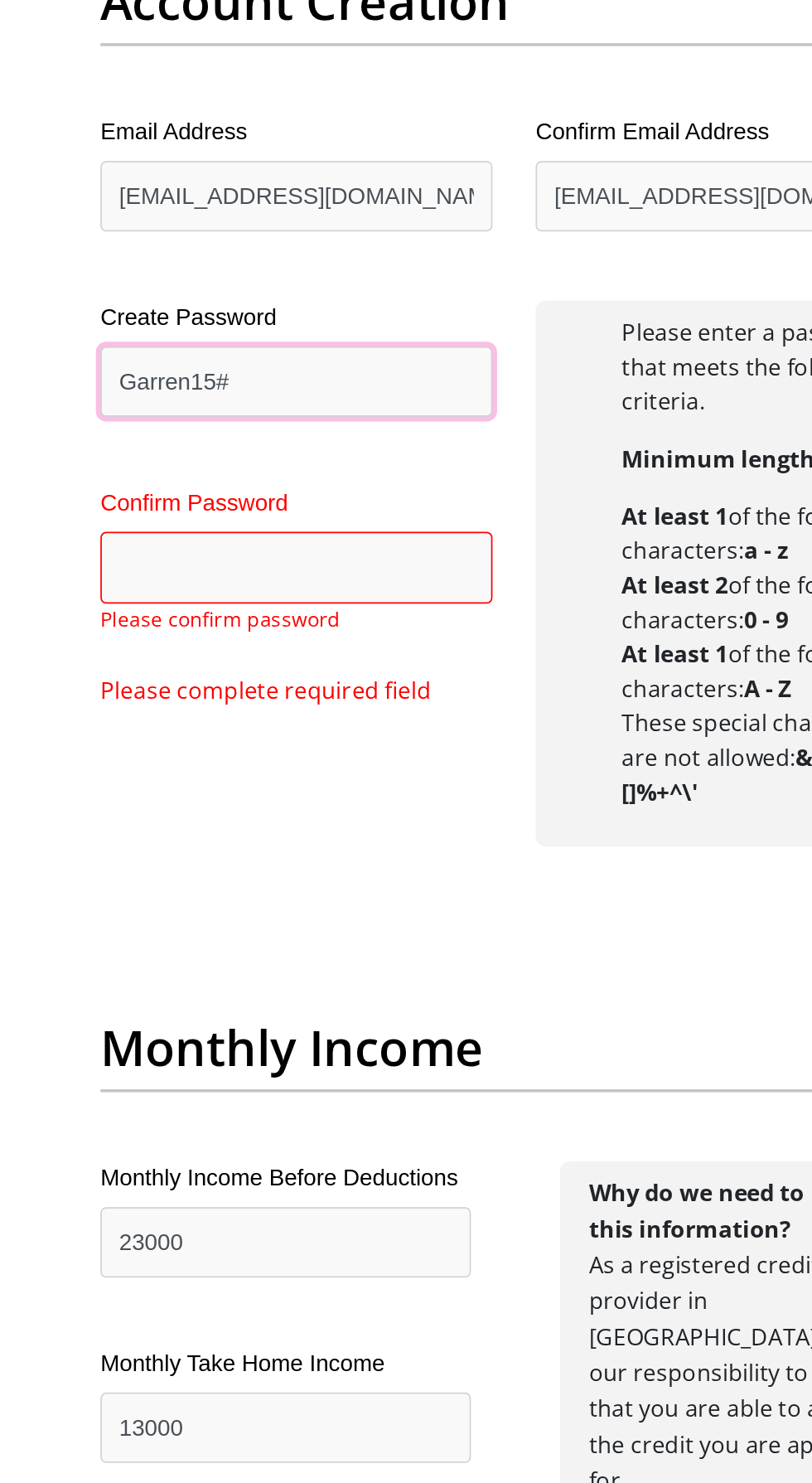
type input "Garren15#"
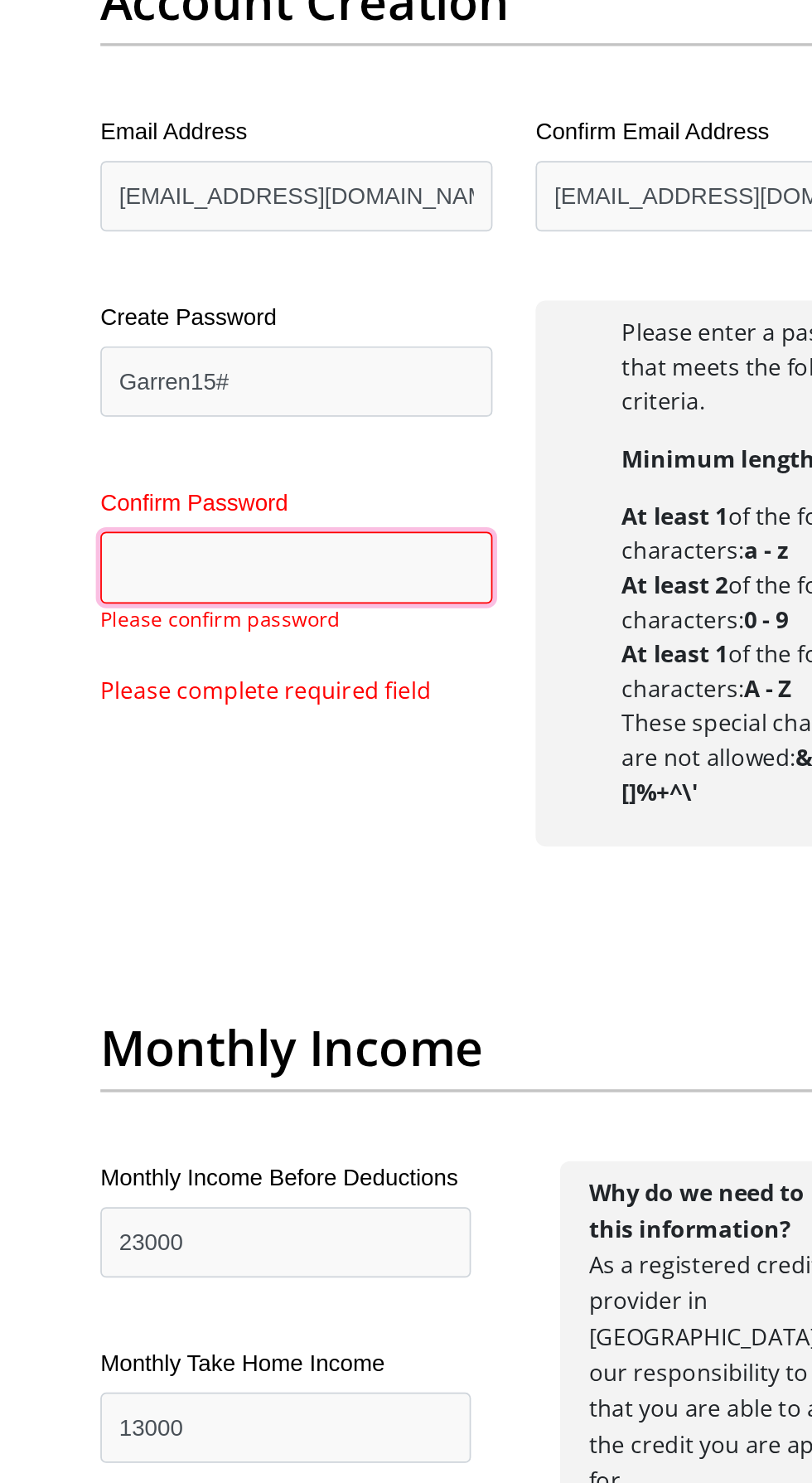
click at [338, 320] on input "Confirm Password" at bounding box center [280, 327] width 226 height 41
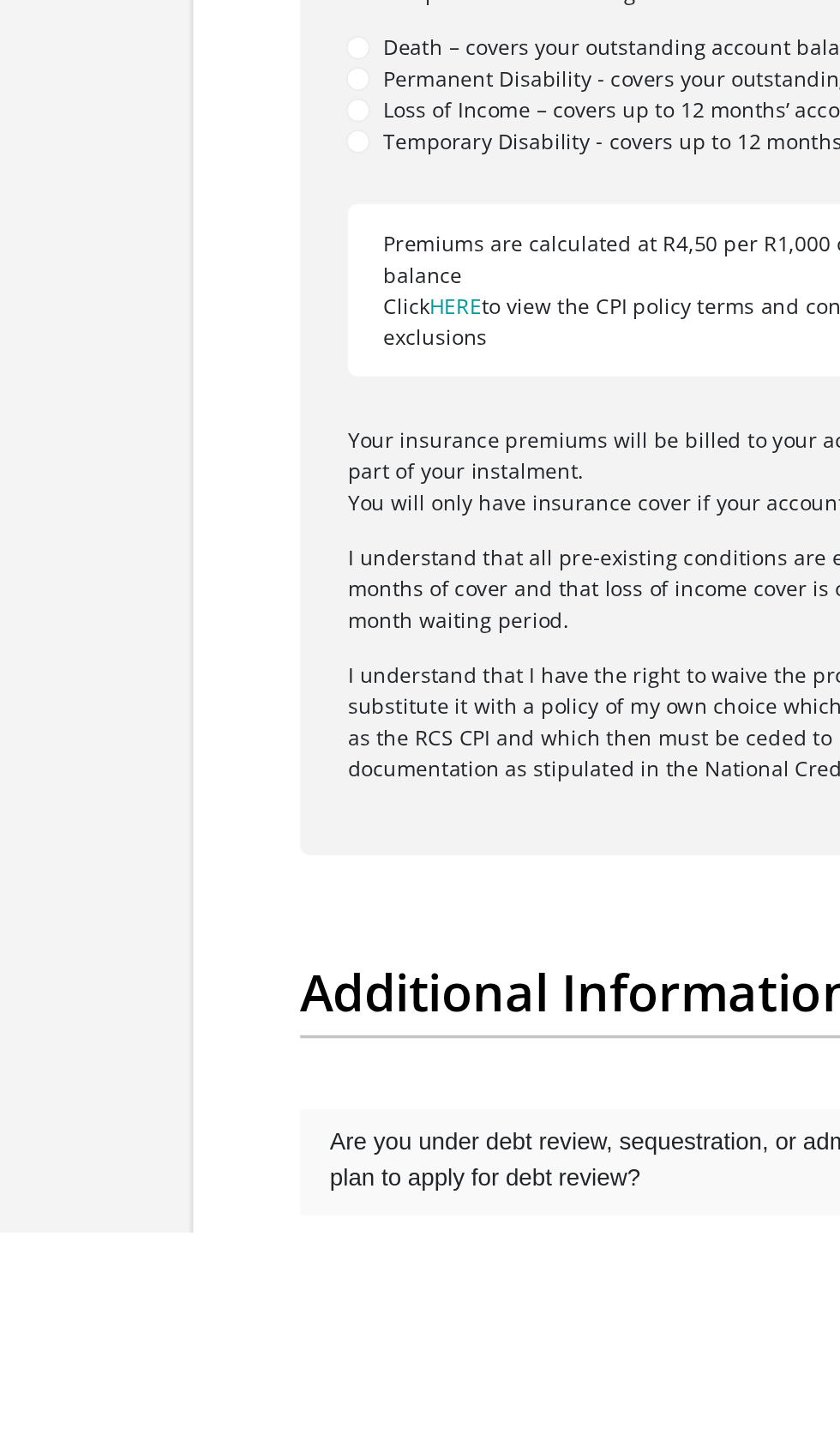
scroll to position [5266, 0]
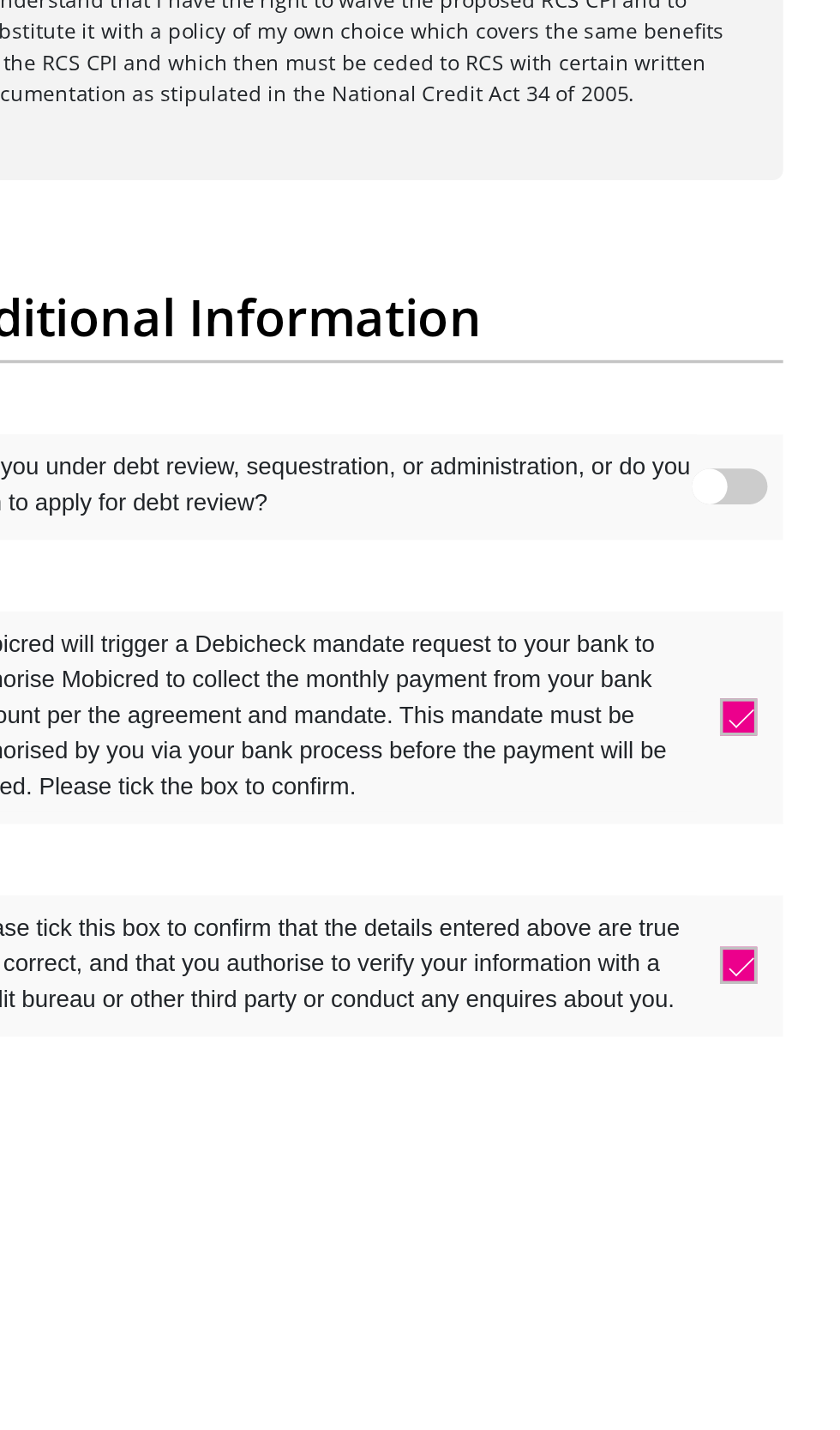
type input "Garren15#"
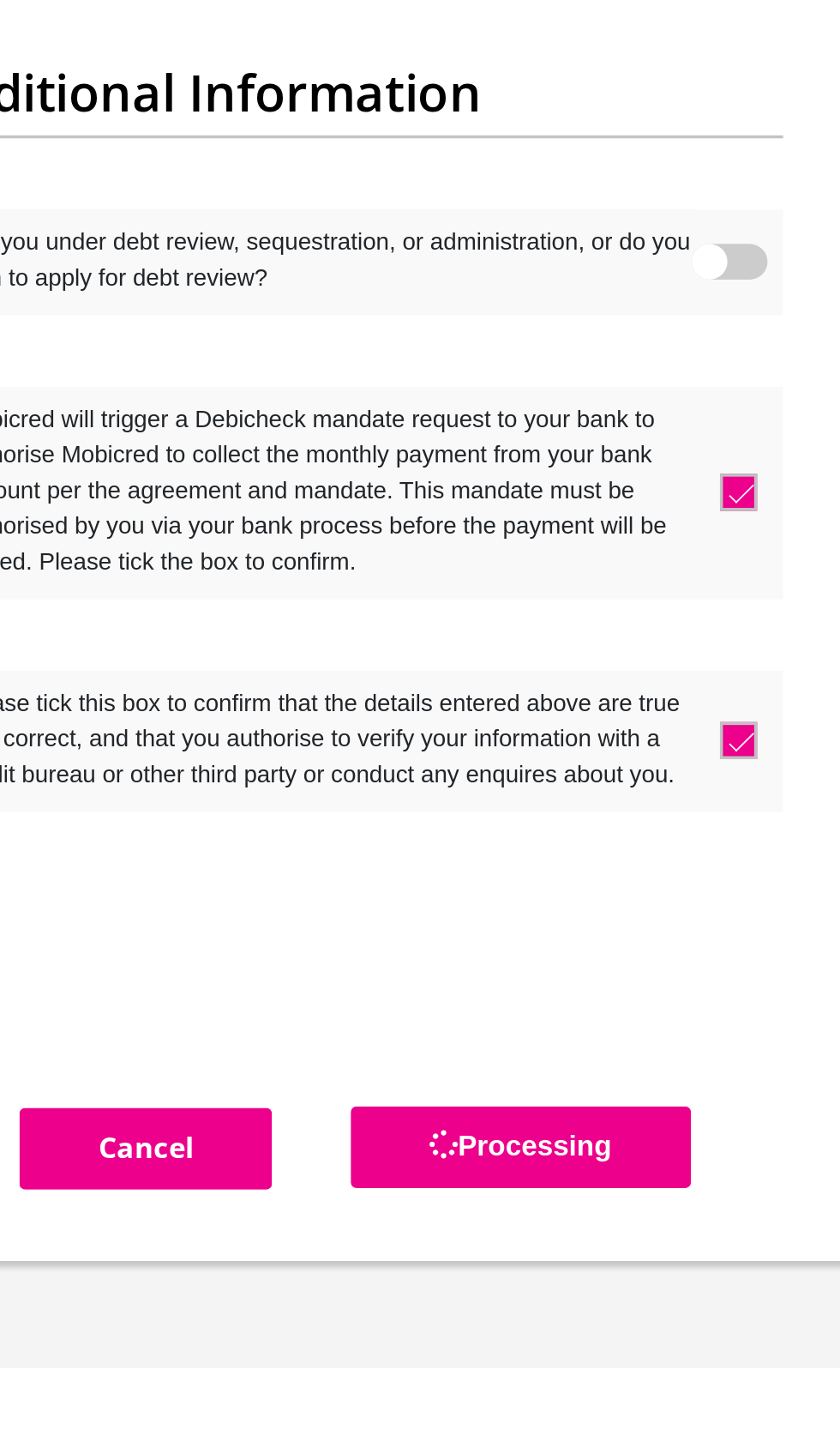
scroll to position [0, 0]
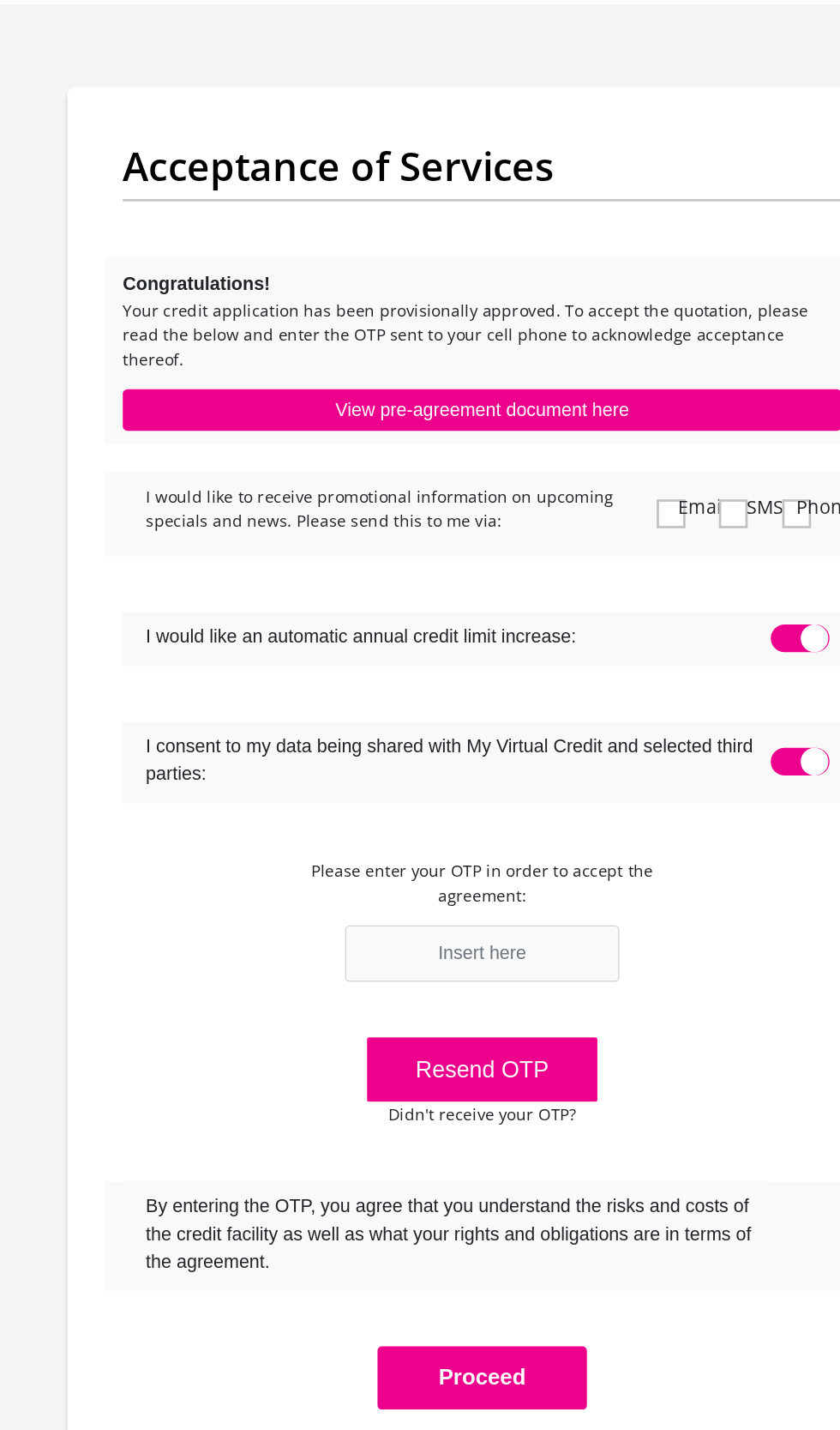
scroll to position [2, 0]
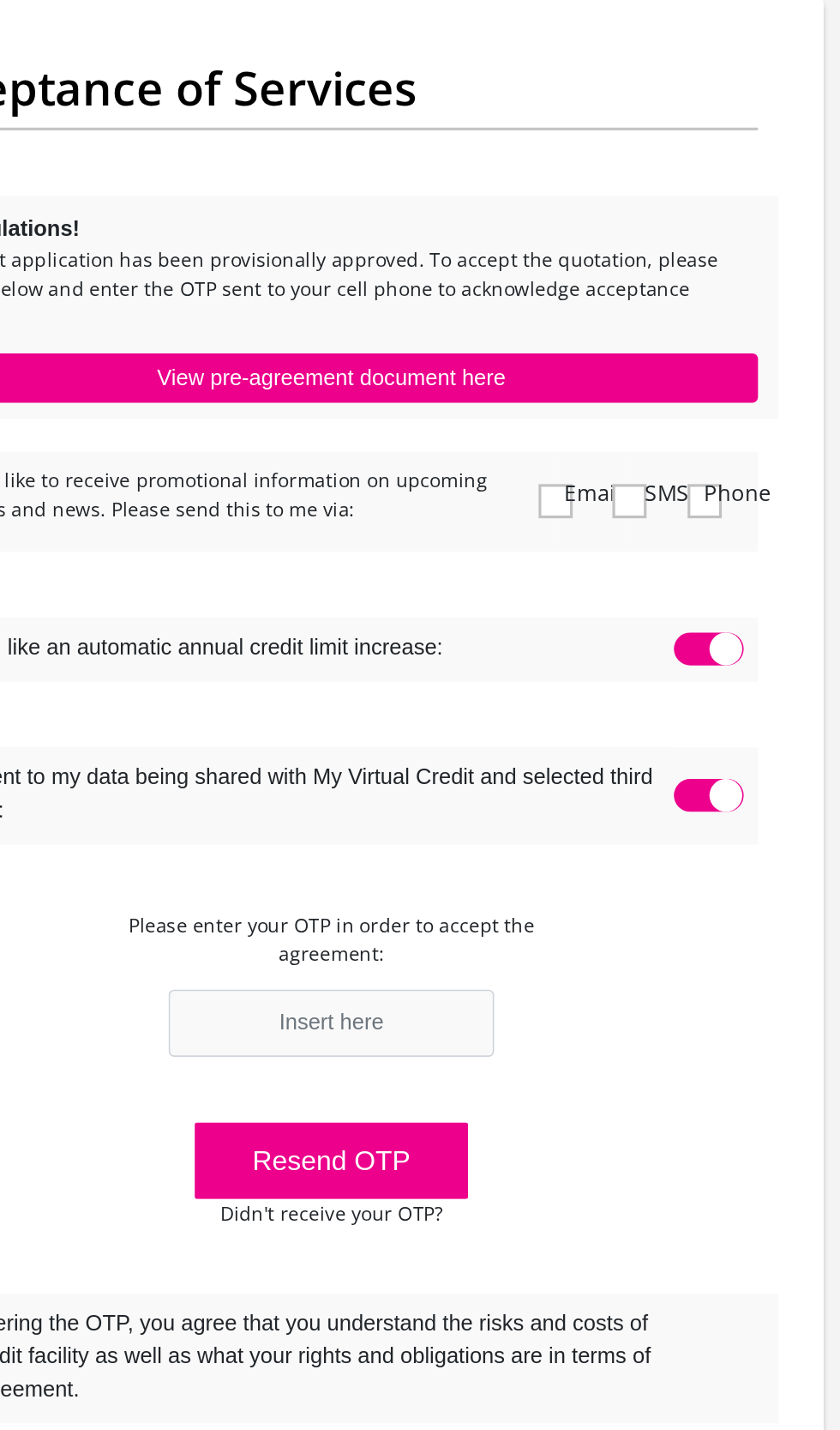
click at [561, 549] on span at bounding box center [560, 559] width 22 height 22
click at [548, 533] on input "Email" at bounding box center [548, 533] width 0 height 0
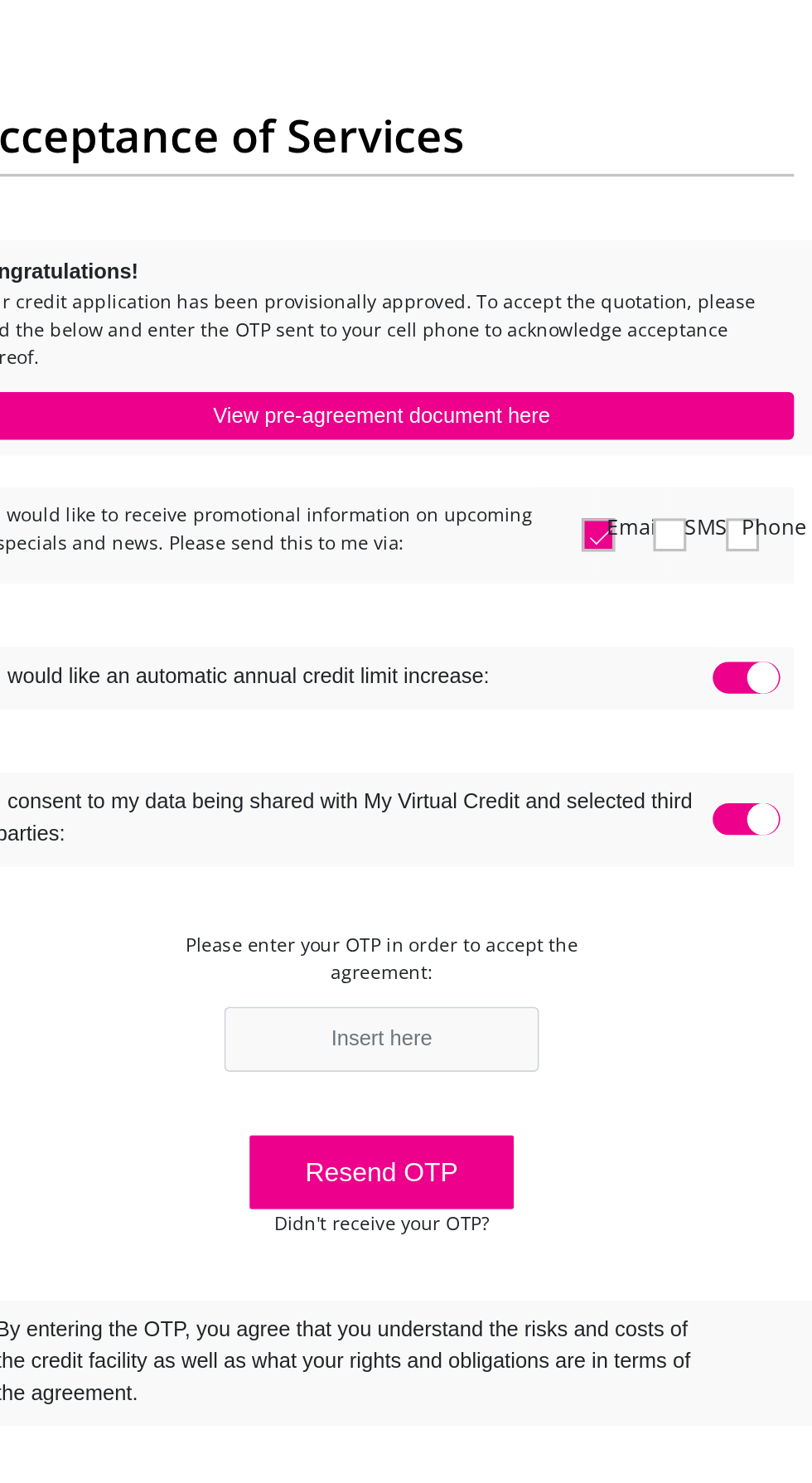
scroll to position [0, 0]
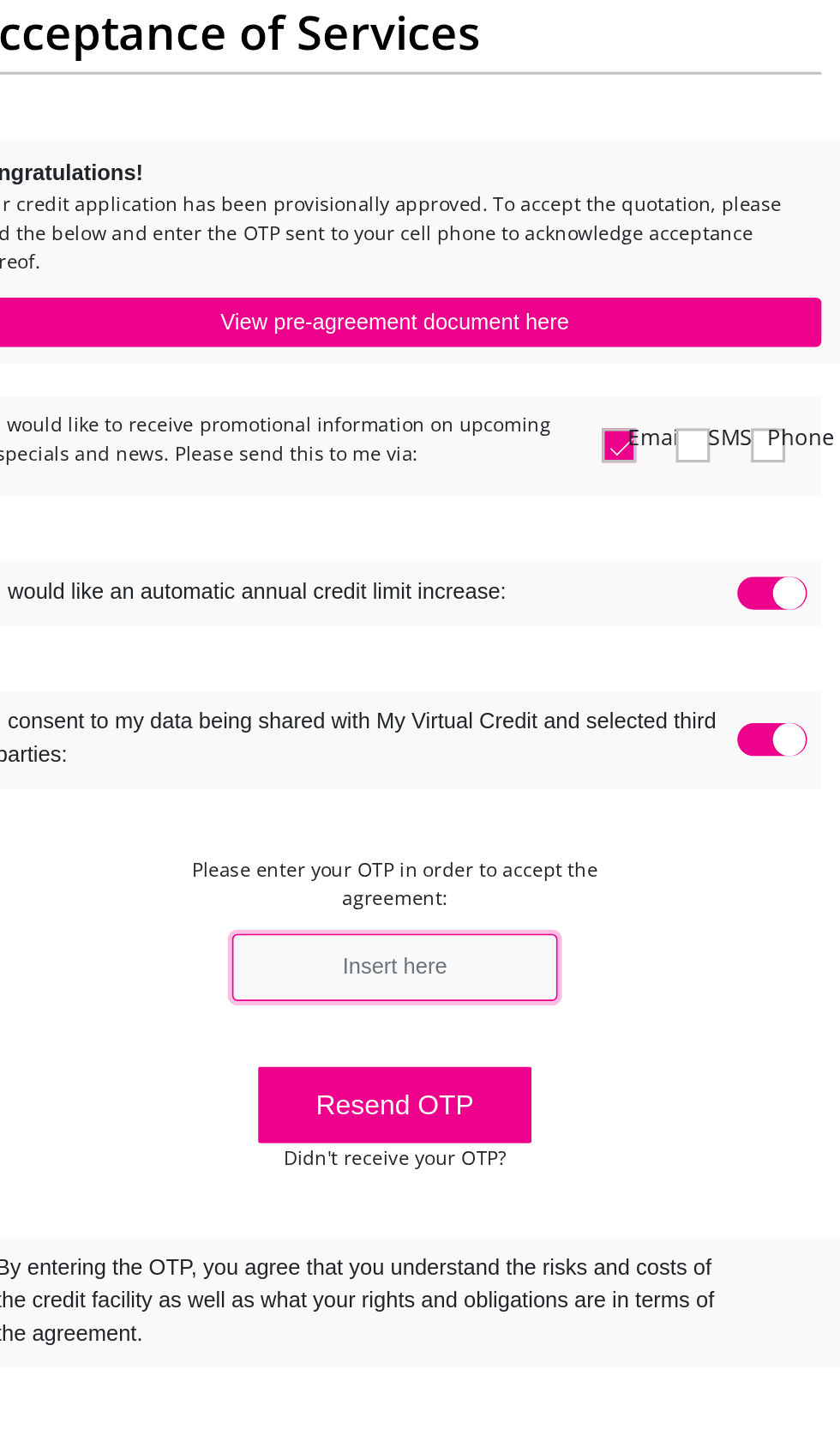
click at [456, 867] on input "text" at bounding box center [420, 888] width 204 height 42
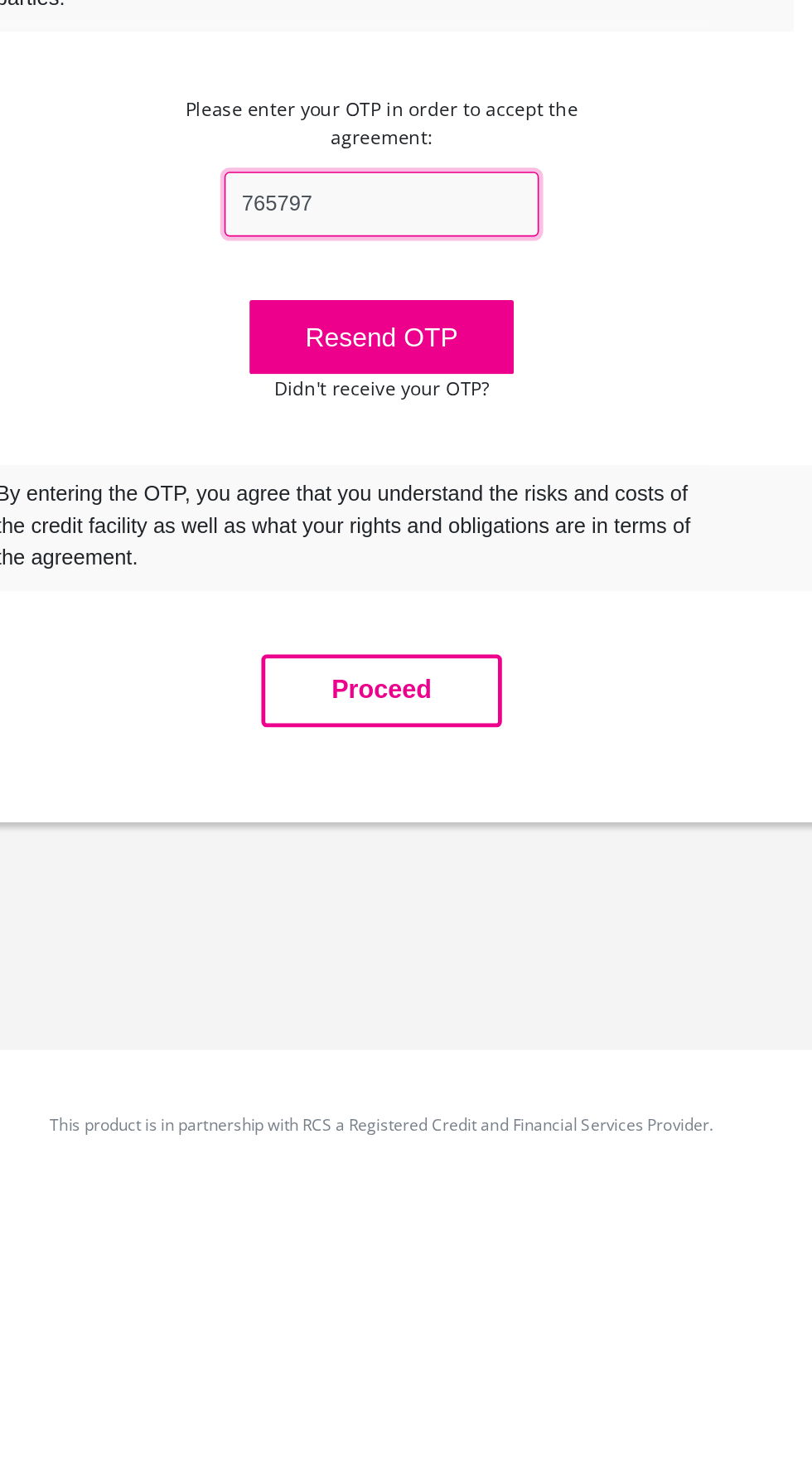
type input "765797"
click at [430, 1144] on button "Proceed" at bounding box center [406, 1164] width 151 height 46
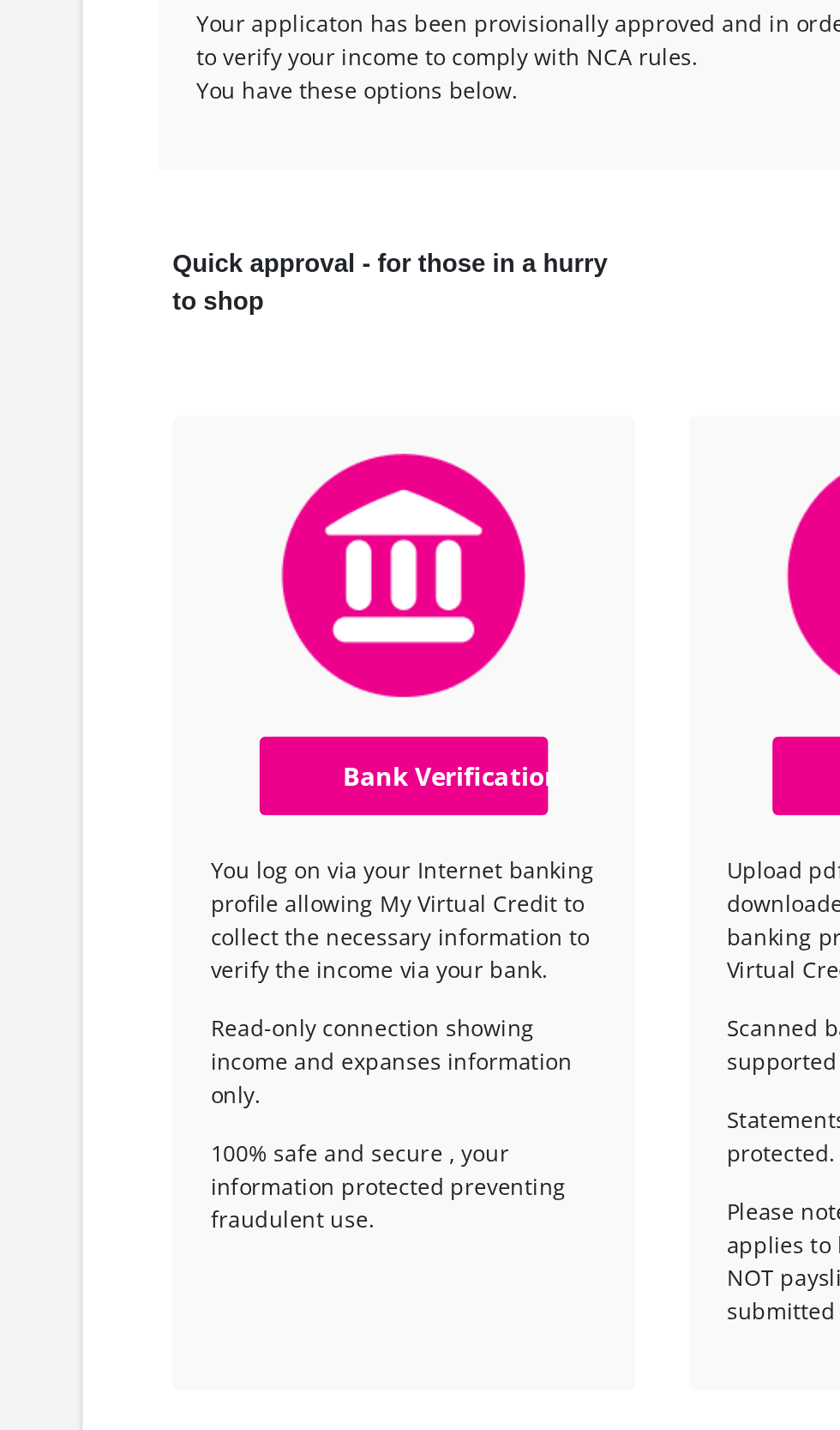
scroll to position [73, 0]
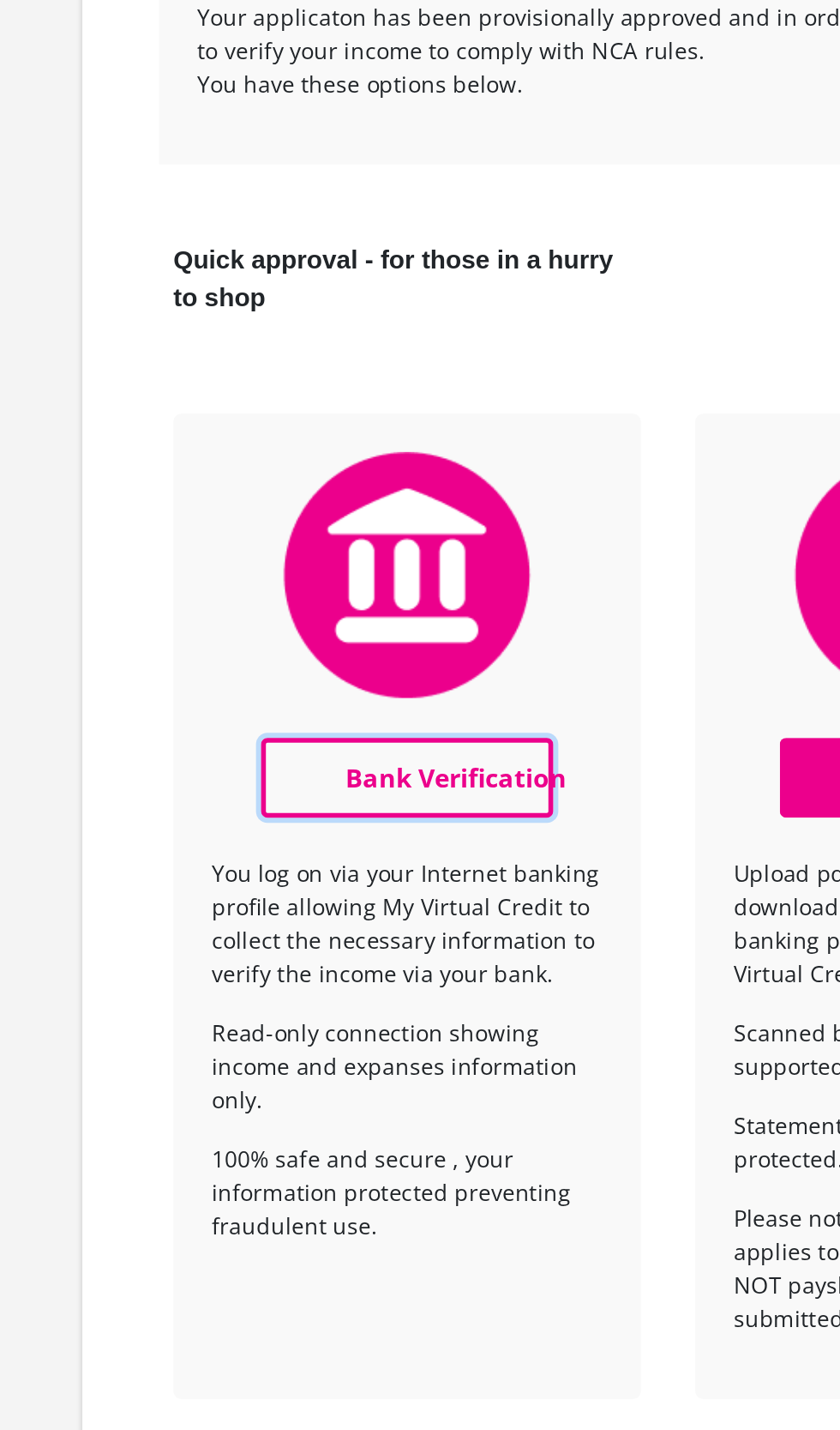
click at [257, 723] on link "Bank Verification" at bounding box center [286, 724] width 158 height 43
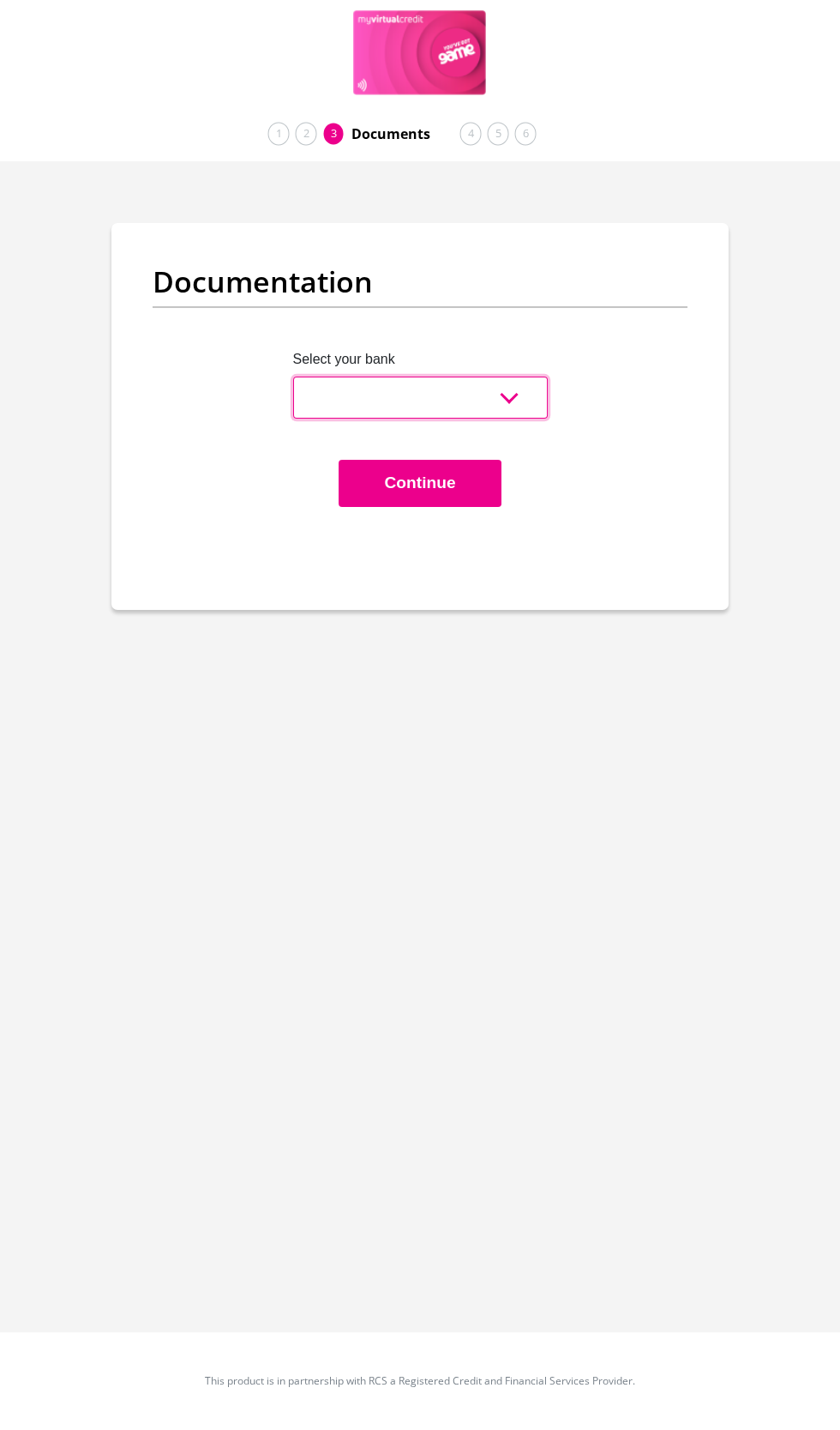
click at [488, 380] on select "Absa Capitec Bank Discovery Bank First National Bank Nedbank Standard Bank Tyme…" at bounding box center [421, 397] width 255 height 42
select select "{"id":"1","title":"First National Bank","institution":"Rand Merchant Bank","ali…"
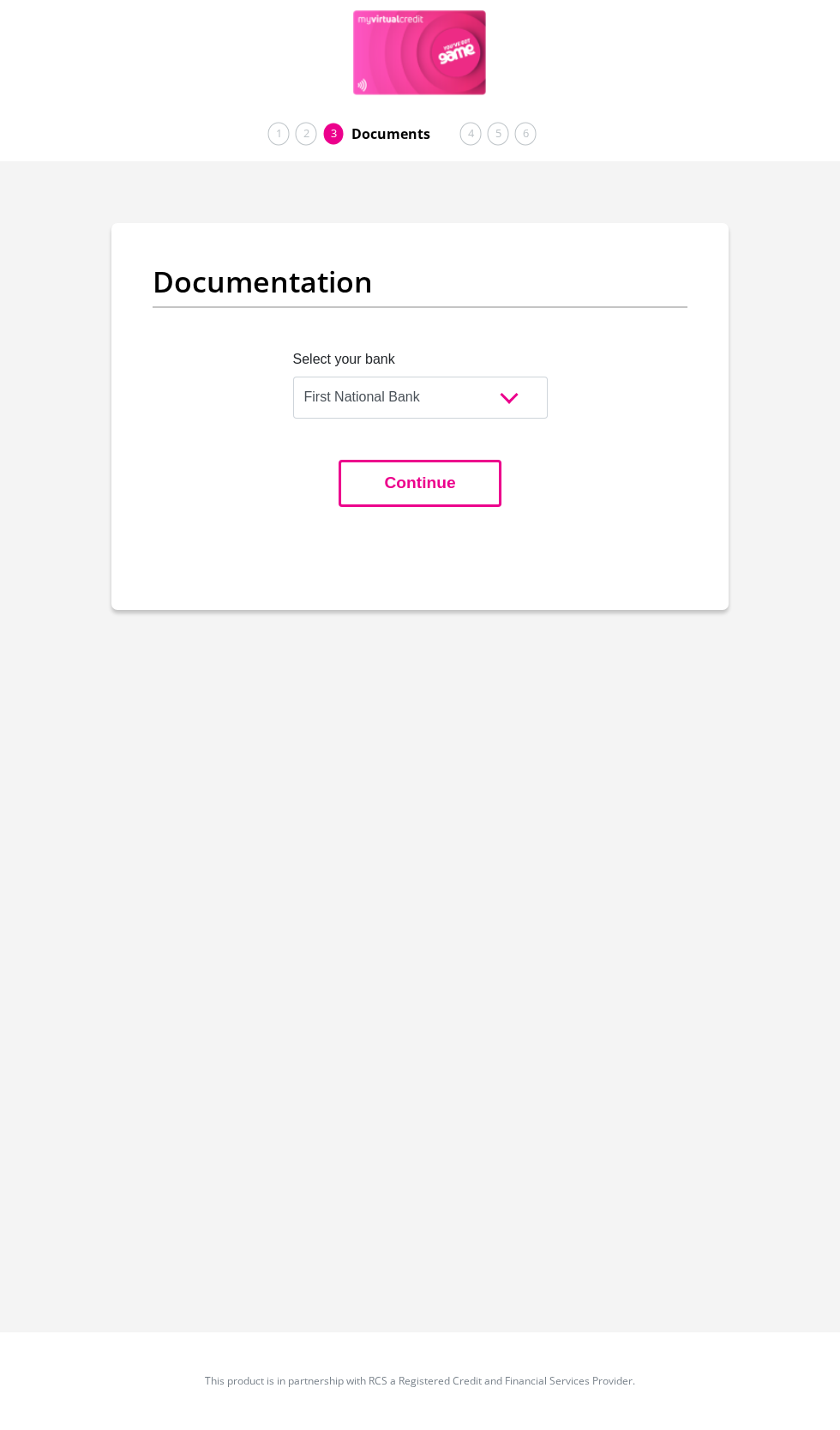
click at [406, 482] on button "Continue" at bounding box center [420, 483] width 162 height 47
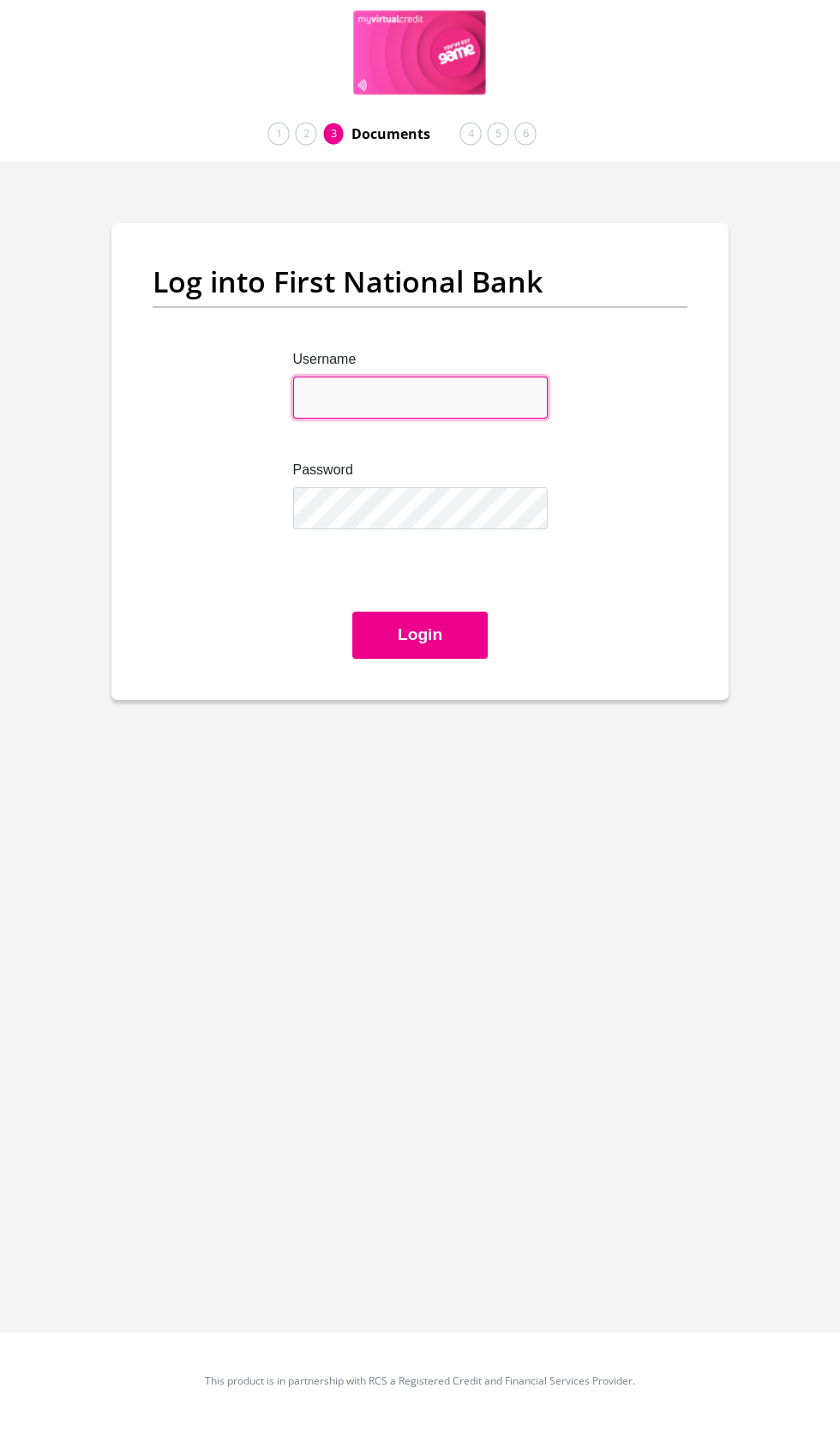
click at [321, 397] on input "Username" at bounding box center [421, 397] width 255 height 42
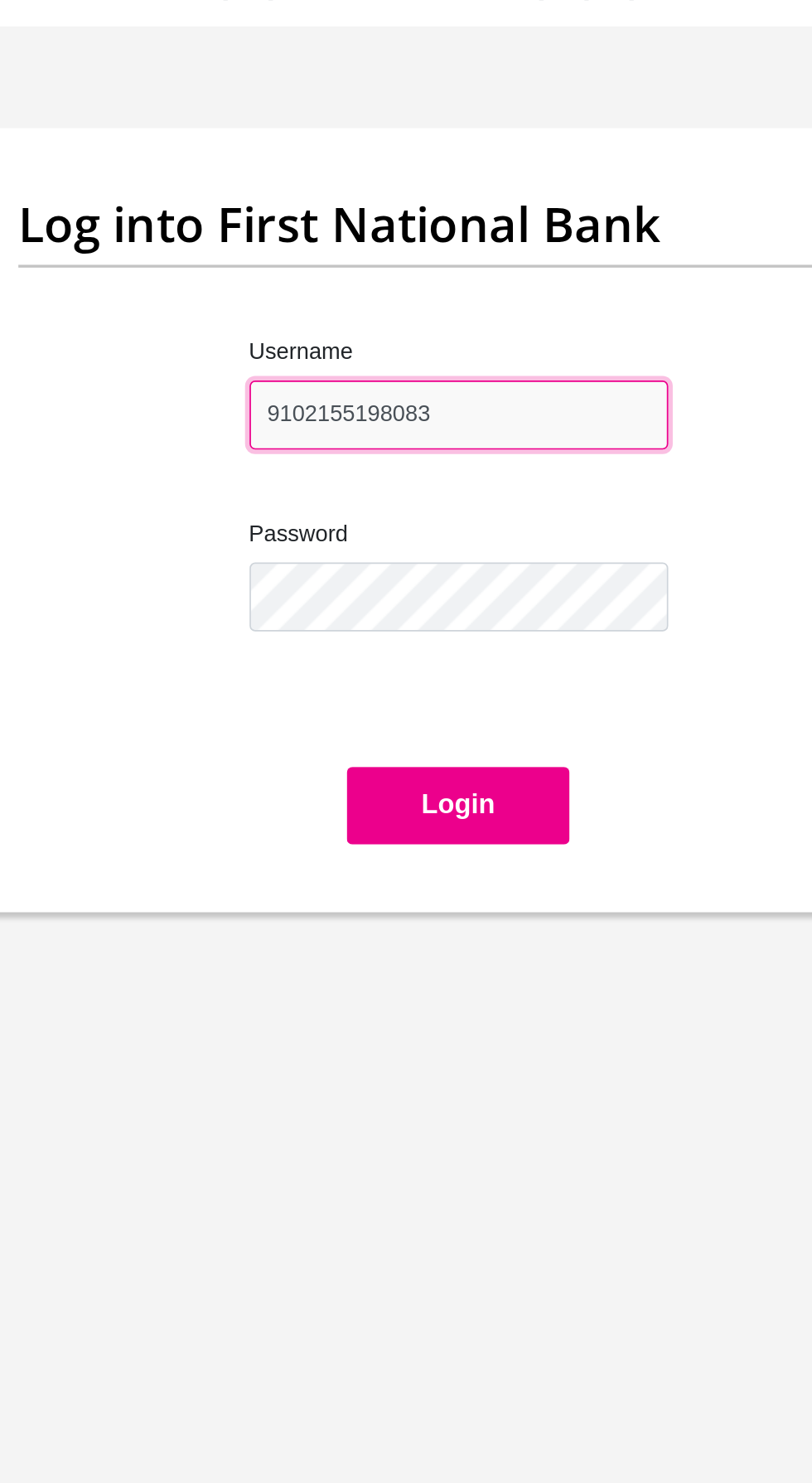
type input "9102155198083"
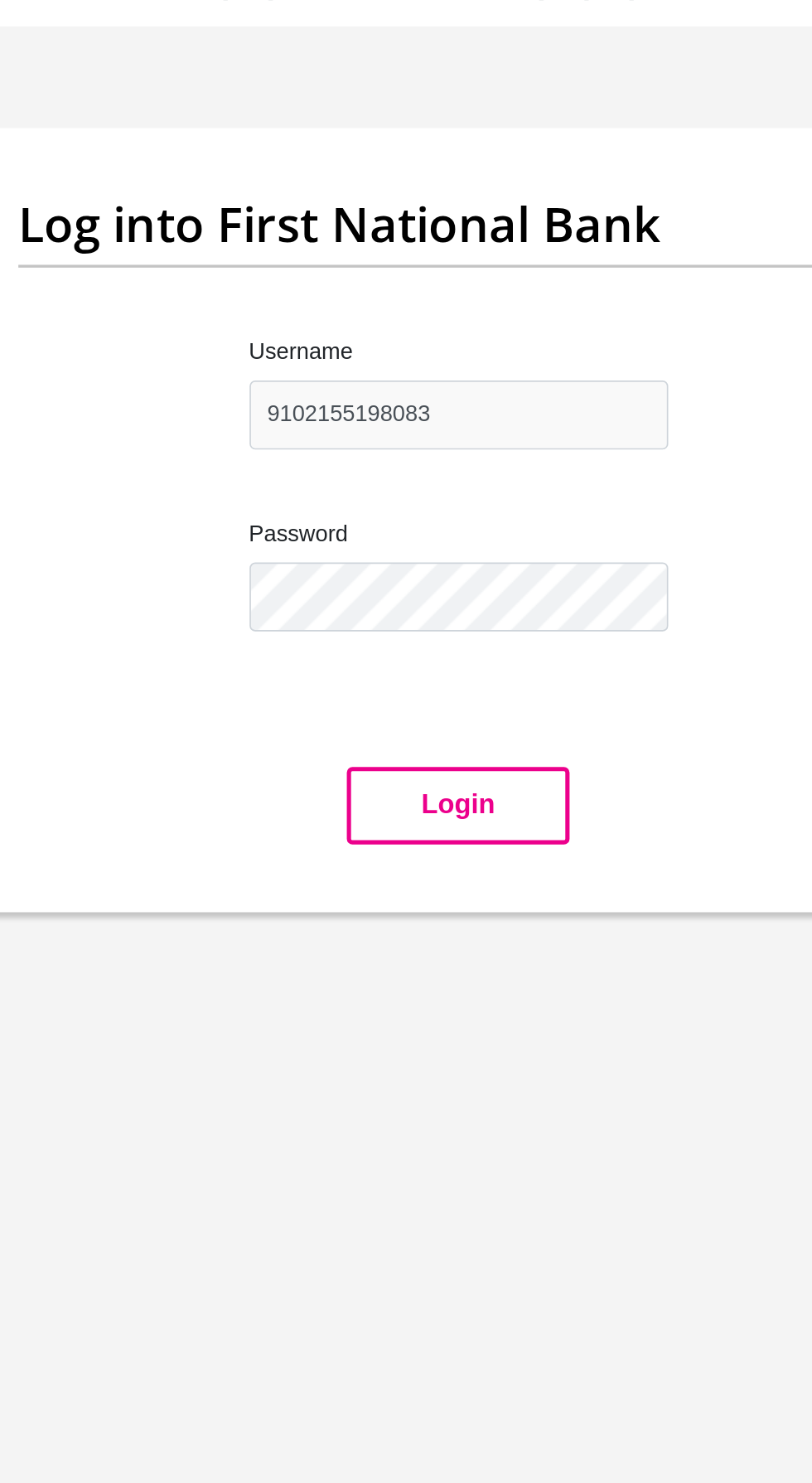
click at [421, 606] on button "Login" at bounding box center [406, 614] width 131 height 46
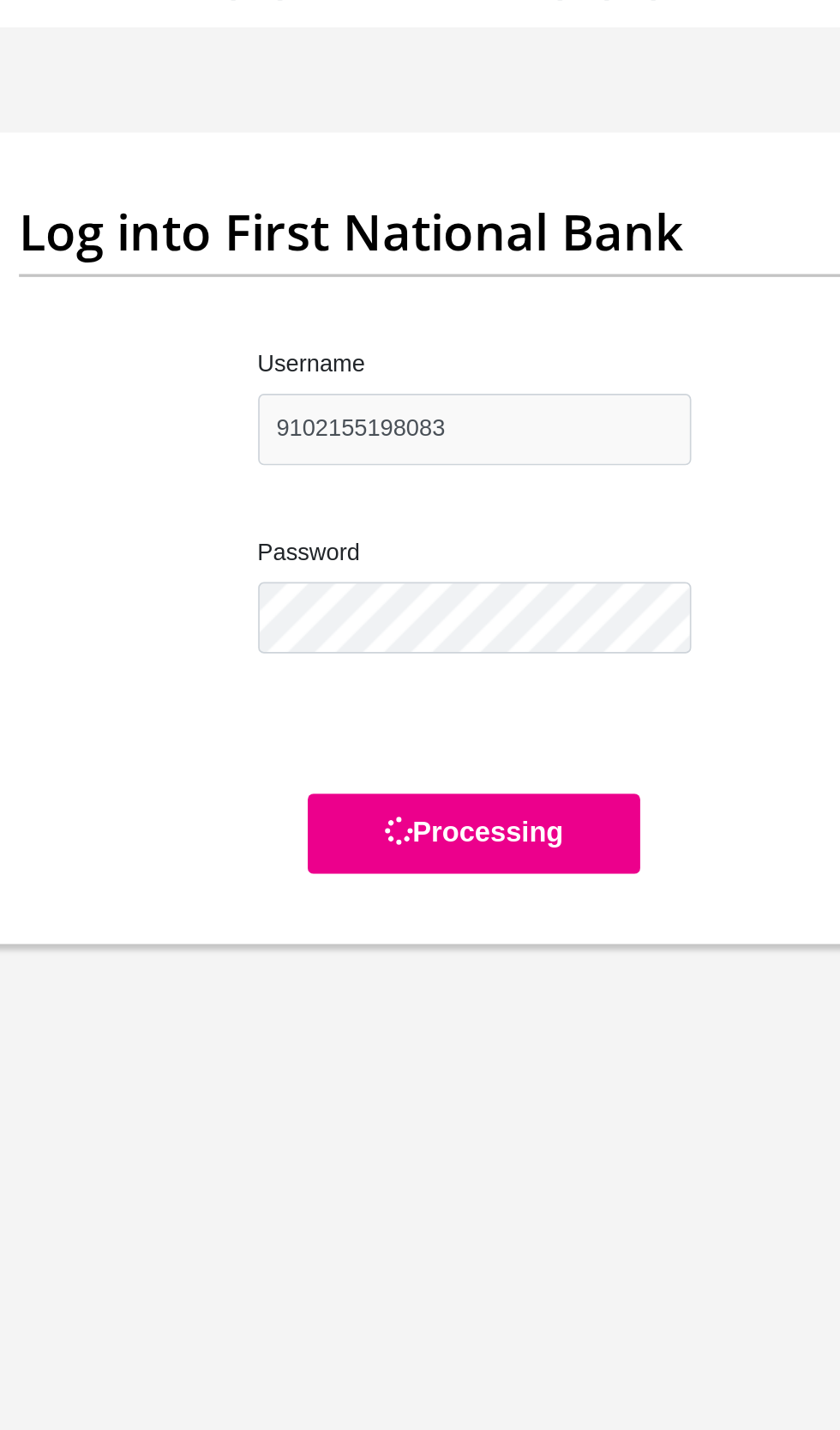
click at [452, 798] on body "Personal Details Acceptance of Services Documents Debicheck Mandate Curata Auth…" at bounding box center [420, 715] width 840 height 1430
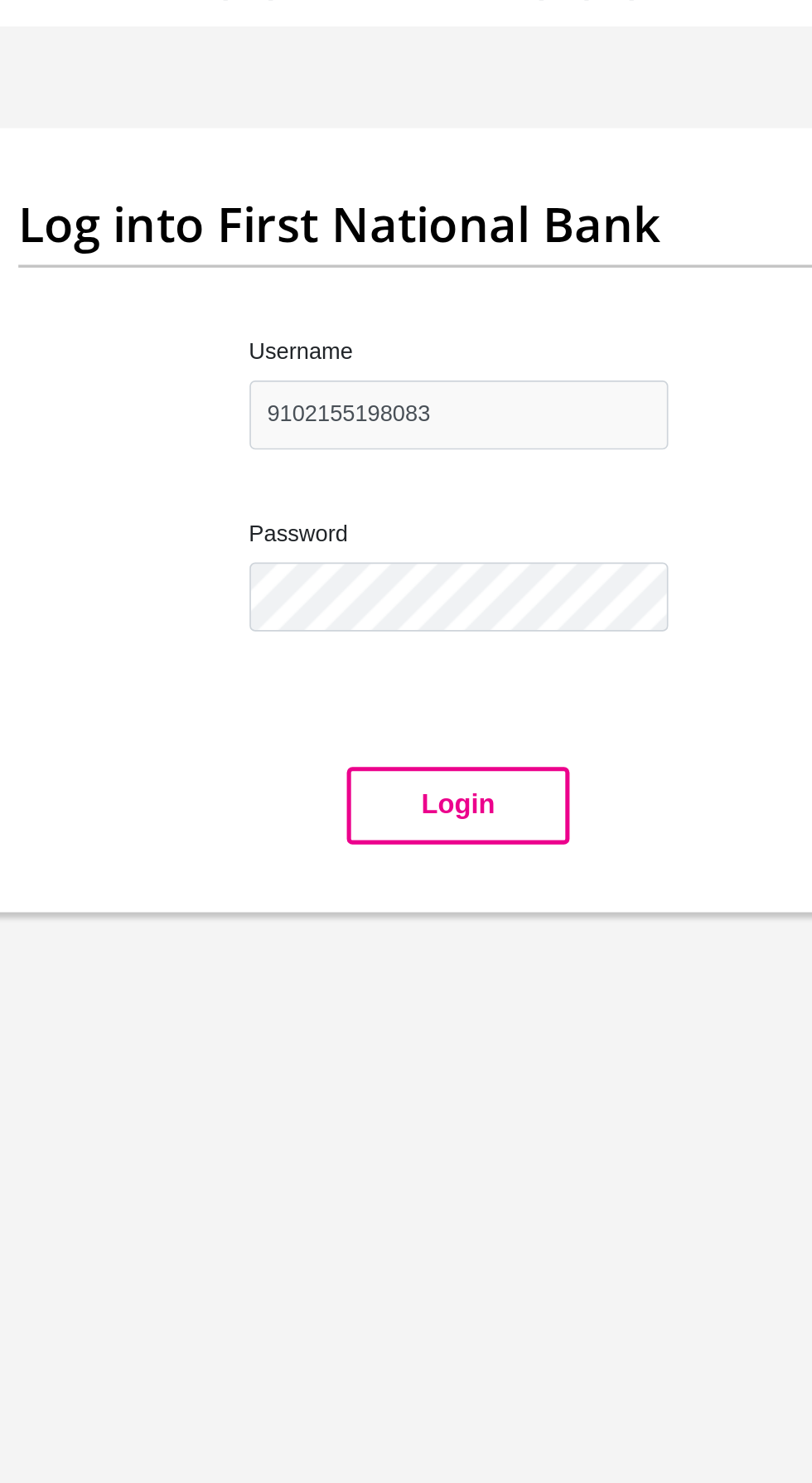
click at [419, 609] on button "Login" at bounding box center [406, 614] width 131 height 46
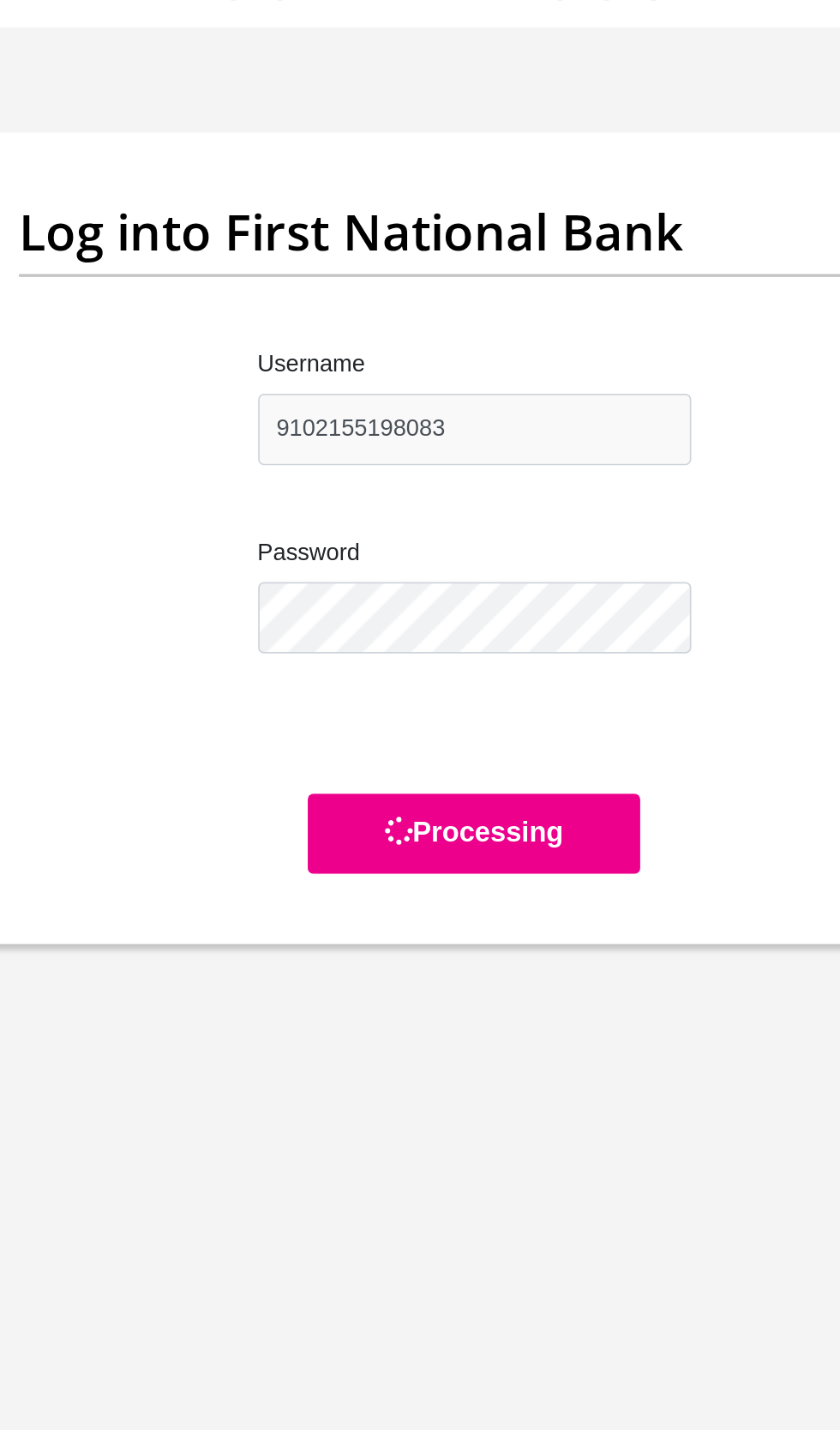
click at [464, 825] on body "Personal Details Acceptance of Services Documents Debicheck Mandate Curata Auth…" at bounding box center [420, 715] width 840 height 1430
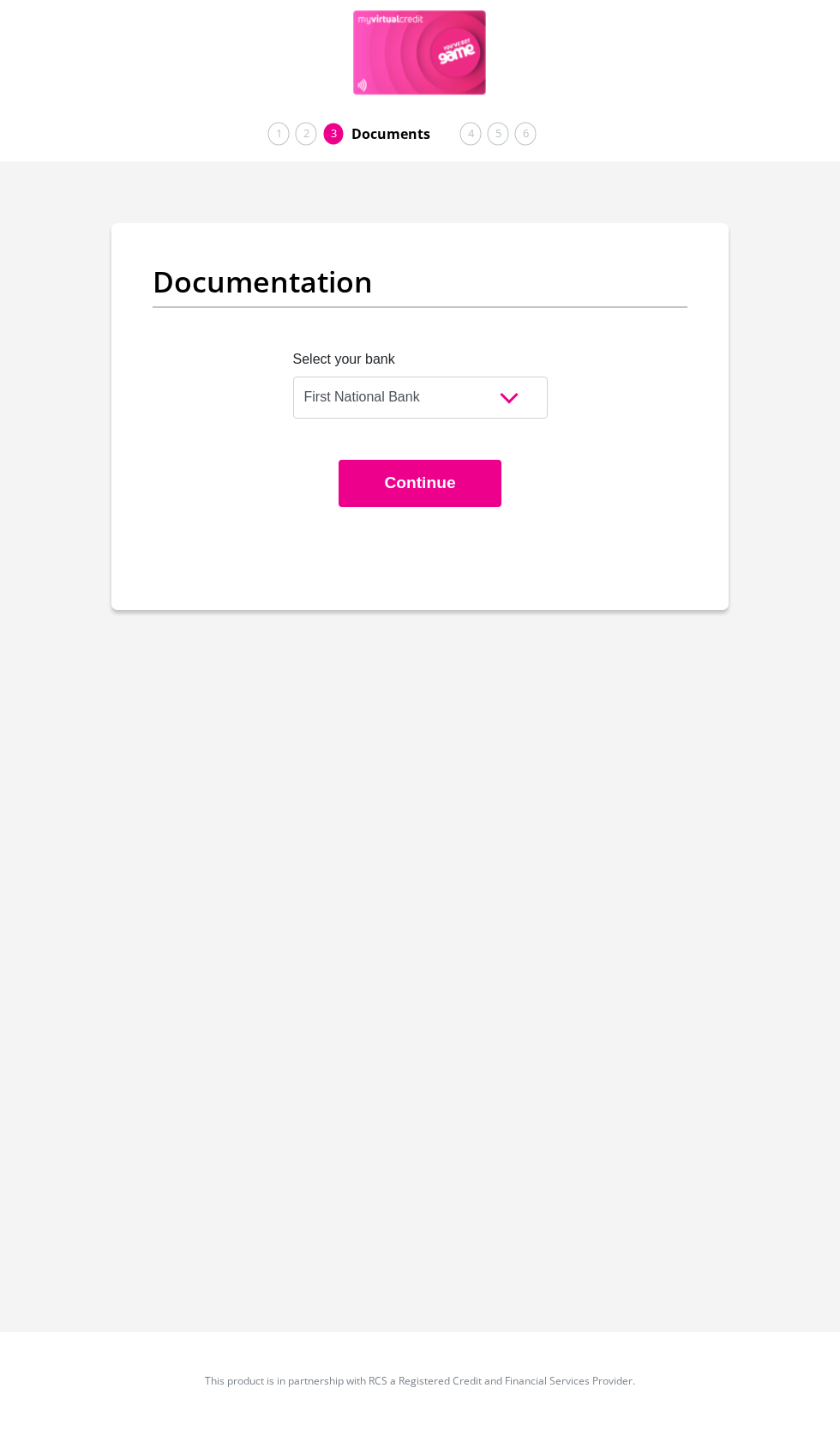
select select "{"id":"1","title":"First National Bank","institution":"Rand Merchant Bank","ali…"
